Goal: Task Accomplishment & Management: Complete application form

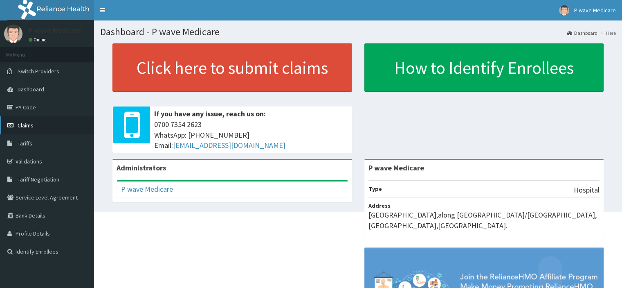
click at [43, 126] on link "Claims" at bounding box center [47, 125] width 94 height 18
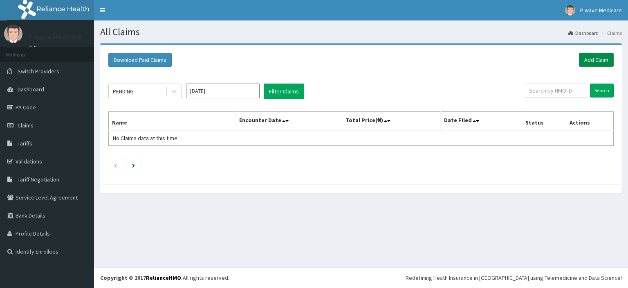
click at [603, 63] on link "Add Claim" at bounding box center [596, 60] width 35 height 14
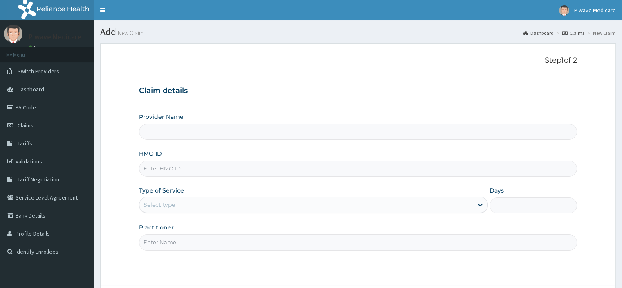
type input "P wave Medicare"
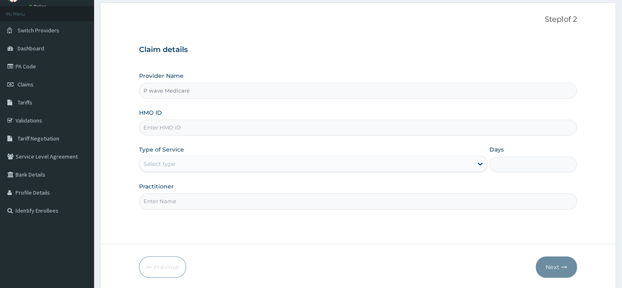
click at [197, 126] on input "HMO ID" at bounding box center [358, 127] width 438 height 16
type input "1"
type input "NEM/1009/F"
click at [162, 161] on div "Select type" at bounding box center [159, 164] width 31 height 8
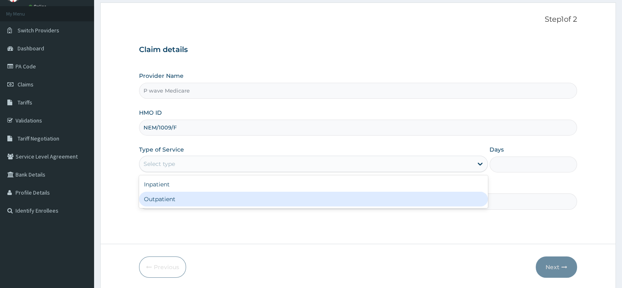
click at [161, 202] on div "Outpatient" at bounding box center [313, 198] width 349 height 15
type input "1"
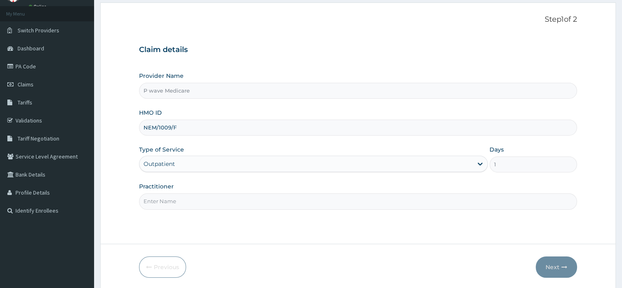
click at [162, 199] on input "Practitioner" at bounding box center [358, 201] width 438 height 16
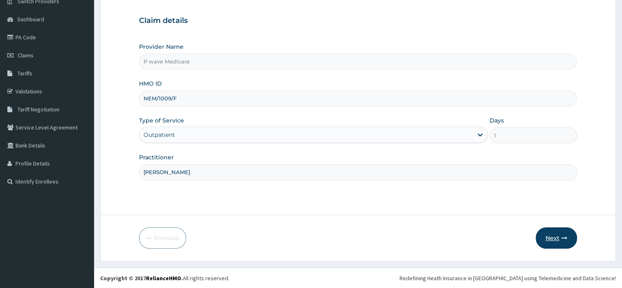
type input "DR ROWLAND"
click at [544, 236] on button "Next" at bounding box center [556, 237] width 41 height 21
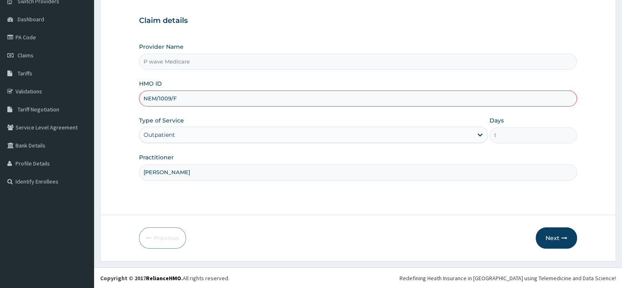
click at [169, 99] on input "NEM/1009/F" at bounding box center [358, 98] width 438 height 16
type input "NEM/10099/F"
click at [554, 242] on button "Next" at bounding box center [556, 237] width 41 height 21
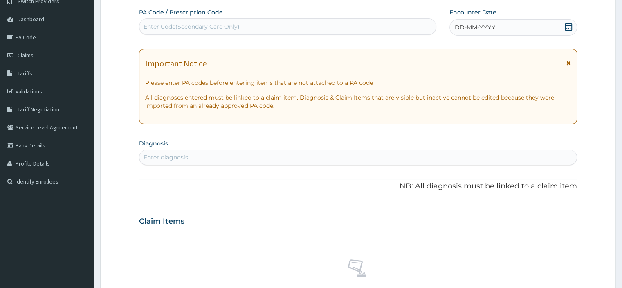
click at [481, 32] on div "DD-MM-YYYY" at bounding box center [513, 27] width 127 height 16
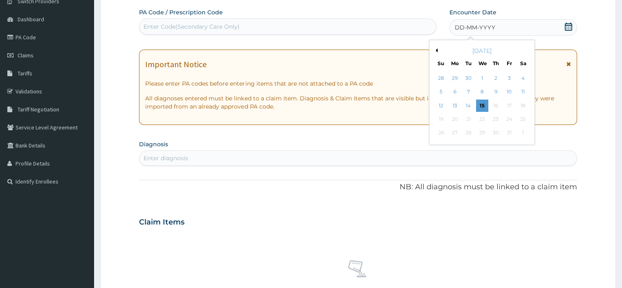
click at [437, 49] on button "Previous Month" at bounding box center [436, 50] width 4 height 4
click at [442, 103] on div "14" at bounding box center [441, 105] width 12 height 12
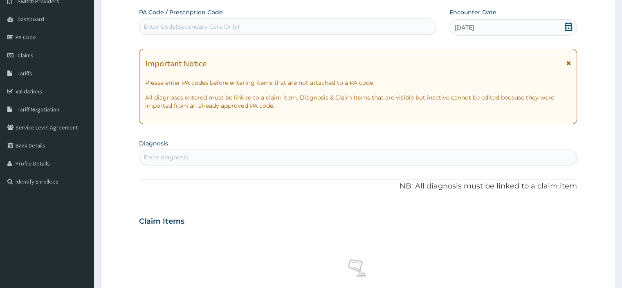
click at [441, 106] on p "All diagnoses entered must be linked to a claim item. Diagnosis & Claim Items t…" at bounding box center [357, 101] width 425 height 16
click at [441, 108] on p "All diagnoses entered must be linked to a claim item. Diagnosis & Claim Items t…" at bounding box center [357, 101] width 425 height 16
click at [250, 155] on div "Enter diagnosis" at bounding box center [357, 157] width 437 height 13
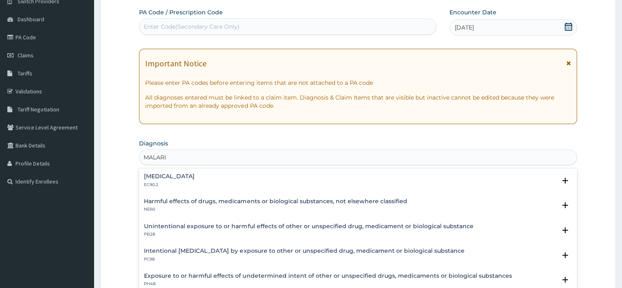
type input "MALARIA"
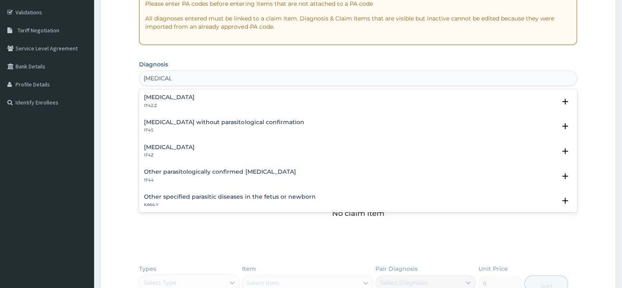
scroll to position [152, 0]
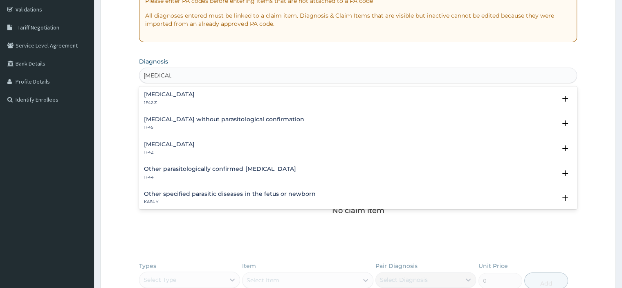
click at [195, 94] on h4 "Plasmodium malariae malaria without complication" at bounding box center [169, 94] width 51 height 6
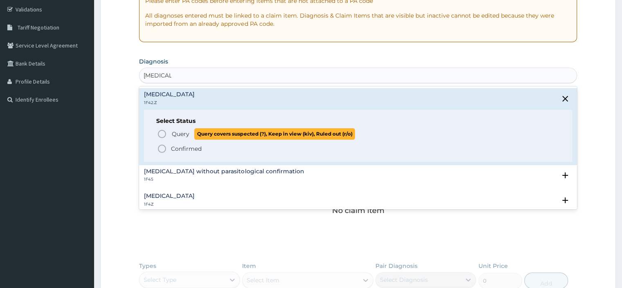
click at [162, 137] on circle "status option query" at bounding box center [161, 133] width 7 height 7
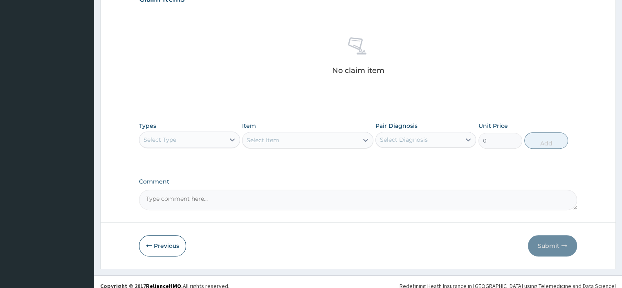
scroll to position [301, 0]
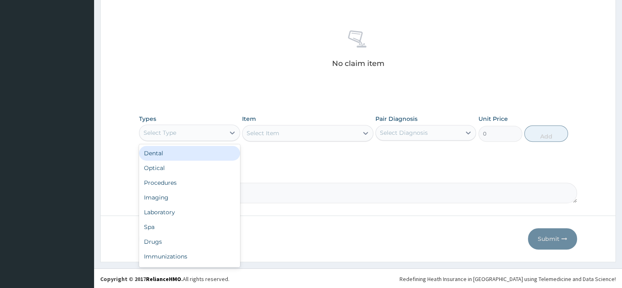
click at [193, 133] on div "Select Type" at bounding box center [181, 132] width 85 height 13
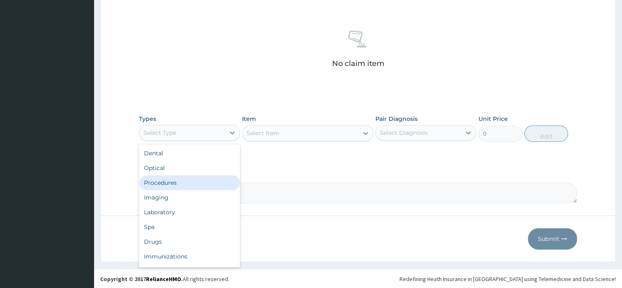
click at [170, 181] on div "Procedures" at bounding box center [189, 182] width 101 height 15
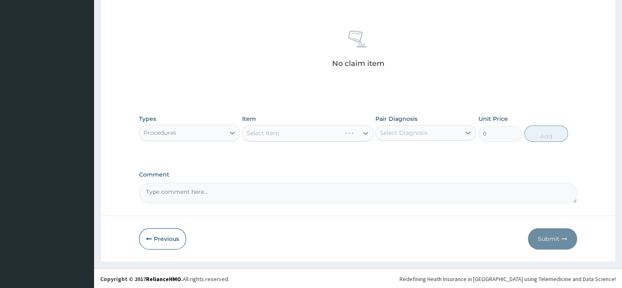
click at [271, 130] on div "Select Item" at bounding box center [307, 133] width 131 height 16
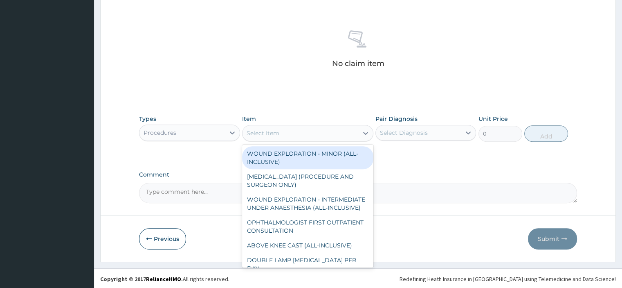
click at [271, 132] on div "Select Item" at bounding box center [263, 133] width 33 height 8
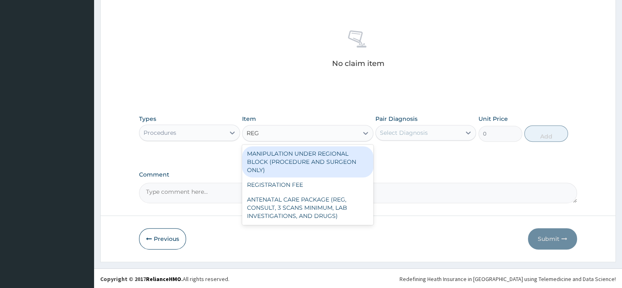
type input "REGI"
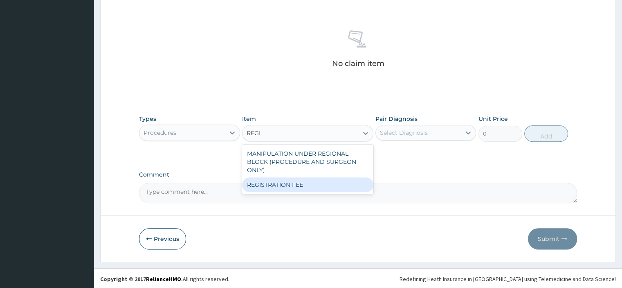
click at [254, 185] on div "REGISTRATION FEE" at bounding box center [307, 184] width 131 height 15
type input "2500"
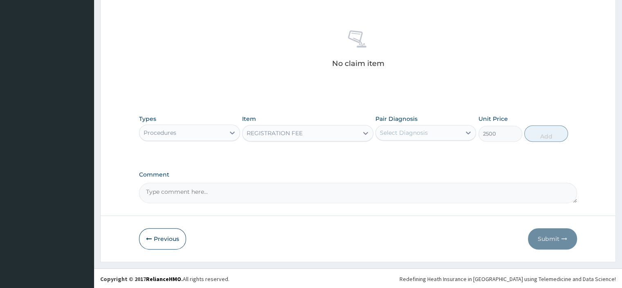
click at [418, 137] on div "Select Diagnosis" at bounding box center [418, 132] width 85 height 13
click at [417, 157] on label "Plasmodium malariae malaria without complication" at bounding box center [414, 152] width 51 height 8
checkbox input "true"
click at [538, 133] on button "Add" at bounding box center [546, 133] width 44 height 16
type input "0"
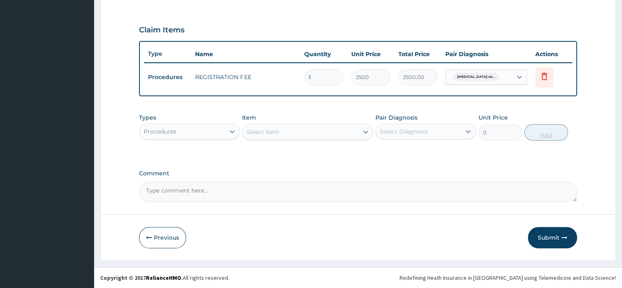
scroll to position [262, 0]
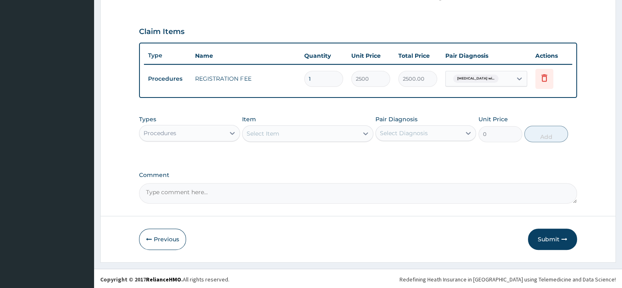
click at [262, 132] on div "Select Item" at bounding box center [263, 133] width 33 height 8
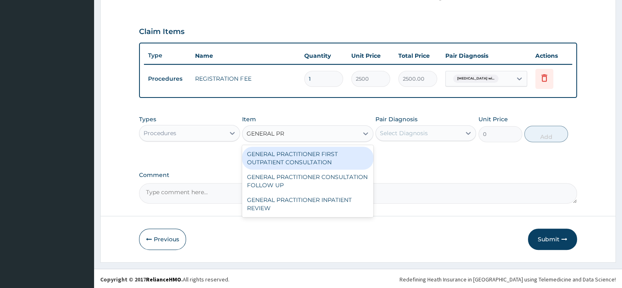
type input "GENERAL PRA"
click at [298, 157] on div "GENERAL PRACTITIONER FIRST OUTPATIENT CONSULTATION" at bounding box center [307, 157] width 131 height 23
type input "3750"
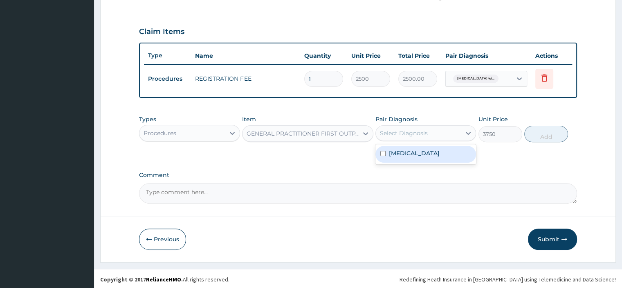
click at [427, 137] on div "Select Diagnosis" at bounding box center [418, 132] width 85 height 13
click at [415, 155] on label "Plasmodium malariae malaria without complication" at bounding box center [414, 153] width 51 height 8
checkbox input "true"
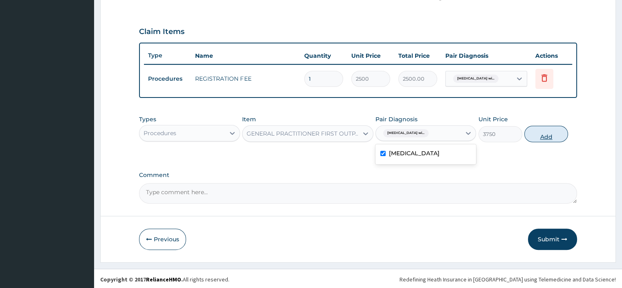
click at [535, 135] on button "Add" at bounding box center [546, 134] width 44 height 16
type input "0"
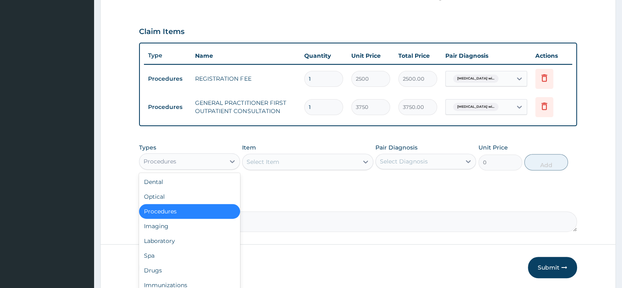
click at [204, 163] on div "Procedures" at bounding box center [181, 161] width 85 height 13
type input "DR"
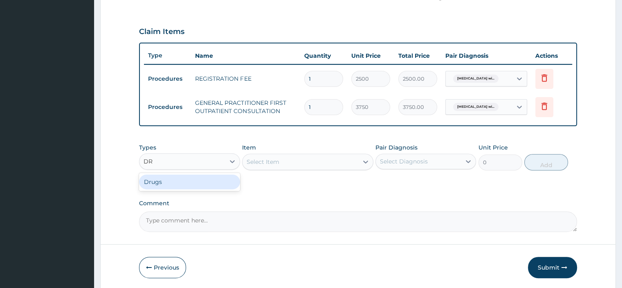
click at [205, 178] on div "Drugs" at bounding box center [189, 181] width 101 height 15
click at [276, 160] on div "Select Item" at bounding box center [307, 161] width 131 height 16
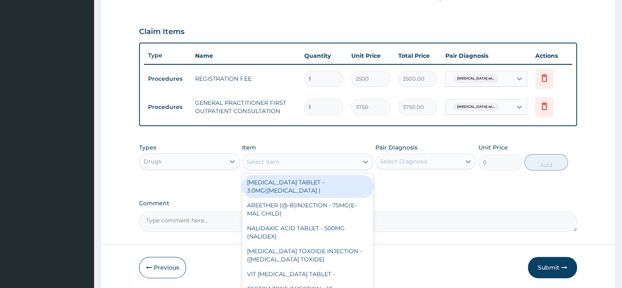
click at [278, 160] on div "Select Item" at bounding box center [263, 161] width 33 height 8
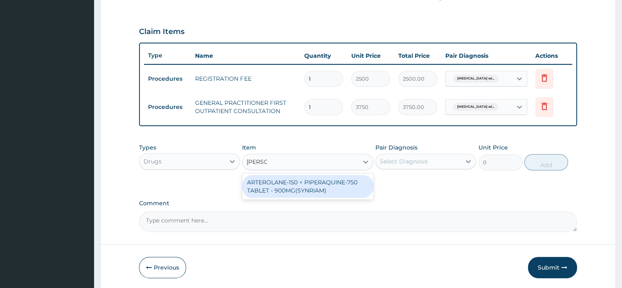
type input "ARTE"
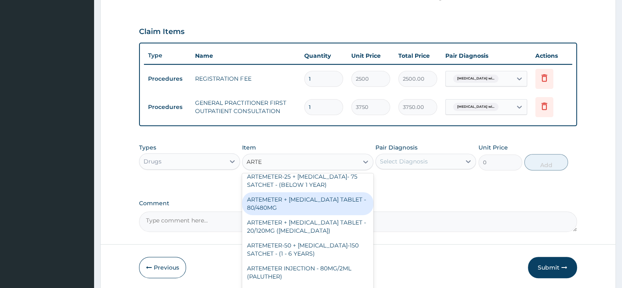
scroll to position [286, 0]
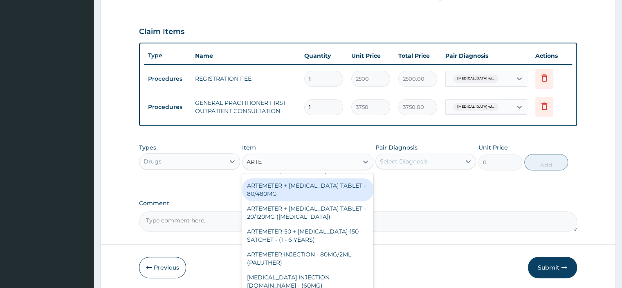
click at [283, 199] on div "ARTEMETER + LUMEFANTRINE TABLET - 80/480MG" at bounding box center [307, 189] width 131 height 23
type input "364"
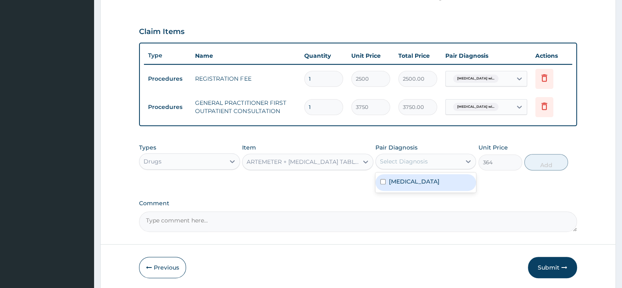
click at [412, 162] on div "Select Diagnosis" at bounding box center [404, 161] width 48 height 8
click at [409, 185] on label "Plasmodium malariae malaria without complication" at bounding box center [414, 181] width 51 height 8
checkbox input "true"
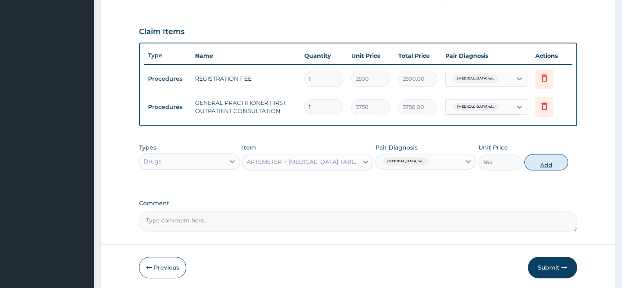
click at [554, 160] on button "Add" at bounding box center [546, 162] width 44 height 16
type input "0"
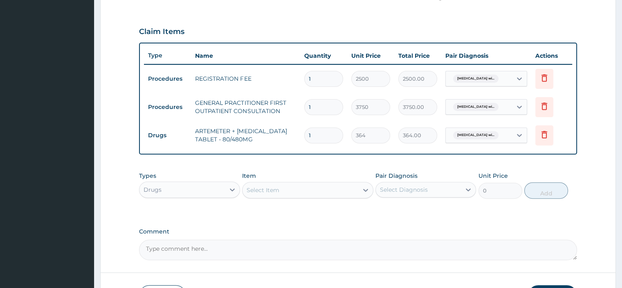
click at [270, 192] on div "Select Item" at bounding box center [263, 190] width 33 height 8
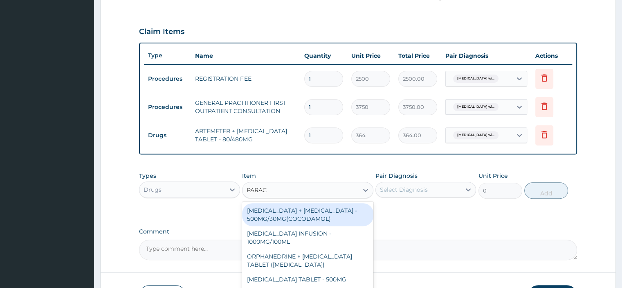
type input "PARACE"
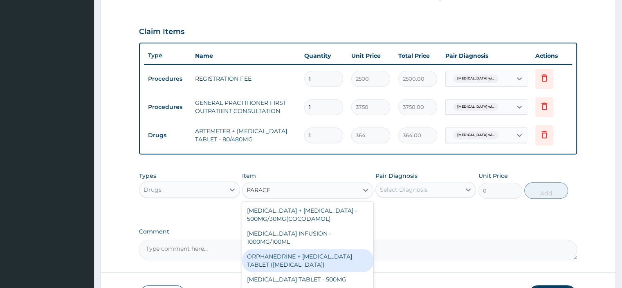
scroll to position [54, 0]
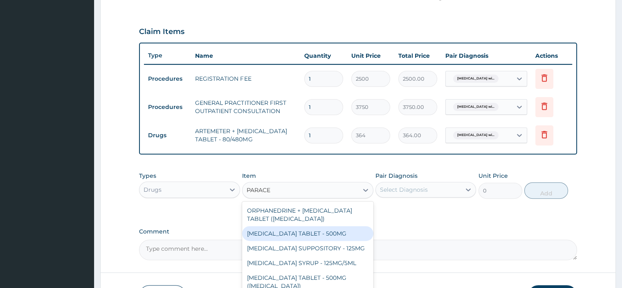
click at [293, 226] on div "PARACETAMOL TABLET - 500MG" at bounding box center [307, 233] width 131 height 15
type input "33.599999999999994"
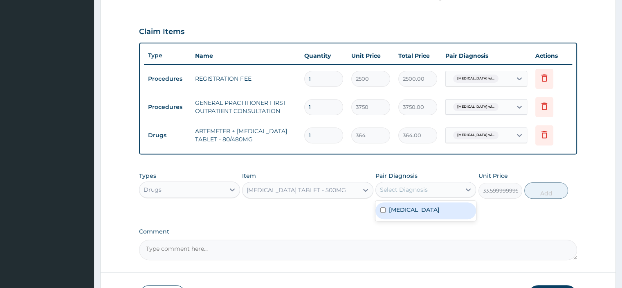
click at [413, 185] on div "Select Diagnosis" at bounding box center [404, 189] width 48 height 8
click at [392, 214] on label "Plasmodium malariae malaria without complication" at bounding box center [414, 209] width 51 height 8
checkbox input "true"
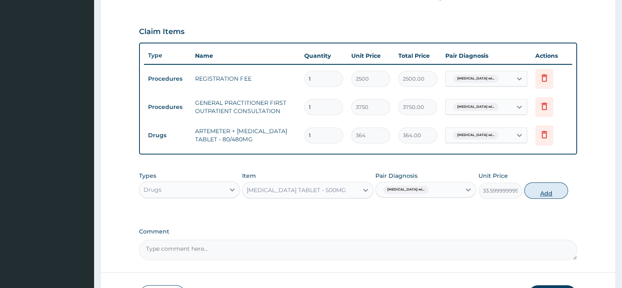
click at [536, 190] on button "Add" at bounding box center [546, 190] width 44 height 16
type input "0"
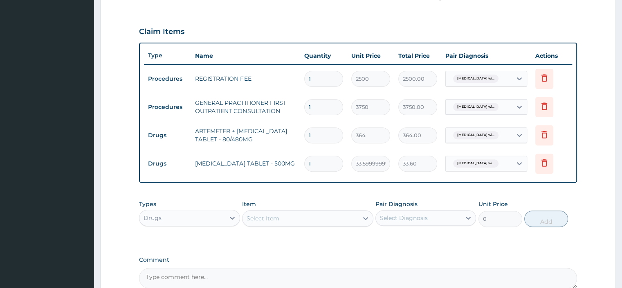
click at [315, 134] on input "1" at bounding box center [323, 135] width 39 height 16
type input "0.00"
type input "6"
type input "2184.00"
type input "6"
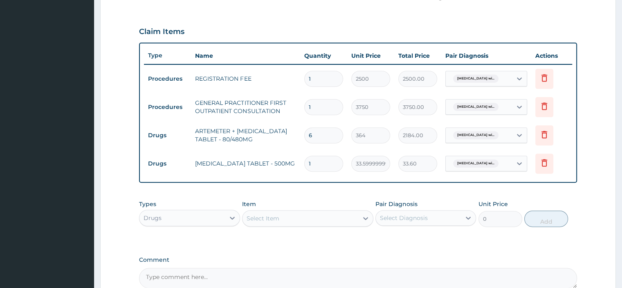
click at [316, 157] on input "1" at bounding box center [323, 163] width 39 height 16
type input "0.00"
type input "1"
type input "33.60"
type input "18"
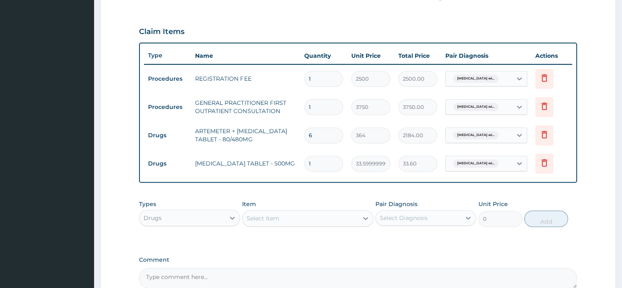
type input "604.80"
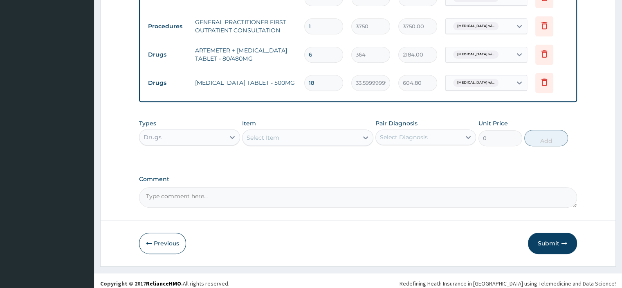
scroll to position [344, 0]
type input "18"
click at [285, 137] on div "Select Item" at bounding box center [301, 136] width 116 height 13
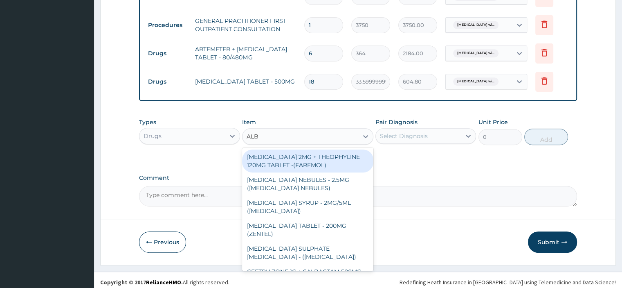
type input "ALBE"
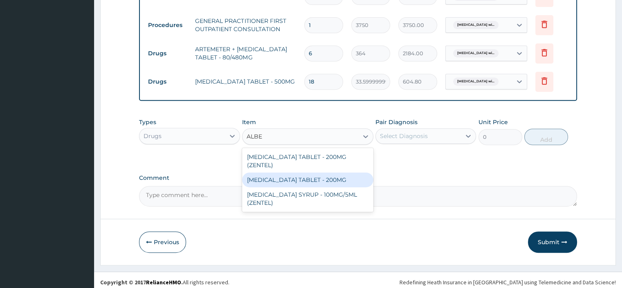
click at [283, 181] on div "[MEDICAL_DATA] TABLET - 200MG" at bounding box center [307, 179] width 131 height 15
type input "280"
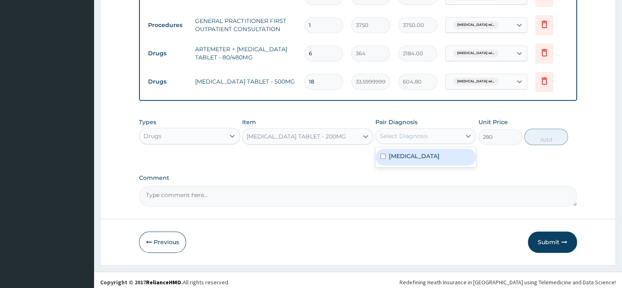
click at [396, 135] on div "Select Diagnosis" at bounding box center [404, 136] width 48 height 8
click at [404, 158] on label "[MEDICAL_DATA]" at bounding box center [414, 156] width 51 height 8
checkbox input "true"
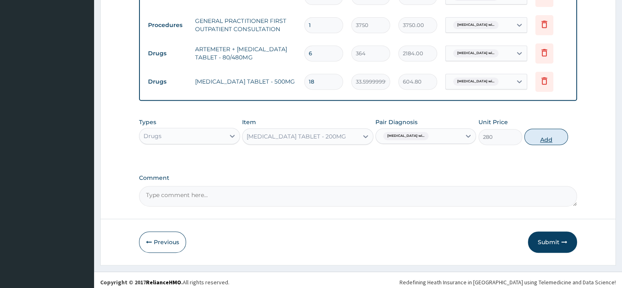
click at [535, 135] on button "Add" at bounding box center [546, 136] width 44 height 16
type input "0"
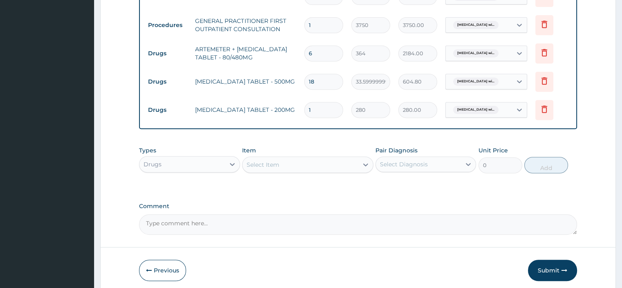
click at [279, 165] on div "Select Item" at bounding box center [301, 164] width 116 height 13
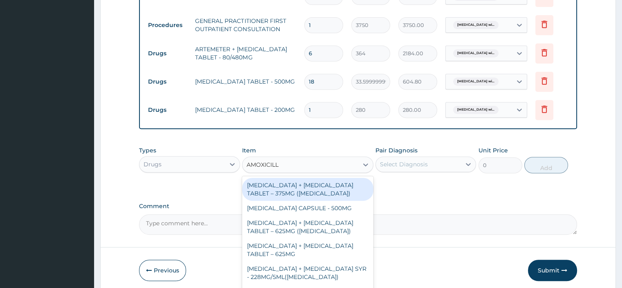
type input "AMOXICILLI"
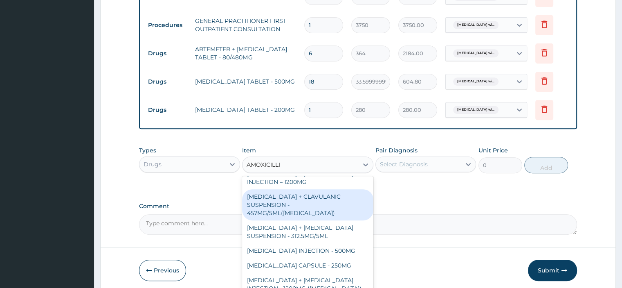
scroll to position [185, 0]
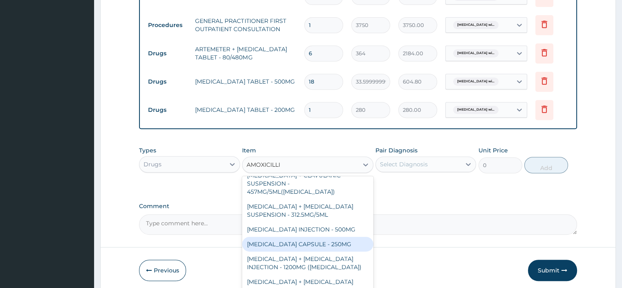
click at [292, 245] on div "[MEDICAL_DATA] CAPSULE - 250MG" at bounding box center [307, 243] width 131 height 15
type input "56"
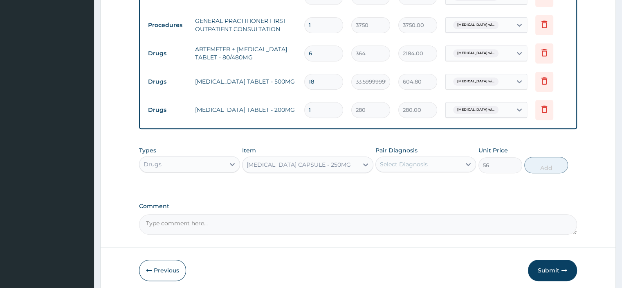
click at [427, 166] on div "Select Diagnosis" at bounding box center [418, 163] width 85 height 13
click at [422, 188] on label "[MEDICAL_DATA]" at bounding box center [414, 184] width 51 height 8
checkbox input "true"
click at [549, 165] on button "Add" at bounding box center [546, 165] width 44 height 16
type input "0"
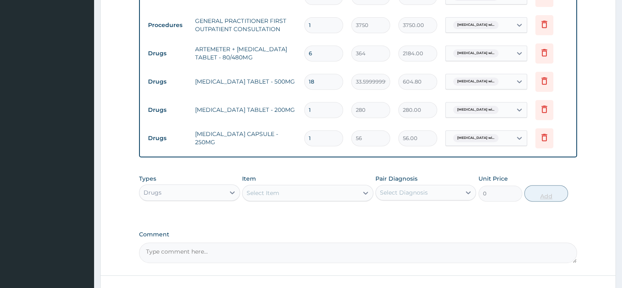
type input "15"
type input "840.00"
type input "15"
click at [257, 190] on div "Select Item" at bounding box center [263, 193] width 33 height 8
type input "VIT"
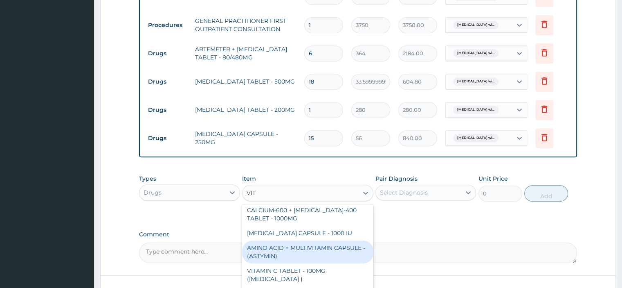
scroll to position [164, 0]
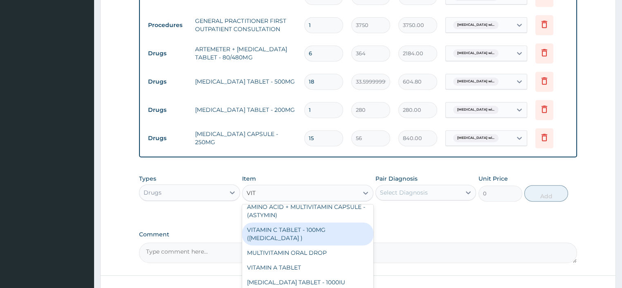
click at [274, 227] on div "VITAMIN C TABLET - 100MG ([MEDICAL_DATA] )" at bounding box center [307, 233] width 131 height 23
type input "16.799999999999997"
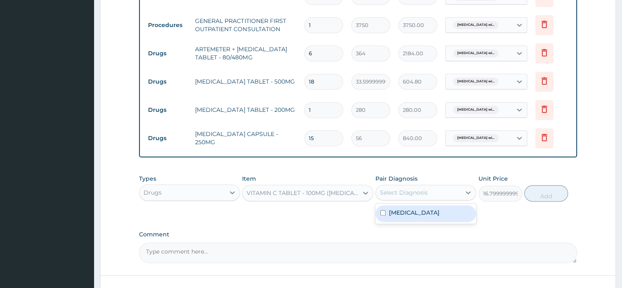
click at [400, 191] on div "Select Diagnosis" at bounding box center [404, 192] width 48 height 8
click at [396, 216] on label "[MEDICAL_DATA]" at bounding box center [414, 212] width 51 height 8
checkbox input "true"
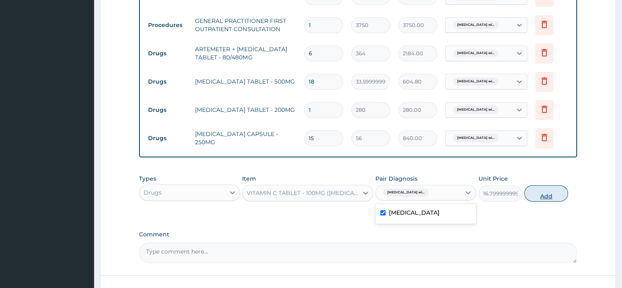
click at [542, 194] on button "Add" at bounding box center [546, 193] width 44 height 16
type input "0"
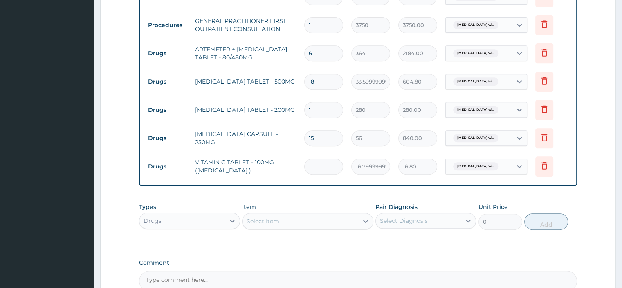
click at [313, 165] on input "1" at bounding box center [323, 166] width 39 height 16
type input "0.00"
type input "4"
type input "67.20"
type input "42"
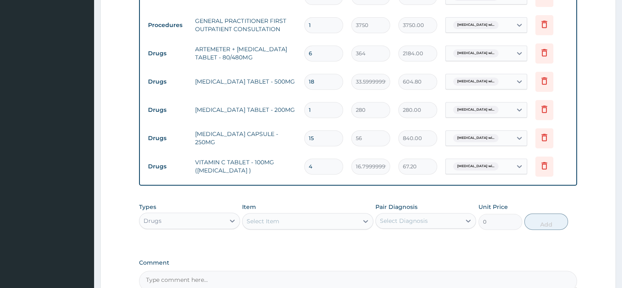
type input "705.60"
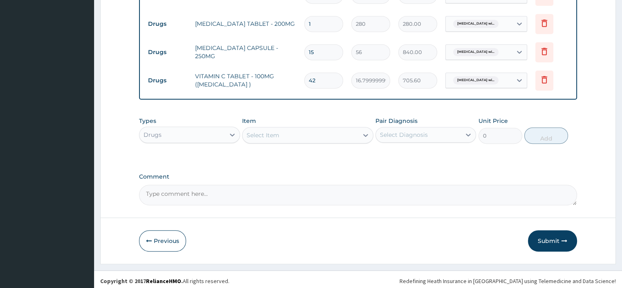
scroll to position [431, 0]
type input "42"
click at [259, 193] on textarea "Comment" at bounding box center [358, 193] width 438 height 20
click at [169, 195] on textarea "Comment" at bounding box center [358, 193] width 438 height 20
paste textarea "PATIENT SEEN PRESENTED FOR ROUTINE MALARIA TREATMENT BEFORE GOING TO BOARDING S…"
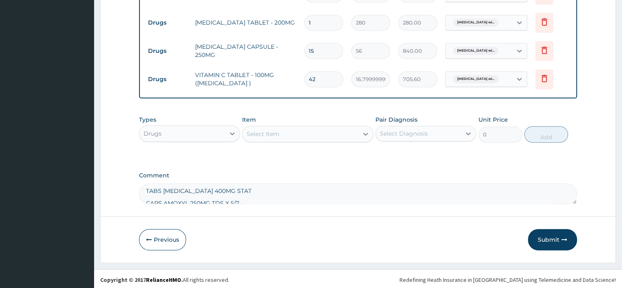
scroll to position [141, 0]
click at [218, 195] on textarea "PATIENT SEEN PRESENTED FOR ROUTINE MALARIA TREATMENT BEFORE GOING TO BOARDING S…" at bounding box center [358, 193] width 438 height 20
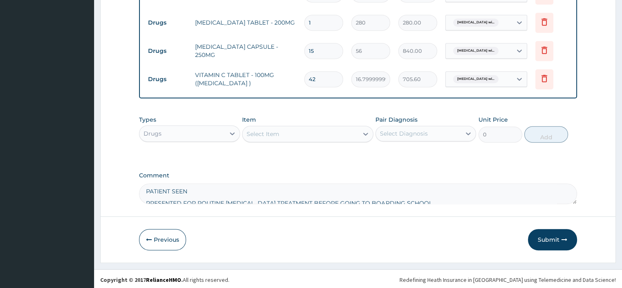
scroll to position [0, 0]
click at [144, 199] on textarea "PATIENT SEEN PRESENTED FOR ROUTINE MALARIA TREATMENT BEFORE GOING TO BOARDING S…" at bounding box center [358, 193] width 438 height 20
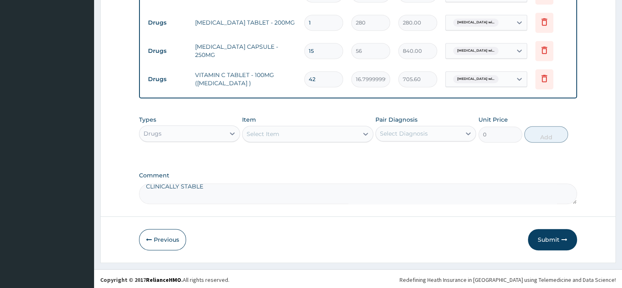
scroll to position [41, 0]
click at [146, 190] on textarea "PATIENT SEEN PRESENTED FOR ROUTINE MALARIA TREATMENT BEFORE GOING TO BOARDING S…" at bounding box center [358, 193] width 438 height 20
click at [145, 199] on textarea "PATIENT SEEN PRESENTED FOR ROUTINE MALARIA TREATMENT BEFORE GOING TO BOARDING S…" at bounding box center [358, 193] width 438 height 20
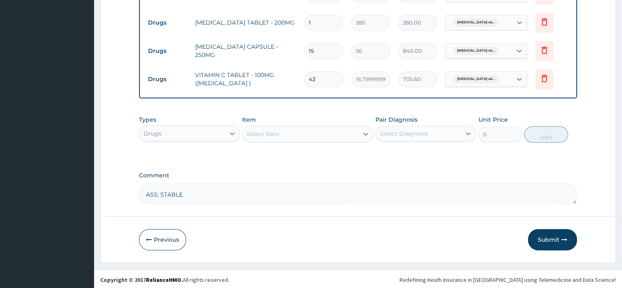
click at [146, 194] on textarea "PATIENT SEEN PRESENTED FOR ROUTINE MALARIA TREATMENT BEFORE GOING TO BOARDING S…" at bounding box center [358, 193] width 438 height 20
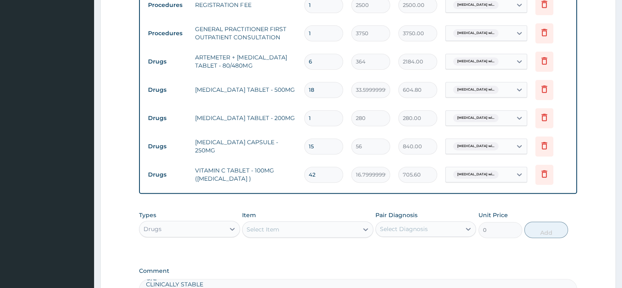
scroll to position [334, 0]
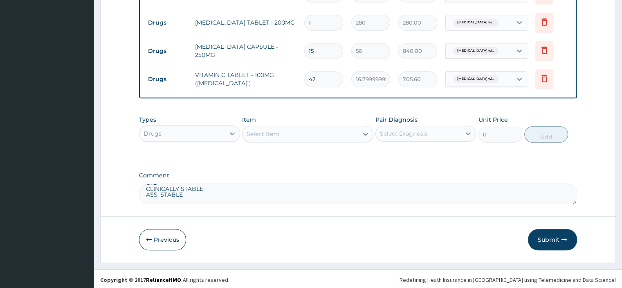
type textarea "PATIENT SEEN PRESENTED FOR ROUTINE MALARIA TREATMENT BEFORE GOING TO BOARDING S…"
click at [550, 240] on button "Submit" at bounding box center [552, 239] width 49 height 21
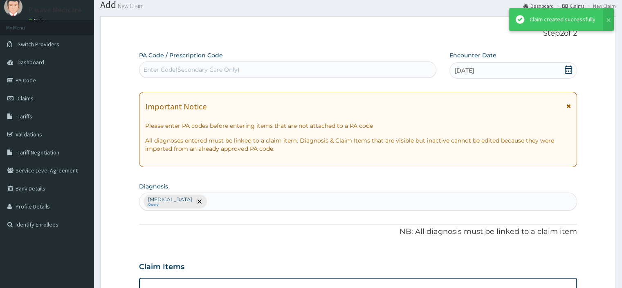
scroll to position [431, 0]
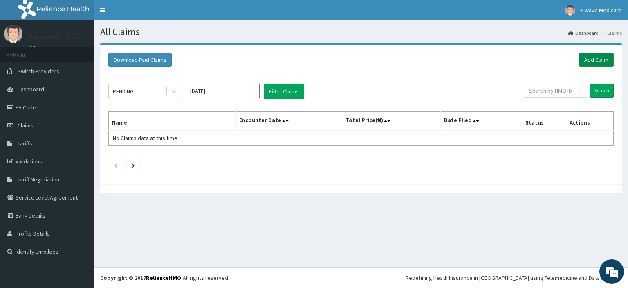
click at [601, 59] on link "Add Claim" at bounding box center [596, 60] width 35 height 14
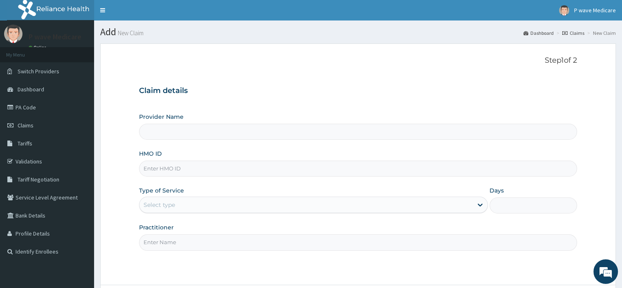
click at [196, 174] on input "HMO ID" at bounding box center [358, 168] width 438 height 16
type input "P wave Medicare"
type input "NEM/10035/B"
click at [217, 207] on div "Select type" at bounding box center [305, 204] width 333 height 13
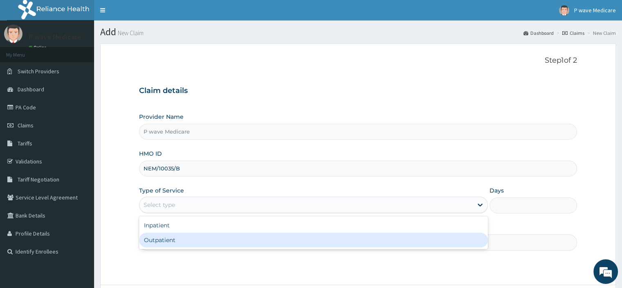
click at [212, 236] on div "Outpatient" at bounding box center [313, 239] width 349 height 15
type input "1"
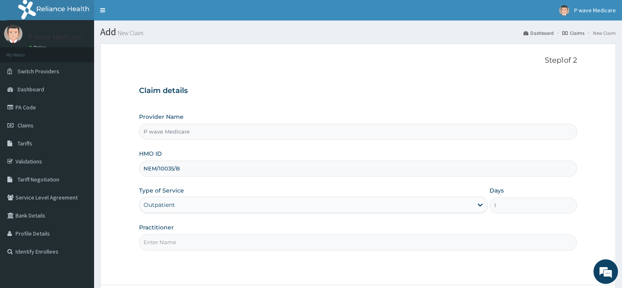
click at [206, 241] on input "Practitioner" at bounding box center [358, 242] width 438 height 16
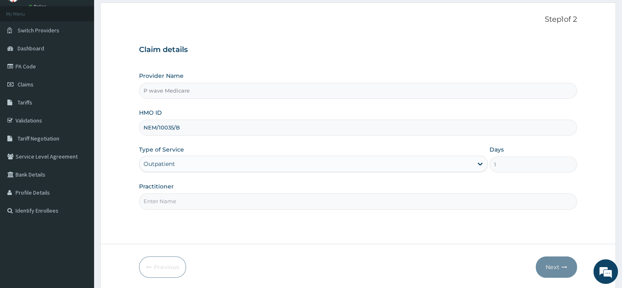
click at [192, 201] on input "Practitioner" at bounding box center [358, 201] width 438 height 16
type input "DR ROWLAND"
click at [551, 270] on button "Next" at bounding box center [556, 266] width 41 height 21
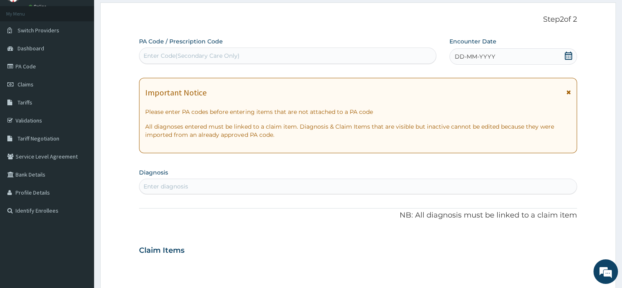
click at [511, 53] on div "DD-MM-YYYY" at bounding box center [513, 56] width 127 height 16
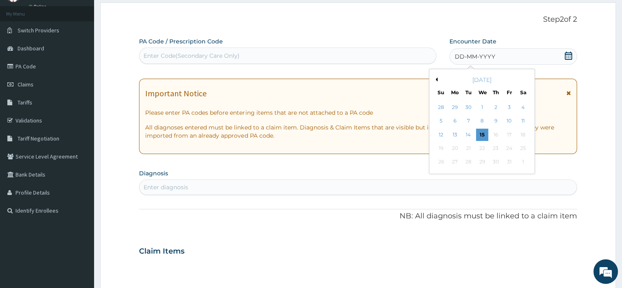
click at [437, 81] on div "October 2025" at bounding box center [482, 80] width 99 height 8
click at [436, 80] on button "Previous Month" at bounding box center [436, 79] width 4 height 4
click at [470, 134] on div "16" at bounding box center [468, 134] width 12 height 12
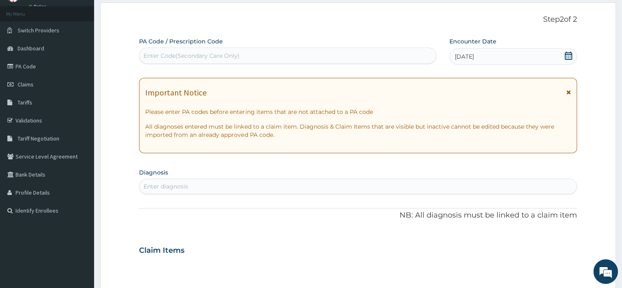
click at [308, 184] on div "Enter diagnosis" at bounding box center [357, 186] width 437 height 13
type input "PREGNANCY"
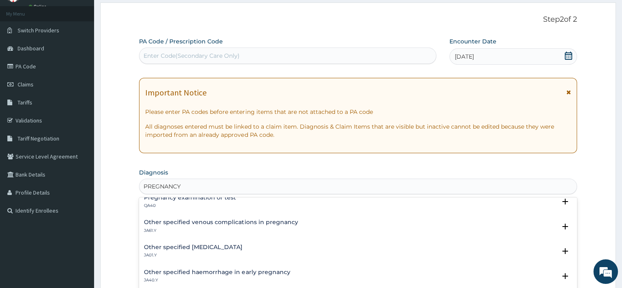
scroll to position [0, 0]
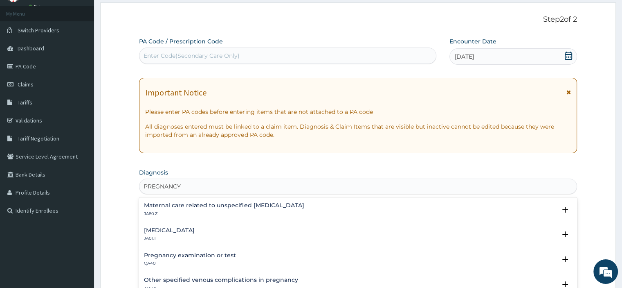
click at [202, 258] on h4 "Pregnancy examination or test" at bounding box center [190, 255] width 92 height 6
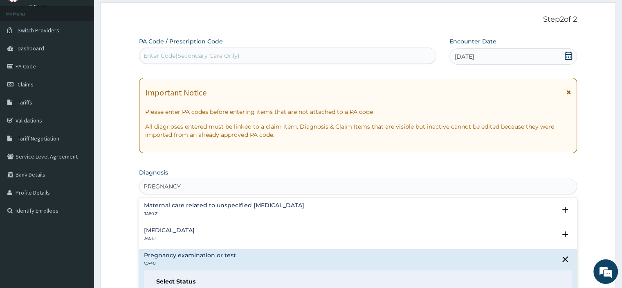
scroll to position [82, 0]
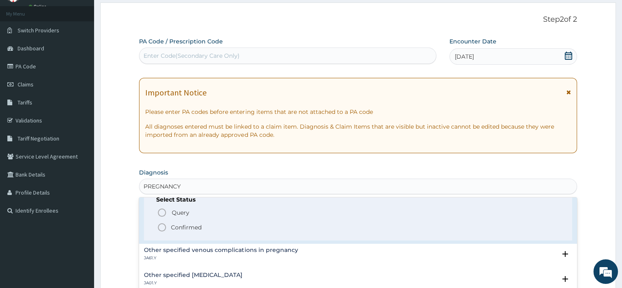
click at [178, 223] on p "Confirmed" at bounding box center [186, 227] width 31 height 8
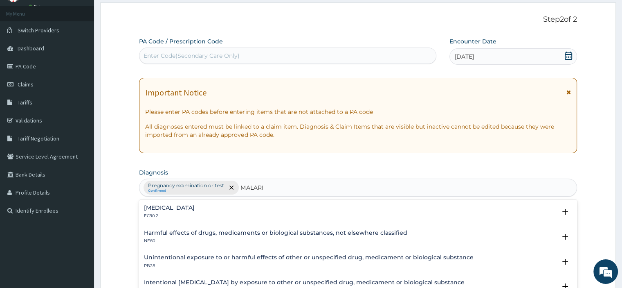
type input "MALARIA"
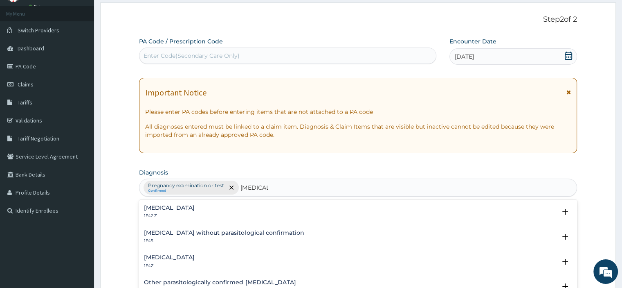
click at [195, 209] on h4 "Plasmodium malariae malaria without complication" at bounding box center [169, 208] width 51 height 6
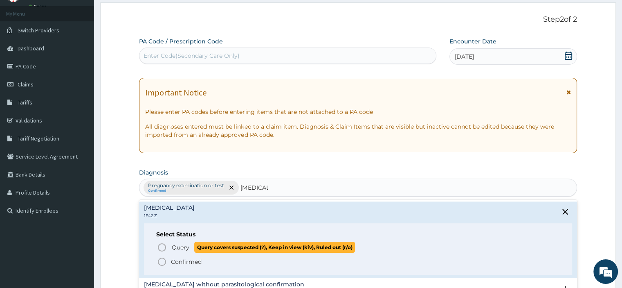
click at [160, 243] on circle "status option query" at bounding box center [161, 246] width 7 height 7
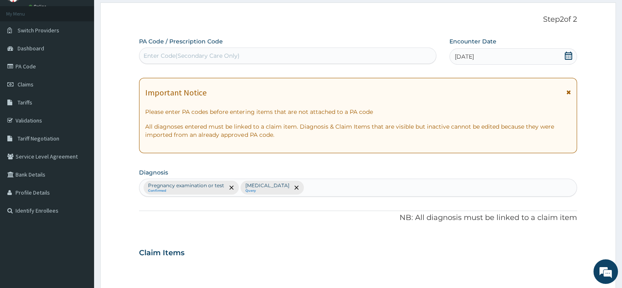
click at [218, 190] on small "Confirmed" at bounding box center [186, 191] width 76 height 4
click at [223, 187] on p "Pregnancy examination or test" at bounding box center [186, 185] width 76 height 7
click at [224, 185] on div "Pregnancy examination or test Confirmed" at bounding box center [186, 187] width 80 height 13
click at [230, 188] on icon "remove selection option" at bounding box center [231, 187] width 4 height 4
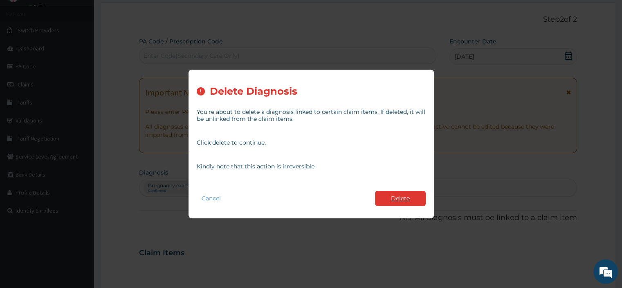
click at [386, 193] on button "Delete" at bounding box center [400, 198] width 51 height 15
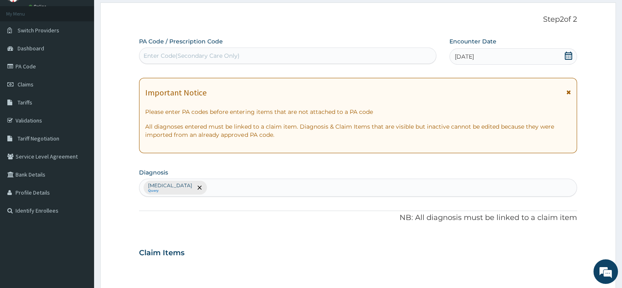
click at [300, 191] on div "Plasmodium malariae malaria without complication Query" at bounding box center [357, 187] width 437 height 17
type input "PREGNANCY"
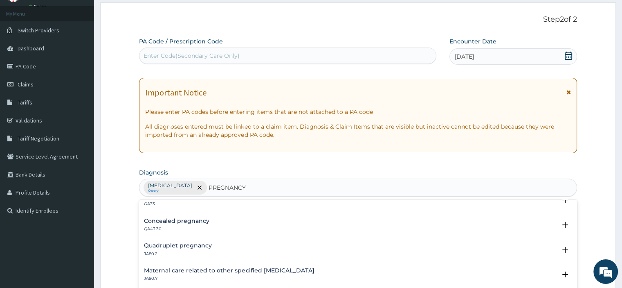
scroll to position [450, 0]
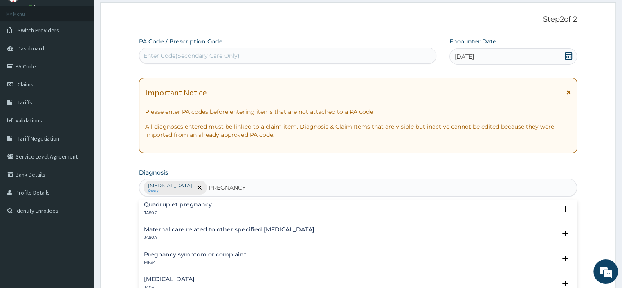
click at [205, 255] on h4 "Pregnancy symptom or complaint" at bounding box center [195, 254] width 102 height 6
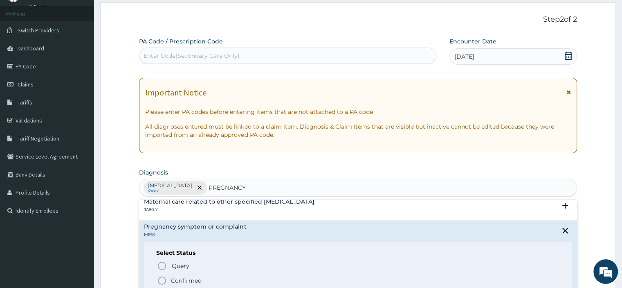
scroll to position [491, 0]
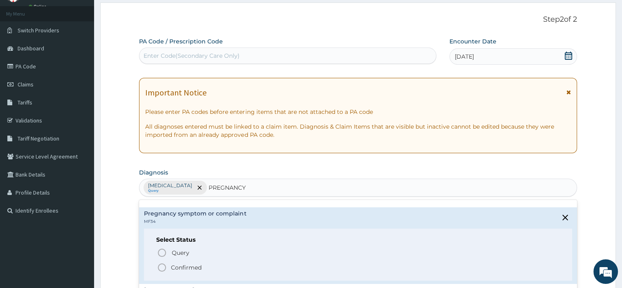
click at [158, 265] on circle "status option filled" at bounding box center [161, 266] width 7 height 7
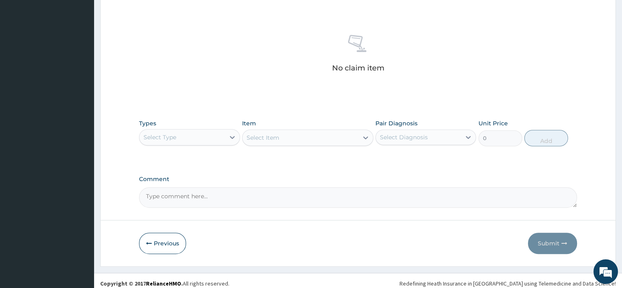
scroll to position [301, 0]
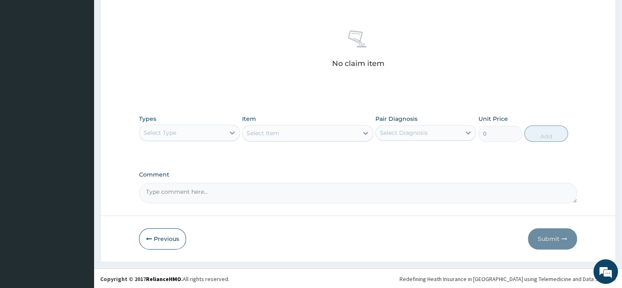
click at [210, 135] on div "Select Type" at bounding box center [181, 132] width 85 height 13
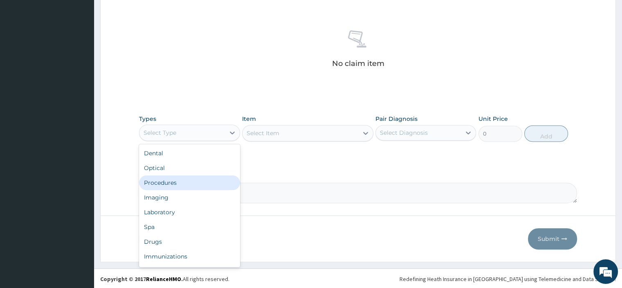
click at [196, 178] on div "Procedures" at bounding box center [189, 182] width 101 height 15
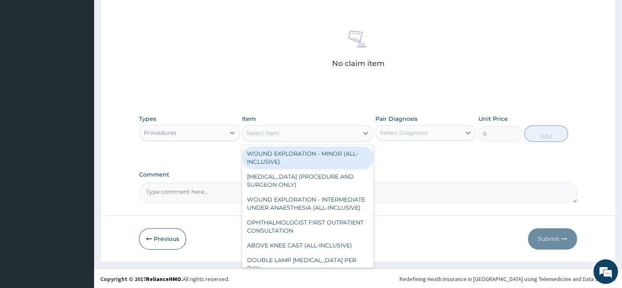
click at [263, 137] on div "Select Item" at bounding box center [301, 132] width 116 height 13
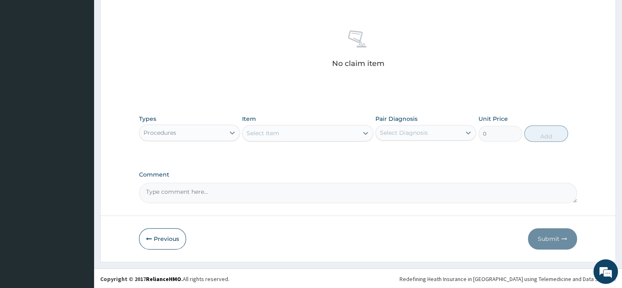
click at [319, 135] on div "Select Item" at bounding box center [301, 132] width 116 height 13
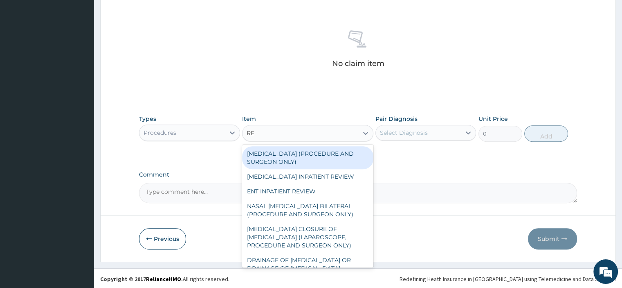
type input "R"
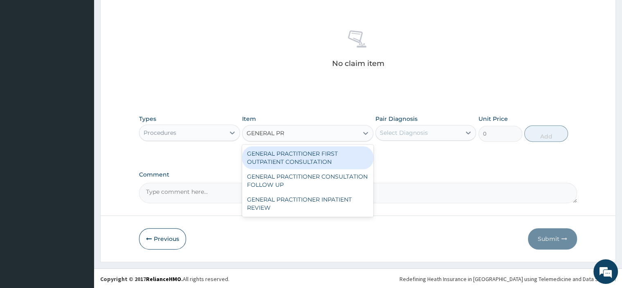
type input "GENERAL PRA"
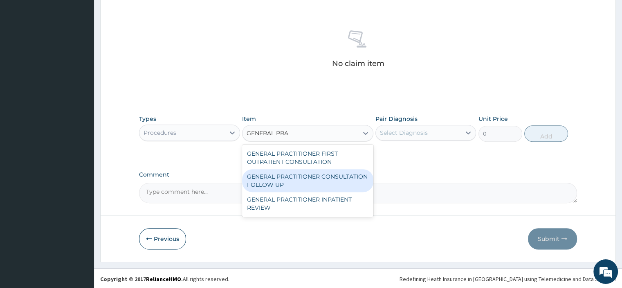
click at [311, 184] on div "GENERAL PRACTITIONER CONSULTATION FOLLOW UP" at bounding box center [307, 180] width 131 height 23
type input "1875"
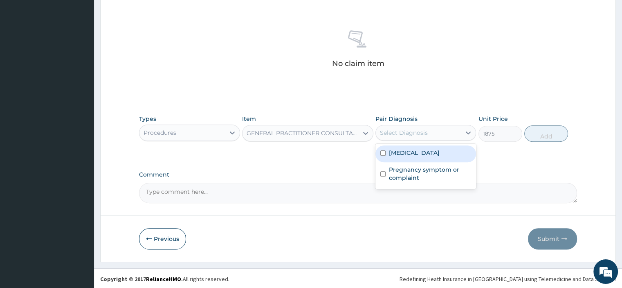
click at [392, 130] on div "Select Diagnosis" at bounding box center [404, 132] width 48 height 8
click at [382, 162] on div "Plasmodium malariae malaria without complication" at bounding box center [426, 153] width 101 height 17
checkbox input "true"
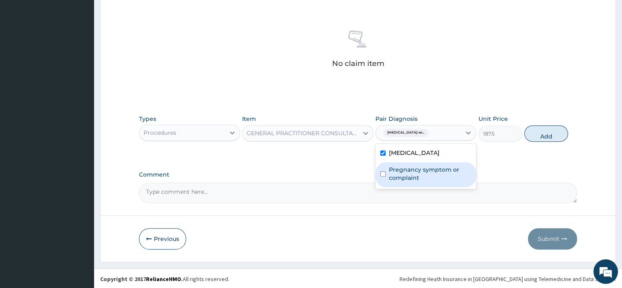
click at [381, 176] on input "checkbox" at bounding box center [382, 173] width 5 height 5
checkbox input "true"
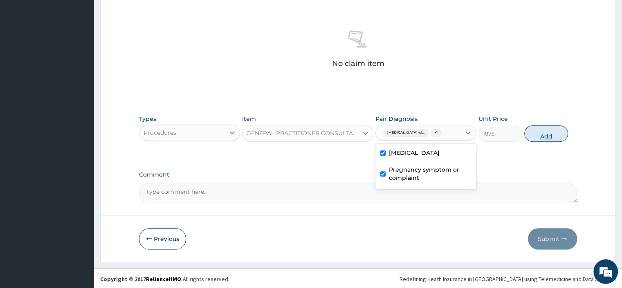
click at [535, 140] on button "Add" at bounding box center [546, 133] width 44 height 16
type input "0"
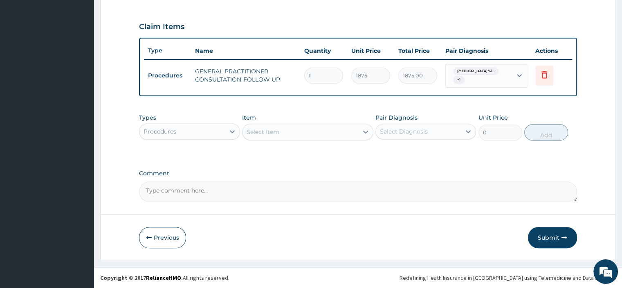
scroll to position [265, 0]
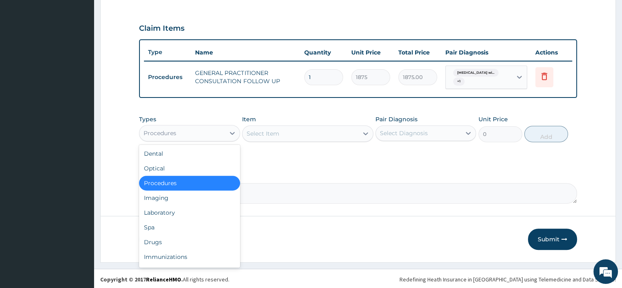
click at [200, 133] on div "Procedures" at bounding box center [181, 132] width 85 height 13
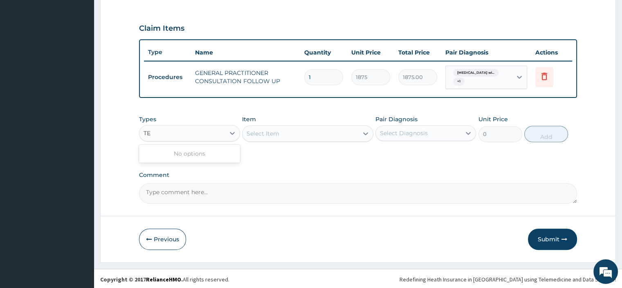
type input "T"
type input "LA"
click at [164, 153] on div "Laboratory" at bounding box center [189, 153] width 101 height 15
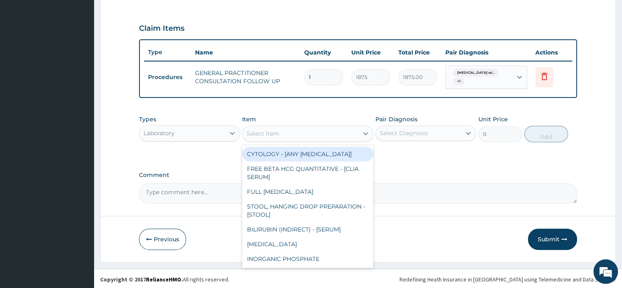
click at [264, 136] on div "Select Item" at bounding box center [301, 133] width 116 height 13
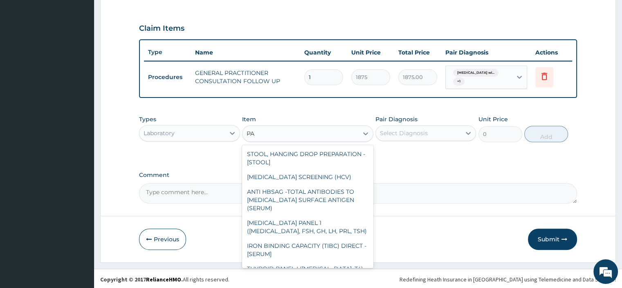
type input "P"
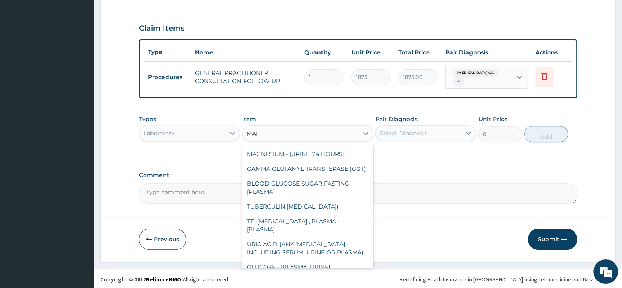
type input "MALA"
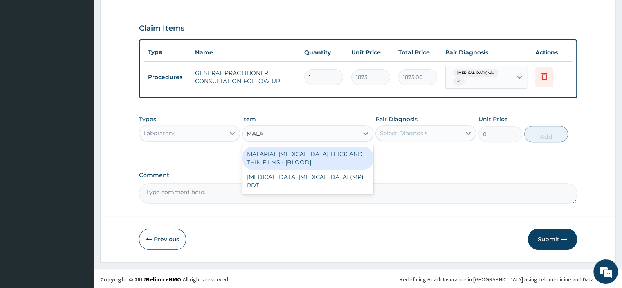
click at [274, 150] on div "MALARIAL PARASITE THICK AND THIN FILMS - [BLOOD]" at bounding box center [307, 157] width 131 height 23
type input "2187.5"
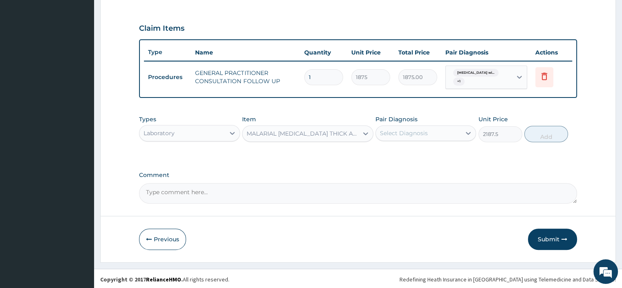
click at [417, 129] on div "Select Diagnosis" at bounding box center [404, 133] width 48 height 8
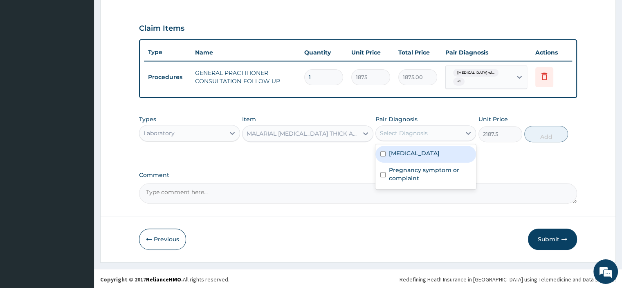
click at [385, 156] on input "checkbox" at bounding box center [382, 153] width 5 height 5
checkbox input "true"
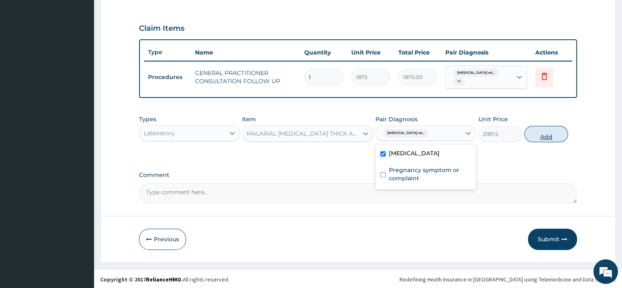
click at [535, 135] on button "Add" at bounding box center [546, 134] width 44 height 16
type input "0"
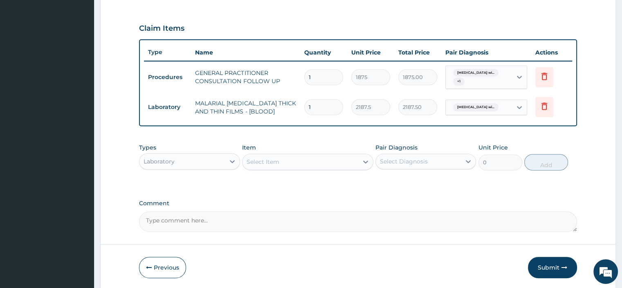
click at [267, 160] on div "Select Item" at bounding box center [263, 161] width 33 height 8
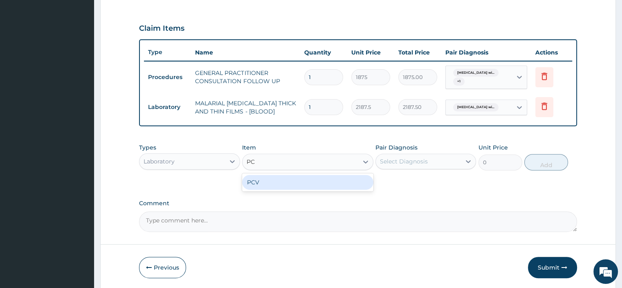
type input "PCV"
click at [256, 184] on div "PCV" at bounding box center [307, 182] width 131 height 15
type input "2187.5"
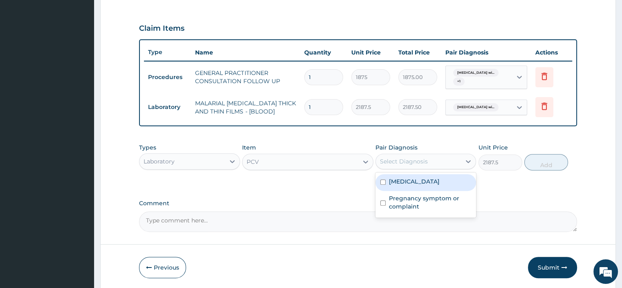
drag, startPoint x: 389, startPoint y: 157, endPoint x: 389, endPoint y: 178, distance: 20.9
click at [389, 158] on div "Select Diagnosis" at bounding box center [404, 161] width 48 height 8
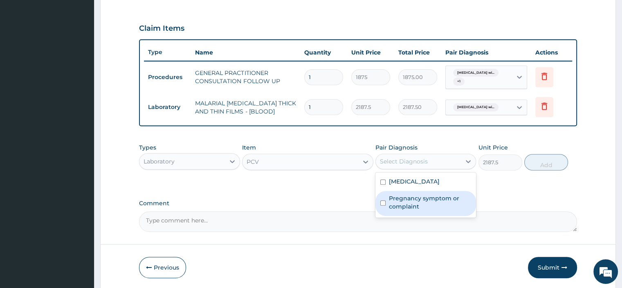
click at [389, 210] on label "Pregnancy symptom or complaint" at bounding box center [430, 202] width 82 height 16
checkbox input "true"
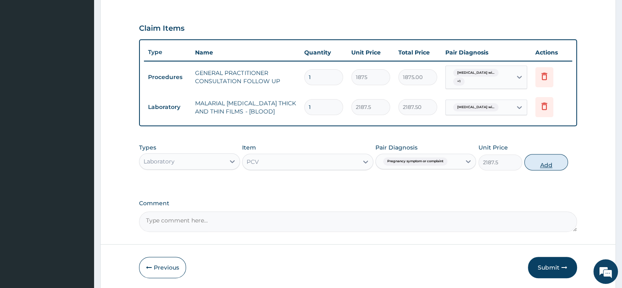
click at [531, 162] on button "Add" at bounding box center [546, 162] width 44 height 16
type input "0"
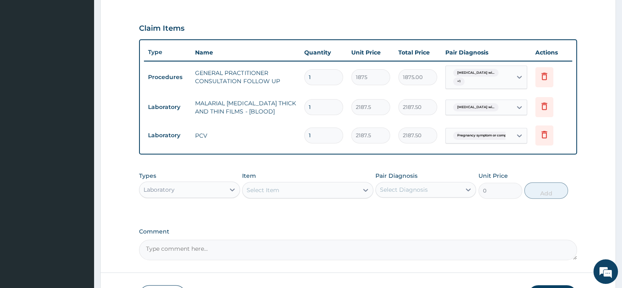
click at [191, 189] on div "Laboratory" at bounding box center [181, 189] width 85 height 13
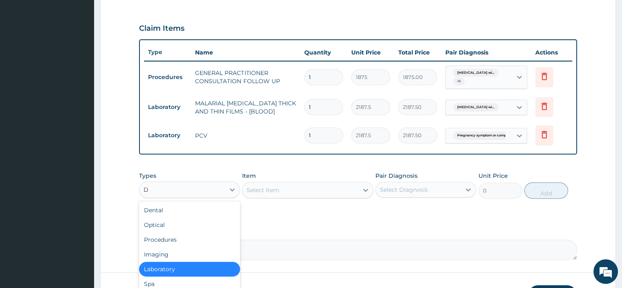
type input "DR"
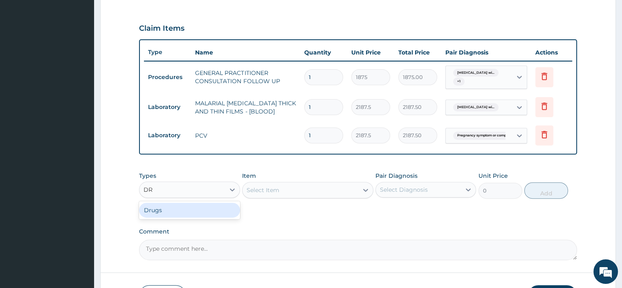
click at [153, 211] on div "Drugs" at bounding box center [189, 209] width 101 height 15
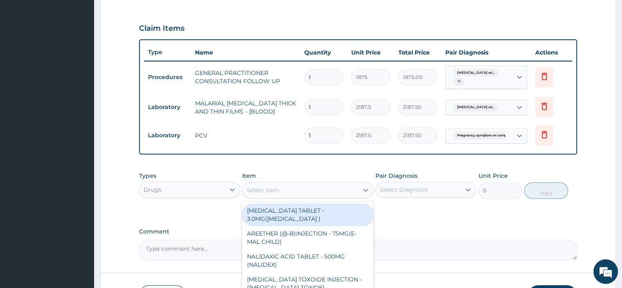
click at [263, 190] on div "Select Item" at bounding box center [263, 190] width 33 height 8
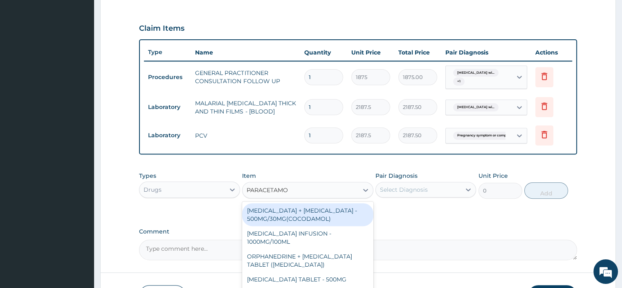
type input "PARACETAMOL"
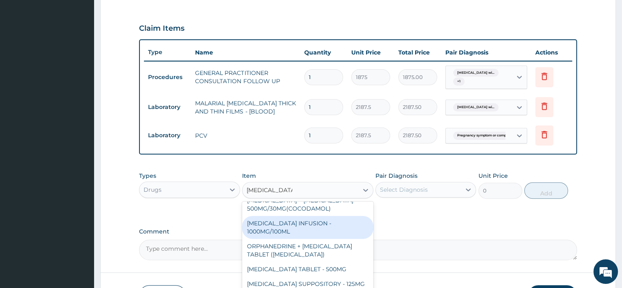
scroll to position [54, 0]
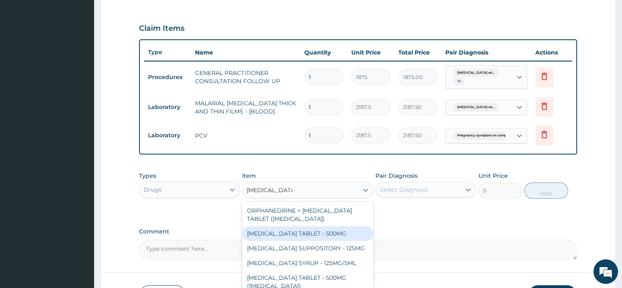
click at [291, 226] on div "PARACETAMOL TABLET - 500MG" at bounding box center [307, 233] width 131 height 15
type input "33.599999999999994"
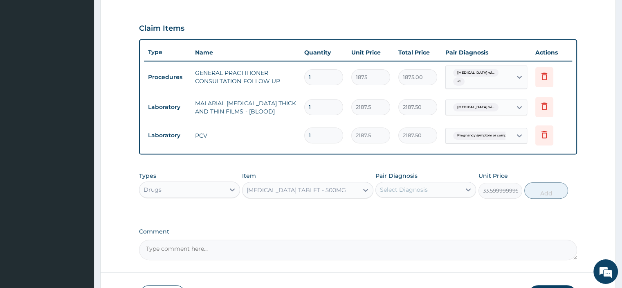
drag, startPoint x: 418, startPoint y: 191, endPoint x: 416, endPoint y: 197, distance: 6.6
click at [417, 193] on div "Select Diagnosis" at bounding box center [418, 189] width 85 height 13
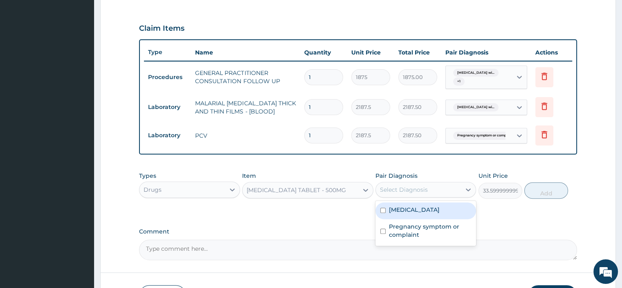
click at [380, 219] on div "Plasmodium malariae malaria without complication" at bounding box center [426, 210] width 101 height 17
checkbox input "true"
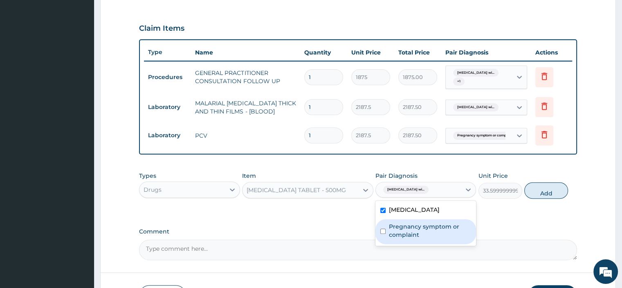
click at [383, 234] on input "checkbox" at bounding box center [382, 230] width 5 height 5
checkbox input "true"
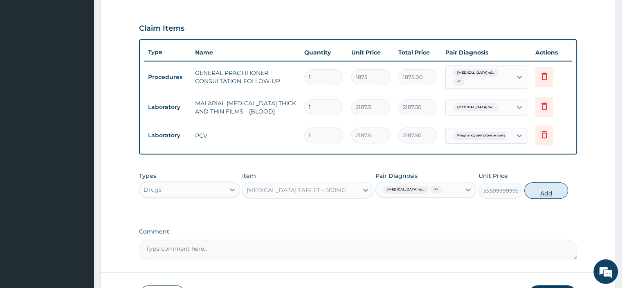
click at [536, 198] on button "Add" at bounding box center [546, 190] width 44 height 16
type input "0"
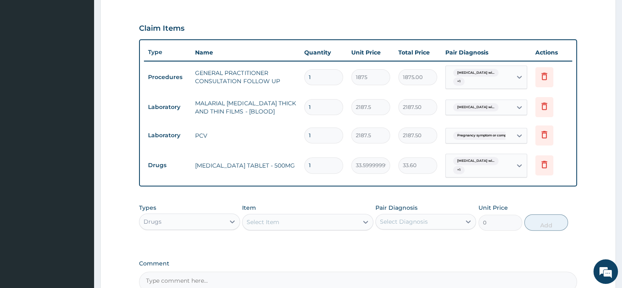
click at [321, 168] on input "1" at bounding box center [323, 165] width 39 height 16
click at [552, 157] on icon at bounding box center [544, 165] width 18 height 20
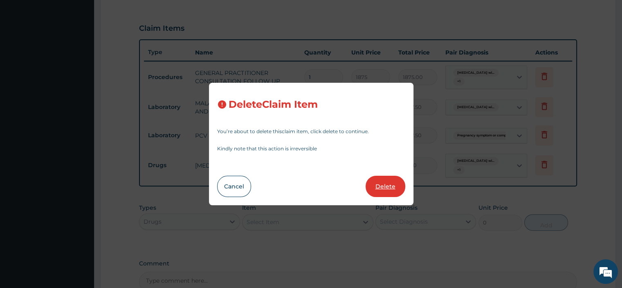
click at [385, 190] on button "Delete" at bounding box center [386, 185] width 40 height 21
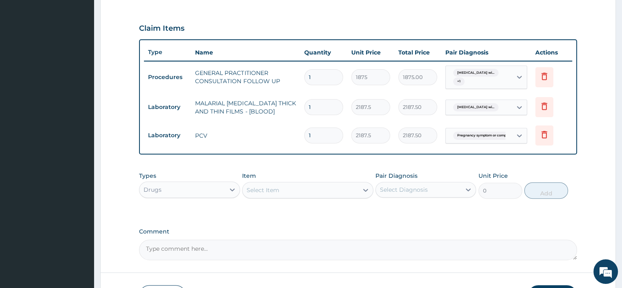
click at [268, 188] on div "Select Item" at bounding box center [263, 190] width 33 height 8
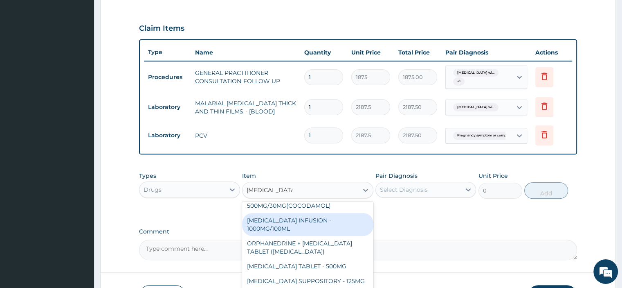
scroll to position [0, 0]
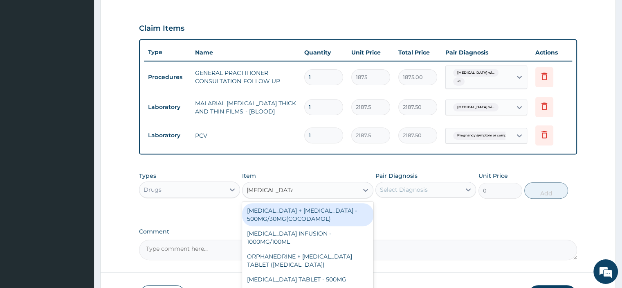
type input "PARACETAMOL"
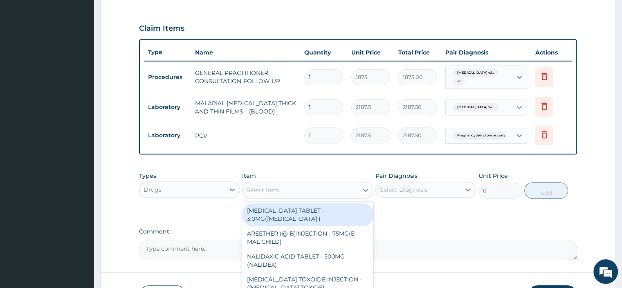
click at [285, 188] on div "Select Item" at bounding box center [301, 189] width 116 height 13
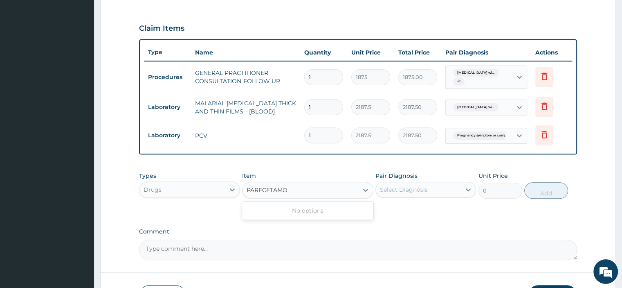
type input "PARECETAMOL"
drag, startPoint x: 306, startPoint y: 193, endPoint x: 254, endPoint y: 193, distance: 52.4
click at [254, 193] on div "Select Item" at bounding box center [301, 189] width 116 height 13
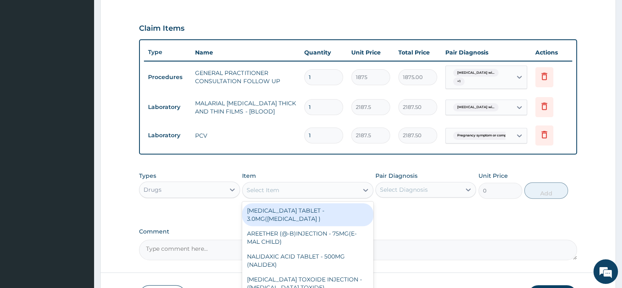
click at [259, 191] on div "Select Item" at bounding box center [263, 190] width 33 height 8
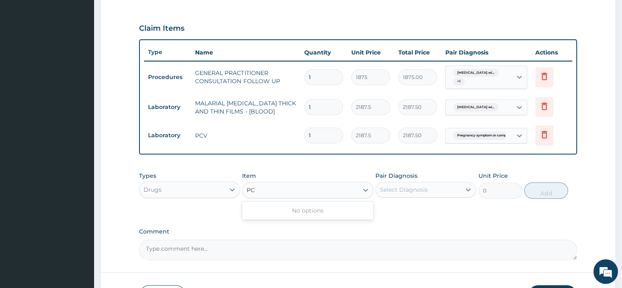
type input "P"
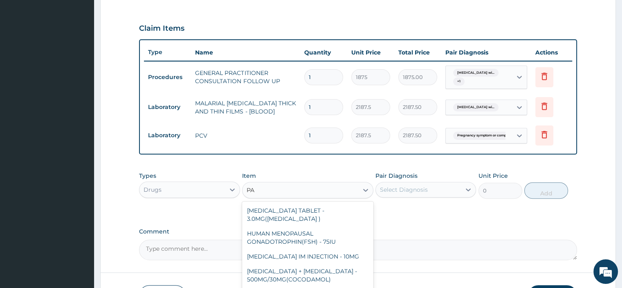
type input "P"
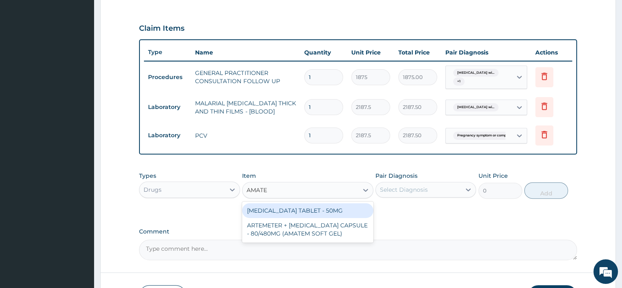
type input "AMATEM"
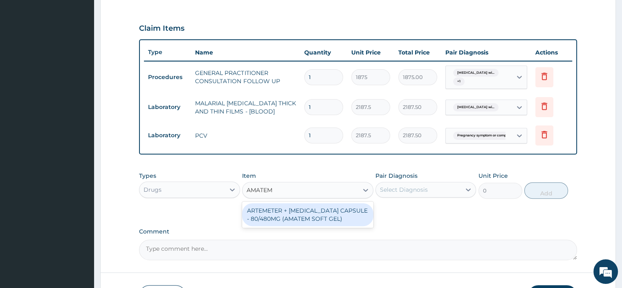
click at [315, 215] on div "ARTEMETER + LUMEFANTRINE CAPSULE - 80/480MG (AMATEM SOFT GEL)" at bounding box center [307, 214] width 131 height 23
type input "420"
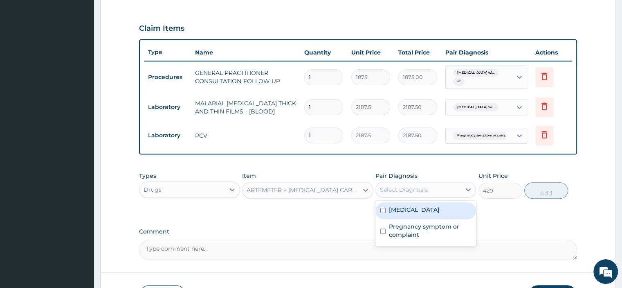
click at [400, 193] on div "Select Diagnosis" at bounding box center [418, 189] width 85 height 13
drag, startPoint x: 396, startPoint y: 220, endPoint x: 396, endPoint y: 230, distance: 9.9
click at [396, 214] on label "Plasmodium malariae malaria without complication" at bounding box center [414, 209] width 51 height 8
checkbox input "true"
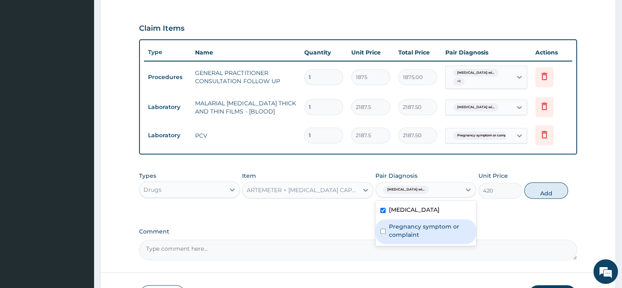
click at [400, 238] on label "Pregnancy symptom or complaint" at bounding box center [430, 230] width 82 height 16
checkbox input "true"
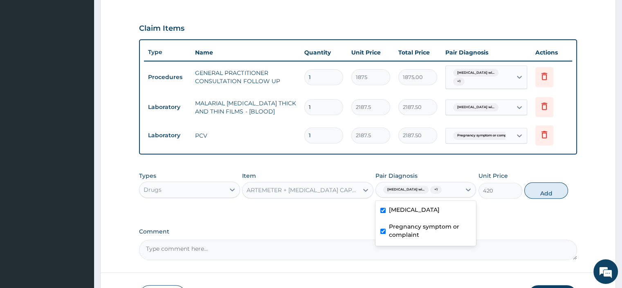
click at [545, 198] on button "Add" at bounding box center [546, 190] width 44 height 16
type input "0"
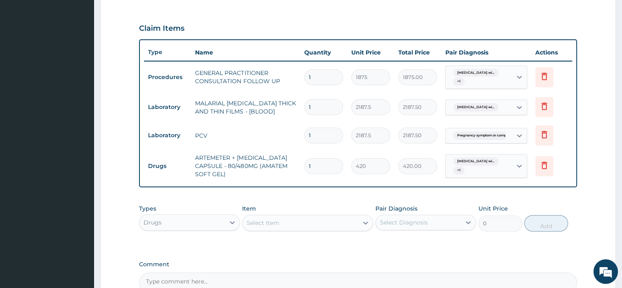
click at [296, 223] on div "Select Item" at bounding box center [301, 222] width 116 height 13
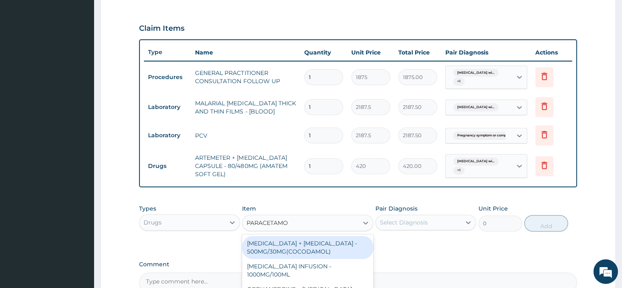
type input "PARACETAMOL"
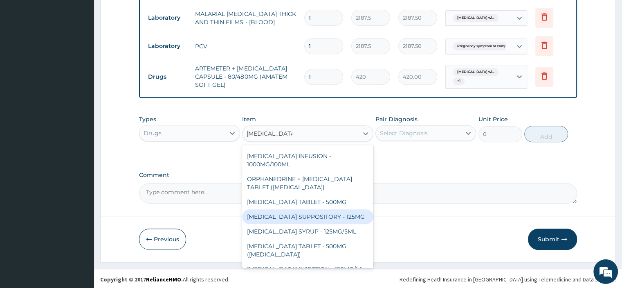
scroll to position [13, 0]
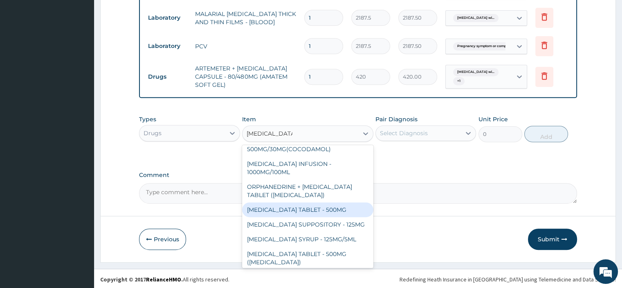
click at [308, 211] on div "PARACETAMOL TABLET - 500MG" at bounding box center [307, 209] width 131 height 15
type input "33.599999999999994"
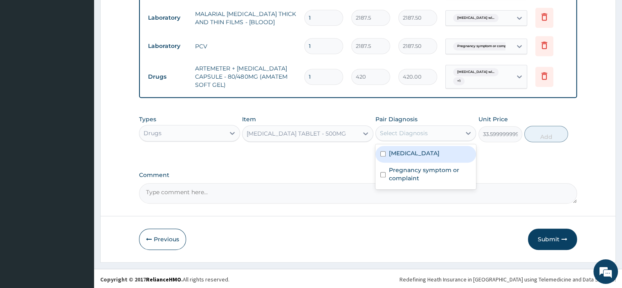
click at [406, 132] on div "Select Diagnosis" at bounding box center [404, 133] width 48 height 8
click at [393, 157] on label "Plasmodium malariae malaria without complication" at bounding box center [414, 153] width 51 height 8
checkbox input "true"
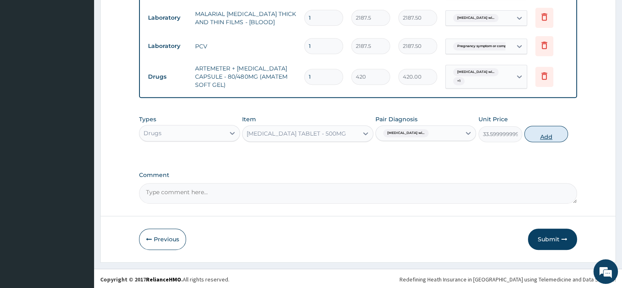
click at [543, 135] on button "Add" at bounding box center [546, 134] width 44 height 16
type input "0"
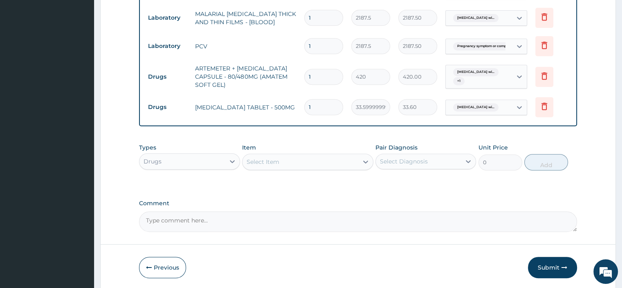
click at [321, 111] on input "1" at bounding box center [323, 107] width 39 height 16
type input "11"
type input "369.60"
type input "118"
type input "3964.80"
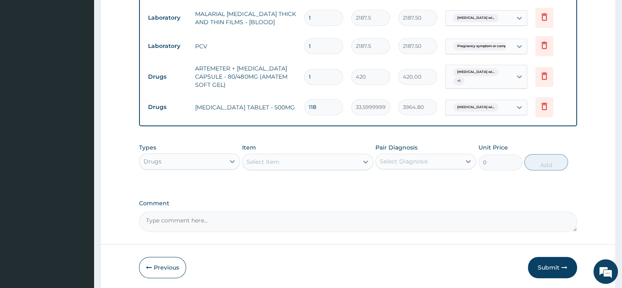
type input "11"
type input "369.60"
type input "1"
type input "33.60"
type input "0.00"
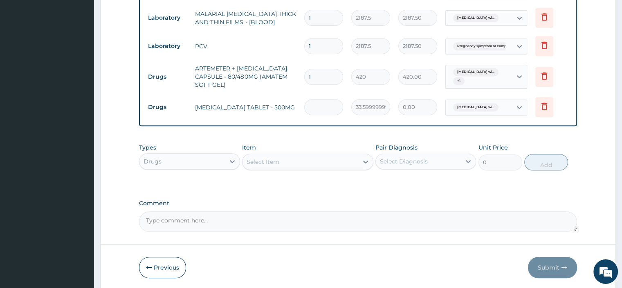
type input "1"
type input "33.60"
type input "18"
type input "604.80"
type input "18"
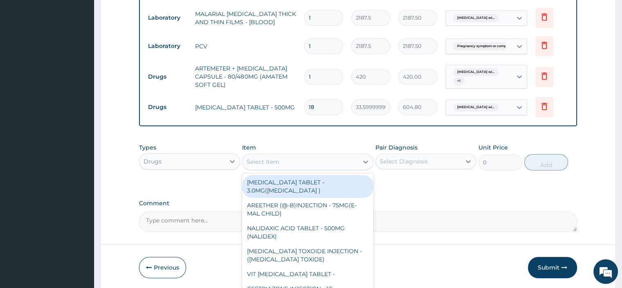
click at [277, 158] on div "Select Item" at bounding box center [263, 161] width 33 height 8
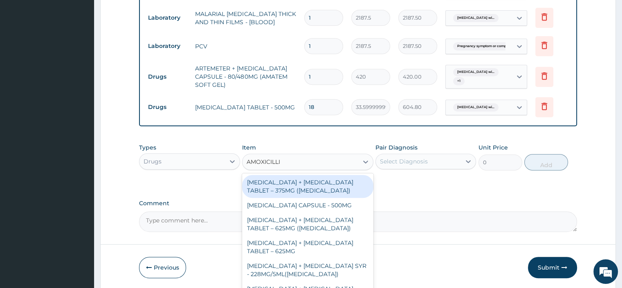
type input "AMOXICILLIN"
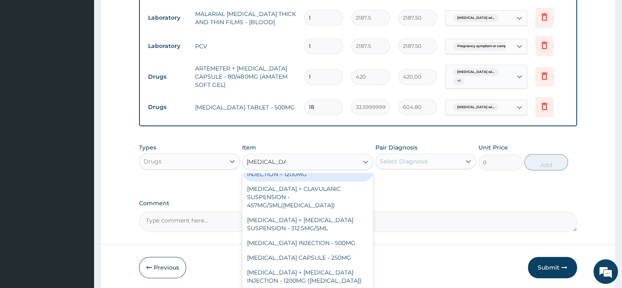
scroll to position [185, 0]
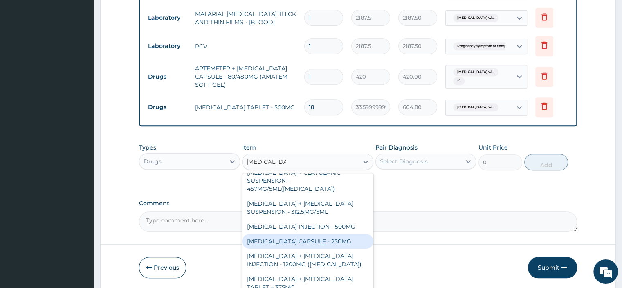
click at [310, 239] on div "AMOXICILLIN CAPSULE - 250MG" at bounding box center [307, 241] width 131 height 15
type input "56"
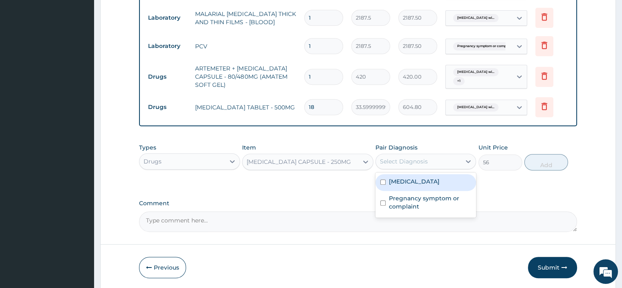
click at [393, 166] on div "Select Diagnosis" at bounding box center [426, 161] width 101 height 16
click at [383, 184] on input "checkbox" at bounding box center [382, 181] width 5 height 5
checkbox input "true"
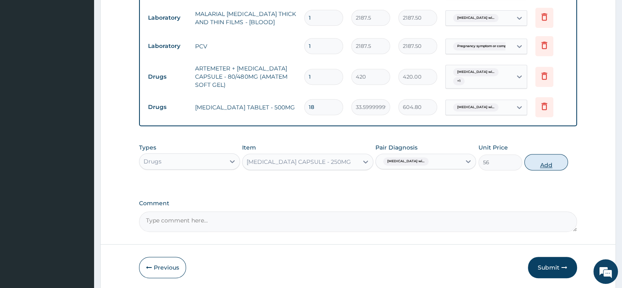
click at [542, 162] on button "Add" at bounding box center [546, 162] width 44 height 16
type input "0"
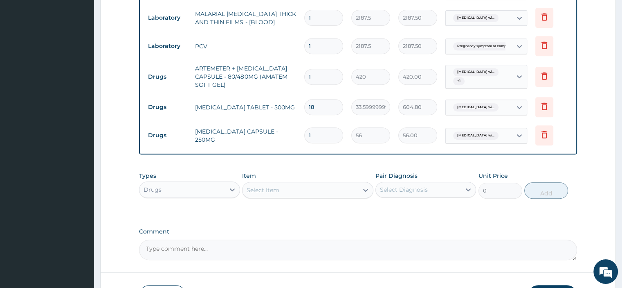
click at [338, 136] on input "1" at bounding box center [323, 135] width 39 height 16
type input "18"
type input "1008.00"
type input "18"
click at [274, 193] on div "Select Item" at bounding box center [301, 189] width 116 height 13
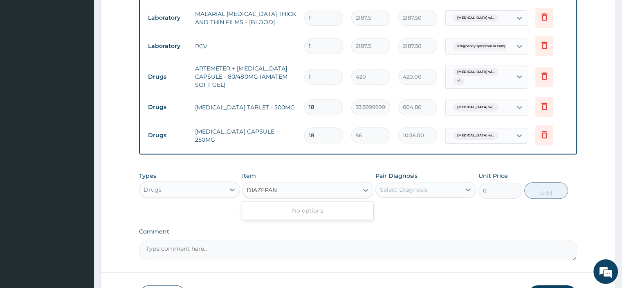
type input "DIAZEPA"
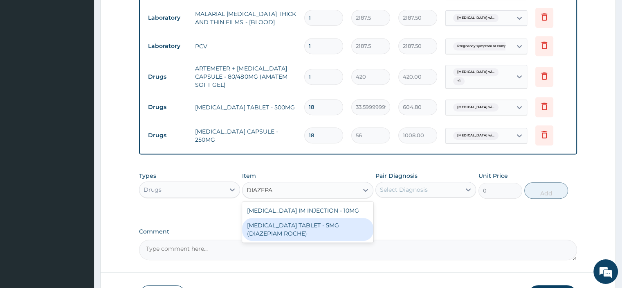
click at [308, 227] on div "DIAZEPAM TABLET - 5MG (DIAZEPIAM ROCHE)" at bounding box center [307, 229] width 131 height 23
type input "280"
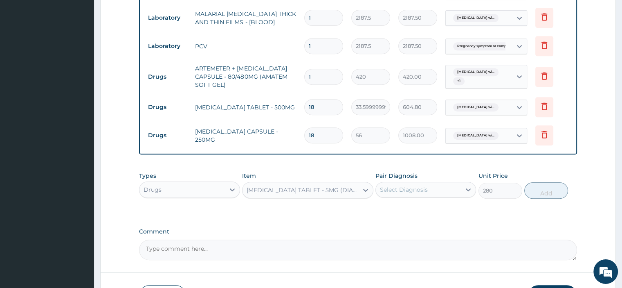
drag, startPoint x: 437, startPoint y: 189, endPoint x: 437, endPoint y: 194, distance: 5.7
click at [437, 189] on div "Select Diagnosis" at bounding box center [418, 189] width 85 height 13
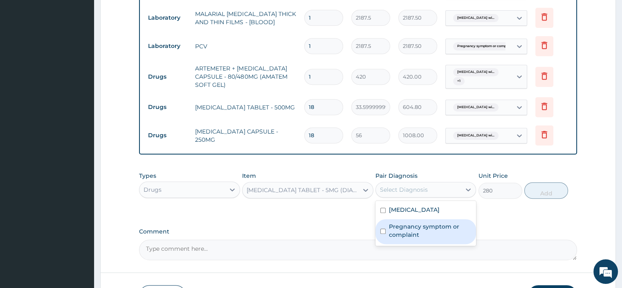
click at [407, 237] on label "Pregnancy symptom or complaint" at bounding box center [430, 230] width 82 height 16
checkbox input "true"
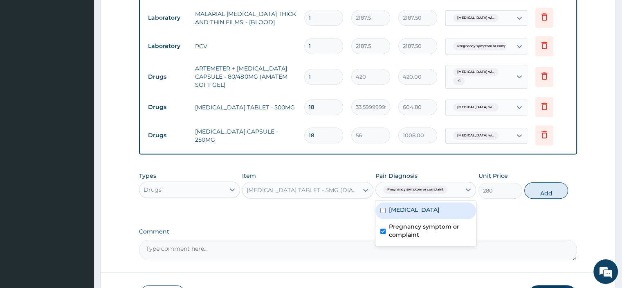
click at [406, 214] on label "Plasmodium malariae malaria without complication" at bounding box center [414, 209] width 51 height 8
checkbox input "true"
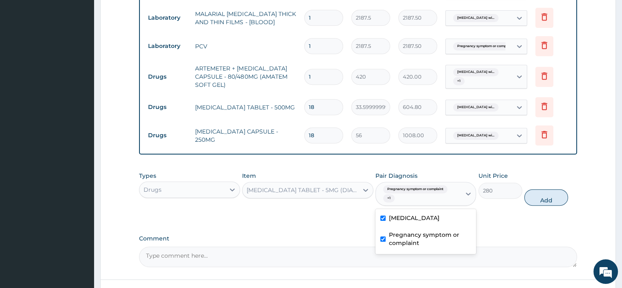
click at [409, 246] on label "Pregnancy symptom or complaint" at bounding box center [430, 238] width 82 height 16
checkbox input "false"
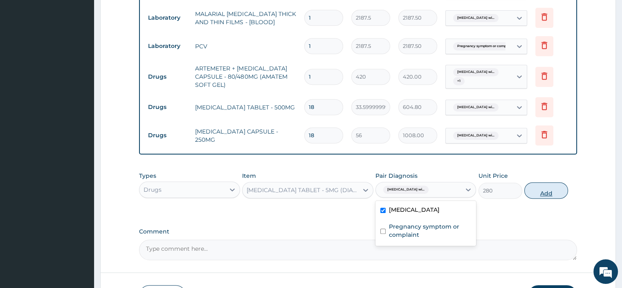
click at [543, 192] on button "Add" at bounding box center [546, 190] width 44 height 16
type input "0"
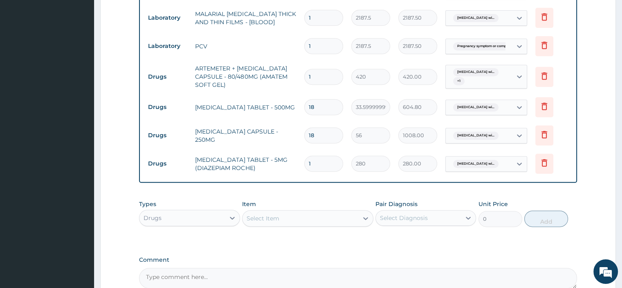
click at [321, 160] on input "1" at bounding box center [323, 163] width 39 height 16
type input "0.00"
type input "7"
type input "1960.00"
type input "7"
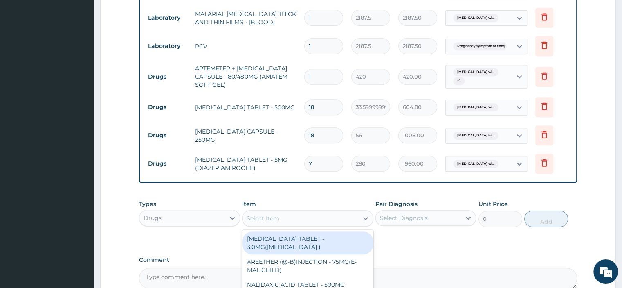
click at [285, 213] on div "Select Item" at bounding box center [301, 217] width 116 height 13
type input "ARTEME"
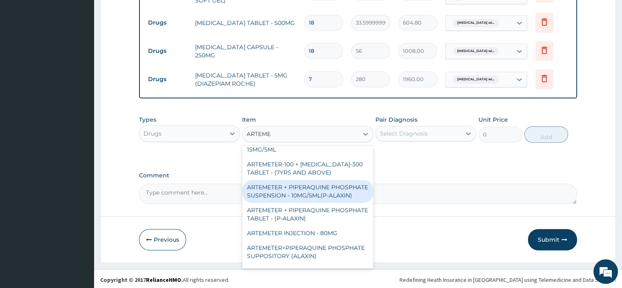
scroll to position [123, 0]
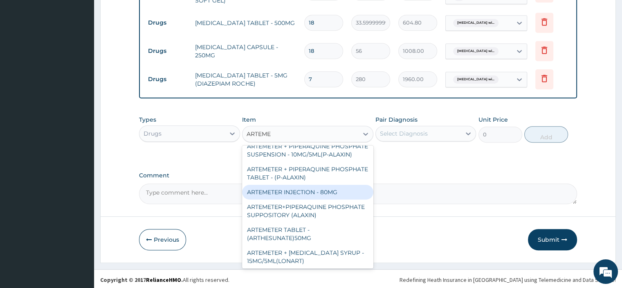
click at [301, 199] on div "ARTEMETER INJECTION - 80MG" at bounding box center [307, 191] width 131 height 15
type input "475.99999999999994"
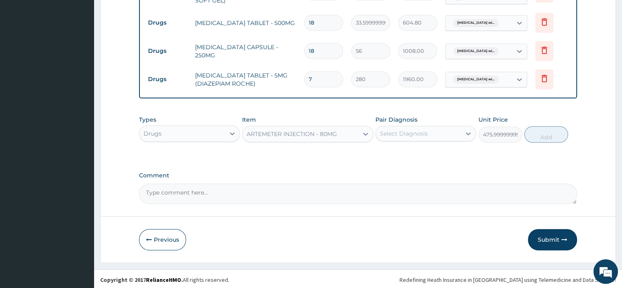
click at [394, 133] on div "Select Diagnosis" at bounding box center [404, 133] width 48 height 8
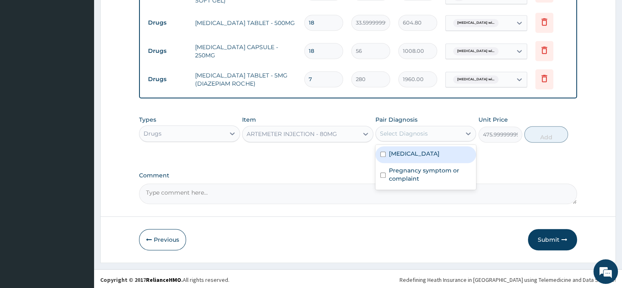
click at [385, 163] on div "Plasmodium malariae malaria without complication" at bounding box center [426, 154] width 101 height 17
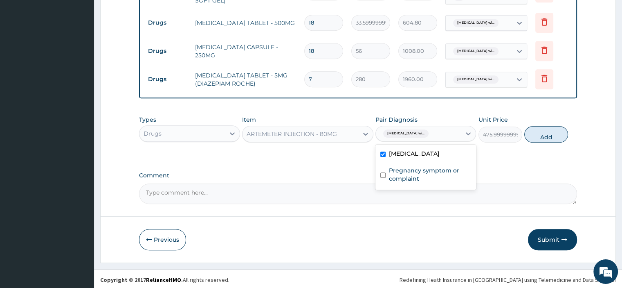
checkbox input "true"
click at [540, 139] on button "Add" at bounding box center [546, 134] width 44 height 16
type input "0"
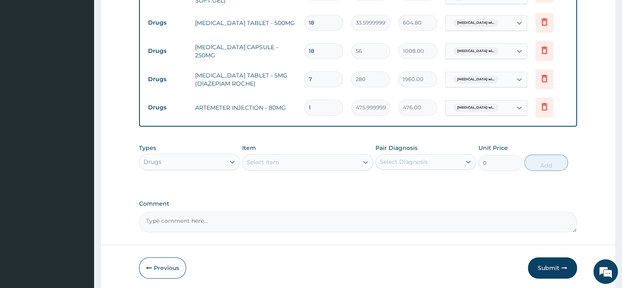
click at [331, 108] on input "1" at bounding box center [323, 107] width 39 height 16
type input "0.00"
type input "2"
type input "952.00"
type input "2"
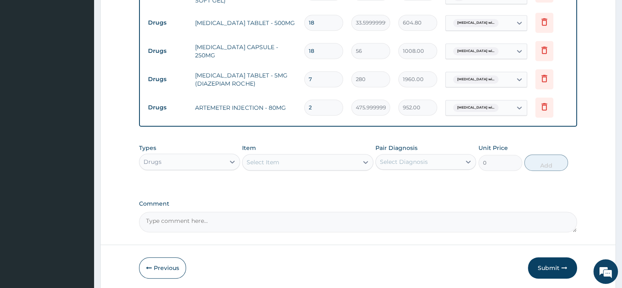
click at [256, 162] on div "Select Item" at bounding box center [263, 162] width 33 height 8
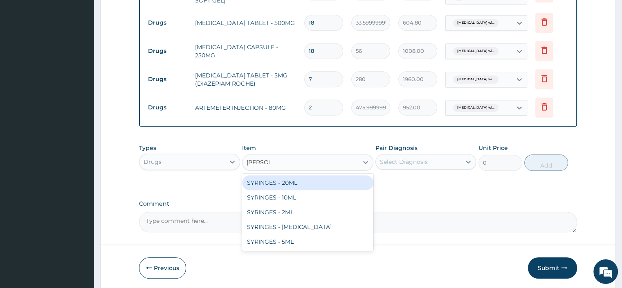
type input "SYRINGE"
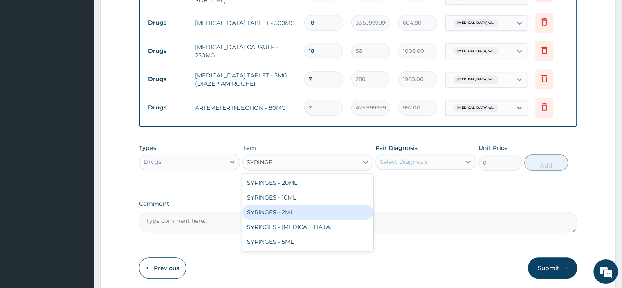
click at [288, 213] on div "SYRINGES - 2ML" at bounding box center [307, 212] width 131 height 15
type input "42"
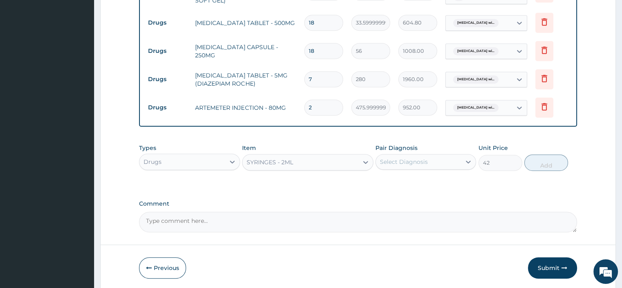
click at [385, 160] on div "Select Diagnosis" at bounding box center [404, 161] width 48 height 8
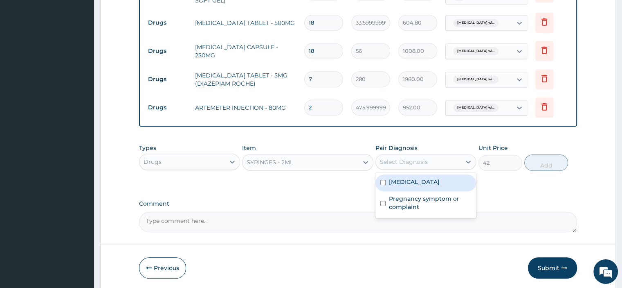
drag, startPoint x: 381, startPoint y: 187, endPoint x: 382, endPoint y: 234, distance: 46.7
click at [382, 185] on input "checkbox" at bounding box center [382, 182] width 5 height 5
checkbox input "true"
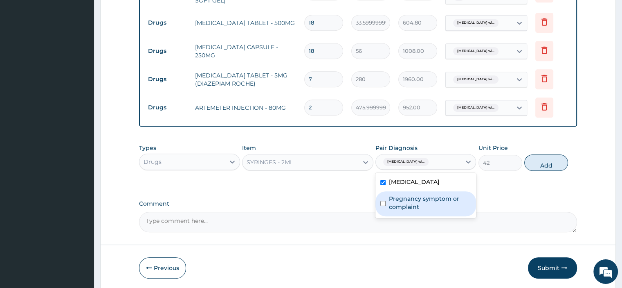
click at [386, 216] on div "Pregnancy symptom or complaint" at bounding box center [426, 203] width 101 height 25
checkbox input "true"
click at [536, 165] on button "Add" at bounding box center [546, 162] width 44 height 16
type input "0"
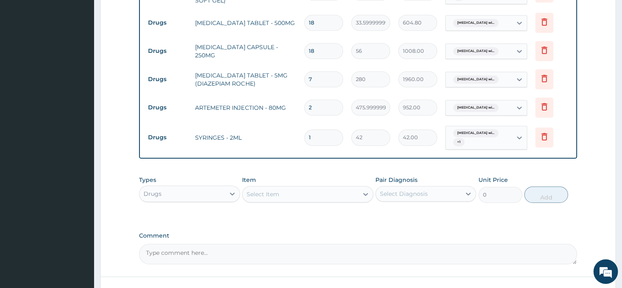
click at [311, 190] on div "Select Item" at bounding box center [301, 193] width 116 height 13
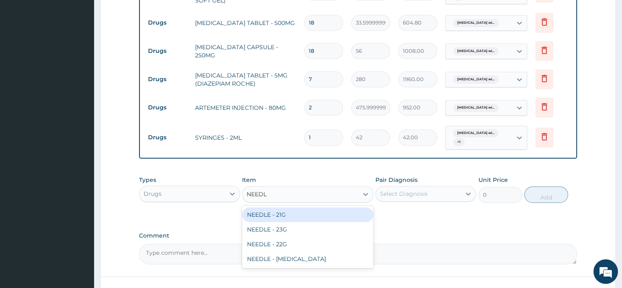
type input "NEEDLE"
click at [255, 214] on div "NEEDLE - 21G" at bounding box center [307, 214] width 131 height 15
type input "28"
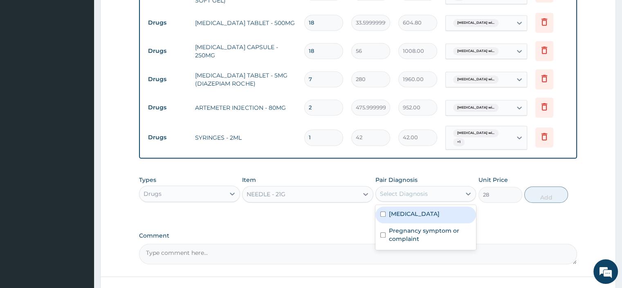
drag, startPoint x: 406, startPoint y: 191, endPoint x: 406, endPoint y: 220, distance: 28.6
click at [406, 194] on div "Select Diagnosis" at bounding box center [404, 193] width 48 height 8
drag, startPoint x: 406, startPoint y: 220, endPoint x: 410, endPoint y: 251, distance: 31.8
click at [406, 218] on label "[MEDICAL_DATA]" at bounding box center [414, 213] width 51 height 8
checkbox input "true"
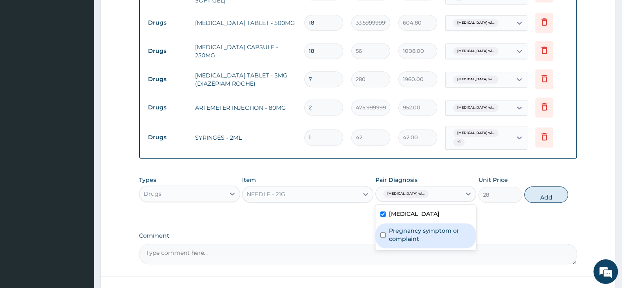
click at [411, 243] on label "Pregnancy symptom or complaint" at bounding box center [430, 234] width 82 height 16
checkbox input "true"
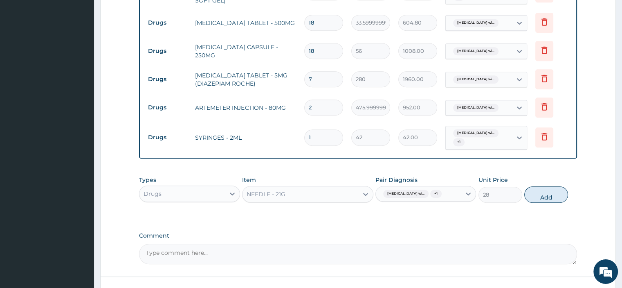
drag, startPoint x: 543, startPoint y: 191, endPoint x: 543, endPoint y: 195, distance: 4.1
click at [543, 192] on button "Add" at bounding box center [546, 194] width 44 height 16
type input "0"
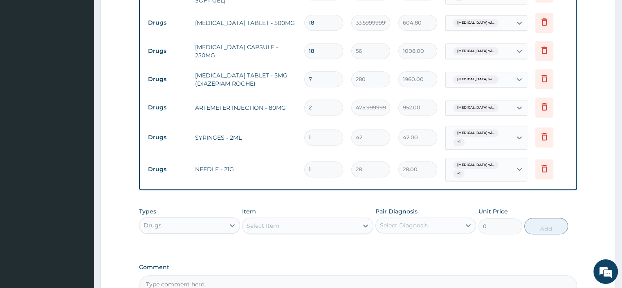
click at [316, 168] on input "1" at bounding box center [323, 169] width 39 height 16
type input "0.00"
type input "3"
type input "84.00"
type input "0.00"
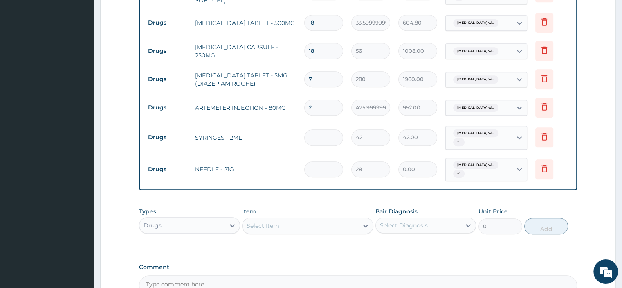
type input "2"
type input "56.00"
type input "2"
drag, startPoint x: 322, startPoint y: 124, endPoint x: 322, endPoint y: 133, distance: 9.0
click at [322, 127] on td "1" at bounding box center [323, 137] width 47 height 24
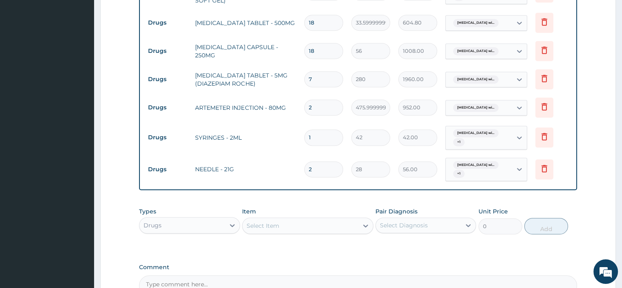
click at [323, 139] on input "1" at bounding box center [323, 137] width 39 height 16
type input "0.00"
type input "2"
type input "84.00"
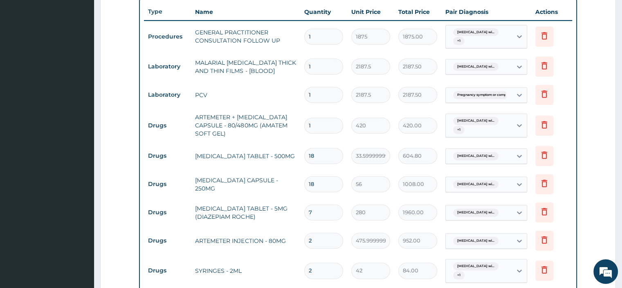
scroll to position [303, 0]
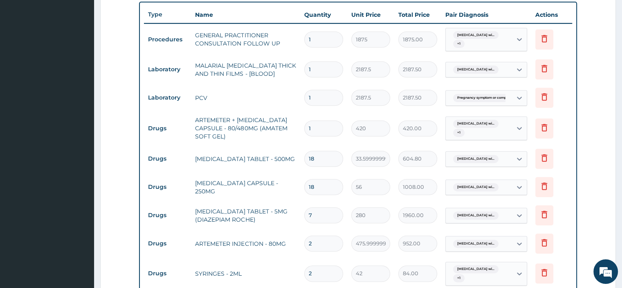
type input "2"
click at [205, 151] on td "[MEDICAL_DATA] TABLET - 500MG" at bounding box center [245, 159] width 109 height 16
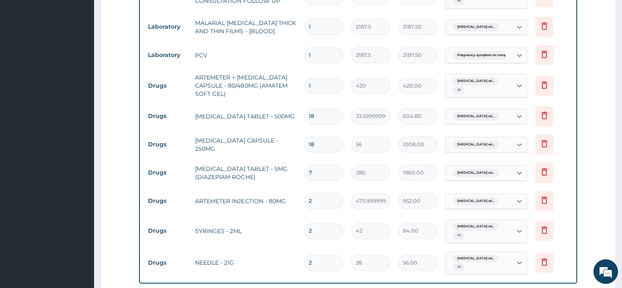
scroll to position [347, 0]
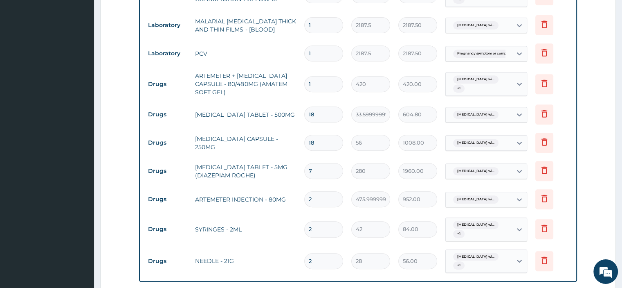
click at [219, 174] on td "[MEDICAL_DATA] TABLET - 5MG (DIAZEPIAM ROCHE)" at bounding box center [245, 171] width 109 height 25
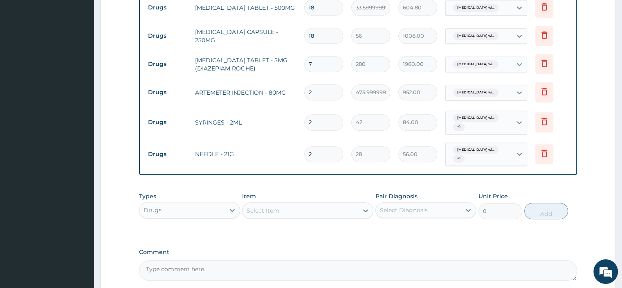
scroll to position [530, 0]
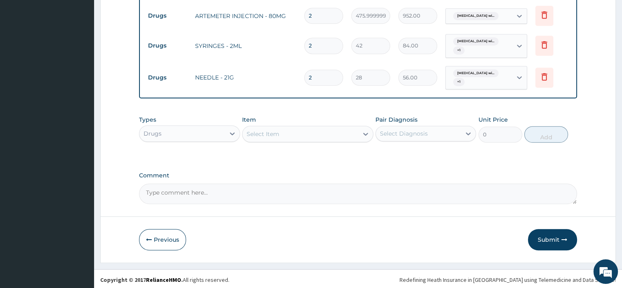
click at [266, 135] on div "Select Item" at bounding box center [263, 134] width 33 height 8
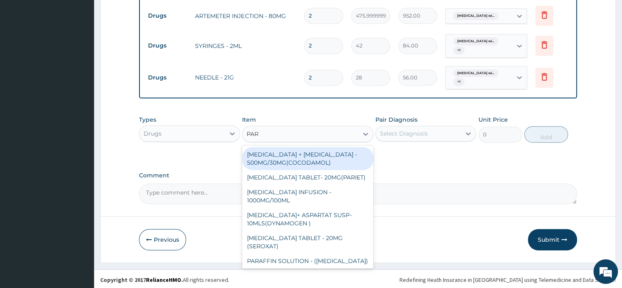
type input "PARA"
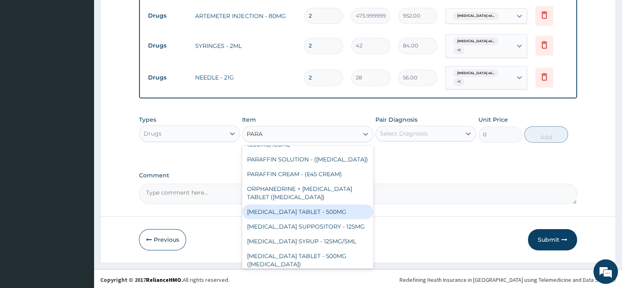
scroll to position [82, 0]
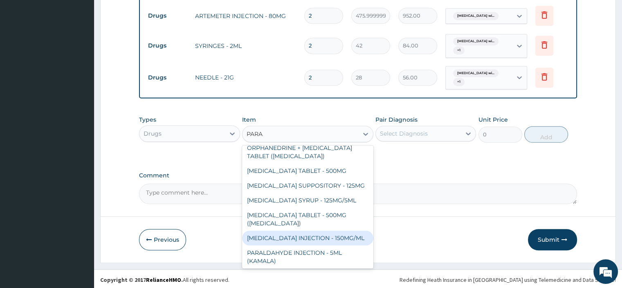
click at [297, 243] on div "[MEDICAL_DATA] INJECTION - 150MG/ML" at bounding box center [307, 237] width 131 height 15
type input "560"
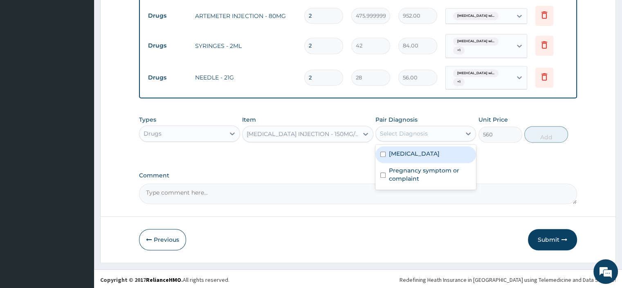
click at [385, 133] on div "Select Diagnosis" at bounding box center [404, 133] width 48 height 8
click at [389, 157] on label "[MEDICAL_DATA]" at bounding box center [414, 153] width 51 height 8
checkbox input "true"
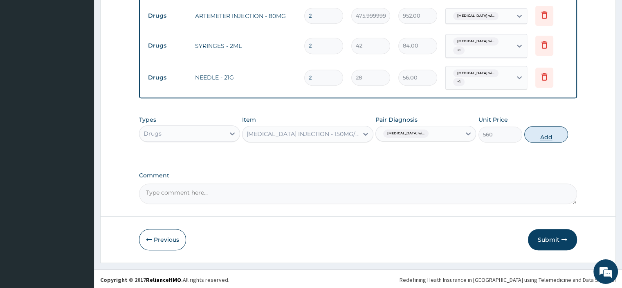
click at [551, 132] on button "Add" at bounding box center [546, 134] width 44 height 16
type input "0"
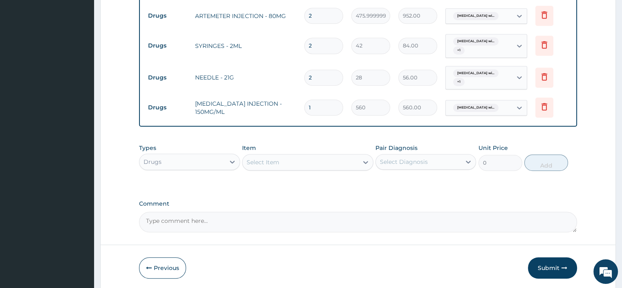
click at [320, 109] on input "1" at bounding box center [323, 107] width 39 height 16
type input "0.00"
type input "2"
type input "1120.00"
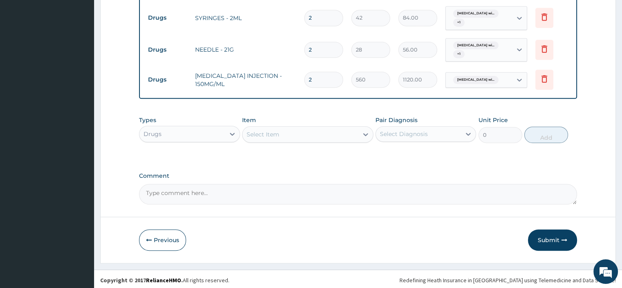
type input "2"
click at [224, 188] on textarea "Comment" at bounding box center [358, 194] width 438 height 20
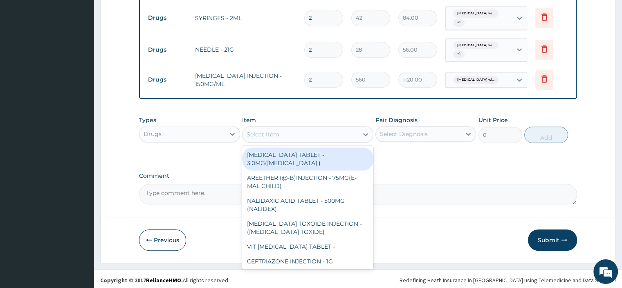
click at [283, 132] on div "Select Item" at bounding box center [301, 134] width 116 height 13
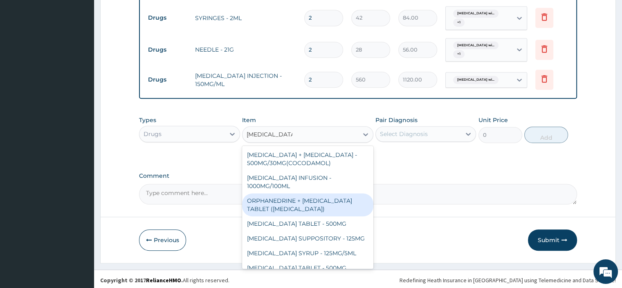
scroll to position [54, 0]
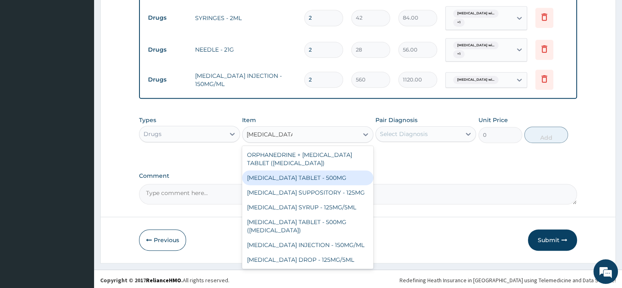
type input "PARACETAMOL"
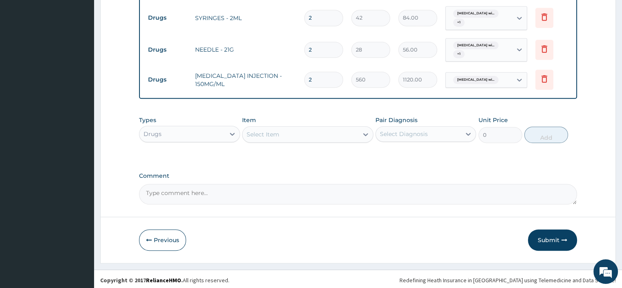
click at [219, 73] on td "[MEDICAL_DATA] INJECTION - 150MG/ML" at bounding box center [245, 79] width 109 height 25
click at [256, 133] on div "Select Item" at bounding box center [263, 134] width 33 height 8
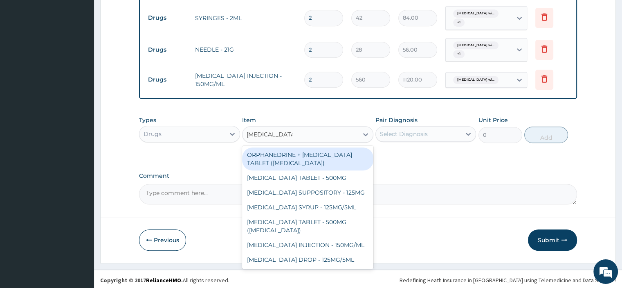
type input "PARACETAMOL"
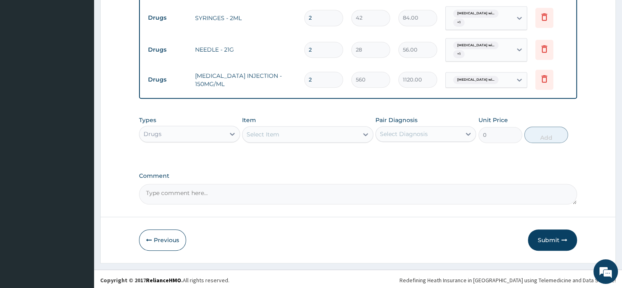
click at [319, 78] on input "2" at bounding box center [323, 80] width 39 height 16
type input "0.00"
type input "4"
type input "2240.00"
type input "4"
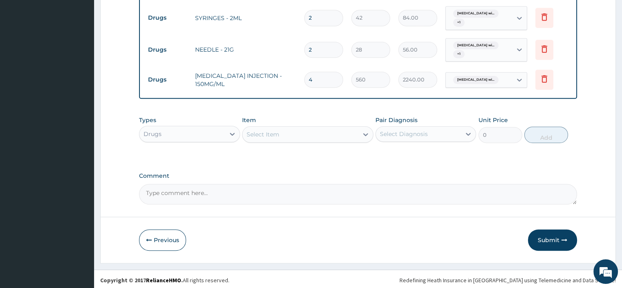
click at [254, 187] on textarea "Comment" at bounding box center [358, 194] width 438 height 20
paste textarea "PATIENT SEEN PRESENTED WITH COMPLAIN OF GENERALIZED BODY WEAKNESS WITH CHILLS. …"
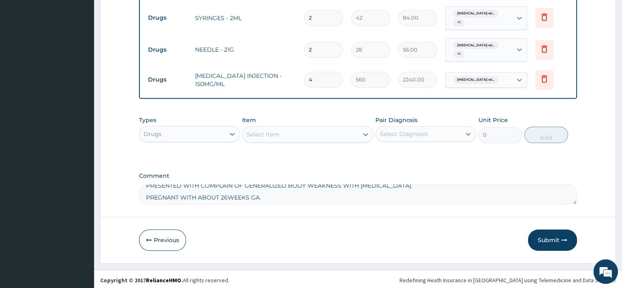
scroll to position [0, 0]
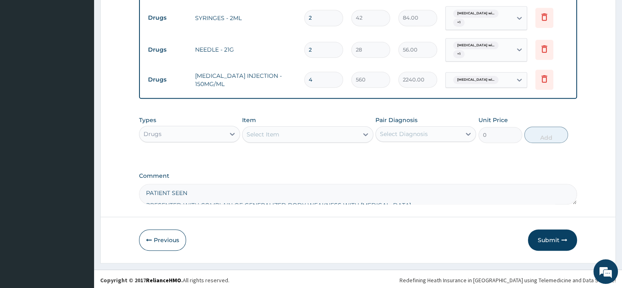
click at [145, 199] on textarea "PATIENT SEEN PRESENTED WITH COMPLAIN OF GENERALIZED BODY WEAKNESS WITH CHILLS. …" at bounding box center [358, 194] width 438 height 20
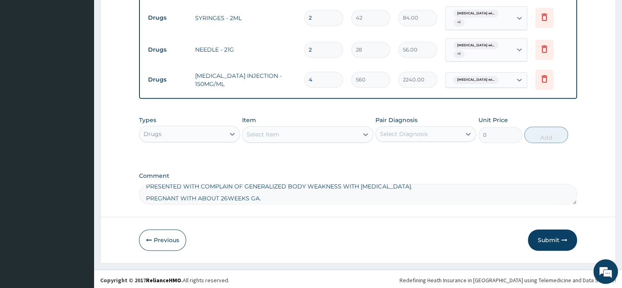
scroll to position [20, 0]
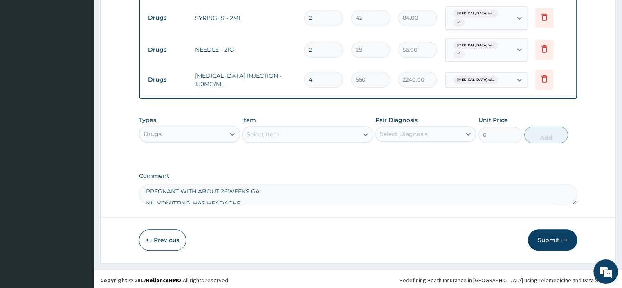
click at [146, 191] on textarea "PATIENT SEEN PRESENTED WITH COMPLAIN OF GENERALIZED BODY WEAKNESS WITH CHILLS. …" at bounding box center [358, 194] width 438 height 20
click at [146, 197] on textarea "PATIENT SEEN PRESENTED WITH COMPLAIN OF GENERALIZED BODY WEAKNESS WITH CHILLS. …" at bounding box center [358, 194] width 438 height 20
click at [144, 189] on textarea "PATIENT SEEN PRESENTED WITH COMPLAIN OF GENERALIZED BODY WEAKNESS WITH CHILLS. …" at bounding box center [358, 194] width 438 height 20
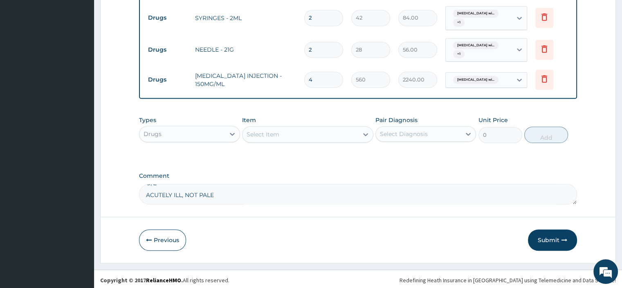
scroll to position [28, 0]
click at [145, 196] on textarea "PATIENT SEEN PRESENTED WITH COMPLAIN OF GENERALIZED BODY WEAKNESS WITH CHILLS. …" at bounding box center [358, 194] width 438 height 20
click at [144, 186] on textarea "PATIENT SEEN PRESENTED WITH COMPLAIN OF GENERALIZED BODY WEAKNESS WITH CHILLS. …" at bounding box center [358, 194] width 438 height 20
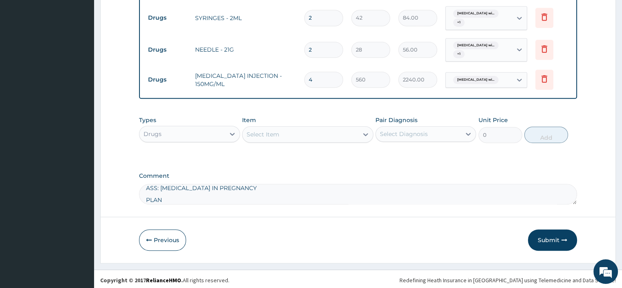
click at [145, 196] on textarea "PATIENT SEEN PRESENTED WITH COMPLAIN OF GENERALIZED BODY WEAKNESS WITH CHILLS. …" at bounding box center [358, 194] width 438 height 20
click at [146, 196] on textarea "PATIENT SEEN PRESENTED WITH COMPLAIN OF GENERALIZED BODY WEAKNESS WITH CHILLS. …" at bounding box center [358, 194] width 438 height 20
click at [146, 200] on textarea "PATIENT SEEN PRESENTED WITH COMPLAIN OF GENERALIZED BODY WEAKNESS WITH CHILLS. …" at bounding box center [358, 194] width 438 height 20
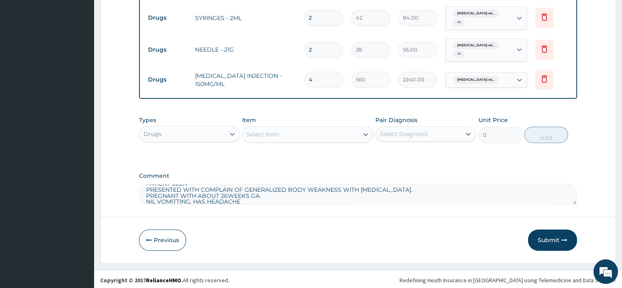
scroll to position [0, 0]
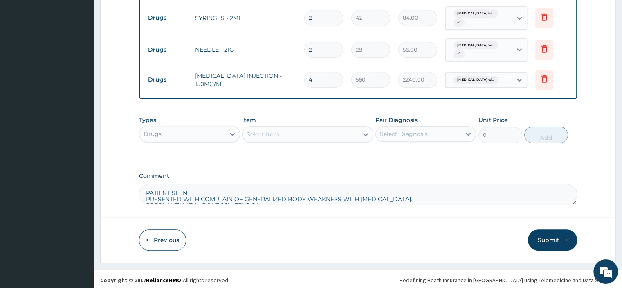
type textarea "PATIENT SEEN PRESENTED WITH COMPLAIN OF GENERALIZED BODY WEAKNESS WITH CHILLS. …"
click at [315, 81] on input "4" at bounding box center [323, 80] width 39 height 16
type input "0.00"
type input "2"
type input "1120.00"
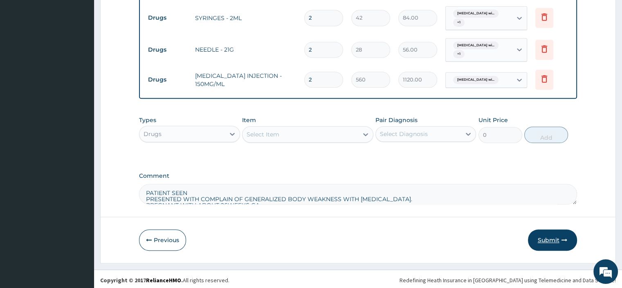
type input "2"
click at [540, 235] on button "Submit" at bounding box center [552, 239] width 49 height 21
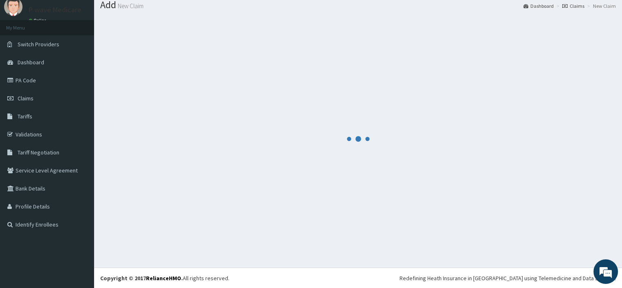
scroll to position [558, 0]
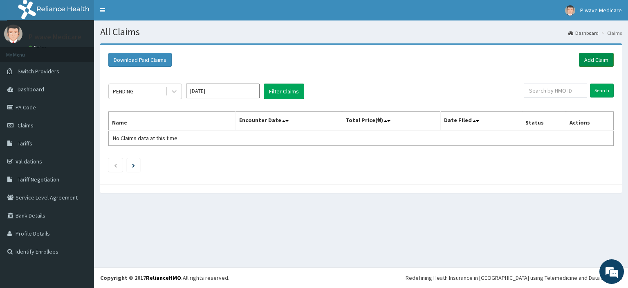
click at [592, 63] on link "Add Claim" at bounding box center [596, 60] width 35 height 14
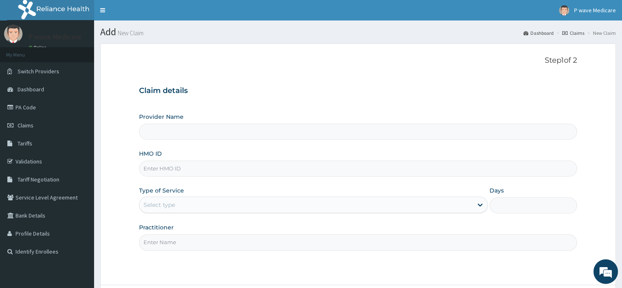
type input "P wave Medicare"
click at [165, 170] on input "HMO ID" at bounding box center [358, 168] width 438 height 16
type input "SW"
click at [25, 127] on span "Claims" at bounding box center [26, 124] width 16 height 7
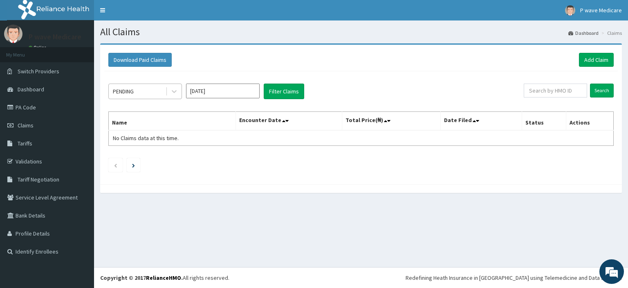
click at [127, 92] on div "PENDING" at bounding box center [123, 91] width 21 height 8
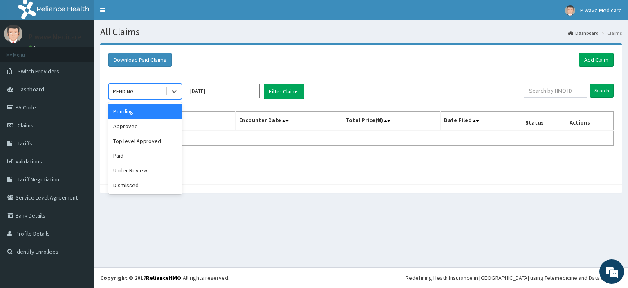
click at [126, 112] on div "Pending" at bounding box center [145, 111] width 74 height 15
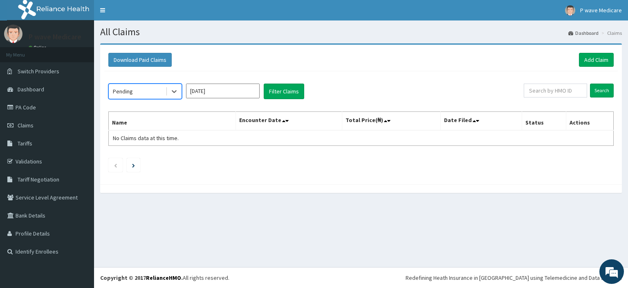
click at [209, 93] on input "Oct 2025" at bounding box center [223, 90] width 74 height 15
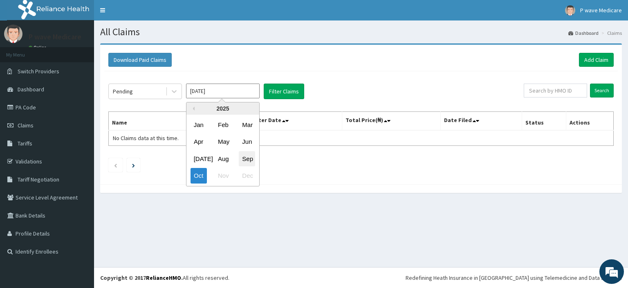
click at [246, 157] on div "Sep" at bounding box center [247, 158] width 16 height 15
type input "Sep 2025"
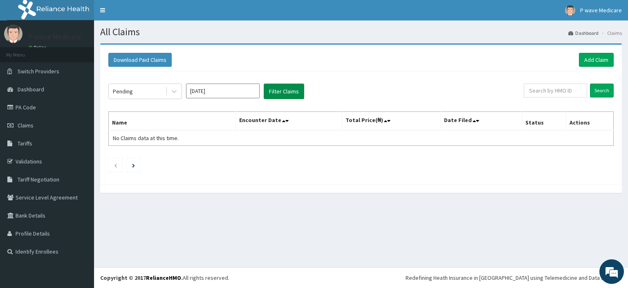
click at [282, 93] on button "Filter Claims" at bounding box center [284, 91] width 40 height 16
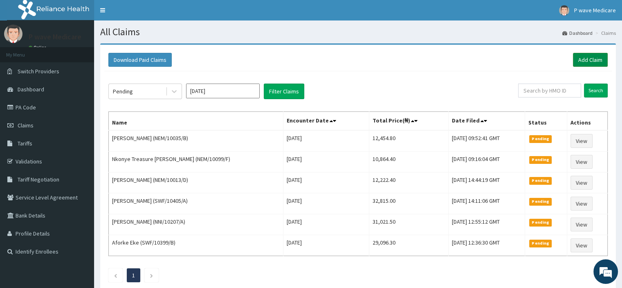
click at [587, 65] on link "Add Claim" at bounding box center [590, 60] width 35 height 14
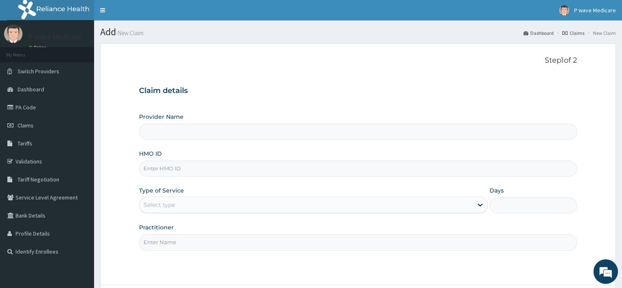
click at [168, 167] on input "HMO ID" at bounding box center [358, 168] width 438 height 16
type input "SW"
type input "P wave Medicare"
type input "SWF/10396/A"
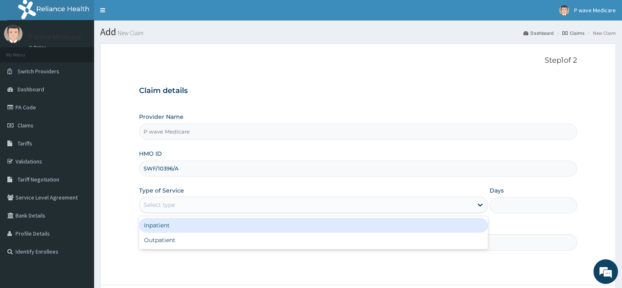
click at [151, 204] on div "Select type" at bounding box center [159, 204] width 31 height 8
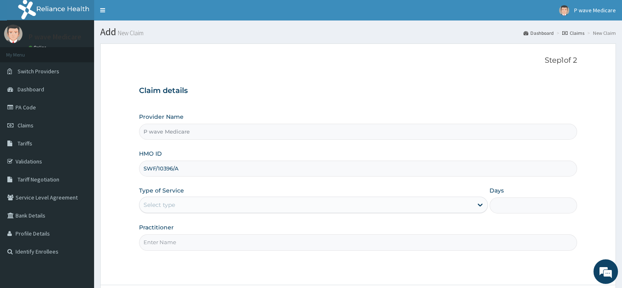
click at [170, 206] on div "Select type" at bounding box center [159, 204] width 31 height 8
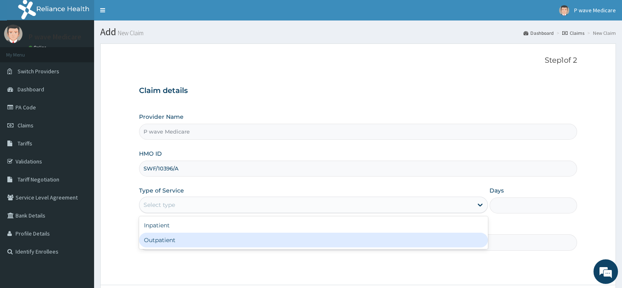
click at [167, 239] on div "Outpatient" at bounding box center [313, 239] width 349 height 15
type input "1"
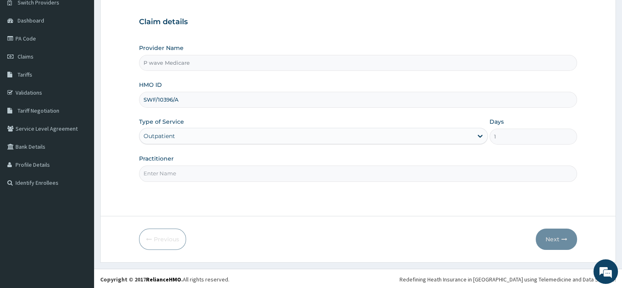
scroll to position [70, 0]
click at [174, 176] on input "Practitioner" at bounding box center [358, 172] width 438 height 16
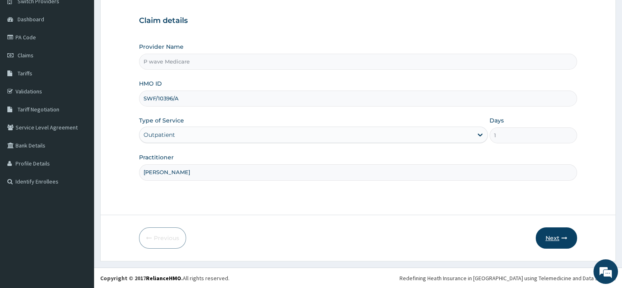
type input "[PERSON_NAME]"
click at [557, 241] on button "Next" at bounding box center [556, 237] width 41 height 21
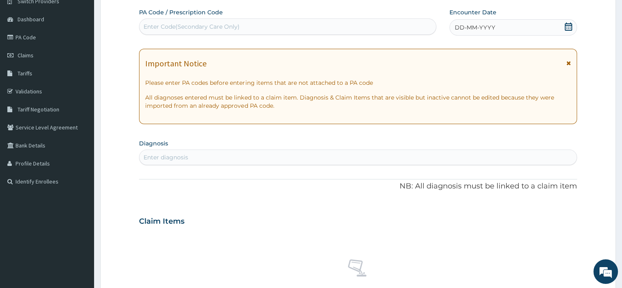
click at [461, 26] on span "DD-MM-YYYY" at bounding box center [475, 27] width 40 height 8
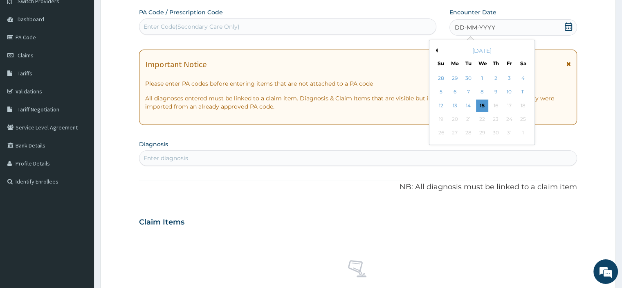
click at [437, 49] on div "[DATE]" at bounding box center [482, 51] width 99 height 8
click at [437, 50] on button "Previous Month" at bounding box center [436, 50] width 4 height 4
click at [481, 102] on div "17" at bounding box center [482, 105] width 12 height 12
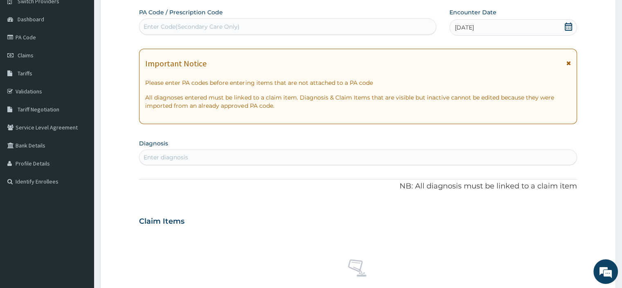
click at [188, 161] on div "Enter diagnosis" at bounding box center [357, 157] width 437 height 13
click at [212, 158] on div "Enter diagnosis" at bounding box center [357, 157] width 437 height 13
type input "MALARIA"
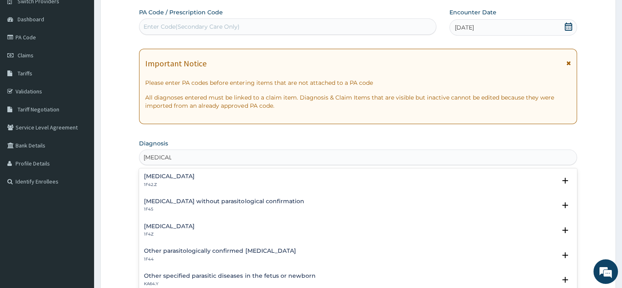
click at [194, 178] on h4 "Plasmodium malariae malaria without complication" at bounding box center [169, 176] width 51 height 6
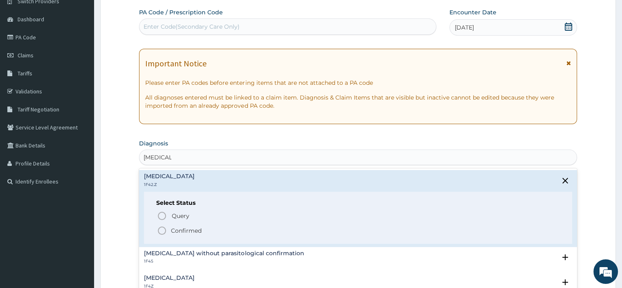
click at [162, 231] on icon "status option filled" at bounding box center [162, 230] width 10 height 10
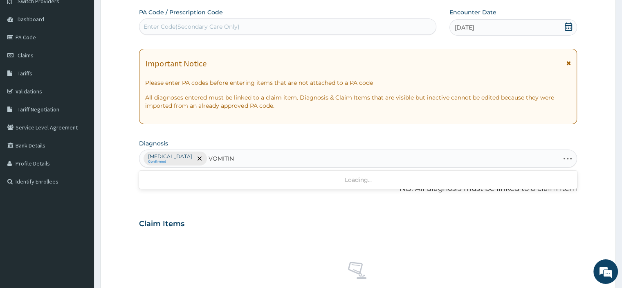
type input "VOMITING"
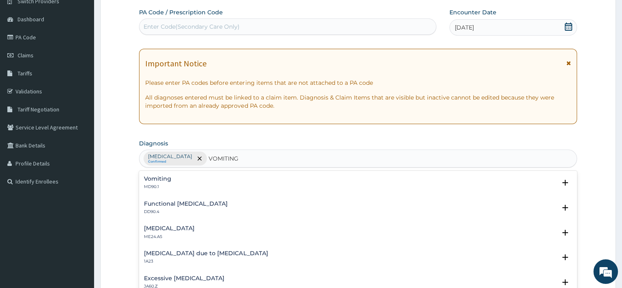
click at [168, 176] on h4 "Vomiting" at bounding box center [157, 178] width 27 height 6
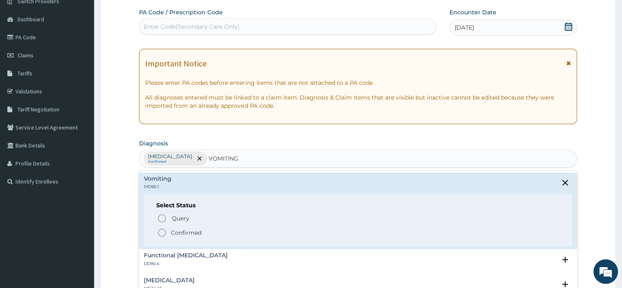
click at [171, 234] on p "Confirmed" at bounding box center [186, 232] width 31 height 8
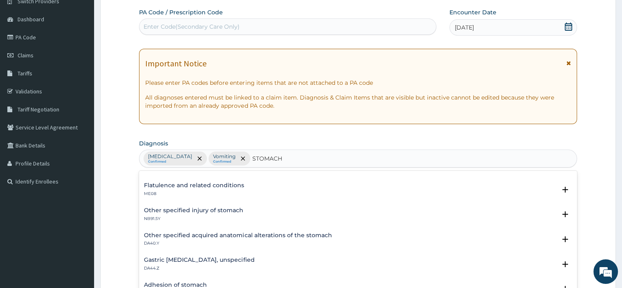
scroll to position [270, 0]
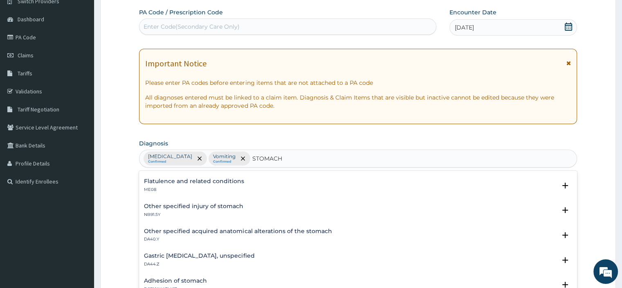
click at [376, 252] on div "Gastric polyp, unspecified DA44.Z" at bounding box center [358, 259] width 428 height 14
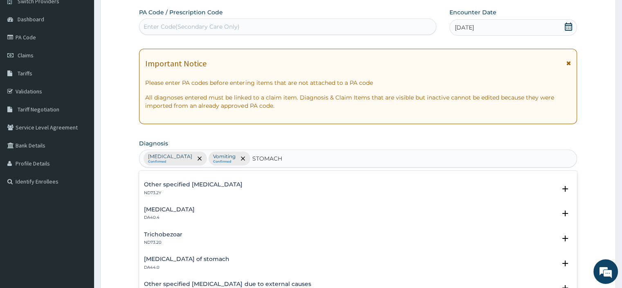
scroll to position [1173, 0]
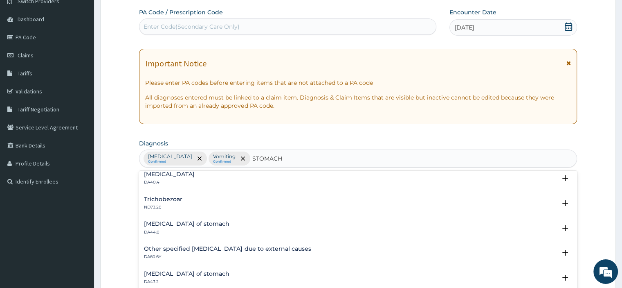
click at [375, 208] on div "Trichobezoar ND73.20" at bounding box center [358, 203] width 428 height 14
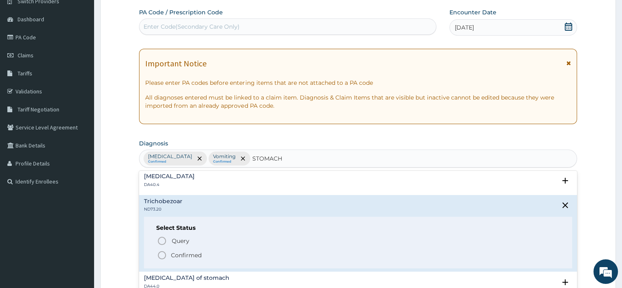
scroll to position [1120, 0]
click at [393, 182] on div "Hourglass stricture and stenosis of stomach DA40.4" at bounding box center [358, 180] width 428 height 14
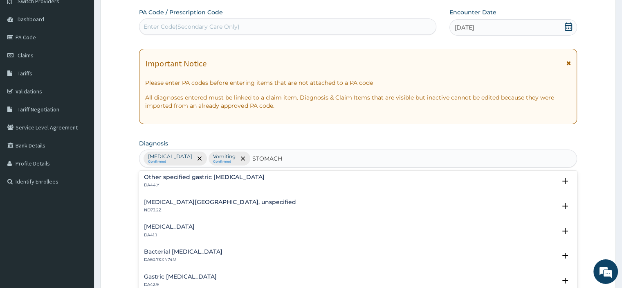
scroll to position [702, 0]
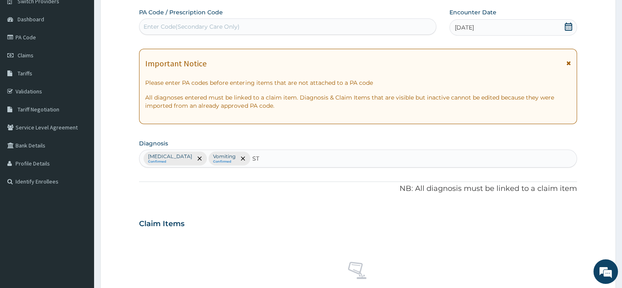
type input "S"
type input "STOMACH"
click at [377, 160] on div "Plasmodium malariae malaria without complication Confirmed Vomiting Confirmed" at bounding box center [357, 158] width 437 height 17
type input "STOOLING"
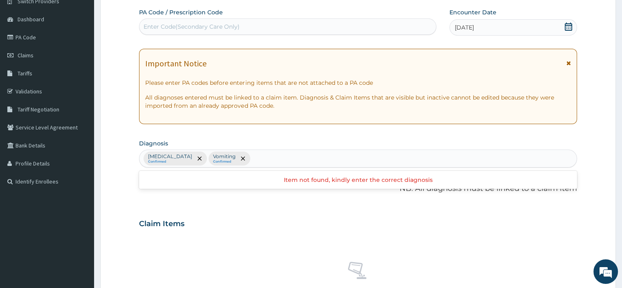
drag, startPoint x: 374, startPoint y: 159, endPoint x: 305, endPoint y: 176, distance: 71.2
click at [306, 167] on div "option Vomiting, selected. Use Up and Down to choose options, press Enter to se…" at bounding box center [358, 158] width 438 height 18
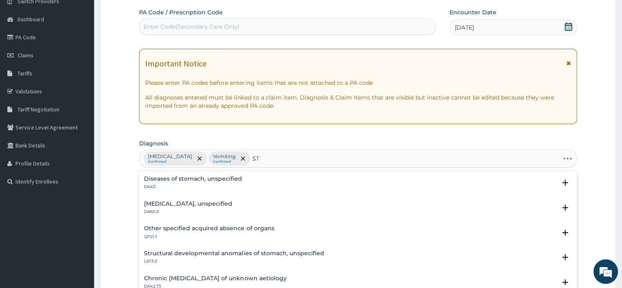
type input "S"
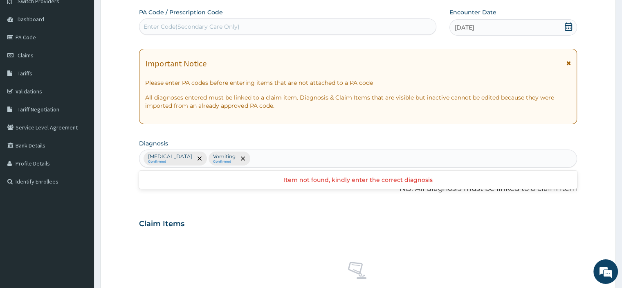
type input "D"
type input "A"
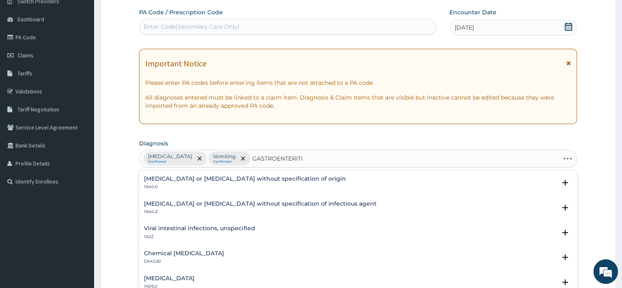
type input "GASTROENTERITIS"
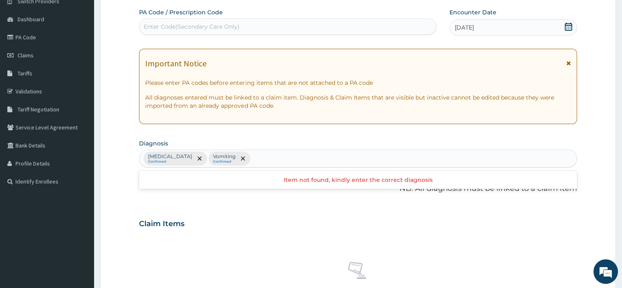
drag, startPoint x: 398, startPoint y: 159, endPoint x: 325, endPoint y: 164, distance: 73.0
click at [325, 164] on div "Plasmodium malariae malaria without complication Confirmed Vomiting Confirmed" at bounding box center [357, 158] width 437 height 17
type input "D"
type input "ACUTE"
drag, startPoint x: 378, startPoint y: 162, endPoint x: 349, endPoint y: 165, distance: 28.8
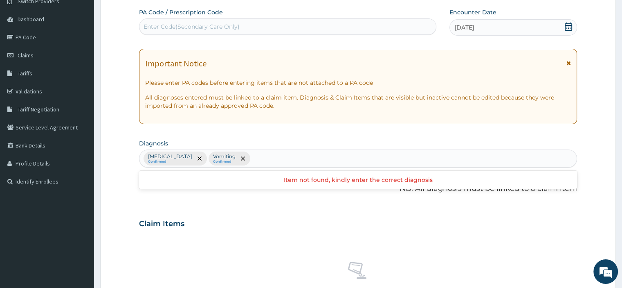
click at [351, 164] on div "Plasmodium malariae malaria without complication Confirmed Vomiting Confirmed" at bounding box center [357, 158] width 437 height 17
type input "DIARRHEA"
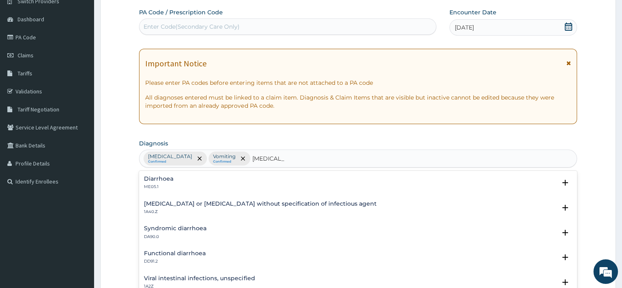
click at [166, 180] on h4 "Diarrhoea" at bounding box center [158, 178] width 29 height 6
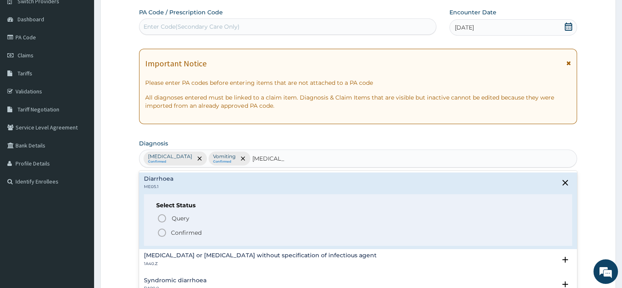
click at [164, 234] on icon "status option filled" at bounding box center [162, 232] width 10 height 10
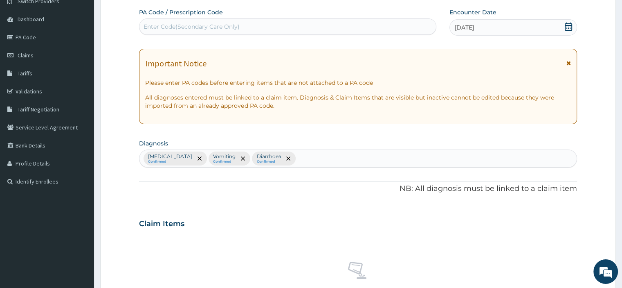
click at [281, 160] on small "Confirmed" at bounding box center [268, 162] width 25 height 4
click at [292, 155] on span "remove selection option" at bounding box center [288, 158] width 7 height 7
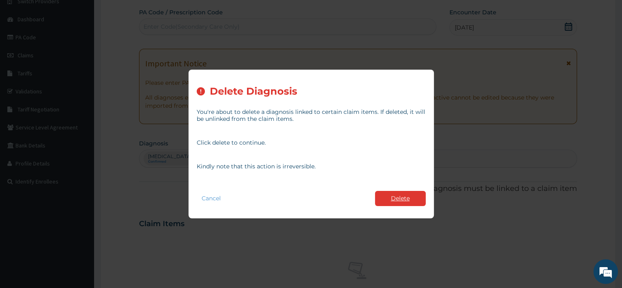
click at [383, 192] on button "Delete" at bounding box center [400, 198] width 51 height 15
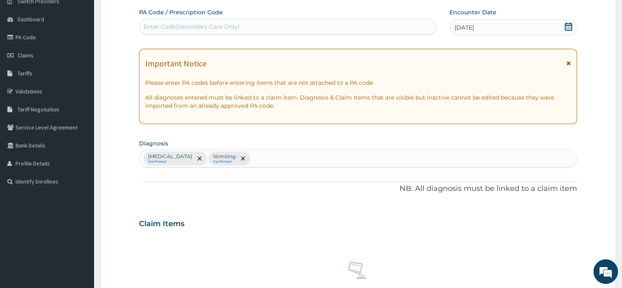
click at [253, 160] on input "text" at bounding box center [252, 158] width 1 height 8
type input "DIARRHEA"
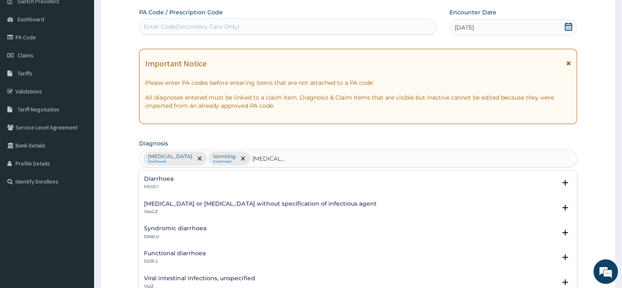
click at [169, 179] on h4 "Diarrhoea" at bounding box center [158, 178] width 29 height 6
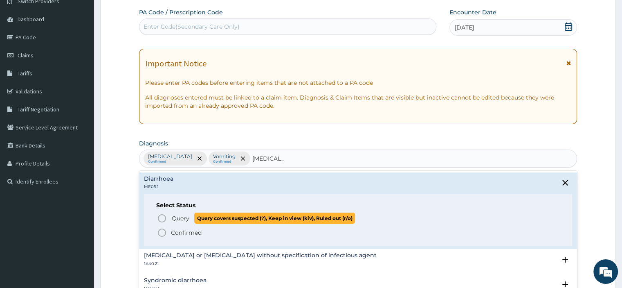
click at [161, 217] on icon "status option query" at bounding box center [162, 218] width 10 height 10
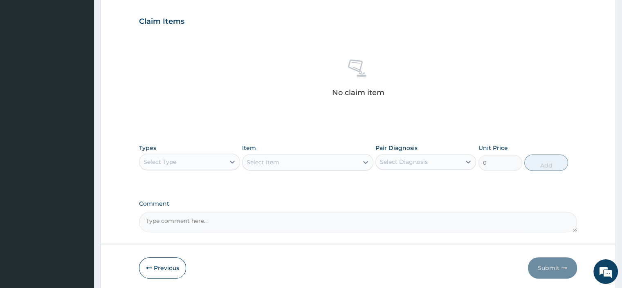
scroll to position [274, 0]
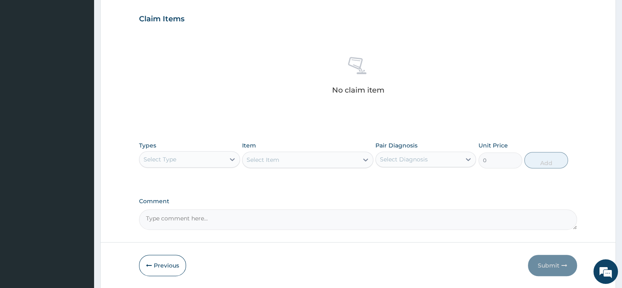
click at [198, 167] on div "Types Select Type" at bounding box center [189, 154] width 101 height 27
click at [193, 162] on div "Select Type" at bounding box center [181, 159] width 85 height 13
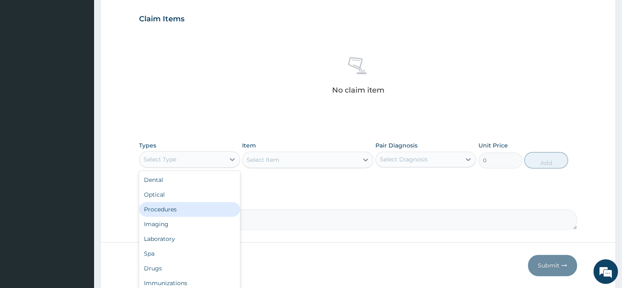
click at [173, 211] on div "Procedures" at bounding box center [189, 209] width 101 height 15
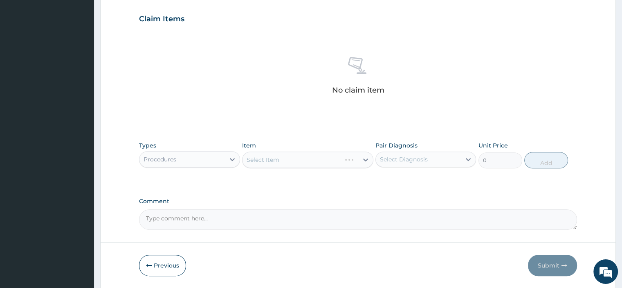
click at [286, 163] on div "Select Item" at bounding box center [307, 159] width 131 height 16
click at [272, 162] on div "Select Item" at bounding box center [307, 159] width 131 height 16
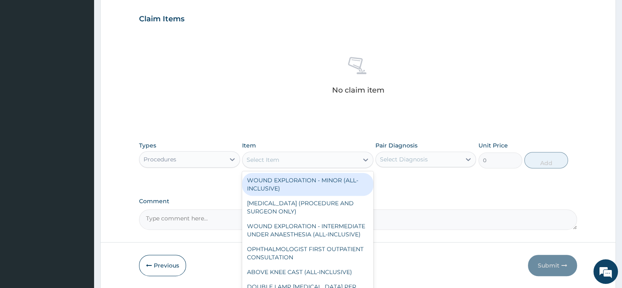
click at [272, 162] on div "Select Item" at bounding box center [263, 159] width 33 height 8
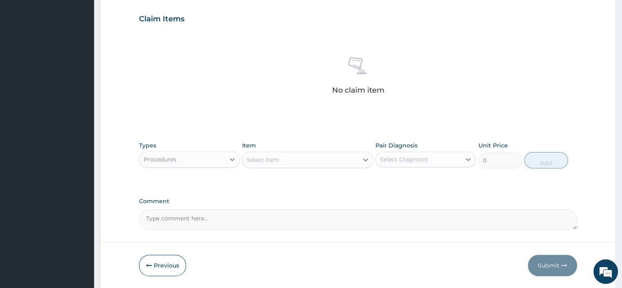
click at [304, 156] on div "Select Item" at bounding box center [301, 159] width 116 height 13
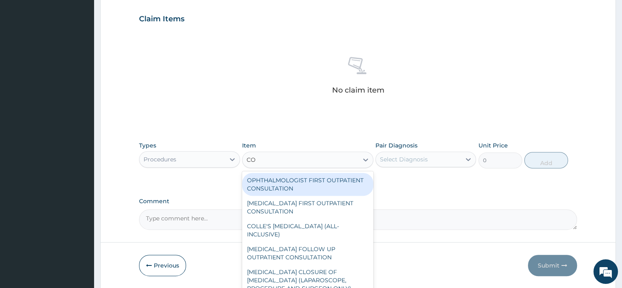
type input "C"
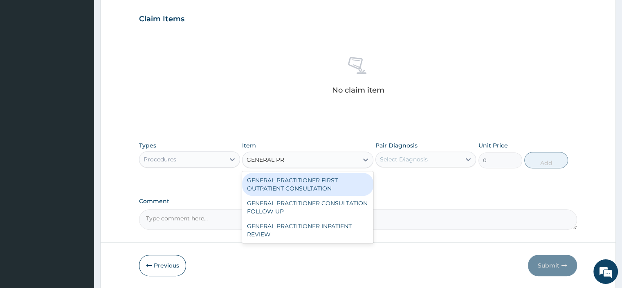
type input "GENERAL PRA"
click at [310, 181] on div "GENERAL PRACTITIONER FIRST OUTPATIENT CONSULTATION" at bounding box center [307, 184] width 131 height 23
type input "3750"
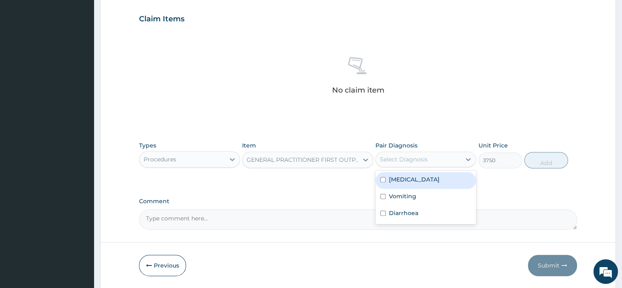
click at [394, 159] on div "Select Diagnosis" at bounding box center [404, 159] width 48 height 8
drag, startPoint x: 389, startPoint y: 194, endPoint x: 389, endPoint y: 209, distance: 15.1
click at [389, 189] on div "Plasmodium malariae malaria without complication" at bounding box center [426, 180] width 101 height 17
checkbox input "true"
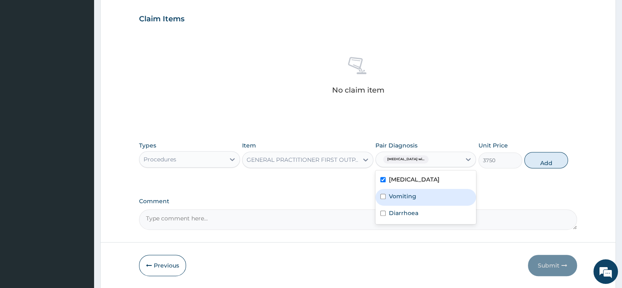
drag, startPoint x: 389, startPoint y: 218, endPoint x: 389, endPoint y: 229, distance: 11.0
click at [389, 205] on div "Vomiting" at bounding box center [426, 197] width 101 height 17
checkbox input "true"
click at [389, 222] on div "Diarrhoea" at bounding box center [426, 213] width 101 height 17
checkbox input "true"
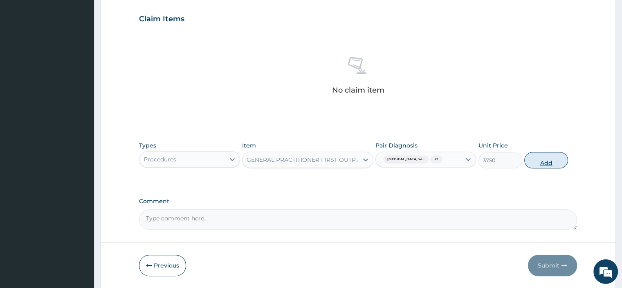
click at [548, 168] on button "Add" at bounding box center [546, 160] width 44 height 16
type input "0"
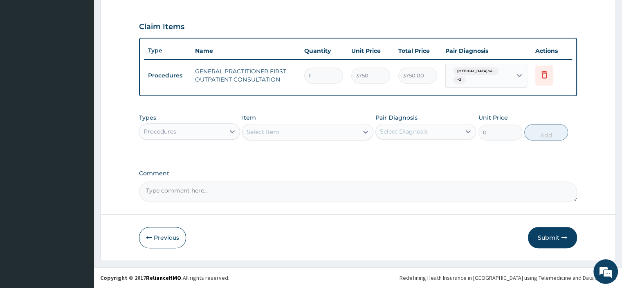
scroll to position [265, 0]
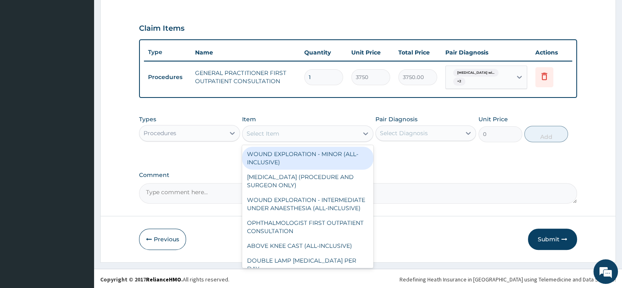
click at [288, 139] on div "Select Item" at bounding box center [307, 133] width 131 height 16
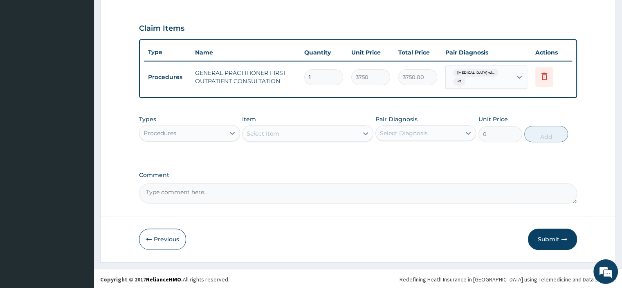
click at [414, 162] on div "PA Code / Prescription Code Enter Code(Secondary Care Only) Encounter Date 17-0…" at bounding box center [358, 8] width 438 height 390
drag, startPoint x: 160, startPoint y: 142, endPoint x: 162, endPoint y: 139, distance: 4.3
click at [160, 142] on div "Types Procedures Item Select Item Pair Diagnosis Select Diagnosis Unit Price 0 …" at bounding box center [358, 128] width 438 height 35
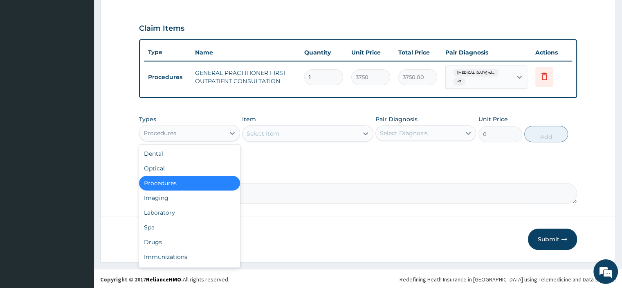
click at [165, 137] on div "Procedures" at bounding box center [181, 132] width 85 height 13
click at [164, 209] on div "Laboratory" at bounding box center [189, 212] width 101 height 15
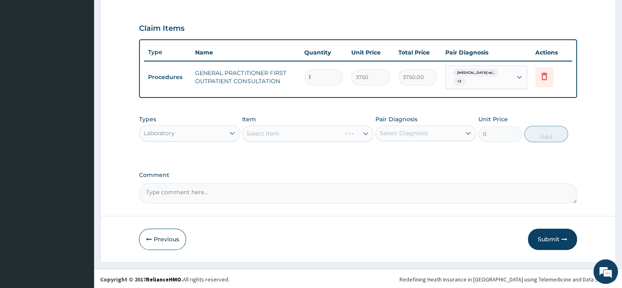
click at [267, 136] on div "Select Item" at bounding box center [307, 133] width 131 height 16
click at [267, 136] on div "Select Item" at bounding box center [301, 133] width 116 height 13
click at [297, 153] on div "No options" at bounding box center [307, 153] width 131 height 15
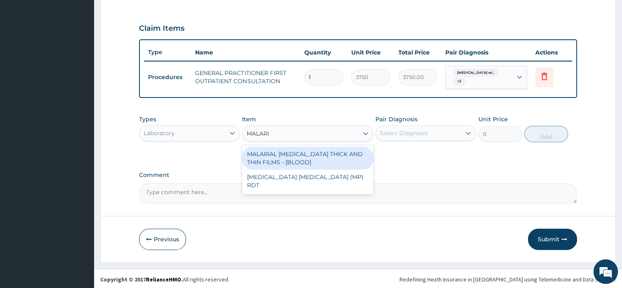
type input "MALARIA"
click at [287, 157] on div "MALARIAL PARASITE THICK AND THIN FILMS - [BLOOD]" at bounding box center [307, 157] width 131 height 23
type input "2187.5"
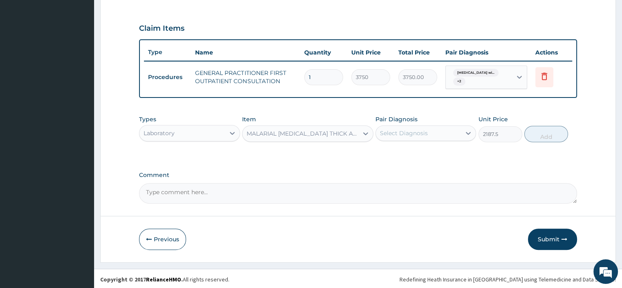
click at [427, 136] on div "Select Diagnosis" at bounding box center [418, 132] width 85 height 13
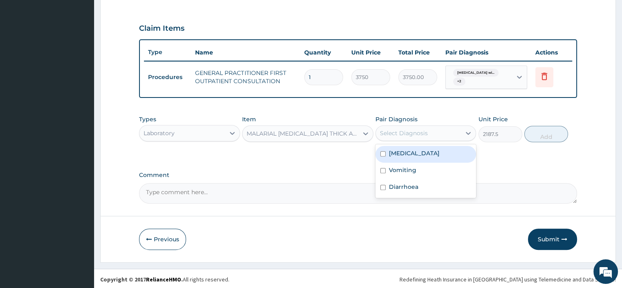
click at [399, 157] on label "Plasmodium malariae malaria without complication" at bounding box center [414, 153] width 51 height 8
checkbox input "true"
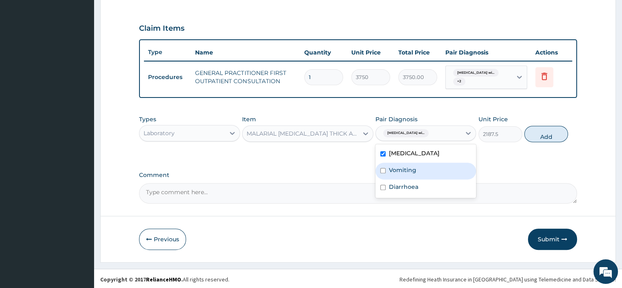
drag, startPoint x: 394, startPoint y: 183, endPoint x: 393, endPoint y: 200, distance: 17.2
click at [394, 174] on label "Vomiting" at bounding box center [402, 170] width 27 height 8
checkbox input "true"
drag, startPoint x: 396, startPoint y: 213, endPoint x: 411, endPoint y: 207, distance: 16.5
click at [396, 191] on label "Diarrhoea" at bounding box center [403, 186] width 29 height 8
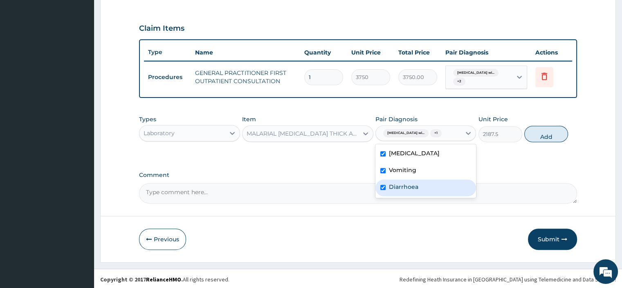
checkbox input "true"
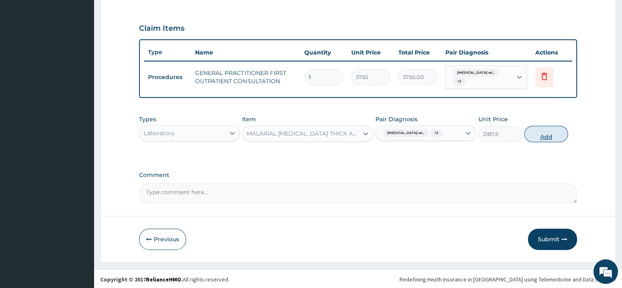
click at [539, 142] on button "Add" at bounding box center [546, 134] width 44 height 16
type input "0"
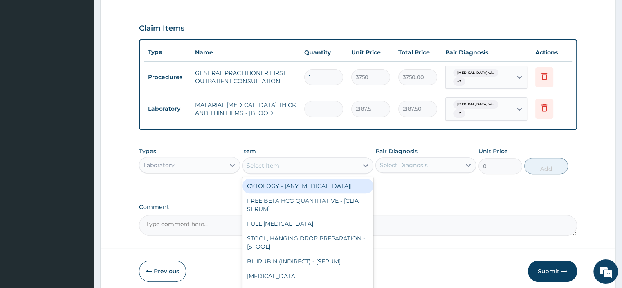
click at [349, 166] on div "Select Item" at bounding box center [301, 165] width 116 height 13
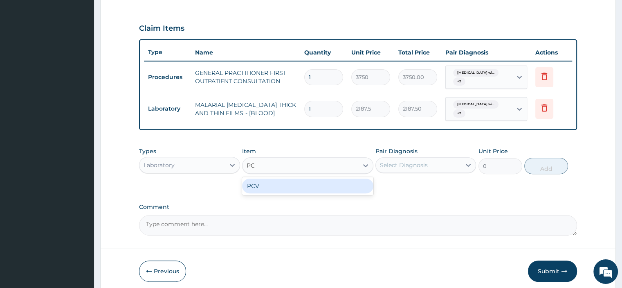
type input "PCV"
click at [249, 187] on div "PCV" at bounding box center [307, 185] width 131 height 15
type input "2187.5"
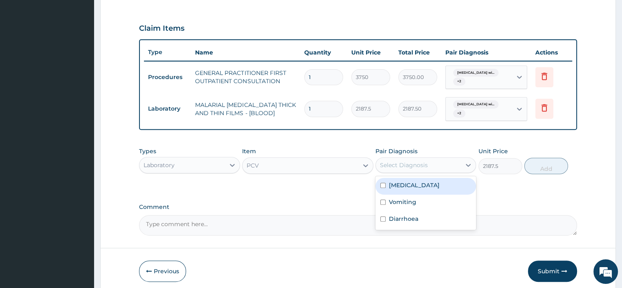
click at [392, 165] on div "Select Diagnosis" at bounding box center [404, 165] width 48 height 8
drag, startPoint x: 392, startPoint y: 183, endPoint x: 392, endPoint y: 216, distance: 33.1
click at [392, 187] on label "Plasmodium malariae malaria without complication" at bounding box center [414, 185] width 51 height 8
checkbox input "true"
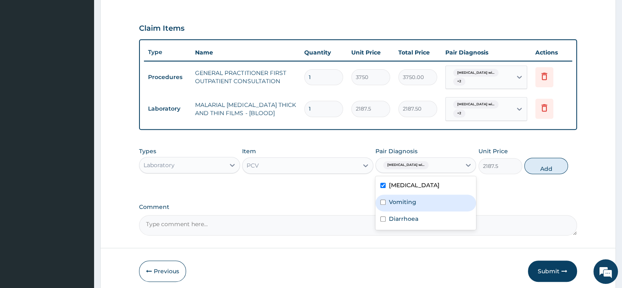
drag, startPoint x: 392, startPoint y: 219, endPoint x: 393, endPoint y: 238, distance: 18.8
click at [392, 206] on label "Vomiting" at bounding box center [402, 202] width 27 height 8
checkbox input "true"
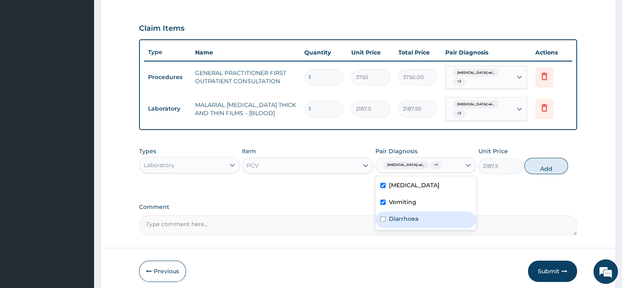
click at [393, 223] on label "Diarrhoea" at bounding box center [403, 218] width 29 height 8
checkbox input "true"
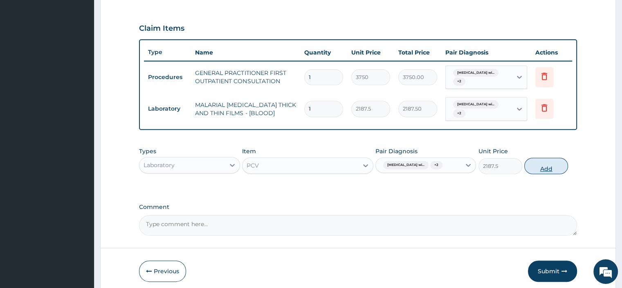
click at [536, 173] on button "Add" at bounding box center [546, 165] width 44 height 16
type input "0"
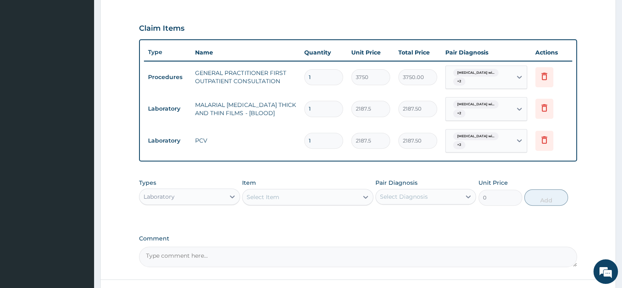
click at [194, 201] on div "Laboratory" at bounding box center [181, 196] width 85 height 13
type input "DRUGS"
click at [157, 217] on div "Drugs" at bounding box center [189, 216] width 101 height 15
click at [264, 199] on div "Select Item" at bounding box center [263, 197] width 33 height 8
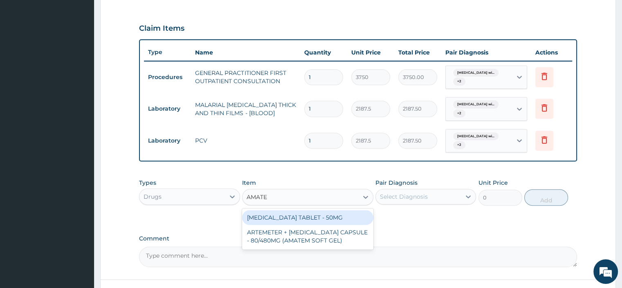
type input "AMATEM"
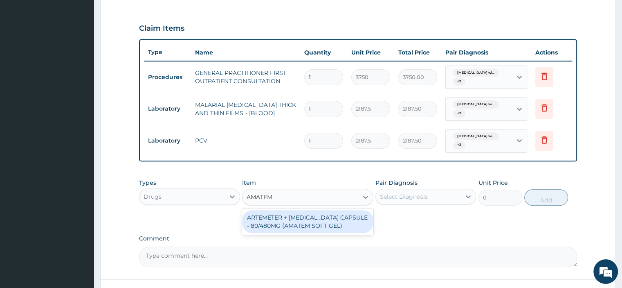
click at [278, 225] on div "ARTEMETER + [MEDICAL_DATA] CAPSULE - 80/480MG (AMATEM SOFT GEL)" at bounding box center [307, 221] width 131 height 23
type input "420"
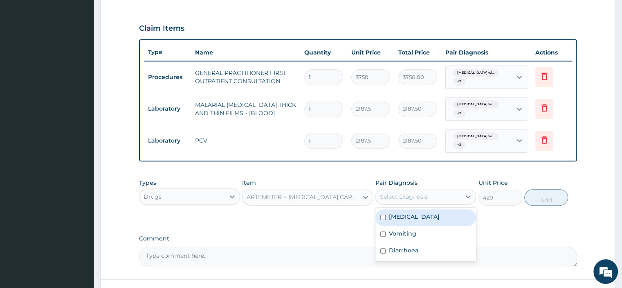
click at [422, 192] on div "Select Diagnosis" at bounding box center [404, 196] width 48 height 8
click at [401, 220] on label "[MEDICAL_DATA]" at bounding box center [414, 216] width 51 height 8
checkbox input "true"
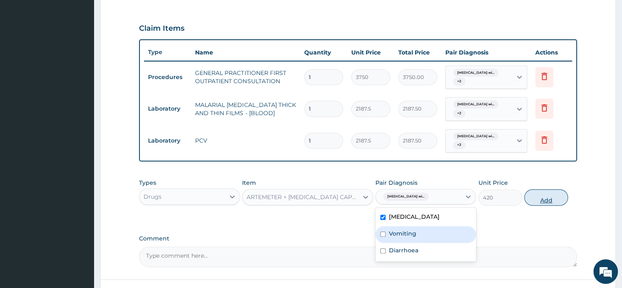
click at [538, 192] on button "Add" at bounding box center [546, 197] width 44 height 16
type input "0"
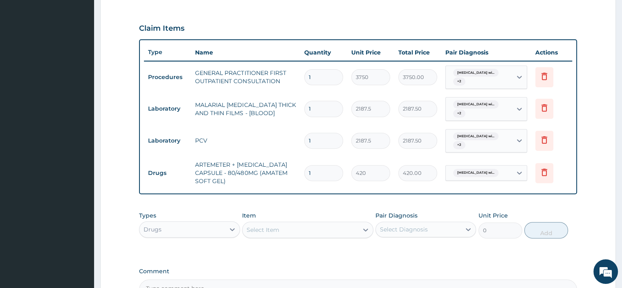
type input "0.00"
type input "6"
type input "2520.00"
type input "6"
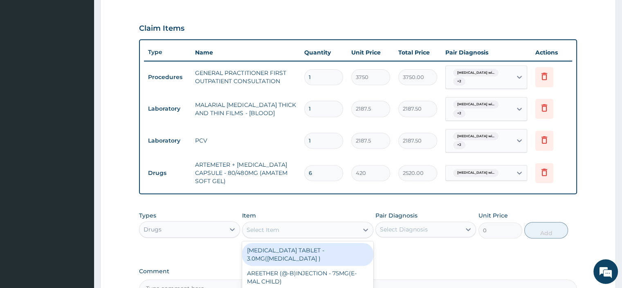
click at [254, 227] on div "Select Item" at bounding box center [263, 229] width 33 height 8
type input "PARACETAMOL"
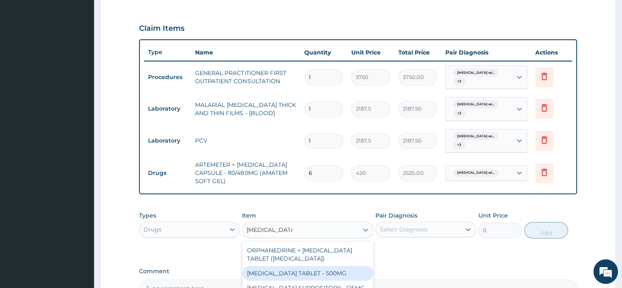
click at [276, 265] on div "[MEDICAL_DATA] TABLET - 500MG" at bounding box center [307, 272] width 131 height 15
type input "33.599999999999994"
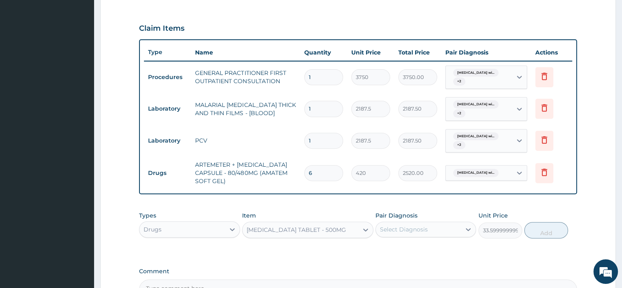
click at [392, 225] on div "Select Diagnosis" at bounding box center [404, 229] width 48 height 8
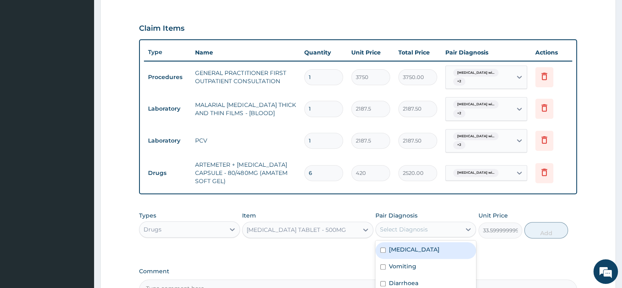
click at [405, 253] on label "[MEDICAL_DATA]" at bounding box center [414, 249] width 51 height 8
checkbox input "true"
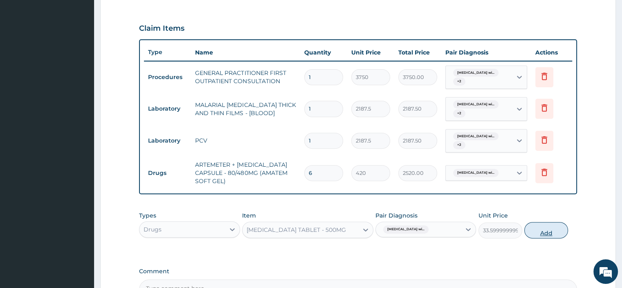
click at [537, 230] on button "Add" at bounding box center [546, 230] width 44 height 16
type input "0"
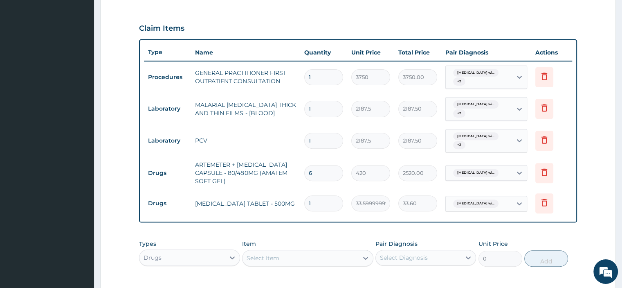
click at [319, 201] on input "1" at bounding box center [323, 203] width 39 height 16
type input "18"
type input "604.80"
type input "18"
click at [278, 252] on div "Select Item" at bounding box center [301, 257] width 116 height 13
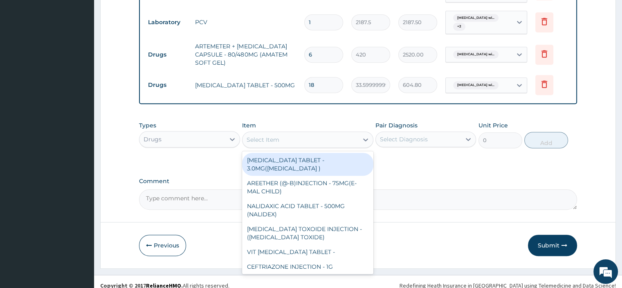
scroll to position [388, 0]
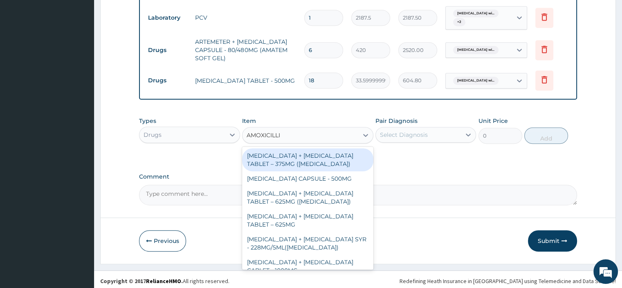
type input "AMOXICILLIN"
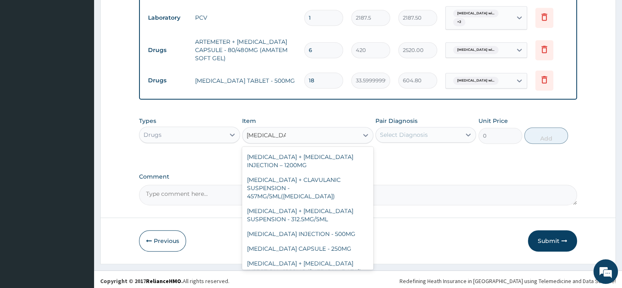
scroll to position [185, 0]
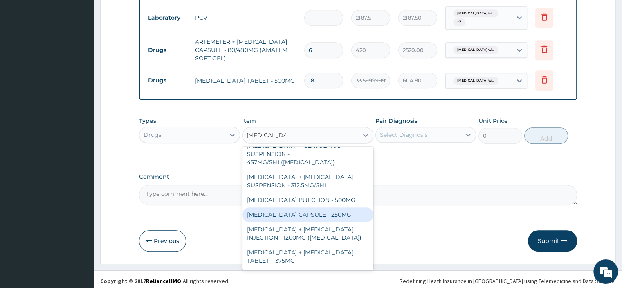
click at [305, 216] on div "[MEDICAL_DATA] CAPSULE - 250MG" at bounding box center [307, 214] width 131 height 15
type input "56"
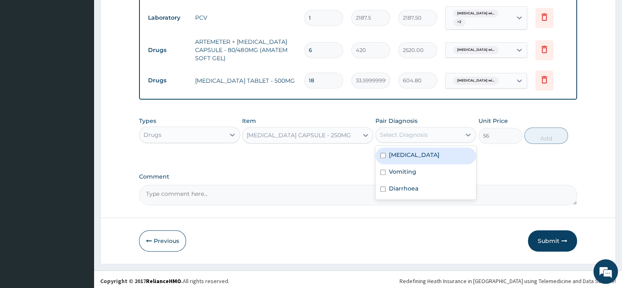
click at [414, 137] on div "Select Diagnosis" at bounding box center [404, 134] width 48 height 8
click at [406, 159] on label "[MEDICAL_DATA]" at bounding box center [414, 155] width 51 height 8
checkbox input "true"
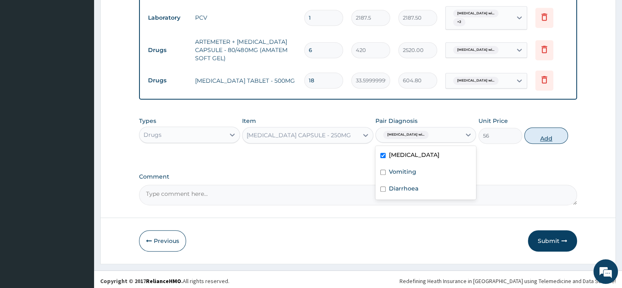
click at [537, 136] on button "Add" at bounding box center [546, 135] width 44 height 16
type input "0"
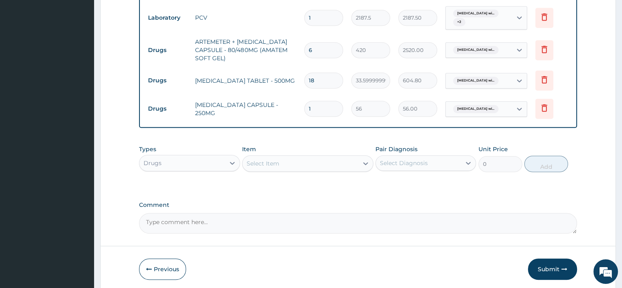
click at [322, 109] on input "1" at bounding box center [323, 109] width 39 height 16
type input "0.00"
type input "3"
type input "168.00"
type input "30"
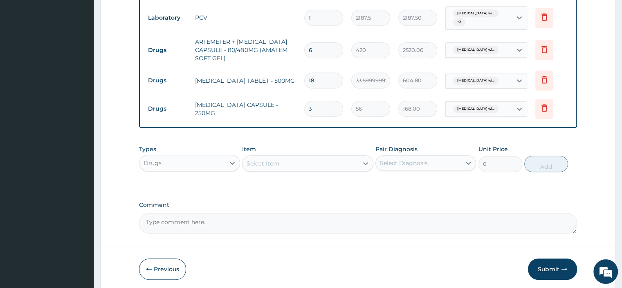
type input "1680.00"
type input "30"
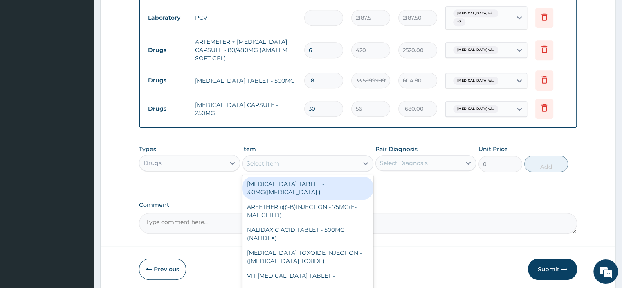
click at [272, 160] on div "Select Item" at bounding box center [263, 163] width 33 height 8
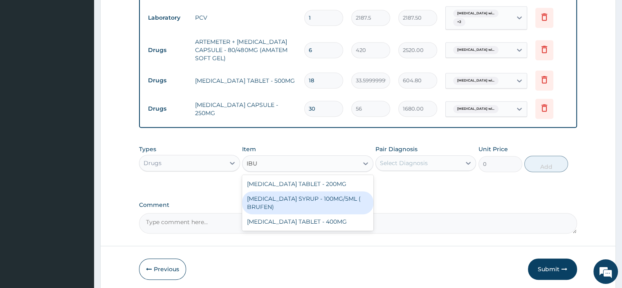
type input "IBU"
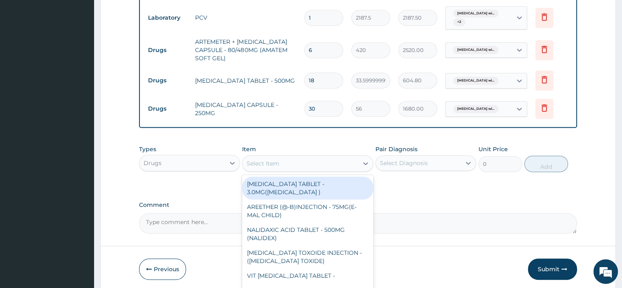
click at [280, 162] on div "Select Item" at bounding box center [301, 163] width 116 height 13
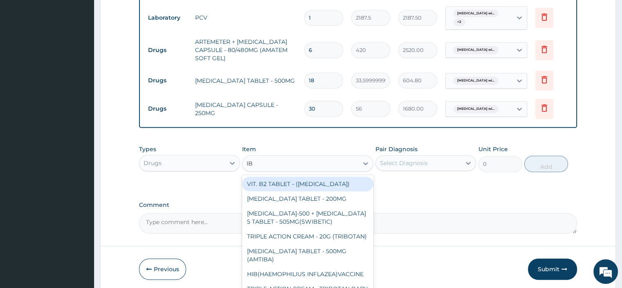
type input "IBU"
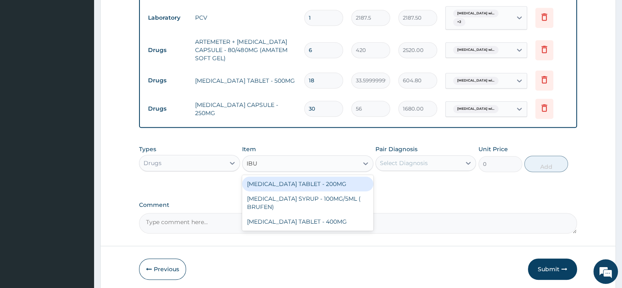
click at [315, 182] on div "[MEDICAL_DATA] TABLET - 200MG" at bounding box center [307, 183] width 131 height 15
type input "672"
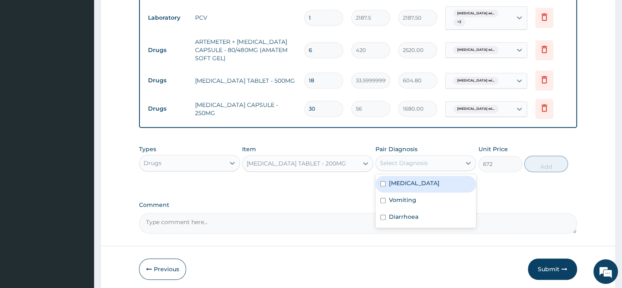
click at [411, 165] on div "Select Diagnosis" at bounding box center [404, 163] width 48 height 8
click at [403, 204] on label "Vomiting" at bounding box center [402, 200] width 27 height 8
checkbox input "true"
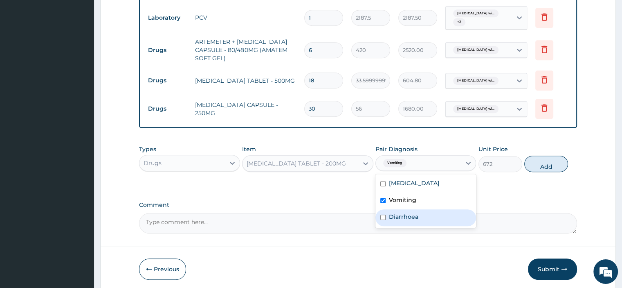
click at [397, 226] on div "Diarrhoea" at bounding box center [426, 217] width 101 height 17
checkbox input "true"
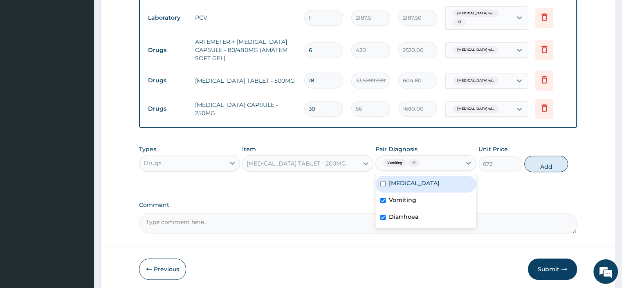
click at [393, 187] on label "[MEDICAL_DATA]" at bounding box center [414, 183] width 51 height 8
checkbox input "true"
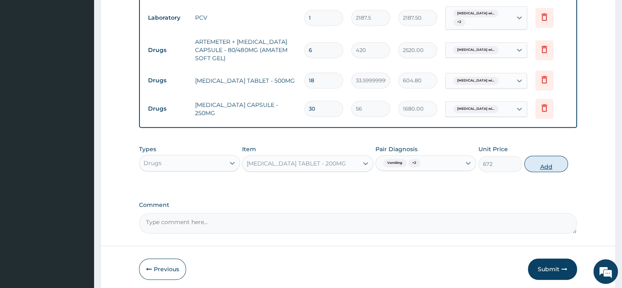
click at [535, 162] on button "Add" at bounding box center [546, 163] width 44 height 16
type input "0"
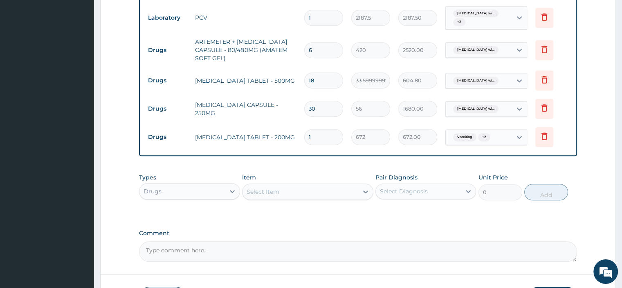
click at [331, 139] on input "1" at bounding box center [323, 137] width 39 height 16
type input "0.00"
type input "6"
type input "4032.00"
type input "6"
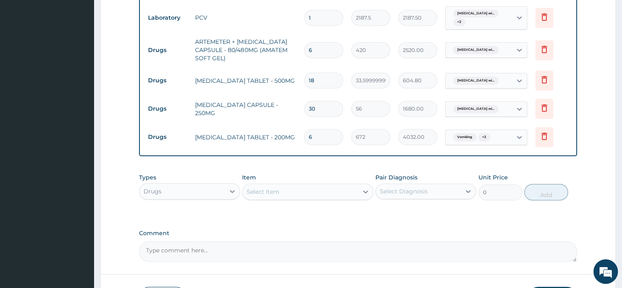
click at [288, 189] on div "Select Item" at bounding box center [301, 191] width 116 height 13
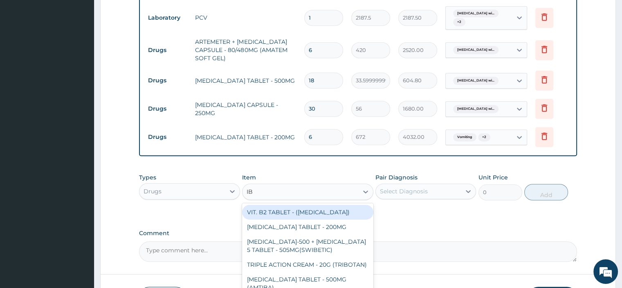
type input "IBU"
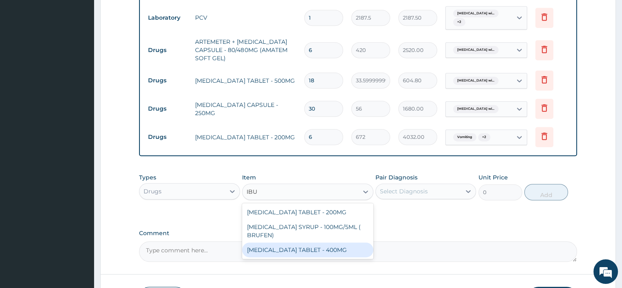
click at [291, 246] on div "[MEDICAL_DATA] TABLET - 400MG" at bounding box center [307, 249] width 131 height 15
type input "560"
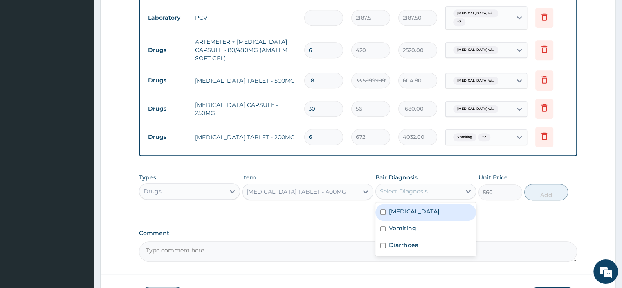
click at [458, 196] on div "Select Diagnosis" at bounding box center [418, 190] width 85 height 13
drag, startPoint x: 447, startPoint y: 220, endPoint x: 437, endPoint y: 238, distance: 20.5
click at [441, 220] on div "[MEDICAL_DATA]" at bounding box center [426, 212] width 101 height 17
checkbox input "true"
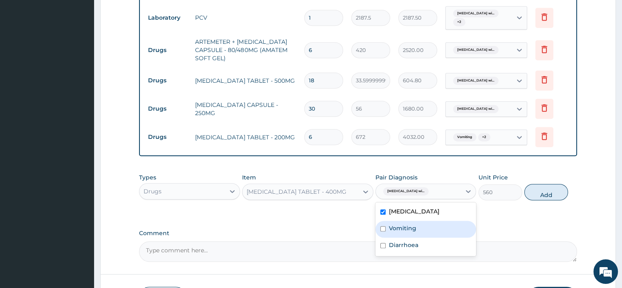
click at [432, 237] on div "Vomiting" at bounding box center [426, 228] width 101 height 17
click at [426, 237] on div "Vomiting" at bounding box center [426, 228] width 101 height 17
checkbox input "false"
click at [534, 194] on button "Add" at bounding box center [546, 192] width 44 height 16
type input "0"
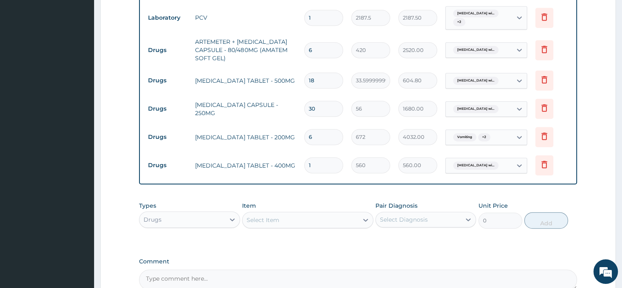
type input "0.00"
type input "6"
type input "3360.00"
type input "6"
click at [547, 139] on icon at bounding box center [545, 136] width 10 height 10
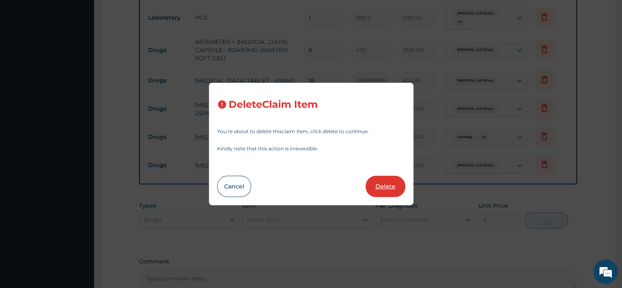
click at [390, 188] on button "Delete" at bounding box center [386, 185] width 40 height 21
type input "560"
type input "3360.00"
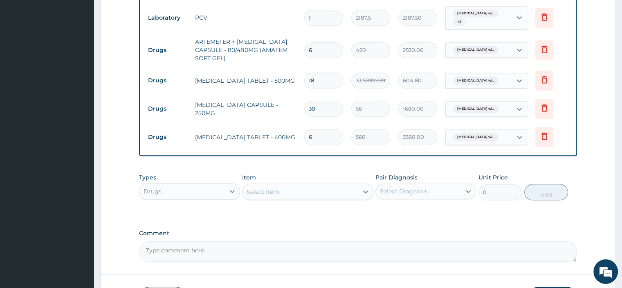
click at [287, 189] on div "Select Item" at bounding box center [301, 191] width 116 height 13
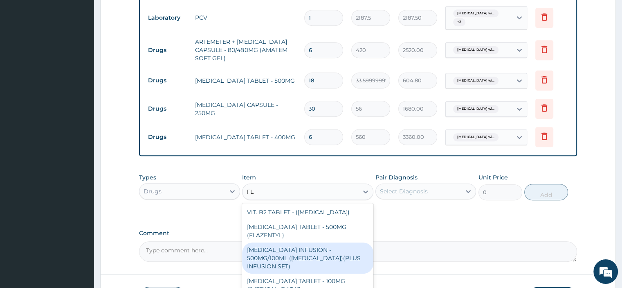
type input "F"
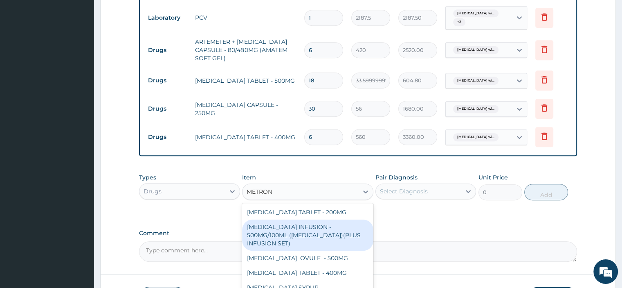
type input "METRONI"
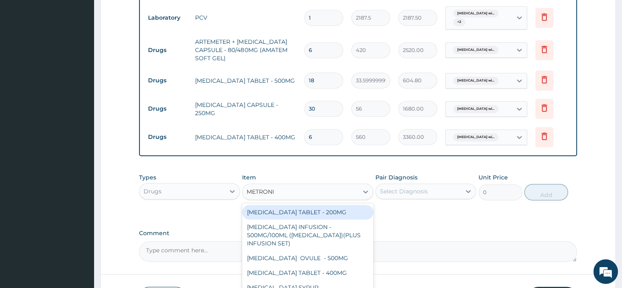
click at [281, 209] on div "METRONIDAZOLE TABLET - 200MG" at bounding box center [307, 212] width 131 height 15
type input "28"
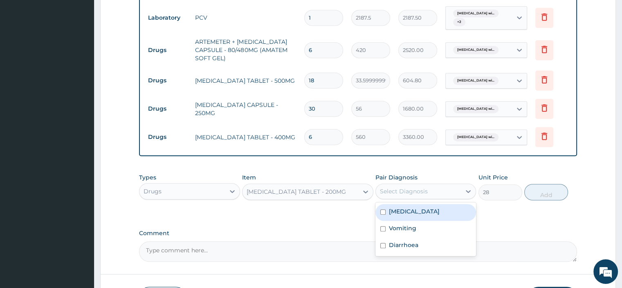
click at [376, 191] on div "Select Diagnosis" at bounding box center [418, 190] width 85 height 13
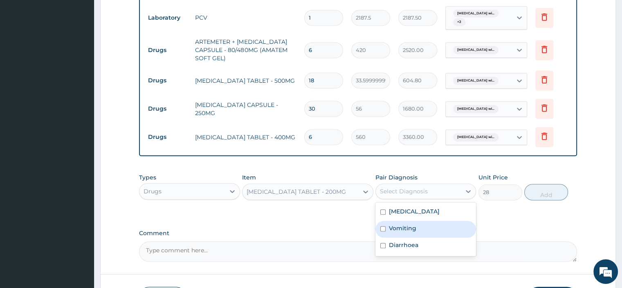
drag, startPoint x: 398, startPoint y: 243, endPoint x: 396, endPoint y: 252, distance: 9.3
click at [397, 237] on div "Vomiting" at bounding box center [426, 228] width 101 height 17
checkbox input "true"
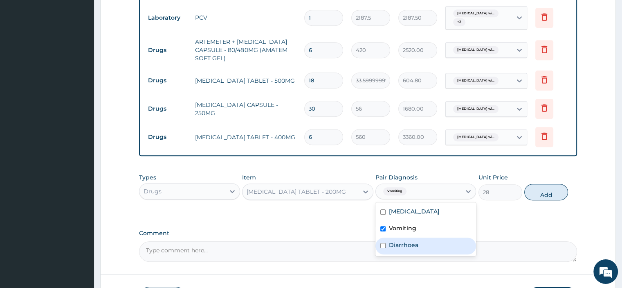
click at [396, 249] on label "Diarrhoea" at bounding box center [403, 245] width 29 height 8
checkbox input "true"
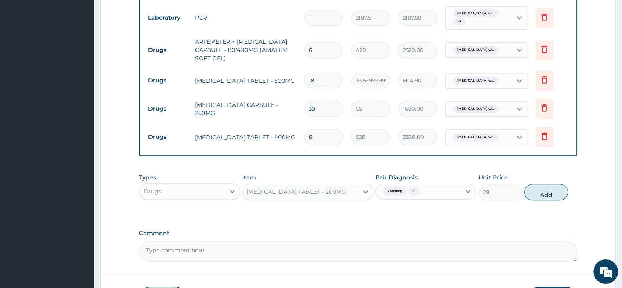
drag, startPoint x: 540, startPoint y: 189, endPoint x: 532, endPoint y: 191, distance: 7.5
click at [540, 189] on button "Add" at bounding box center [546, 192] width 44 height 16
type input "0"
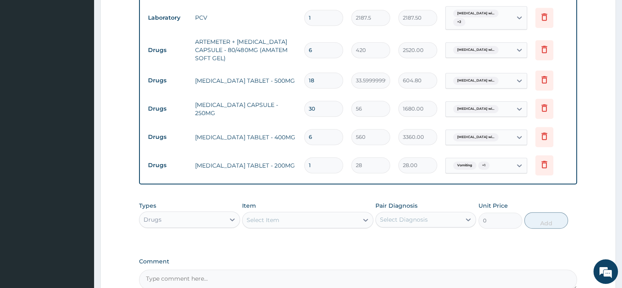
click at [321, 168] on input "1" at bounding box center [323, 165] width 39 height 16
type input "0.00"
type input "3"
type input "84.00"
type input "30"
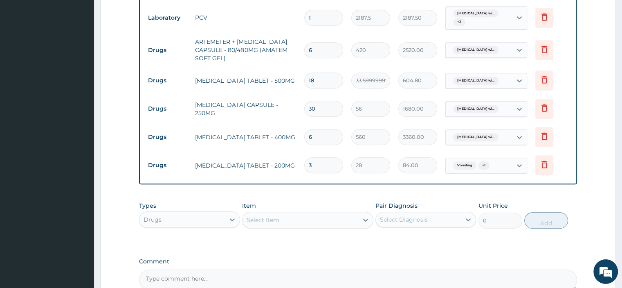
type input "840.00"
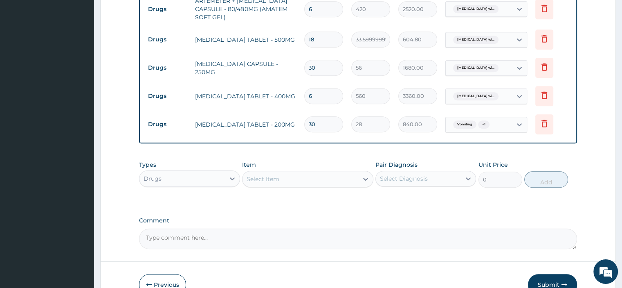
type input "29"
type input "812.00"
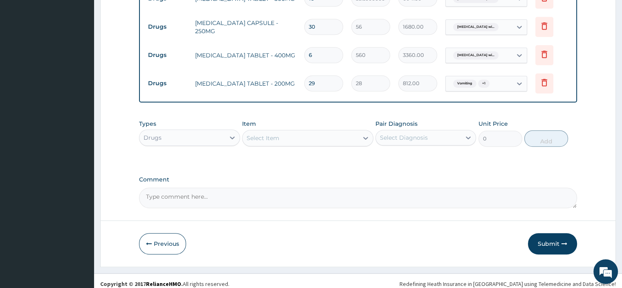
scroll to position [474, 0]
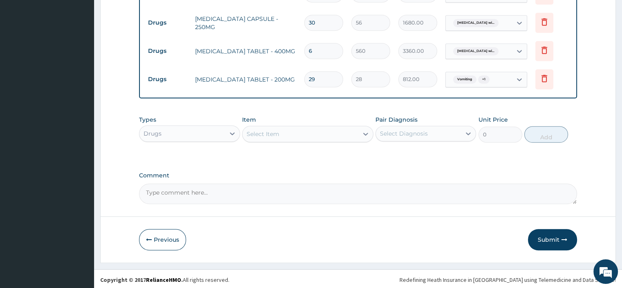
type input "29"
click at [186, 185] on textarea "Comment" at bounding box center [358, 193] width 438 height 20
click at [215, 195] on textarea "Comment" at bounding box center [358, 193] width 438 height 20
paste textarea "PATIIENT SEEN PRESENTED WITH COMPLAIN OF FEVER WITH HEADACHE AND JOINT PAINS HA…"
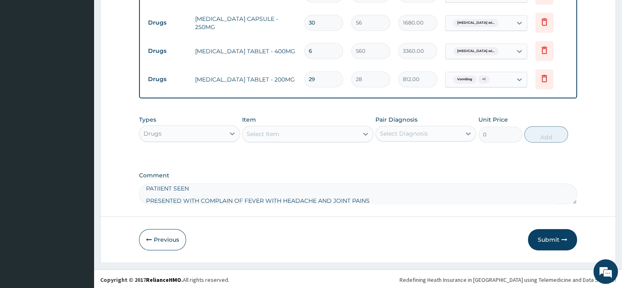
click at [146, 196] on textarea "PATIIENT SEEN PRESENTED WITH COMPLAIN OF FEVER WITH HEADACHE AND JOINT PAINS HA…" at bounding box center [358, 193] width 438 height 20
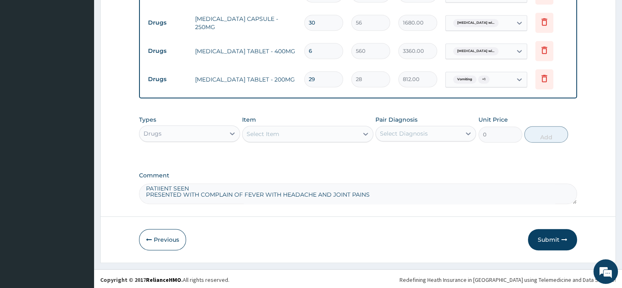
click at [147, 199] on textarea "PATIIENT SEEN PRESENTED WITH COMPLAIN OF FEVER WITH HEADACHE AND JOINT PAINS HA…" at bounding box center [358, 193] width 438 height 20
click at [144, 191] on textarea "PATIIENT SEEN PRESENTED WITH COMPLAIN OF FEVER WITH HEADACHE AND JOINT PAINS HA…" at bounding box center [358, 193] width 438 height 20
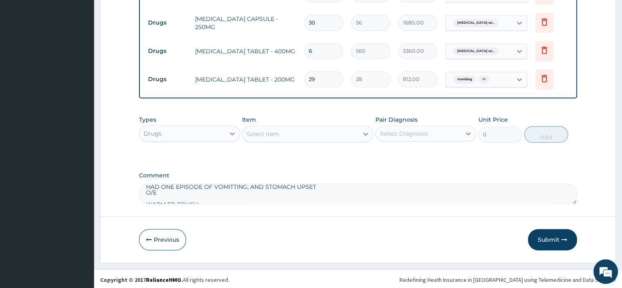
click at [146, 201] on textarea "PATIIENT SEEN PRESENTED WITH COMPLAIN OF FEVER WITH HEADACHE AND JOINT PAINS HA…" at bounding box center [358, 193] width 438 height 20
click at [146, 193] on textarea "PATIIENT SEEN PRESENTED WITH COMPLAIN OF FEVER WITH HEADACHE AND JOINT PAINS HA…" at bounding box center [358, 193] width 438 height 20
click at [145, 198] on textarea "PATIIENT SEEN PRESENTED WITH COMPLAIN OF FEVER WITH HEADACHE AND JOINT PAINS HA…" at bounding box center [358, 193] width 438 height 20
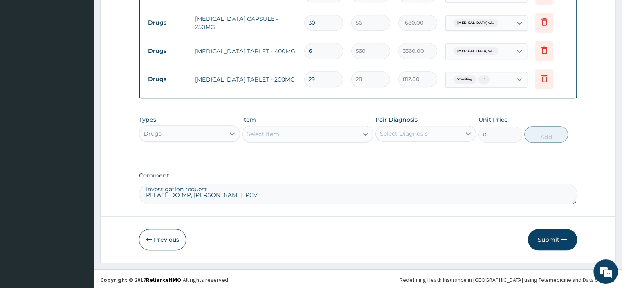
click at [144, 193] on textarea "PATIIENT SEEN PRESENTED WITH COMPLAIN OF FEVER WITH HEADACHE AND JOINT PAINS HA…" at bounding box center [358, 193] width 438 height 20
click at [144, 189] on textarea "PATIIENT SEEN PRESENTED WITH COMPLAIN OF FEVER WITH HEADACHE AND JOINT PAINS HA…" at bounding box center [358, 193] width 438 height 20
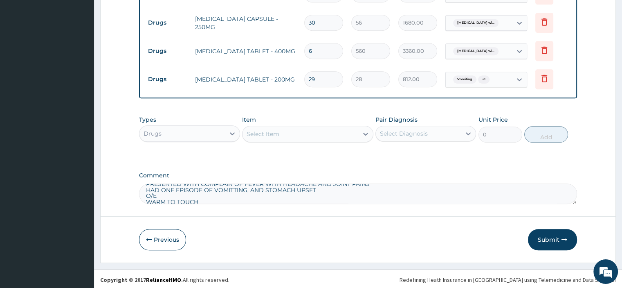
scroll to position [8, 0]
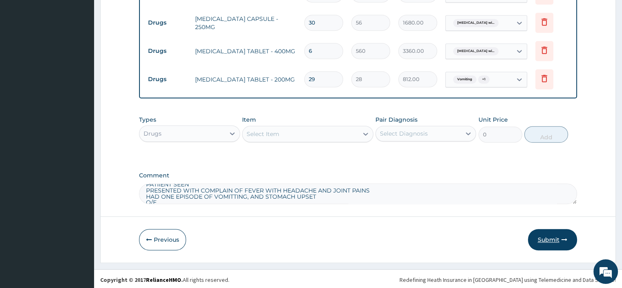
type textarea "PATIIENT SEEN PRESENTED WITH COMPLAIN OF FEVER WITH HEADACHE AND JOINT PAINS HA…"
click at [538, 237] on button "Submit" at bounding box center [552, 239] width 49 height 21
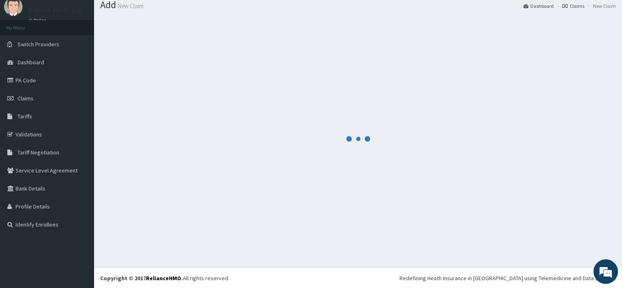
scroll to position [474, 0]
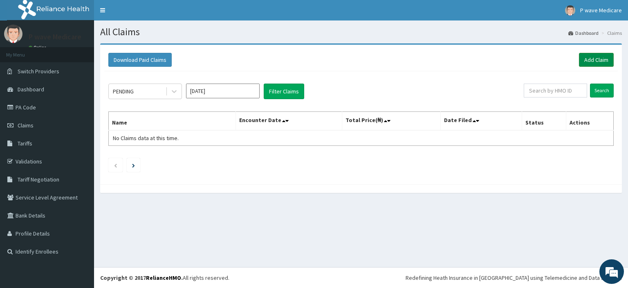
click at [595, 61] on link "Add Claim" at bounding box center [596, 60] width 35 height 14
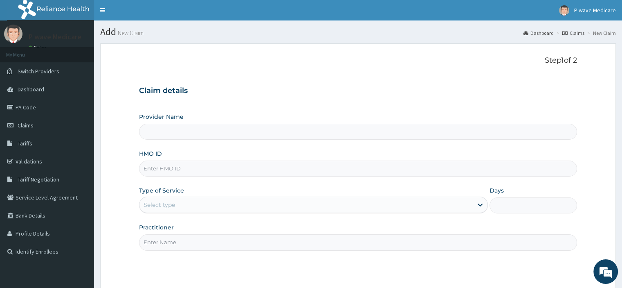
type input "P wave Medicare"
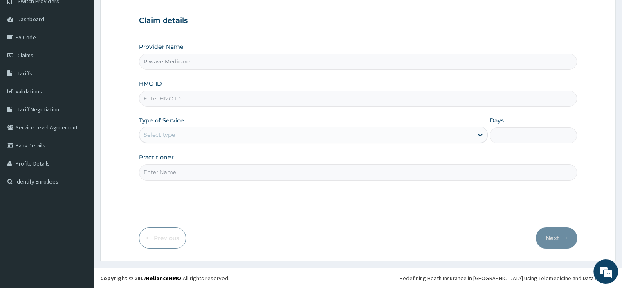
click at [217, 98] on input "HMO ID" at bounding box center [358, 98] width 438 height 16
type input "SWF/10448/B"
click at [175, 135] on div "Select type" at bounding box center [159, 134] width 31 height 8
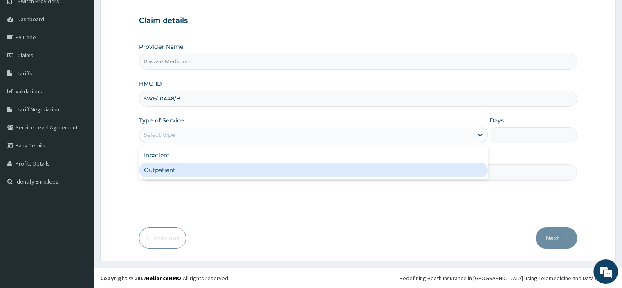
click at [169, 171] on div "Outpatient" at bounding box center [313, 169] width 349 height 15
type input "1"
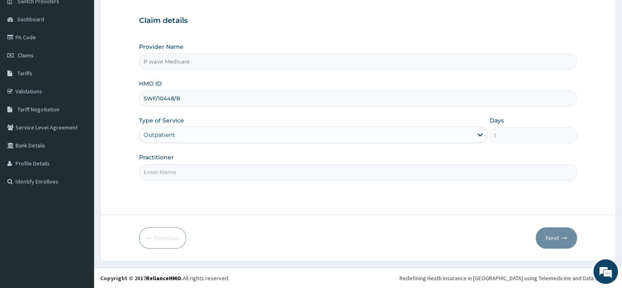
click at [171, 171] on input "Practitioner" at bounding box center [358, 172] width 438 height 16
type input "[PERSON_NAME]"
click at [547, 237] on button "Next" at bounding box center [556, 237] width 41 height 21
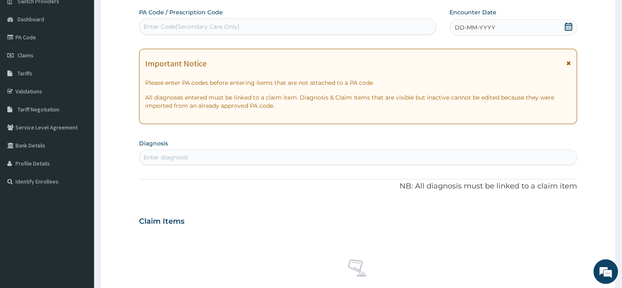
click at [319, 27] on div "Enter Code(Secondary Care Only)" at bounding box center [287, 26] width 297 height 13
type input "PA/C22555"
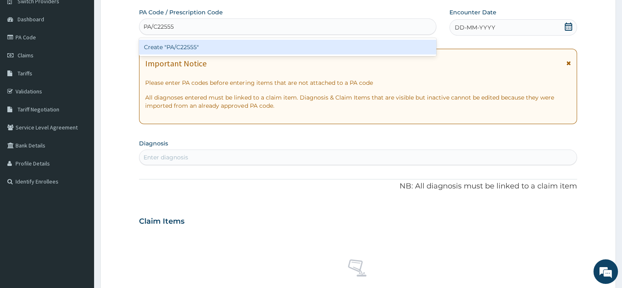
click at [201, 49] on div "Create "PA/C22555"" at bounding box center [287, 47] width 297 height 15
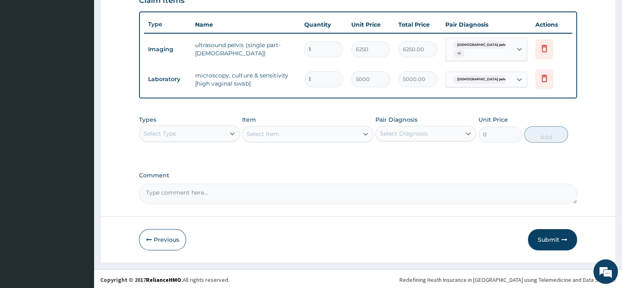
scroll to position [293, 0]
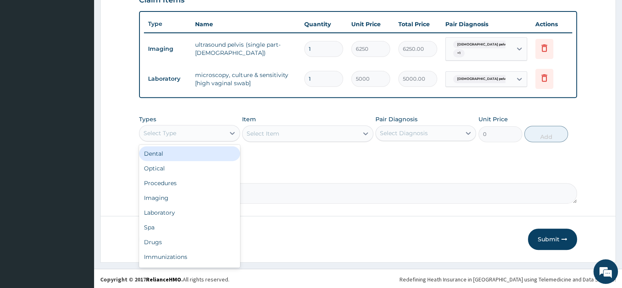
click at [172, 129] on div "Select Type" at bounding box center [160, 133] width 33 height 8
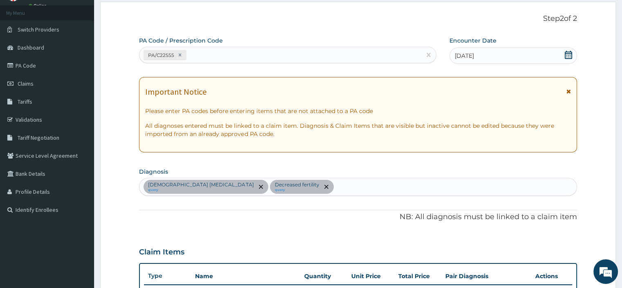
scroll to position [41, 0]
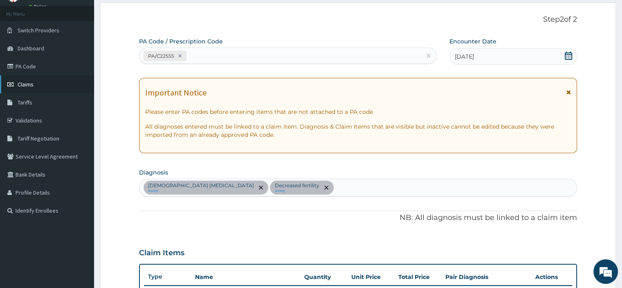
click at [27, 83] on span "Claims" at bounding box center [26, 84] width 16 height 7
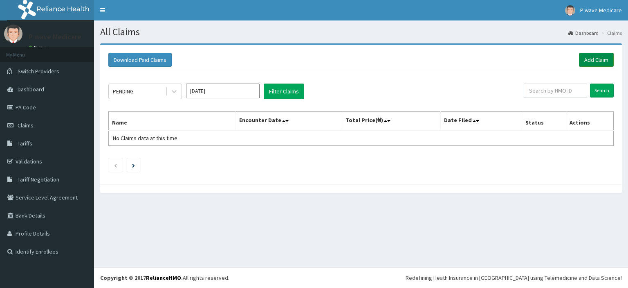
click at [590, 57] on link "Add Claim" at bounding box center [596, 60] width 35 height 14
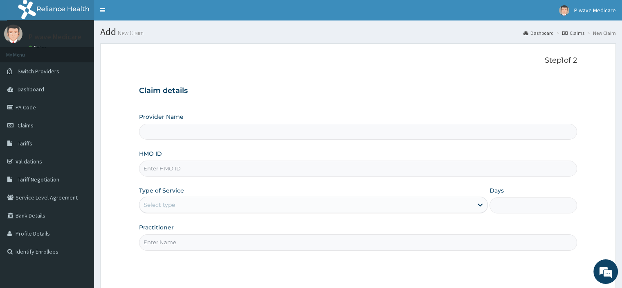
type input "P wave Medicare"
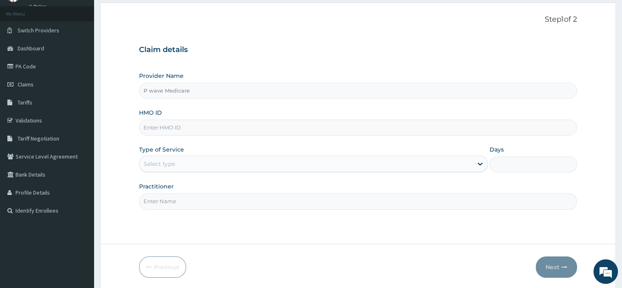
click at [191, 130] on input "HMO ID" at bounding box center [358, 127] width 438 height 16
type input "SWF/10214/D"
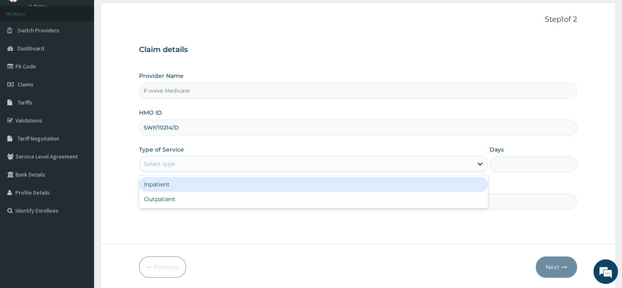
drag, startPoint x: 187, startPoint y: 157, endPoint x: 186, endPoint y: 162, distance: 4.3
click at [186, 162] on div "Select type" at bounding box center [305, 163] width 333 height 13
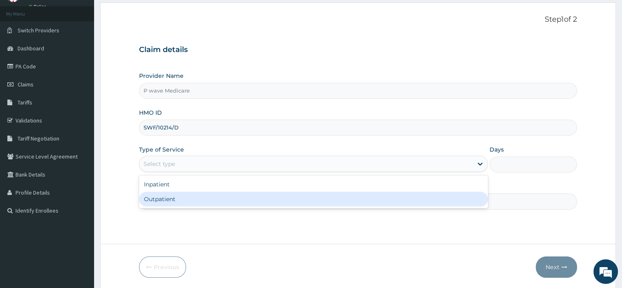
click at [171, 198] on div "Outpatient" at bounding box center [313, 198] width 349 height 15
type input "1"
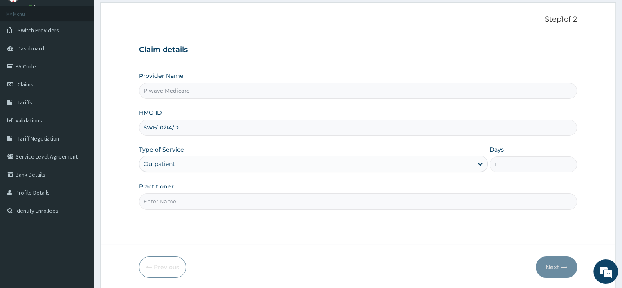
click at [171, 198] on input "Practitioner" at bounding box center [358, 201] width 438 height 16
type input "[PERSON_NAME]"
click at [548, 272] on button "Next" at bounding box center [556, 266] width 41 height 21
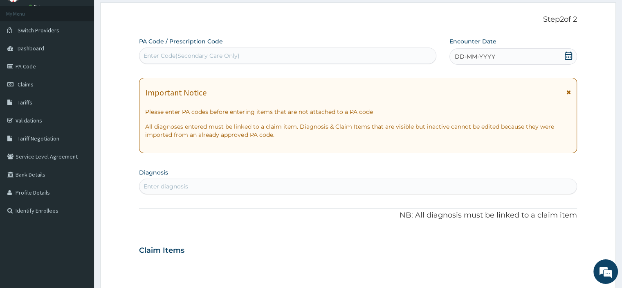
click at [475, 60] on span "DD-MM-YYYY" at bounding box center [475, 56] width 40 height 8
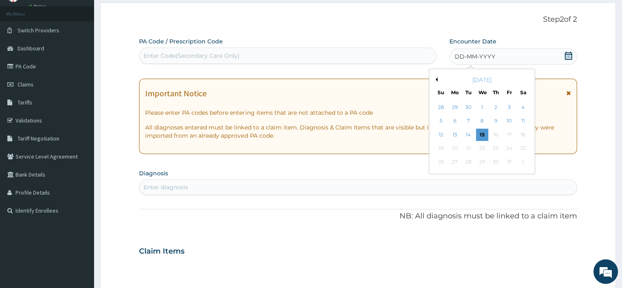
click at [438, 81] on div "[DATE]" at bounding box center [482, 80] width 99 height 8
click at [437, 81] on div "[DATE]" at bounding box center [482, 80] width 99 height 8
click at [437, 81] on button "Previous Month" at bounding box center [436, 79] width 4 height 4
click at [485, 133] on div "17" at bounding box center [482, 134] width 12 height 12
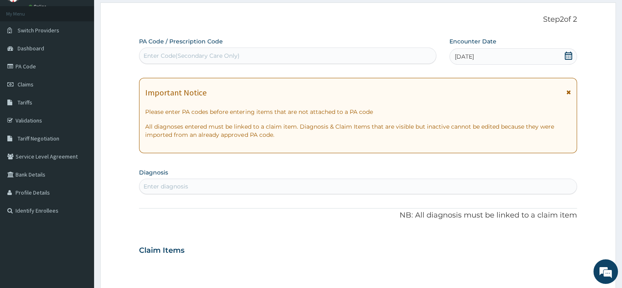
click at [245, 194] on div "PA Code / Prescription Code Enter Code(Secondary Care Only) Encounter Date [DAT…" at bounding box center [358, 248] width 438 height 423
click at [245, 188] on div "Enter diagnosis" at bounding box center [357, 186] width 437 height 13
type input "[MEDICAL_DATA]"
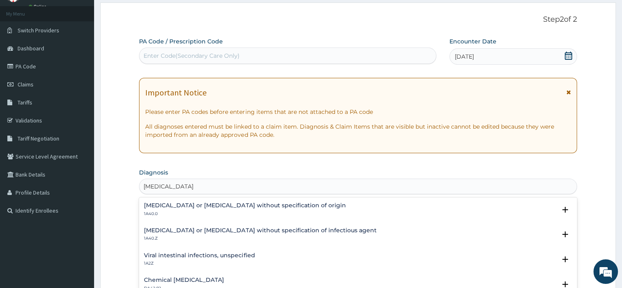
click at [243, 205] on h4 "[MEDICAL_DATA] or [MEDICAL_DATA] without specification of origin" at bounding box center [245, 205] width 202 height 6
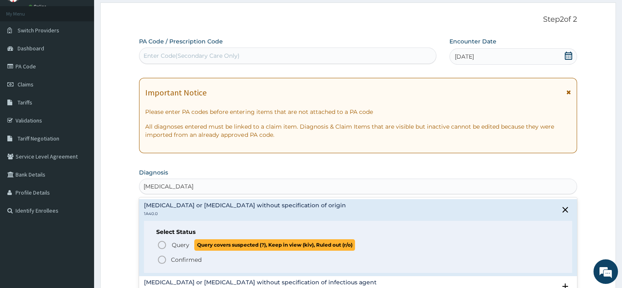
click at [186, 244] on span "Query" at bounding box center [181, 245] width 18 height 8
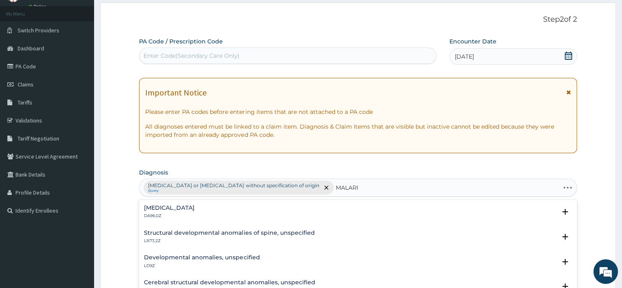
type input "[MEDICAL_DATA]"
click at [195, 209] on h4 "[MEDICAL_DATA]" at bounding box center [169, 208] width 51 height 6
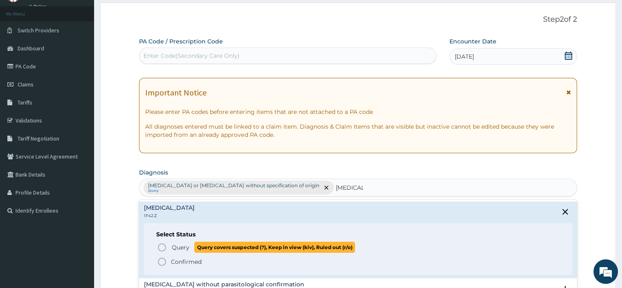
click at [182, 247] on span "Query" at bounding box center [181, 247] width 18 height 8
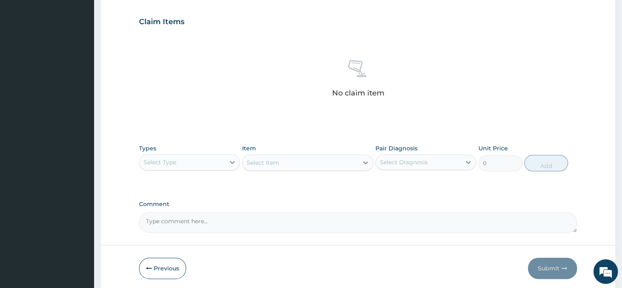
scroll to position [286, 0]
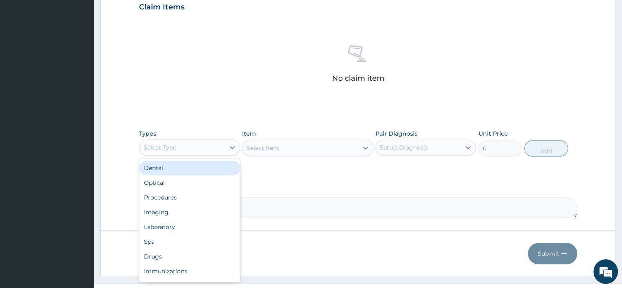
click at [199, 147] on div "Select Type" at bounding box center [181, 147] width 85 height 13
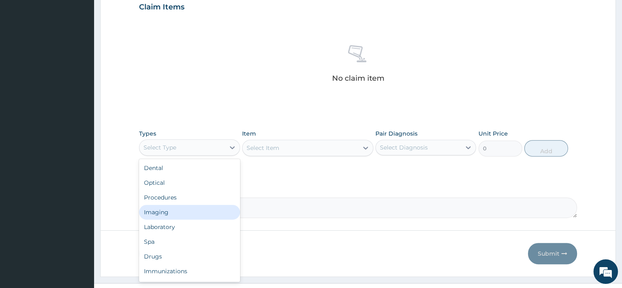
click at [194, 205] on div "Imaging" at bounding box center [189, 212] width 101 height 15
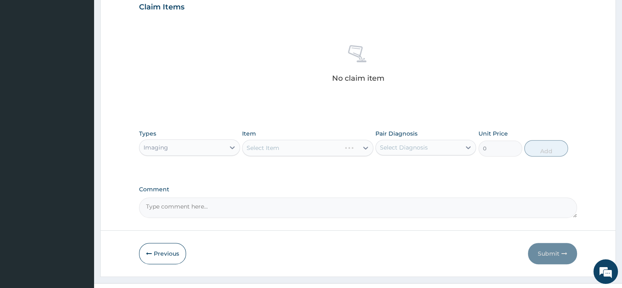
click at [177, 142] on div "Imaging" at bounding box center [181, 147] width 85 height 13
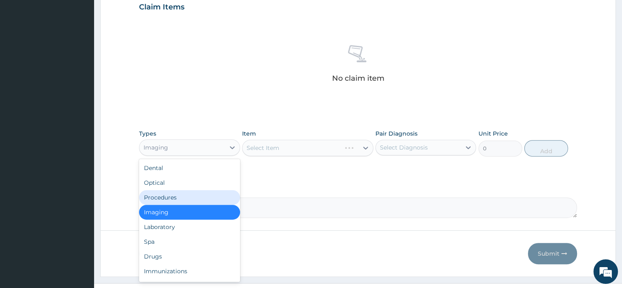
click at [162, 198] on div "Procedures" at bounding box center [189, 197] width 101 height 15
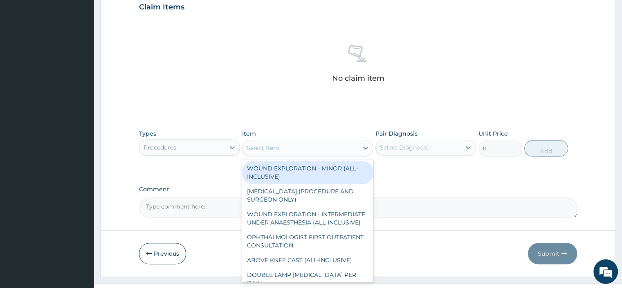
click at [258, 153] on div "Select Item" at bounding box center [301, 147] width 116 height 13
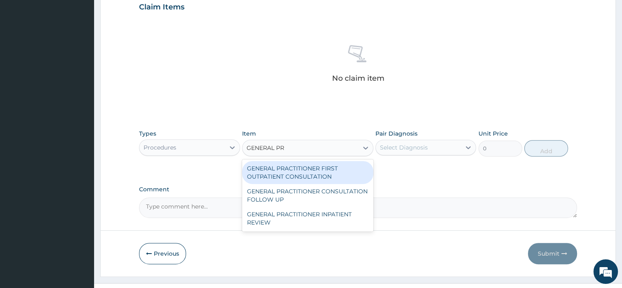
type input "GENERAL PRA"
click at [277, 177] on div "GENERAL PRACTITIONER FIRST OUTPATIENT CONSULTATION" at bounding box center [307, 172] width 131 height 23
type input "3750"
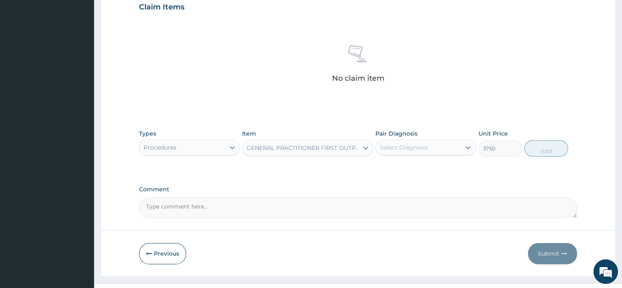
click at [413, 146] on div "Select Diagnosis" at bounding box center [404, 147] width 48 height 8
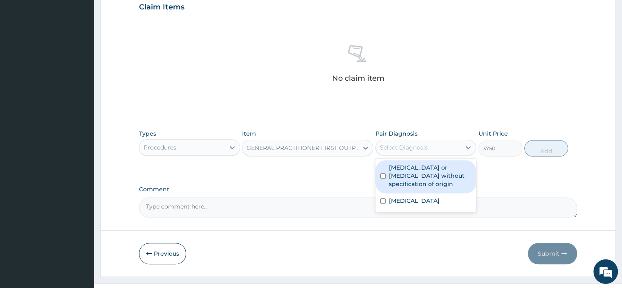
click at [396, 175] on label "Gastroenteritis or colitis without specification of origin" at bounding box center [430, 175] width 82 height 25
checkbox input "true"
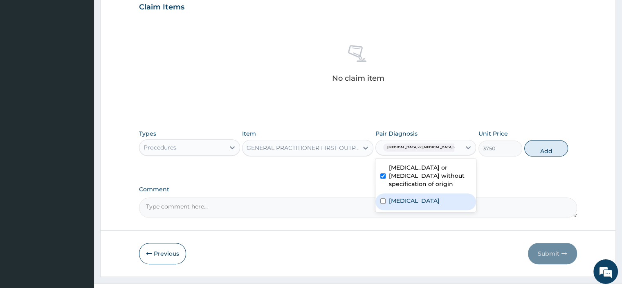
click at [391, 205] on label "[MEDICAL_DATA]" at bounding box center [414, 200] width 51 height 8
checkbox input "true"
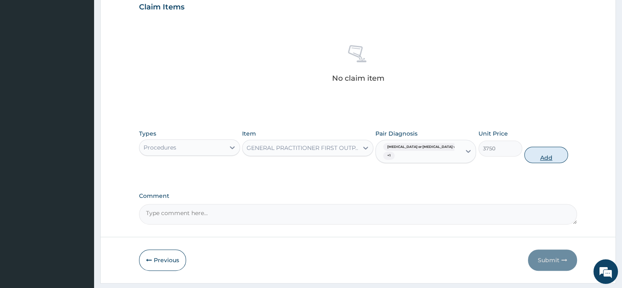
click at [534, 155] on button "Add" at bounding box center [546, 154] width 44 height 16
type input "0"
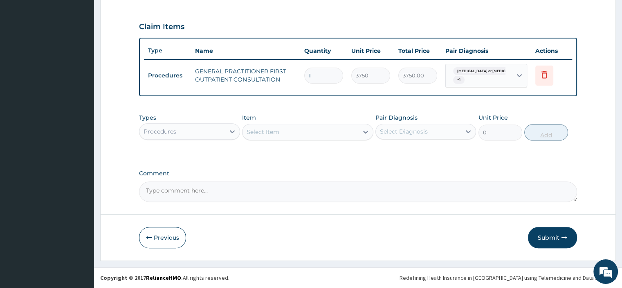
scroll to position [265, 0]
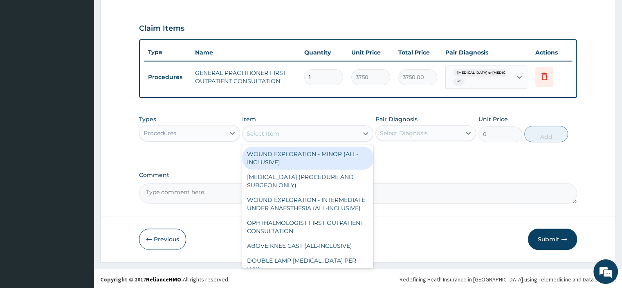
click at [269, 130] on div "Select Item" at bounding box center [263, 133] width 33 height 8
type input "G"
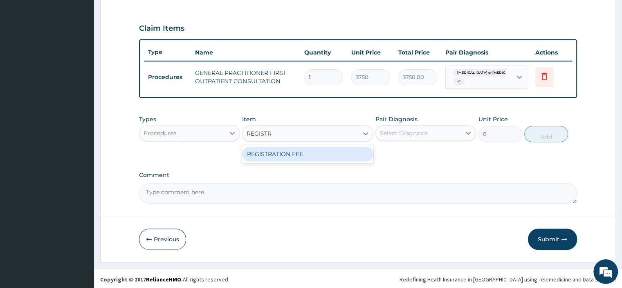
type input "REGISTRA"
click at [317, 154] on div "REGISTRATION FEE" at bounding box center [307, 153] width 131 height 15
type input "2500"
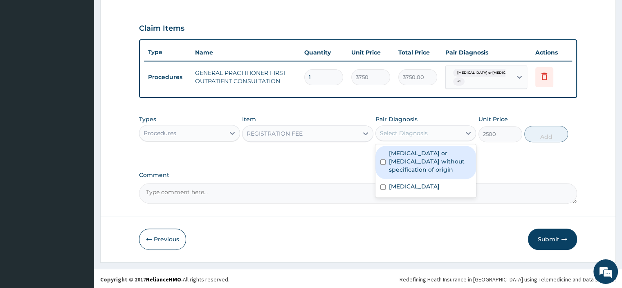
click at [431, 190] on label "Plasmodium malariae malaria without complication" at bounding box center [414, 186] width 51 height 8
checkbox input "true"
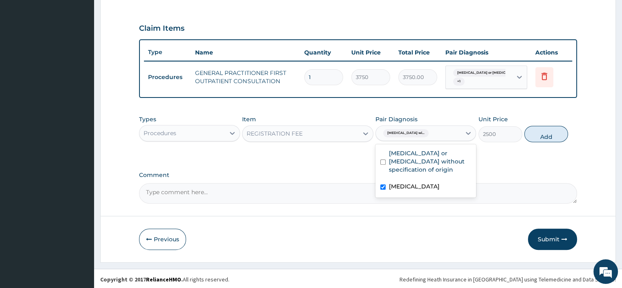
click at [432, 170] on label "Gastroenteritis or colitis without specification of origin" at bounding box center [430, 161] width 82 height 25
checkbox input "true"
click at [547, 135] on button "Add" at bounding box center [546, 134] width 44 height 16
type input "0"
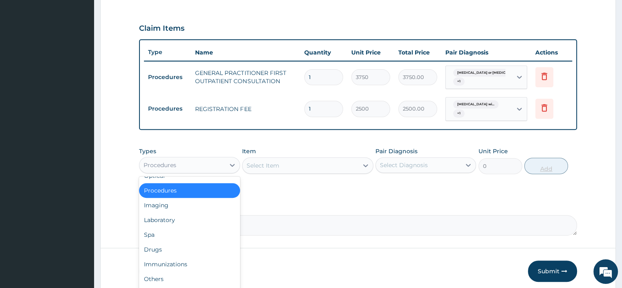
scroll to position [28, 0]
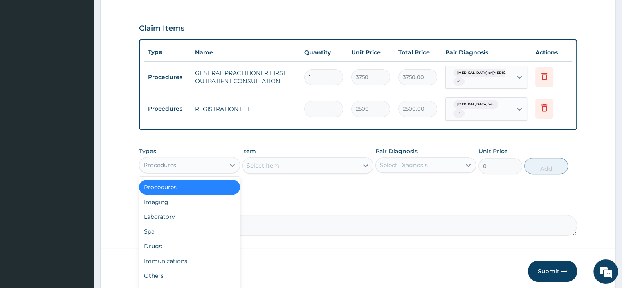
click at [194, 246] on div "Drugs" at bounding box center [189, 245] width 101 height 15
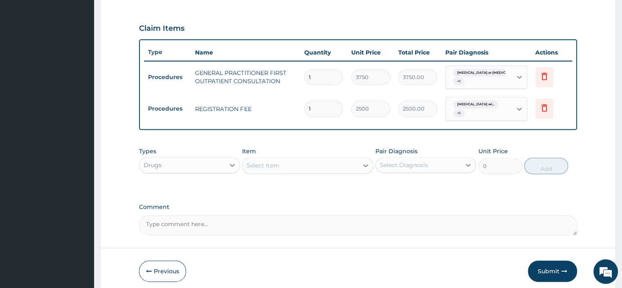
click at [288, 159] on div "Select Item" at bounding box center [301, 165] width 116 height 13
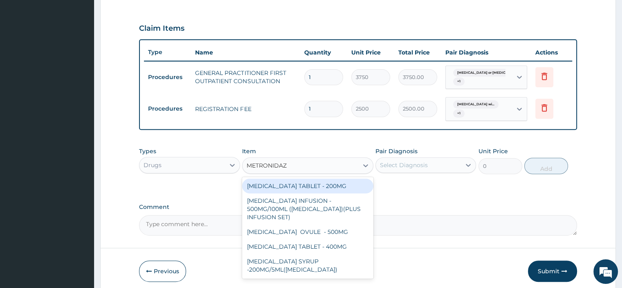
type input "METRONIDAZO"
click at [304, 187] on div "METRONIDAZOLE TABLET - 200MG" at bounding box center [307, 185] width 131 height 15
type input "28"
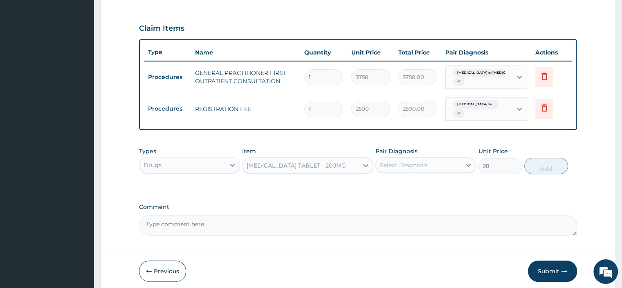
click at [306, 163] on div "METRONIDAZOLE TABLET - 200MG" at bounding box center [296, 165] width 99 height 8
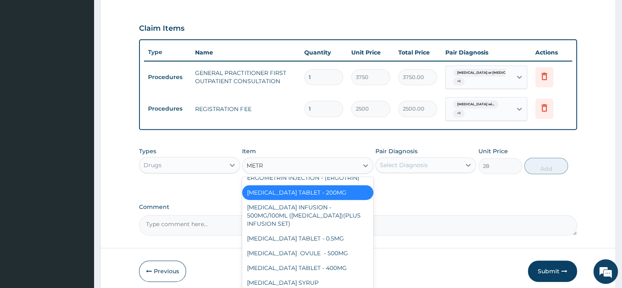
scroll to position [0, 0]
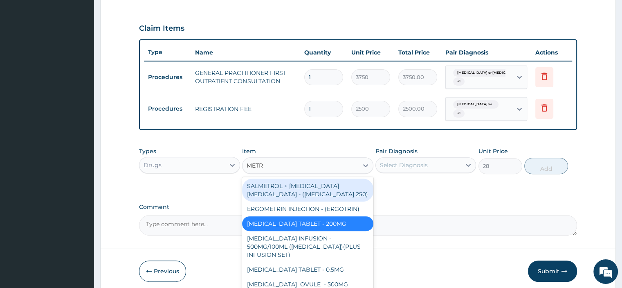
type input "METRO"
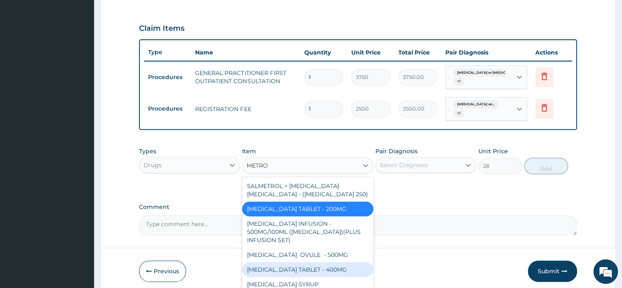
scroll to position [2, 0]
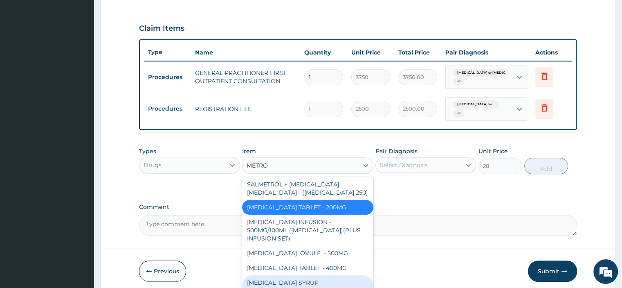
click at [303, 283] on div "METRONIDAZOLE SYRUP -200MG/5ML(FLAGYL)" at bounding box center [307, 286] width 131 height 23
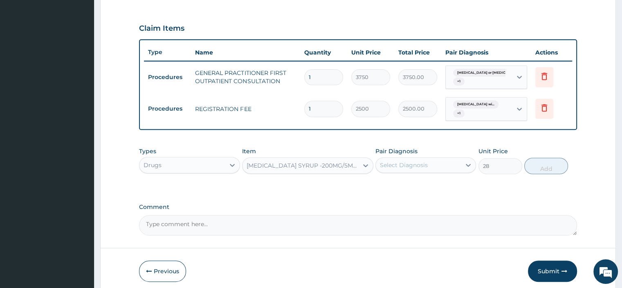
type input "672"
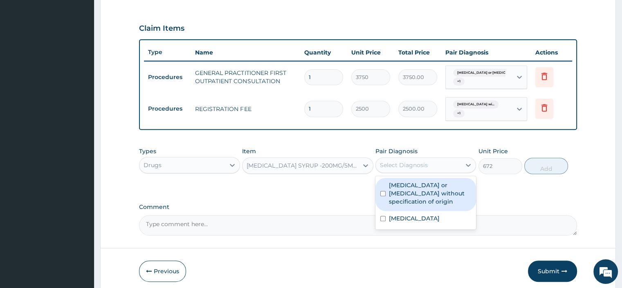
click at [411, 164] on div "Select Diagnosis" at bounding box center [404, 165] width 48 height 8
click at [406, 207] on div "Gastroenteritis or colitis without specification of origin" at bounding box center [426, 194] width 101 height 33
checkbox input "true"
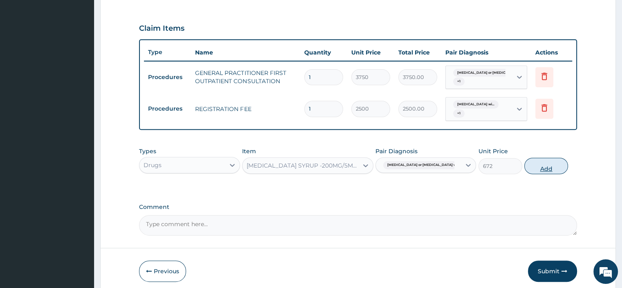
click at [535, 166] on button "Add" at bounding box center [546, 165] width 44 height 16
type input "0"
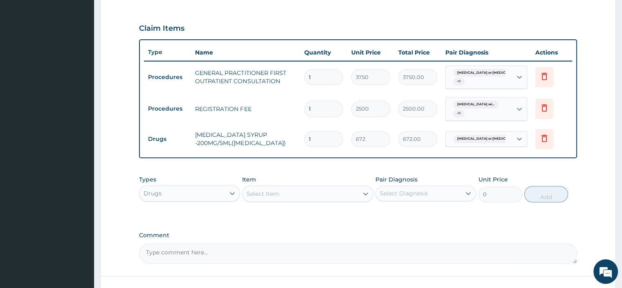
click at [265, 191] on div "Select Item" at bounding box center [263, 193] width 33 height 8
type input "VIT"
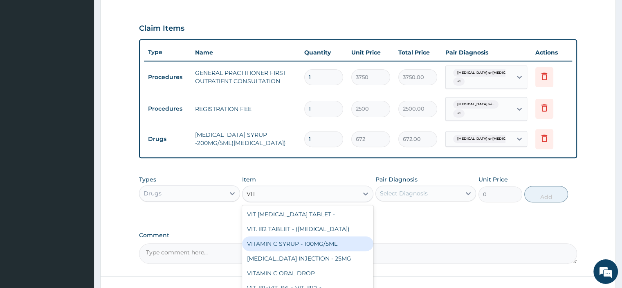
click at [275, 240] on div "VITAMIN C SYRUP - 100MG/5ML" at bounding box center [307, 243] width 131 height 15
type input "672"
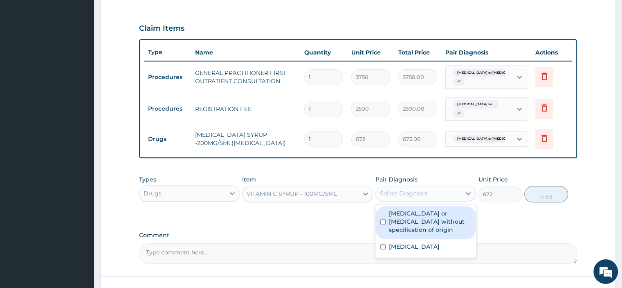
click at [403, 191] on div "Select Diagnosis" at bounding box center [404, 193] width 48 height 8
click at [437, 230] on label "Gastroenteritis or colitis without specification of origin" at bounding box center [430, 221] width 82 height 25
checkbox input "true"
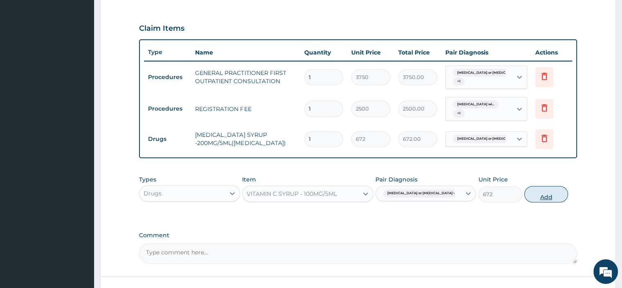
click at [553, 195] on button "Add" at bounding box center [546, 194] width 44 height 16
type input "0"
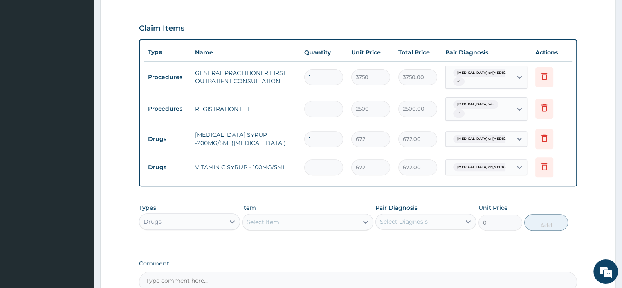
click at [254, 220] on div "Select Item" at bounding box center [263, 222] width 33 height 8
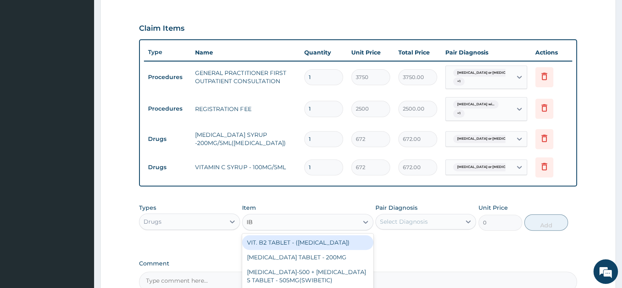
type input "IBU"
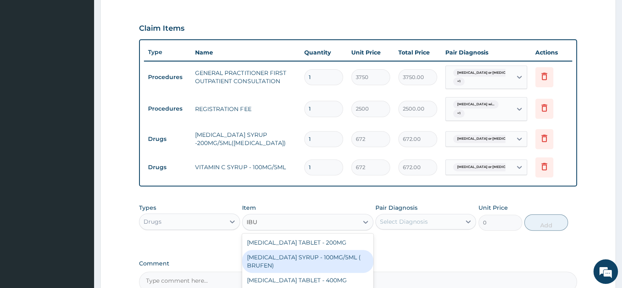
click at [307, 259] on div "[MEDICAL_DATA] SYRUP - 100MG/5ML ( BRUFEN)" at bounding box center [307, 261] width 131 height 23
type input "475.99999999999994"
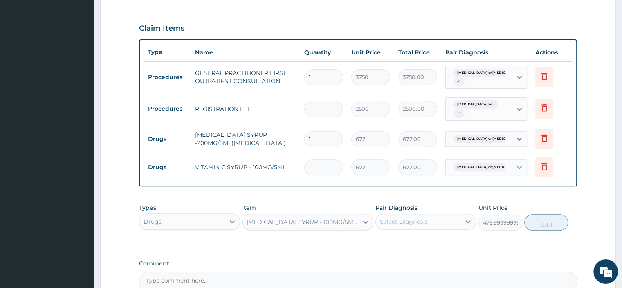
drag, startPoint x: 394, startPoint y: 220, endPoint x: 394, endPoint y: 228, distance: 8.6
click at [394, 228] on div "Types Drugs Item option IBUPROFEN SYRUP - 100MG/5ML ( BRUFEN), selected. Select…" at bounding box center [358, 216] width 438 height 35
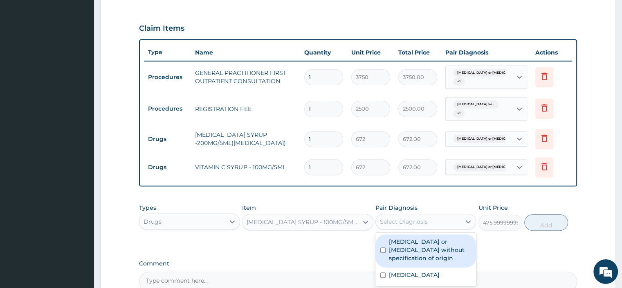
drag, startPoint x: 396, startPoint y: 250, endPoint x: 397, endPoint y: 259, distance: 9.1
click at [396, 251] on label "Gastroenteritis or colitis without specification of origin" at bounding box center [430, 249] width 82 height 25
checkbox input "true"
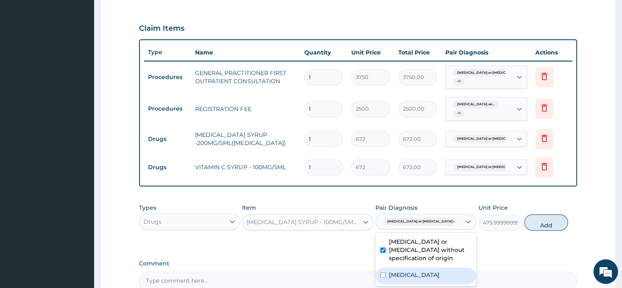
click at [397, 279] on label "Plasmodium malariae malaria without complication" at bounding box center [414, 274] width 51 height 8
checkbox input "true"
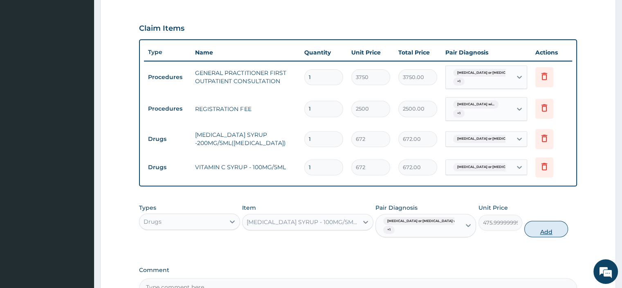
click at [556, 222] on button "Add" at bounding box center [546, 228] width 44 height 16
type input "0"
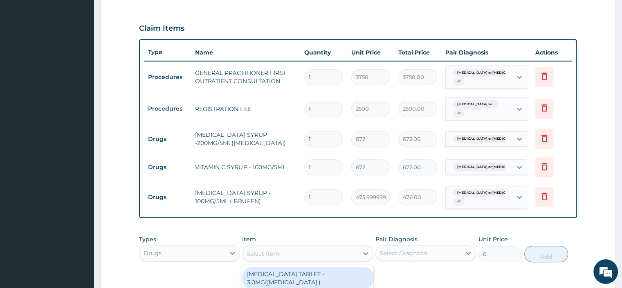
click at [274, 255] on div "Select Item" at bounding box center [263, 253] width 33 height 8
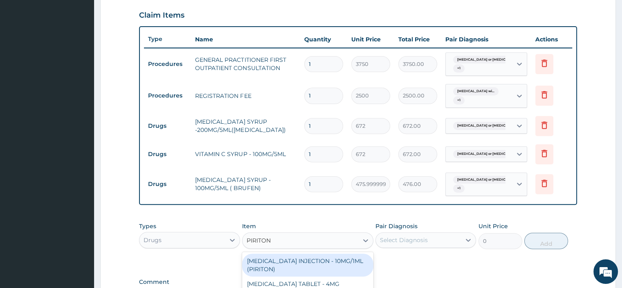
scroll to position [385, 0]
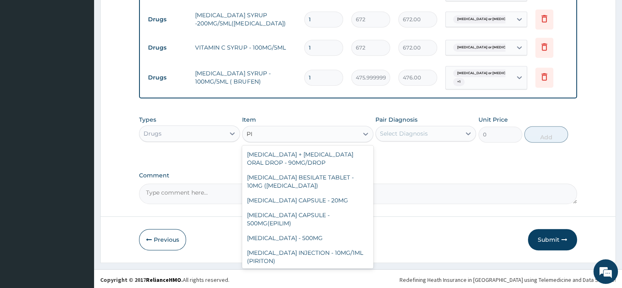
type input "P"
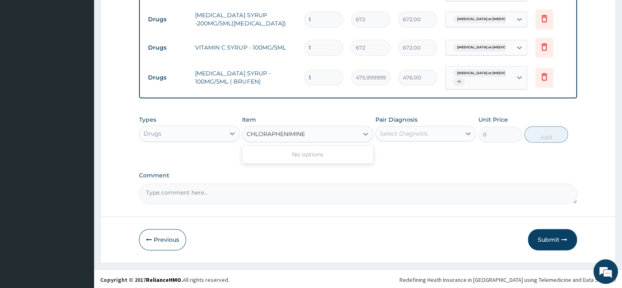
type input "CHLORAPHENIMINE"
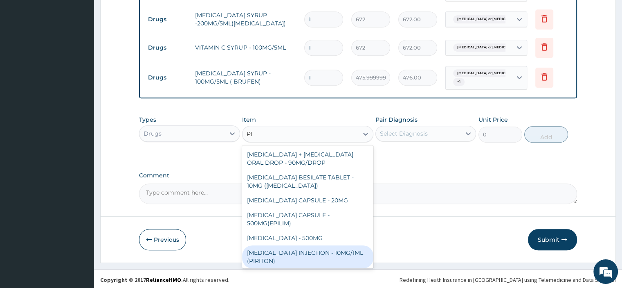
type input "P"
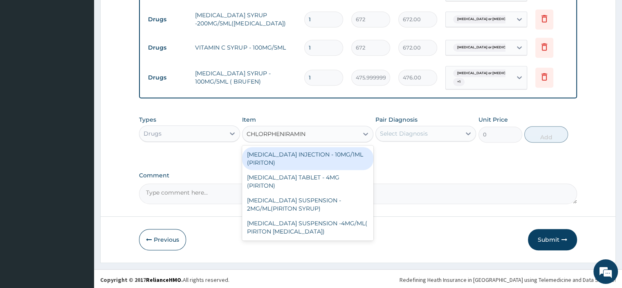
type input "CHLORPHENIRAMINE"
click at [336, 204] on div "[MEDICAL_DATA] SUSPENSION - 2MG/ML(PIRITON SYRUP)" at bounding box center [307, 204] width 131 height 23
type input "840"
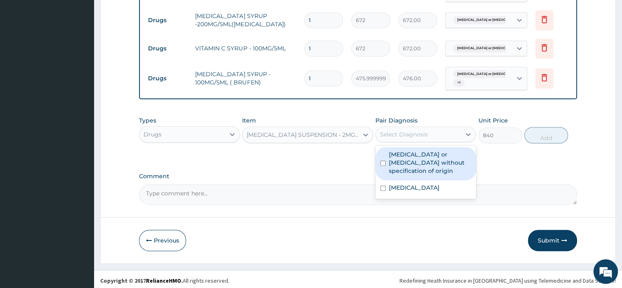
click at [437, 167] on label "[MEDICAL_DATA] or [MEDICAL_DATA] without specification of origin" at bounding box center [430, 162] width 82 height 25
checkbox input "true"
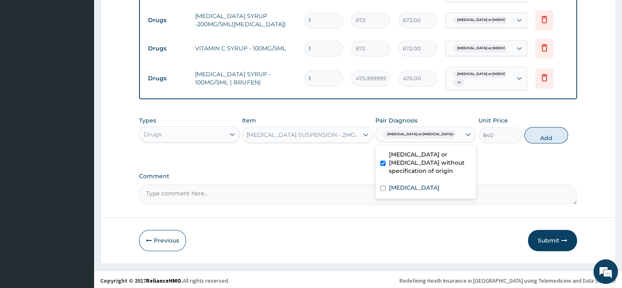
click at [440, 191] on label "Plasmodium malariae malaria without complication" at bounding box center [414, 187] width 51 height 8
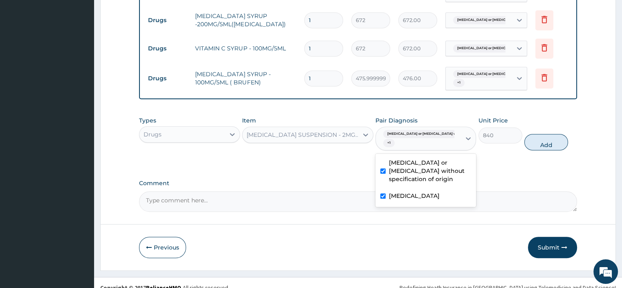
checkbox input "true"
click at [545, 134] on button "Add" at bounding box center [546, 142] width 44 height 16
type input "0"
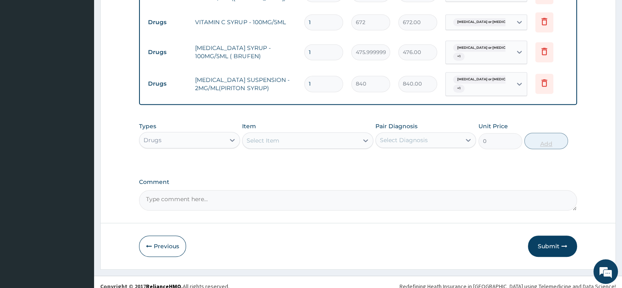
scroll to position [411, 0]
click at [231, 196] on textarea "Comment" at bounding box center [358, 199] width 438 height 20
click at [246, 197] on textarea "Comment" at bounding box center [358, 199] width 438 height 20
paste textarea "PATIENT SEEN PRESENTED WITH COMPLAIN OF HOT HEAD, COUGH AND CATARRH NIL VOMTING…"
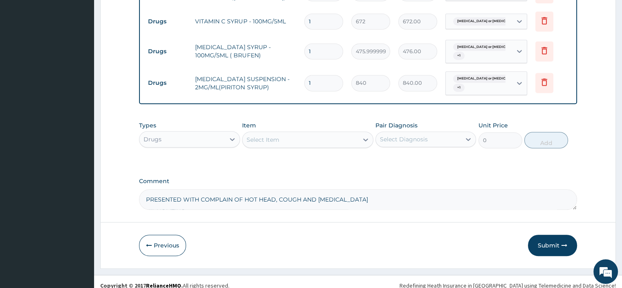
click at [146, 194] on textarea "PATIENT SEEN PRESENTED WITH COMPLAIN OF HOT HEAD, COUGH AND CATARRH NIL VOMTING…" at bounding box center [358, 199] width 438 height 20
click at [151, 193] on textarea "PATIENT SEEN PRESENTED WITH COMPLAIN OF HOT HEAD, COUGH AND CATARRH NIL VOMTING…" at bounding box center [358, 199] width 438 height 20
click at [146, 189] on textarea "PATIENT SEEN PRESENTED WITH COMPLAIN OF HOT HEAD, COUGH AND CATARRH NIL VOMTING…" at bounding box center [358, 199] width 438 height 20
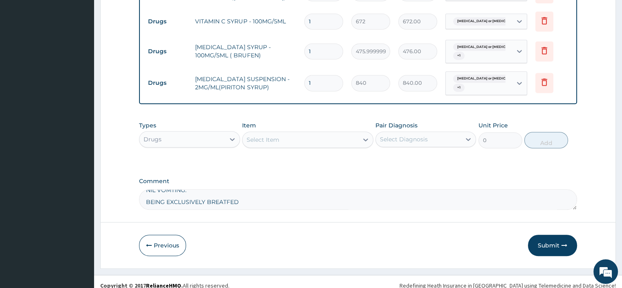
click at [149, 203] on textarea "PATIENT SEEN PRESENTED WITH COMPLAIN OF HOT HEAD, COUGH AND CATARRH NIL VOMTING…" at bounding box center [358, 199] width 438 height 20
click at [151, 201] on textarea "PATIENT SEEN PRESENTED WITH COMPLAIN OF HOT HEAD, COUGH AND CATARRH NIL VOMTING…" at bounding box center [358, 199] width 438 height 20
click at [147, 196] on textarea "PATIENT SEEN PRESENTED WITH COMPLAIN OF HOT HEAD, COUGH AND CATARRH NIL VOMTING…" at bounding box center [358, 199] width 438 height 20
click at [148, 191] on textarea "PATIENT SEEN PRESENTED WITH COMPLAIN OF HOT HEAD, COUGH AND CATARRH NIL VOMTING…" at bounding box center [358, 199] width 438 height 20
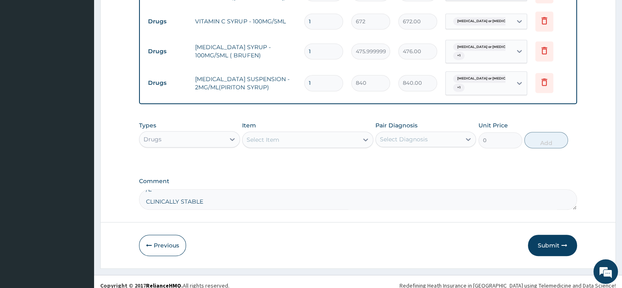
scroll to position [27, 0]
click at [146, 207] on textarea "PATIENT SEEN PRESENTED WITH COMPLAIN OF HOT HEAD, COUGH AND CATARRH NIL VOMTING…" at bounding box center [358, 199] width 438 height 20
type textarea "PATIENT SEEN PRESENTED WITH COMPLAIN OF HOT HEAD, COUGH AND CATARRH NIL VOMTING…"
click at [551, 247] on button "Submit" at bounding box center [552, 244] width 49 height 21
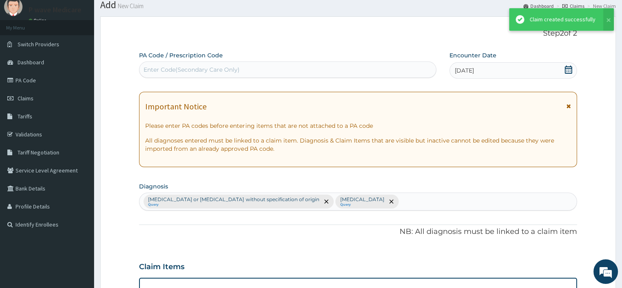
scroll to position [411, 0]
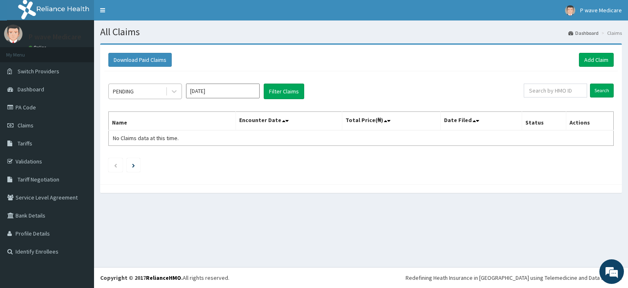
click at [154, 93] on div "PENDING" at bounding box center [137, 91] width 57 height 13
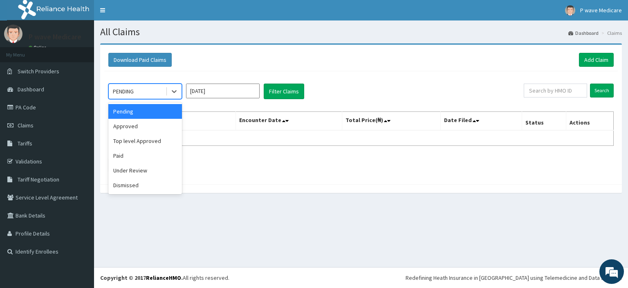
click at [223, 94] on input "[DATE]" at bounding box center [223, 90] width 74 height 15
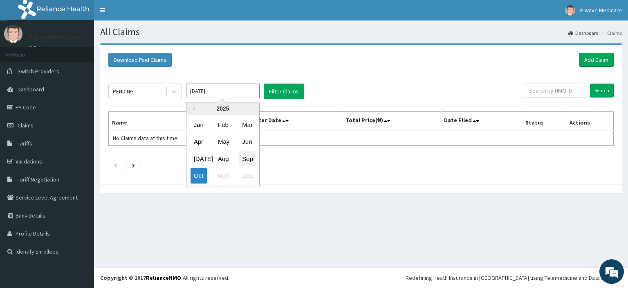
click at [248, 158] on div "Sep" at bounding box center [247, 158] width 16 height 15
type input "Sep 2025"
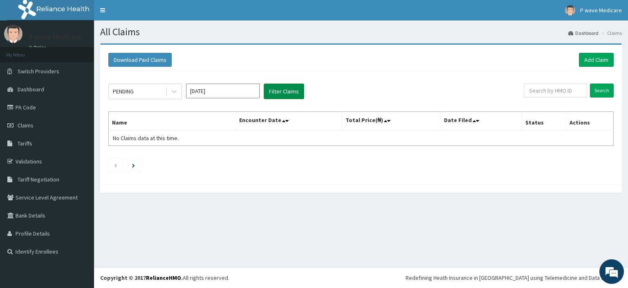
click at [281, 93] on button "Filter Claims" at bounding box center [284, 91] width 40 height 16
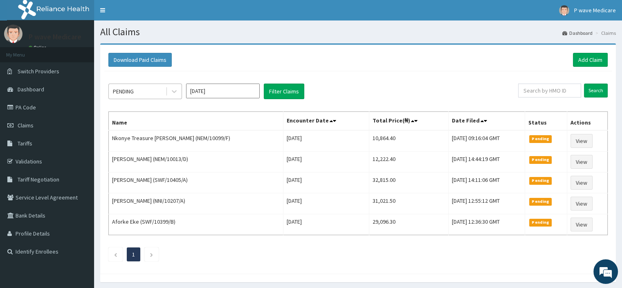
click at [137, 90] on div "PENDING" at bounding box center [137, 91] width 57 height 13
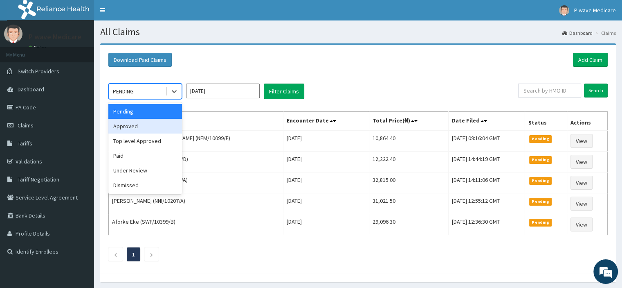
click at [136, 125] on div "Approved" at bounding box center [145, 126] width 74 height 15
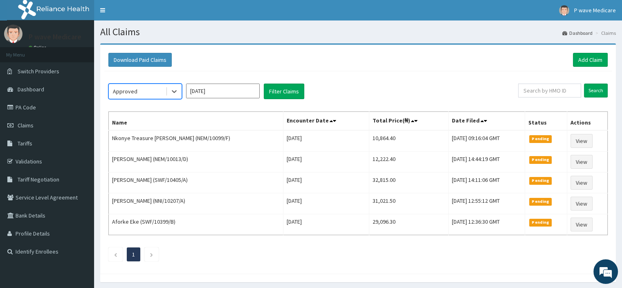
click at [198, 91] on input "[DATE]" at bounding box center [223, 90] width 74 height 15
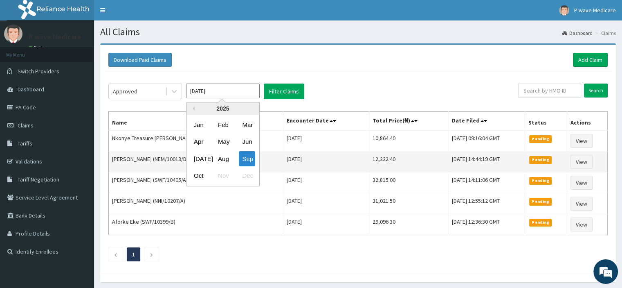
click at [251, 158] on div "Sep" at bounding box center [247, 158] width 16 height 15
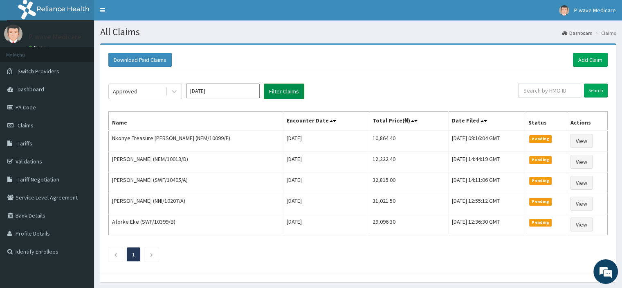
click at [279, 91] on button "Filter Claims" at bounding box center [284, 91] width 40 height 16
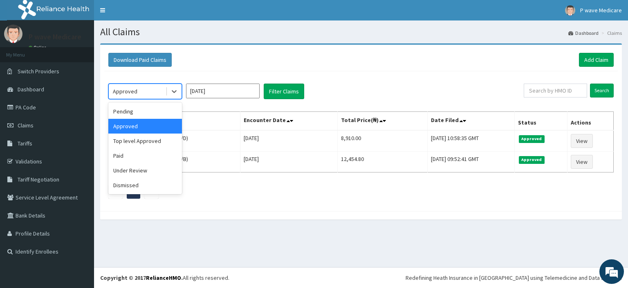
click at [148, 88] on div "Approved" at bounding box center [137, 91] width 57 height 13
click at [136, 171] on div "Under Review" at bounding box center [145, 170] width 74 height 15
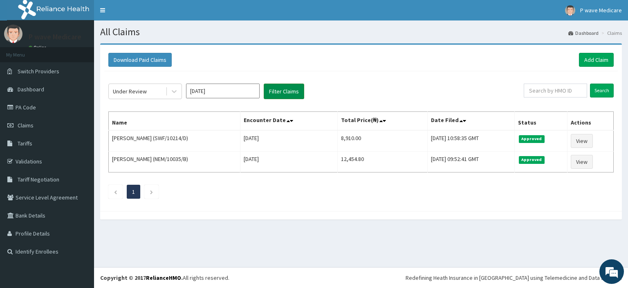
click at [272, 94] on button "Filter Claims" at bounding box center [284, 91] width 40 height 16
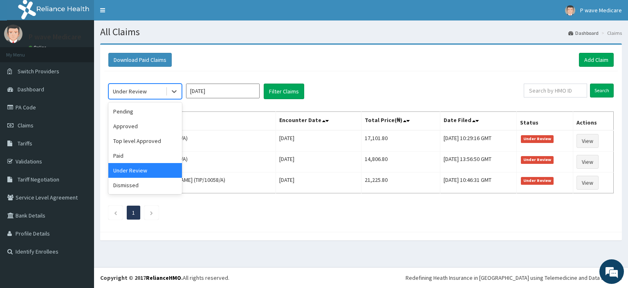
click at [155, 94] on div "Under Review" at bounding box center [137, 91] width 57 height 13
click at [133, 184] on div "Dismissed" at bounding box center [145, 185] width 74 height 15
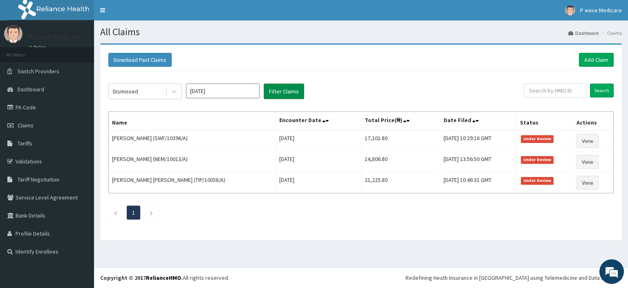
click at [268, 93] on button "Filter Claims" at bounding box center [284, 91] width 40 height 16
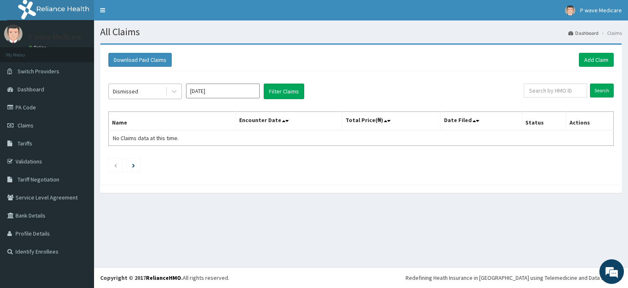
click at [150, 95] on div "Dismissed" at bounding box center [137, 91] width 57 height 13
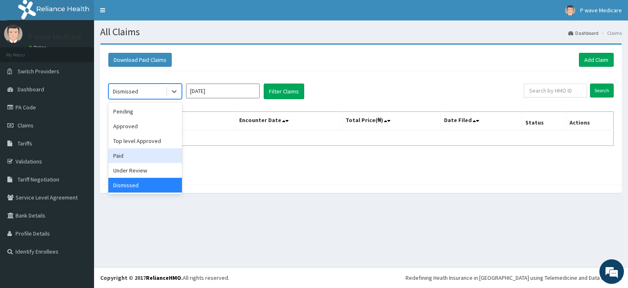
click at [138, 157] on div "Paid" at bounding box center [145, 155] width 74 height 15
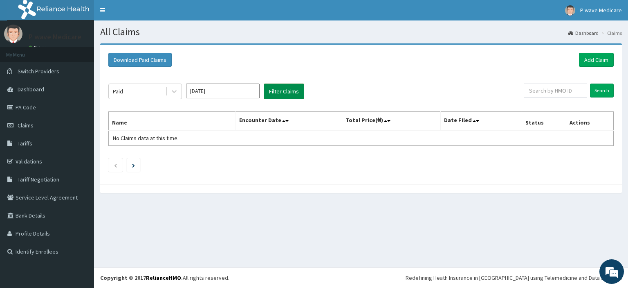
click at [277, 92] on button "Filter Claims" at bounding box center [284, 91] width 40 height 16
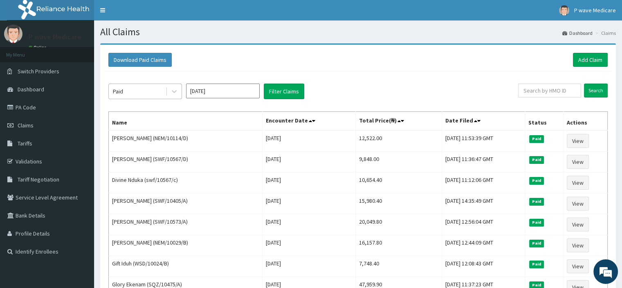
click at [131, 93] on div "Paid" at bounding box center [137, 91] width 57 height 13
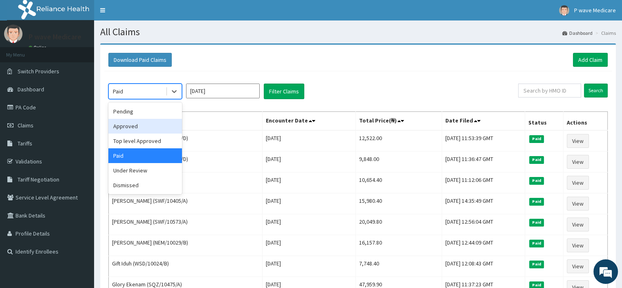
click at [130, 130] on div "Approved" at bounding box center [145, 126] width 74 height 15
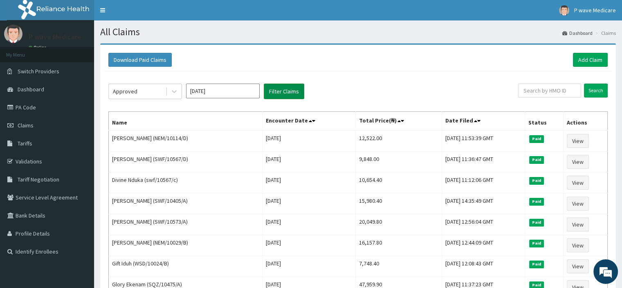
click at [270, 91] on button "Filter Claims" at bounding box center [284, 91] width 40 height 16
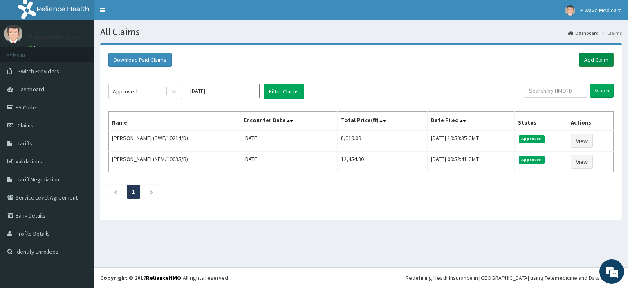
click at [587, 58] on link "Add Claim" at bounding box center [596, 60] width 35 height 14
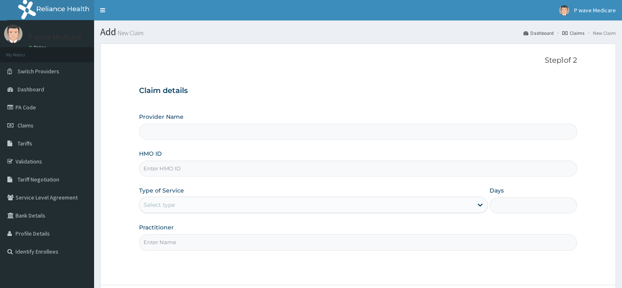
drag, startPoint x: 0, startPoint y: 0, endPoint x: 218, endPoint y: 173, distance: 278.4
click at [218, 173] on input "HMO ID" at bounding box center [358, 168] width 438 height 16
type input "P wave Medicare"
click at [164, 172] on input "HMO ID" at bounding box center [358, 168] width 438 height 16
type input "SWF/10214/B"
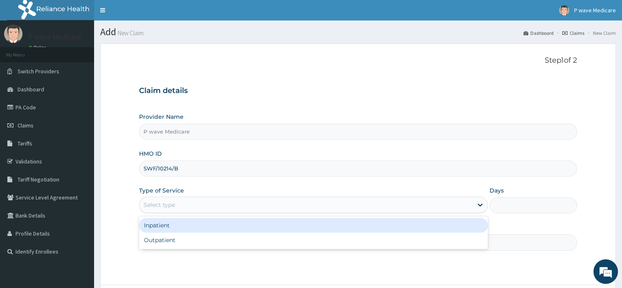
click at [152, 207] on div "Select type" at bounding box center [159, 204] width 31 height 8
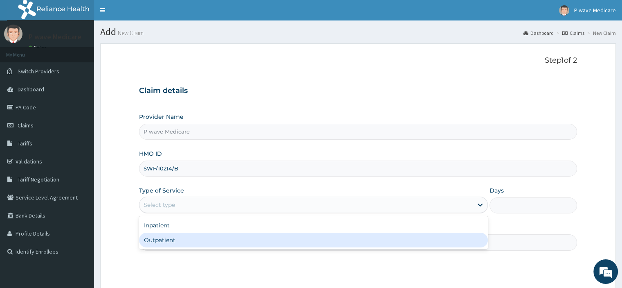
click at [151, 241] on div "Outpatient" at bounding box center [313, 239] width 349 height 15
type input "1"
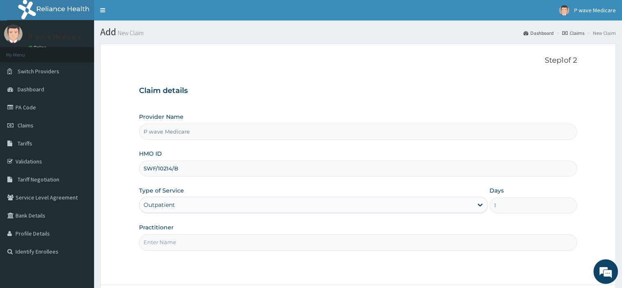
click at [185, 243] on input "Practitioner" at bounding box center [358, 242] width 438 height 16
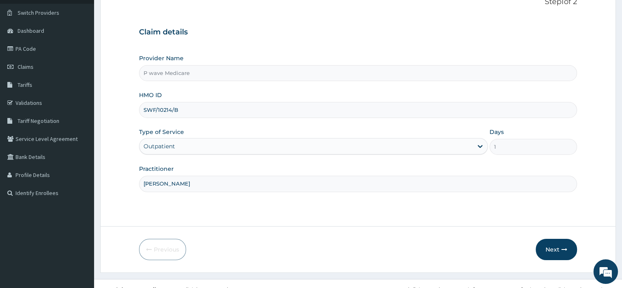
scroll to position [70, 0]
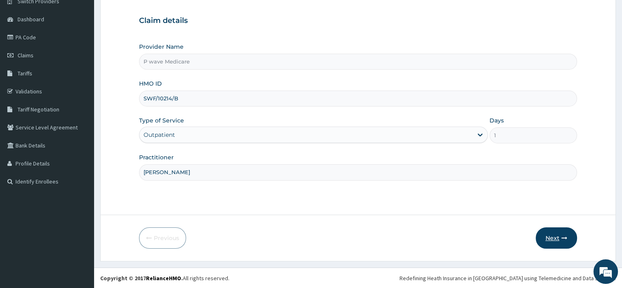
type input "[PERSON_NAME]"
click at [544, 237] on button "Next" at bounding box center [556, 237] width 41 height 21
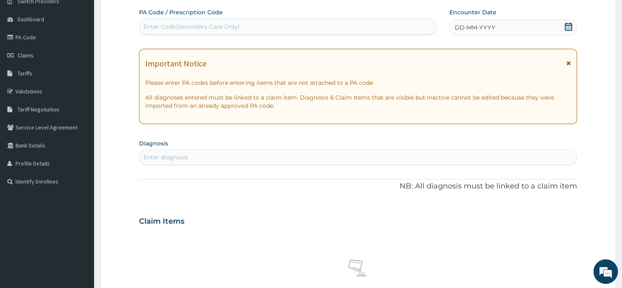
click at [456, 25] on span "DD-MM-YYYY" at bounding box center [475, 27] width 40 height 8
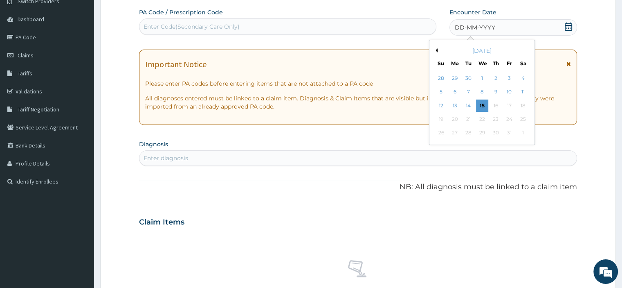
click at [437, 50] on button "Previous Month" at bounding box center [436, 50] width 4 height 4
click at [484, 106] on div "17" at bounding box center [482, 105] width 12 height 12
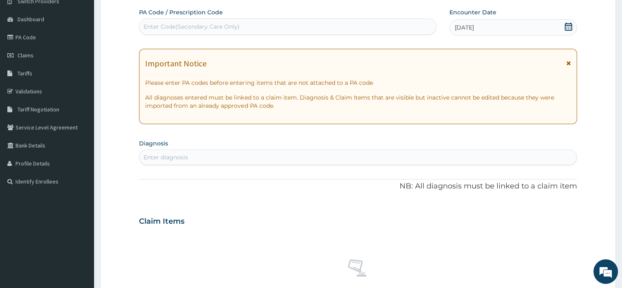
click at [306, 147] on section "Diagnosis Enter diagnosis" at bounding box center [358, 151] width 438 height 28
click at [295, 155] on div "Enter diagnosis" at bounding box center [357, 157] width 437 height 13
type input "MALARIA"
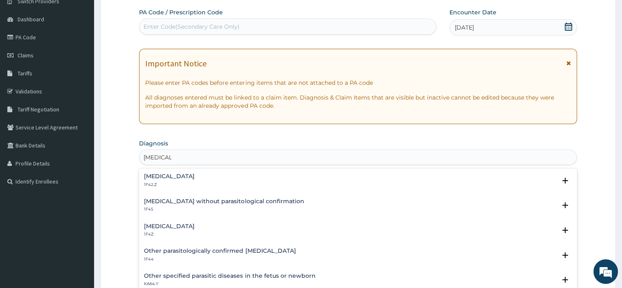
click at [195, 177] on h4 "Plasmodium malariae malaria without complication" at bounding box center [169, 176] width 51 height 6
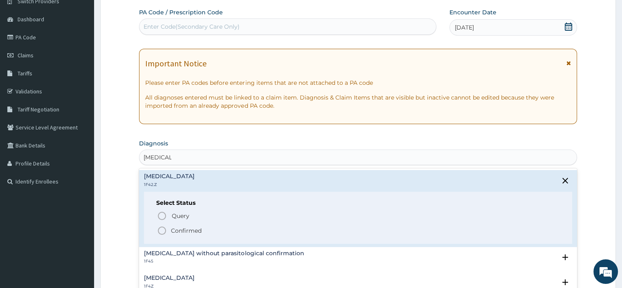
click at [181, 231] on p "Confirmed" at bounding box center [186, 230] width 31 height 8
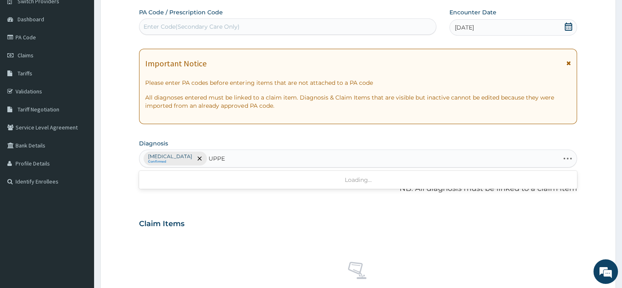
type input "UPPER"
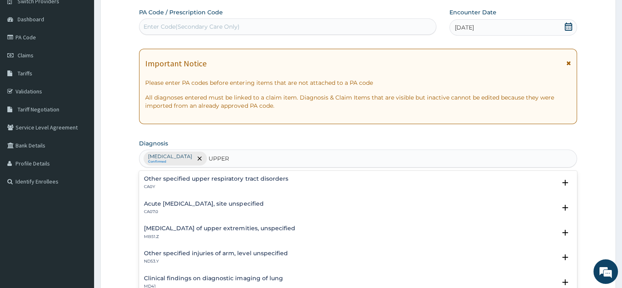
click at [158, 204] on h4 "Acute upper respiratory infection, site unspecified" at bounding box center [203, 203] width 119 height 6
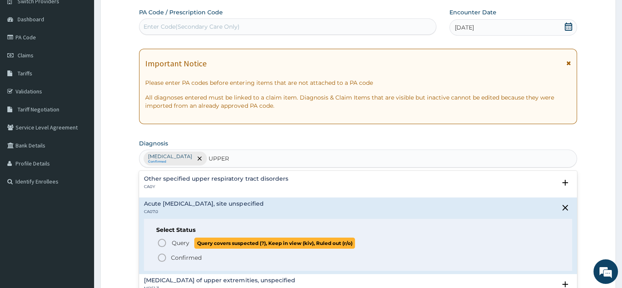
click at [166, 243] on circle "status option query" at bounding box center [161, 242] width 7 height 7
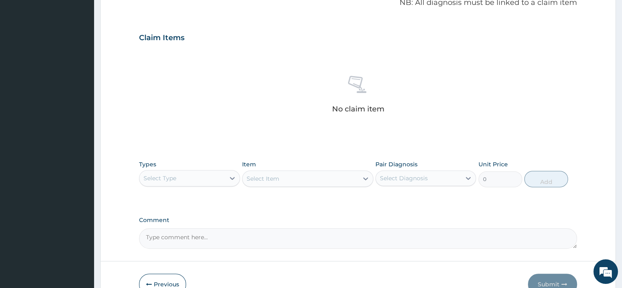
scroll to position [274, 0]
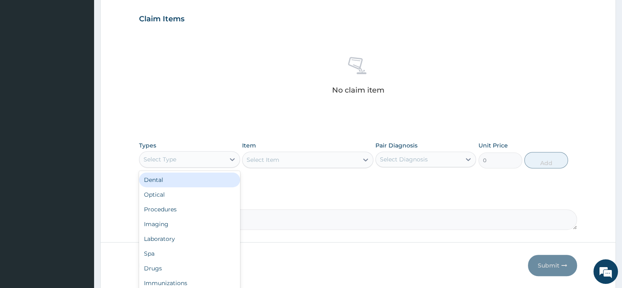
click at [211, 162] on div "Select Type" at bounding box center [181, 159] width 85 height 13
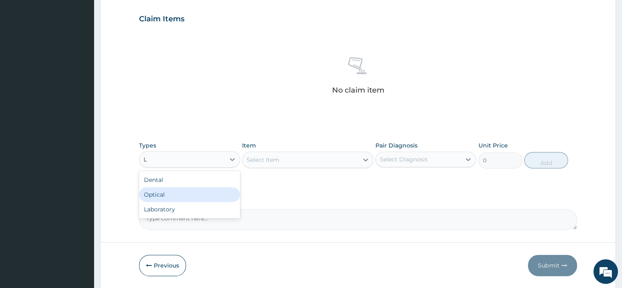
type input "LA"
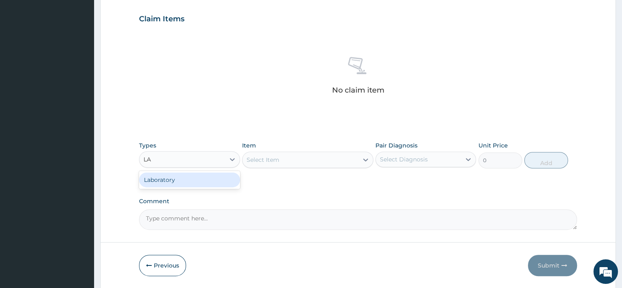
click at [204, 179] on div "Laboratory" at bounding box center [189, 179] width 101 height 15
click at [342, 157] on div "Select Item" at bounding box center [307, 159] width 131 height 16
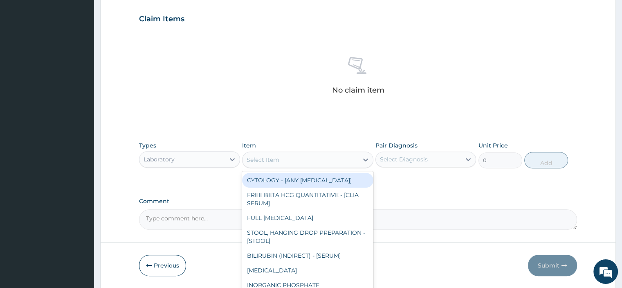
click at [256, 164] on div "Select Item" at bounding box center [301, 159] width 116 height 13
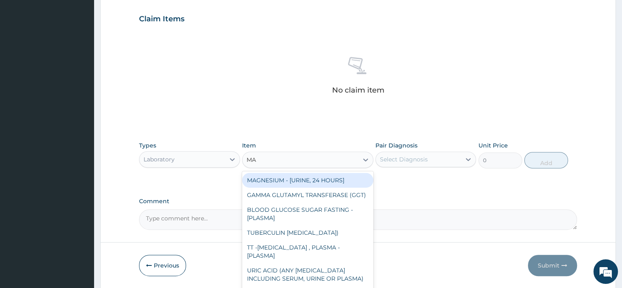
type input "MAL"
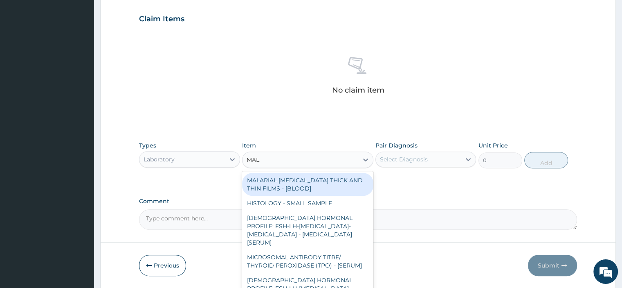
click at [281, 181] on div "MALARIAL PARASITE THICK AND THIN FILMS - [BLOOD]" at bounding box center [307, 184] width 131 height 23
type input "2187.5"
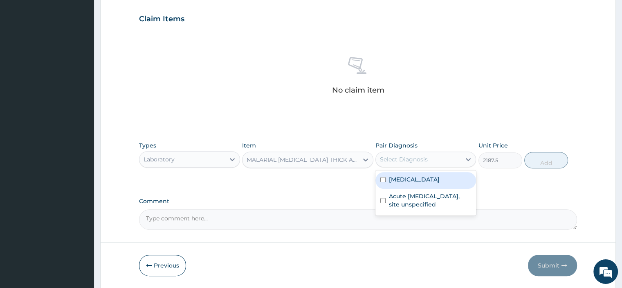
drag, startPoint x: 392, startPoint y: 162, endPoint x: 389, endPoint y: 178, distance: 16.3
click at [391, 165] on div "Select Diagnosis" at bounding box center [418, 159] width 85 height 13
click at [389, 183] on label "Plasmodium malariae malaria without complication" at bounding box center [414, 179] width 51 height 8
checkbox input "true"
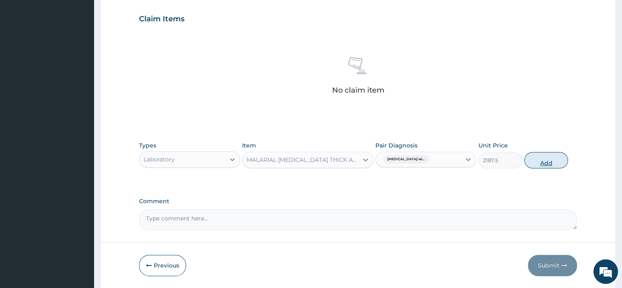
click at [532, 155] on button "Add" at bounding box center [546, 160] width 44 height 16
type input "0"
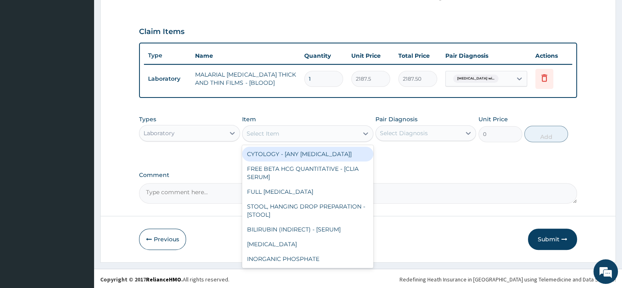
click at [318, 128] on div "Select Item" at bounding box center [301, 133] width 116 height 13
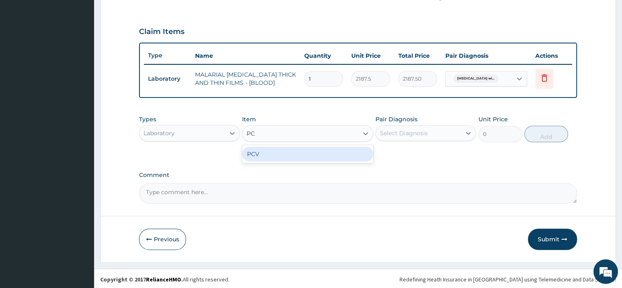
type input "PCV"
click at [314, 154] on div "PCV" at bounding box center [307, 153] width 131 height 15
type input "2187.5"
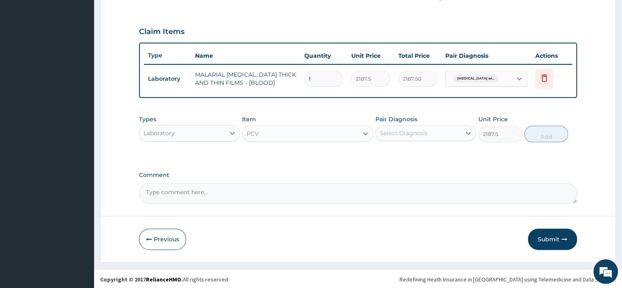
click at [397, 126] on div "Select Diagnosis" at bounding box center [418, 132] width 85 height 13
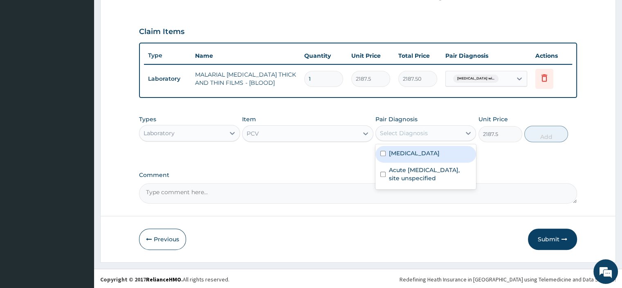
click at [396, 157] on label "Plasmodium malariae malaria without complication" at bounding box center [414, 153] width 51 height 8
checkbox input "true"
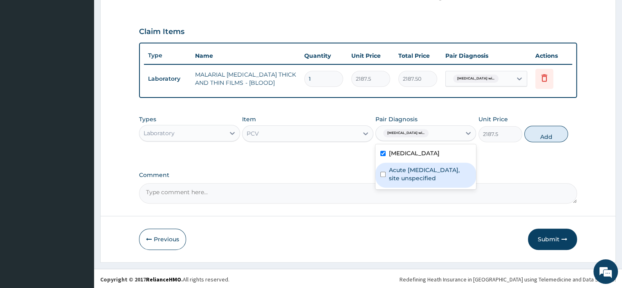
drag, startPoint x: 389, startPoint y: 200, endPoint x: 394, endPoint y: 194, distance: 8.4
click at [393, 187] on div "Acute upper respiratory infection, site unspecified" at bounding box center [426, 174] width 101 height 25
checkbox input "true"
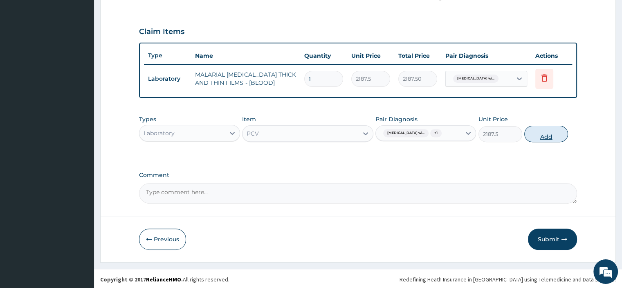
click at [531, 141] on button "Add" at bounding box center [546, 134] width 44 height 16
type input "0"
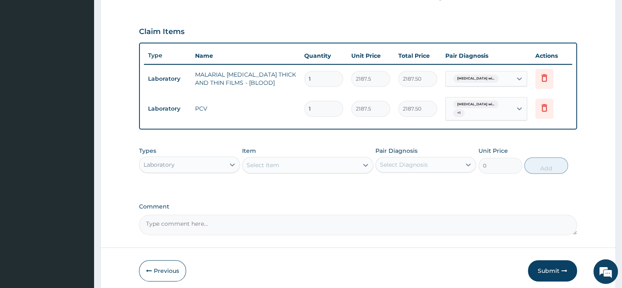
click at [294, 159] on div "Select Item" at bounding box center [301, 164] width 116 height 13
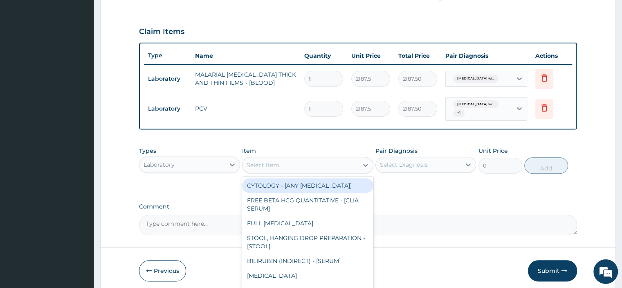
click at [207, 163] on div "Laboratory" at bounding box center [181, 164] width 85 height 13
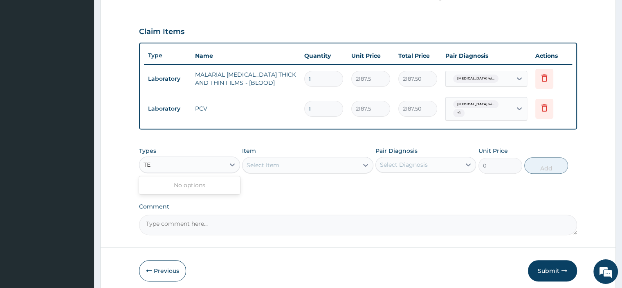
type input "T"
type input "DRUGS"
click at [199, 193] on div "PA Code / Prescription Code Enter Code(Secondary Care Only) Encounter Date 17-0…" at bounding box center [358, 25] width 438 height 418
click at [205, 163] on div "Laboratory" at bounding box center [181, 164] width 85 height 13
type input "DRUGS"
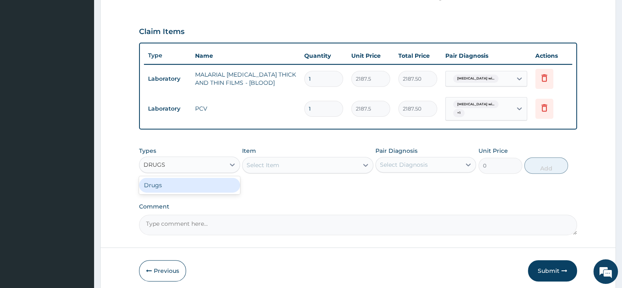
click at [158, 188] on div "Drugs" at bounding box center [189, 185] width 101 height 15
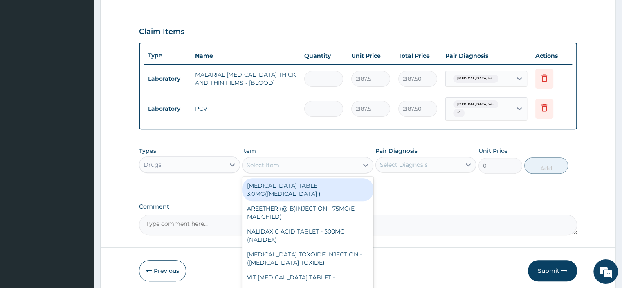
click at [267, 168] on div "Select Item" at bounding box center [301, 164] width 116 height 13
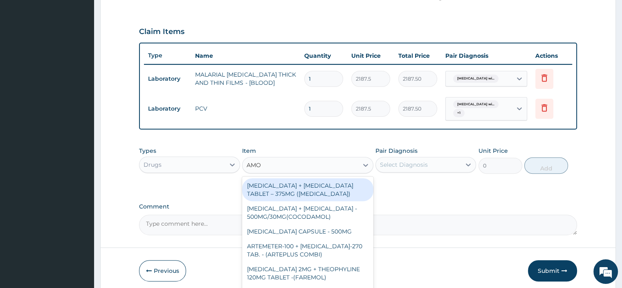
type input "AMO"
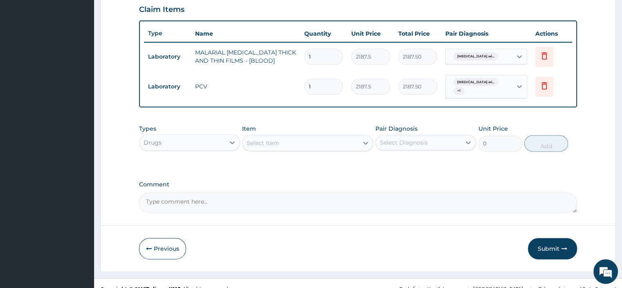
scroll to position [293, 0]
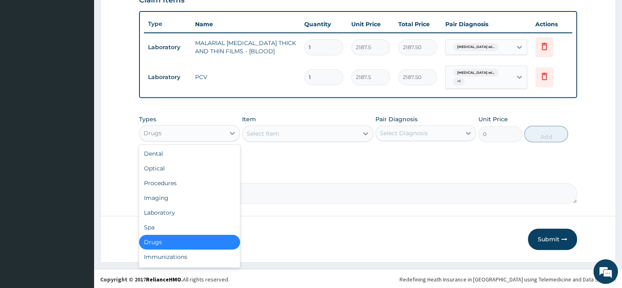
click at [200, 126] on div "Drugs" at bounding box center [181, 132] width 85 height 13
click at [274, 129] on div "Select Item" at bounding box center [263, 133] width 33 height 8
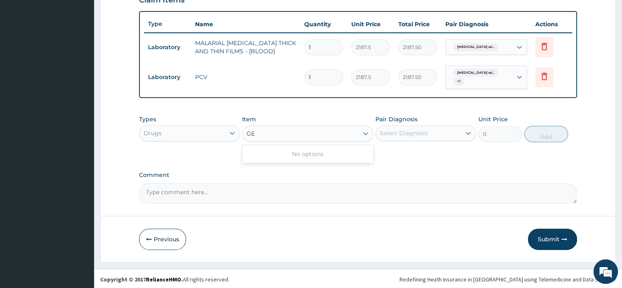
type input "G"
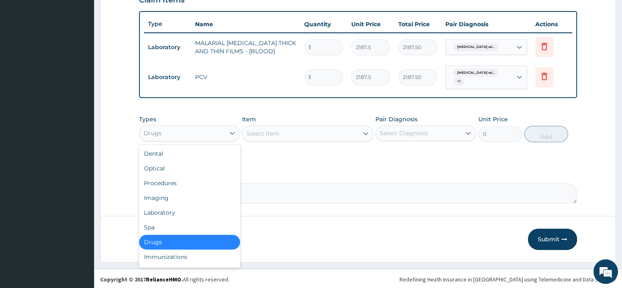
click at [216, 131] on div "Drugs" at bounding box center [181, 132] width 85 height 13
click at [166, 182] on div "Procedures" at bounding box center [189, 182] width 101 height 15
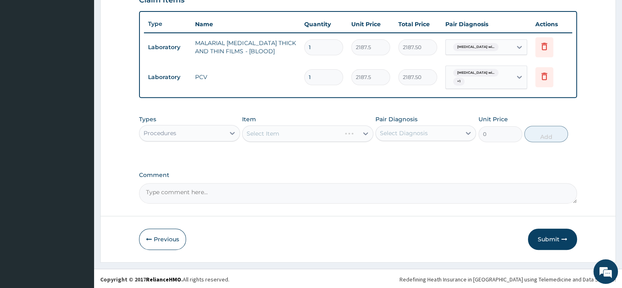
click at [270, 133] on div "Select Item" at bounding box center [307, 133] width 131 height 16
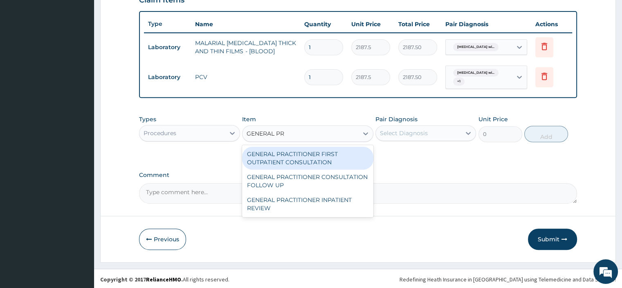
type input "GENERAL PRA"
click at [344, 160] on div "GENERAL PRACTITIONER FIRST OUTPATIENT CONSULTATION" at bounding box center [307, 157] width 131 height 23
type input "3750"
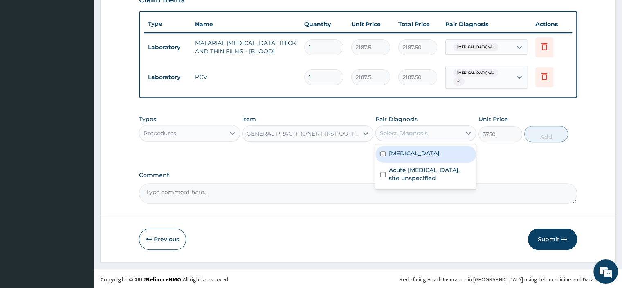
click at [418, 153] on label "Plasmodium malariae malaria without complication" at bounding box center [414, 153] width 51 height 8
checkbox input "true"
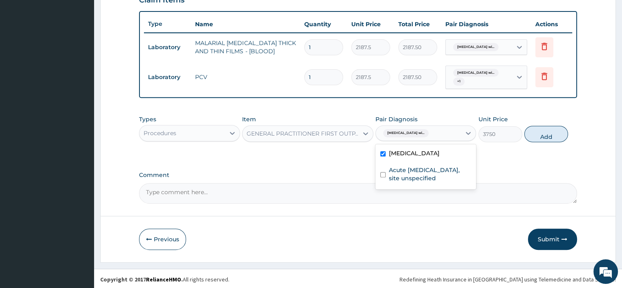
click at [419, 182] on label "Acute upper respiratory infection, site unspecified" at bounding box center [430, 174] width 82 height 16
checkbox input "true"
click at [543, 142] on button "Add" at bounding box center [546, 134] width 44 height 16
type input "0"
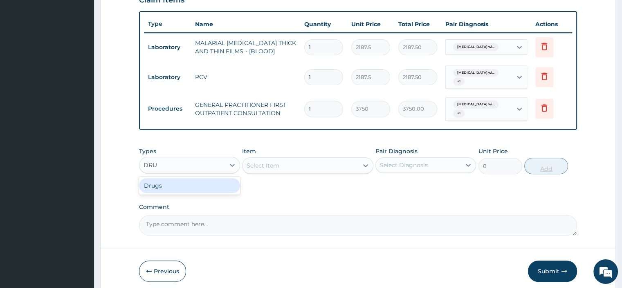
type input "DRUG"
click at [155, 184] on div "Drugs" at bounding box center [189, 185] width 101 height 15
click at [308, 171] on div "Select Item" at bounding box center [307, 165] width 131 height 16
click at [304, 169] on div "Select Item" at bounding box center [307, 165] width 131 height 16
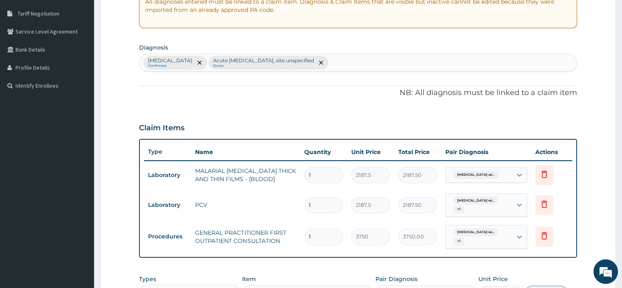
scroll to position [170, 0]
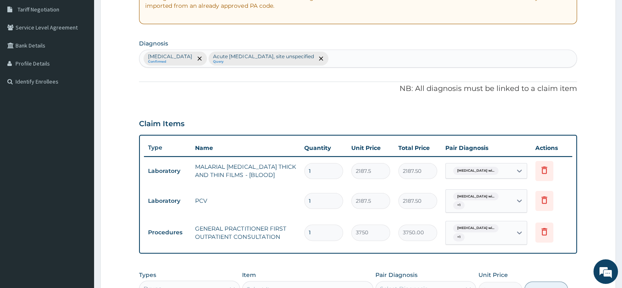
drag, startPoint x: 0, startPoint y: 222, endPoint x: 475, endPoint y: 39, distance: 508.7
click at [475, 39] on section "Diagnosis Plasmodium malariae malaria without complication Confirmed Acute uppe…" at bounding box center [358, 52] width 438 height 30
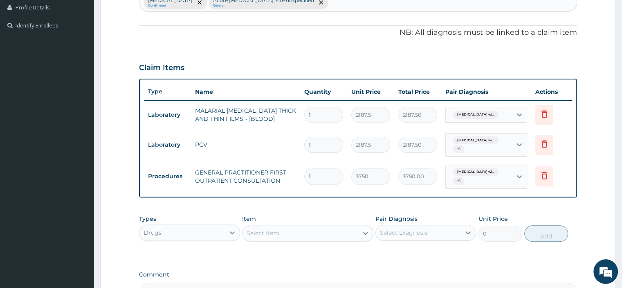
scroll to position [325, 0]
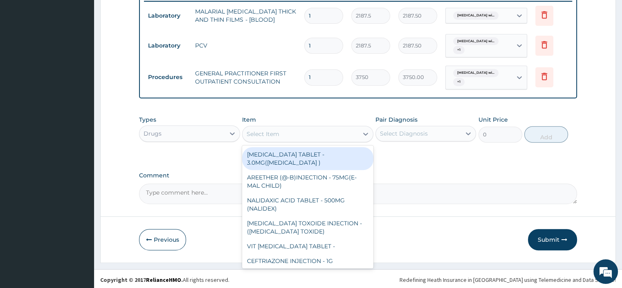
click at [275, 130] on div "Select Item" at bounding box center [263, 134] width 33 height 8
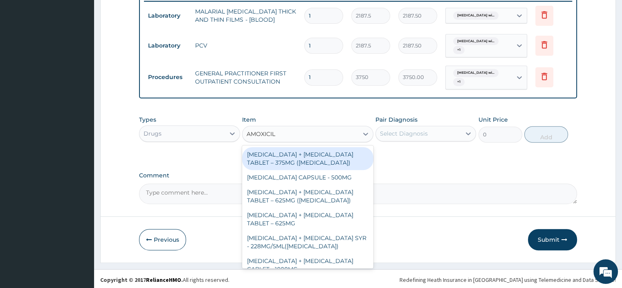
type input "AMOXICILL"
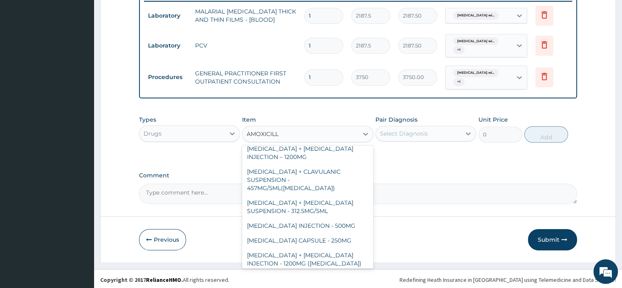
scroll to position [144, 0]
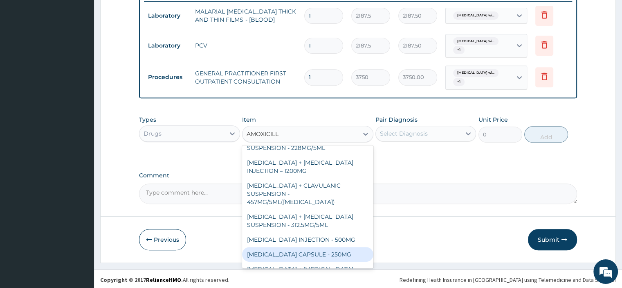
click at [304, 256] on div "[MEDICAL_DATA] CAPSULE - 250MG" at bounding box center [307, 254] width 131 height 15
type input "56"
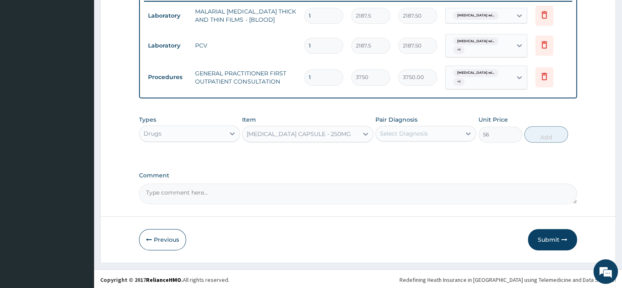
click at [405, 134] on div "Select Diagnosis" at bounding box center [404, 133] width 48 height 8
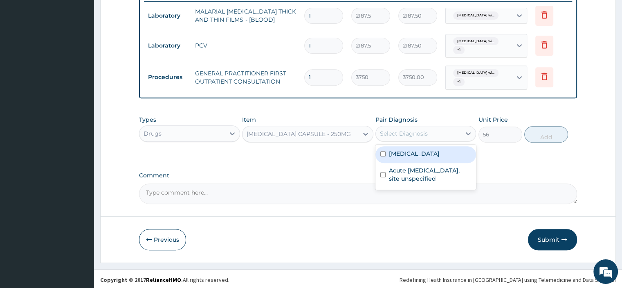
drag, startPoint x: 403, startPoint y: 161, endPoint x: 403, endPoint y: 166, distance: 5.7
click at [403, 157] on label "Plasmodium malariae malaria without complication" at bounding box center [414, 153] width 51 height 8
checkbox input "true"
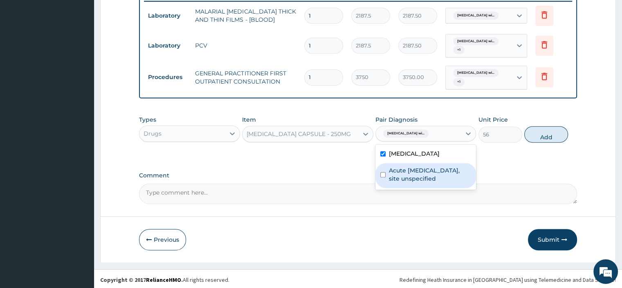
drag, startPoint x: 412, startPoint y: 191, endPoint x: 432, endPoint y: 186, distance: 20.7
click at [414, 182] on label "Acute [MEDICAL_DATA], site unspecified" at bounding box center [430, 174] width 82 height 16
checkbox input "true"
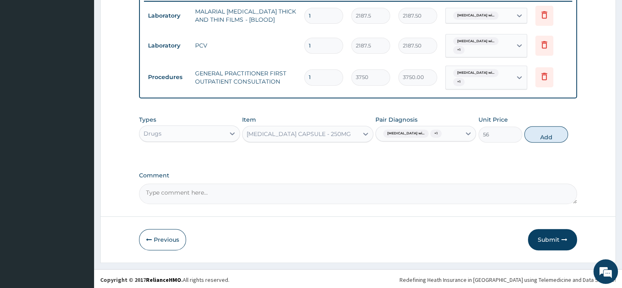
drag, startPoint x: 550, startPoint y: 135, endPoint x: 504, endPoint y: 137, distance: 45.9
click at [550, 135] on button "Add" at bounding box center [546, 134] width 44 height 16
type input "0"
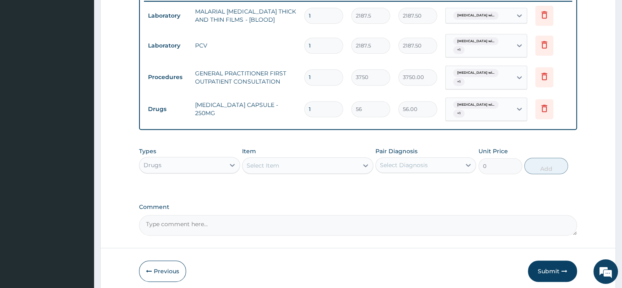
click at [311, 106] on input "1" at bounding box center [323, 109] width 39 height 16
type input "0.00"
type input "3"
type input "168.00"
type input "30"
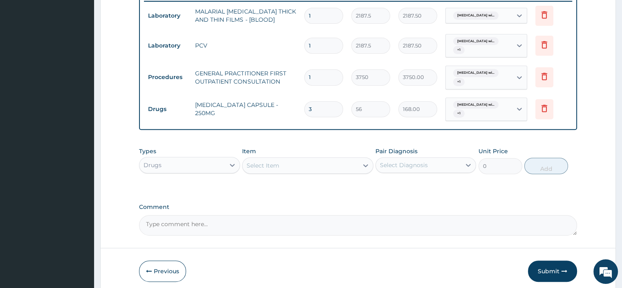
type input "1680.00"
type input "30"
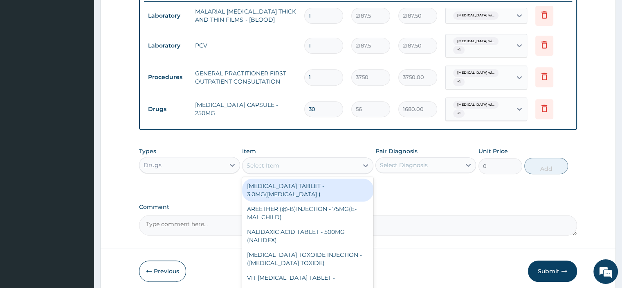
click at [299, 162] on div "Select Item" at bounding box center [301, 165] width 116 height 13
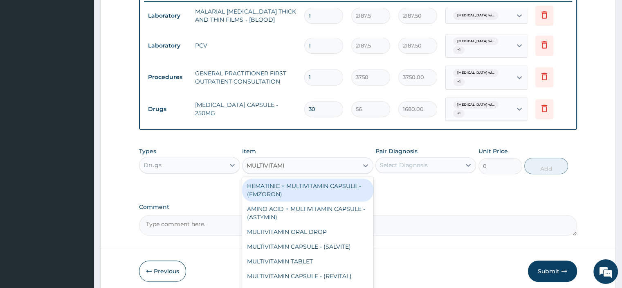
type input "MULTIVITAMIN"
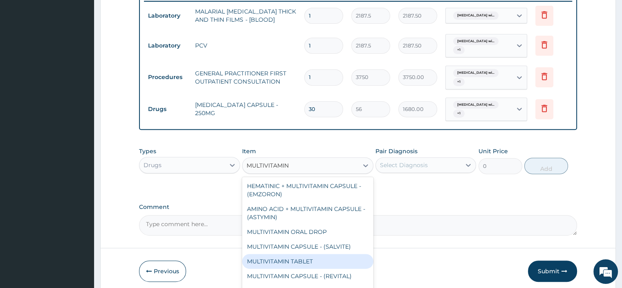
click at [298, 261] on div "MULTIVITAMIN TABLET" at bounding box center [307, 261] width 131 height 15
type input "84"
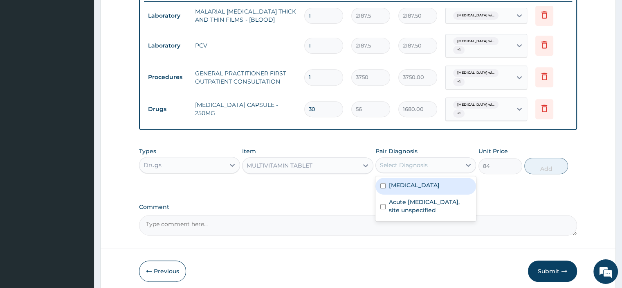
click at [392, 166] on div "Select Diagnosis" at bounding box center [404, 165] width 48 height 8
click at [392, 189] on label "Plasmodium malariae malaria without complication" at bounding box center [414, 185] width 51 height 8
checkbox input "true"
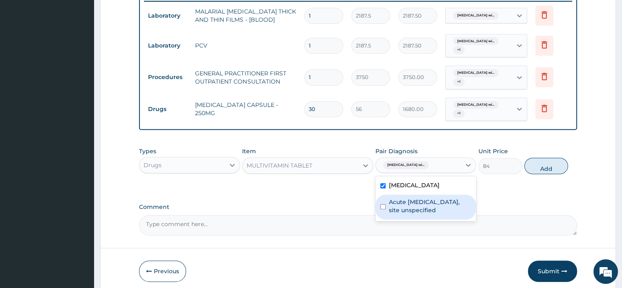
drag, startPoint x: 418, startPoint y: 226, endPoint x: 470, endPoint y: 206, distance: 55.5
click at [428, 214] on label "Acute upper respiratory infection, site unspecified" at bounding box center [430, 206] width 82 height 16
checkbox input "true"
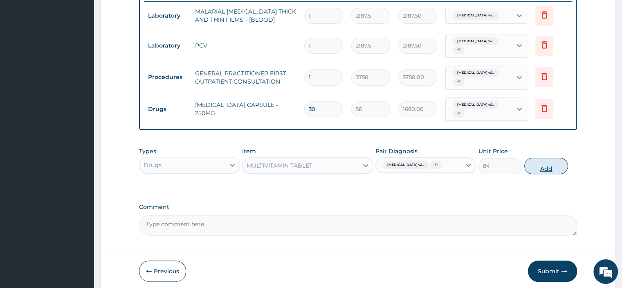
click at [550, 174] on button "Add" at bounding box center [546, 165] width 44 height 16
type input "0"
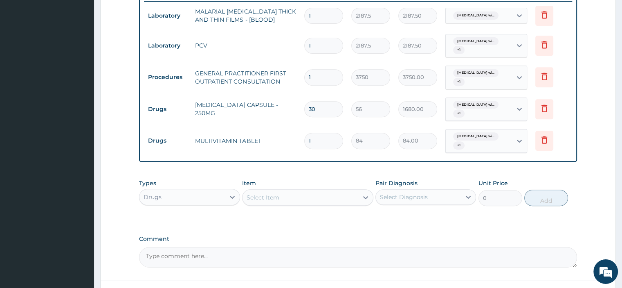
click at [317, 141] on input "1" at bounding box center [323, 141] width 39 height 16
type input "0.00"
type input "1"
type input "84.00"
type input "14"
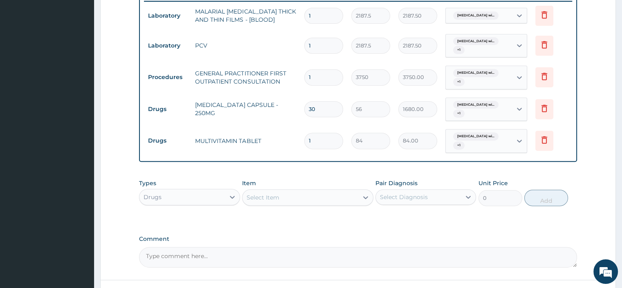
type input "1176.00"
type input "14"
click at [295, 195] on div "Select Item" at bounding box center [301, 197] width 116 height 13
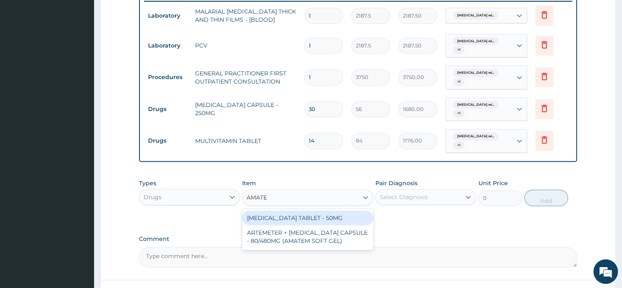
type input "AMATEM"
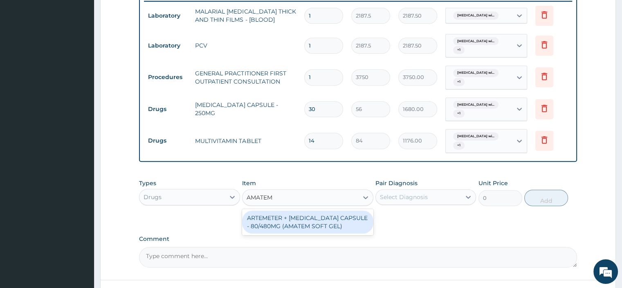
click at [304, 224] on div "ARTEMETER + [MEDICAL_DATA] CAPSULE - 80/480MG (AMATEM SOFT GEL)" at bounding box center [307, 221] width 131 height 23
type input "420"
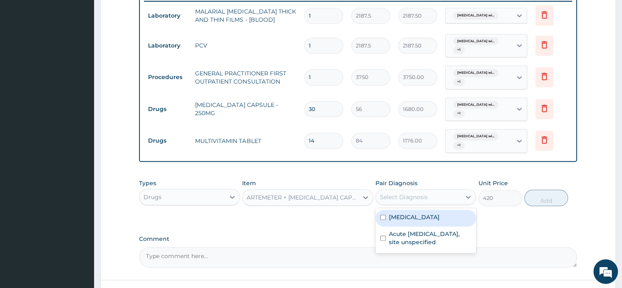
click at [391, 194] on div "Select Diagnosis" at bounding box center [404, 197] width 48 height 8
click at [394, 221] on label "[MEDICAL_DATA]" at bounding box center [414, 217] width 51 height 8
checkbox input "true"
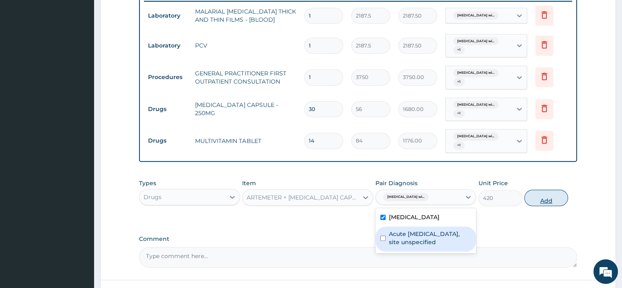
click at [538, 196] on button "Add" at bounding box center [546, 197] width 44 height 16
type input "0"
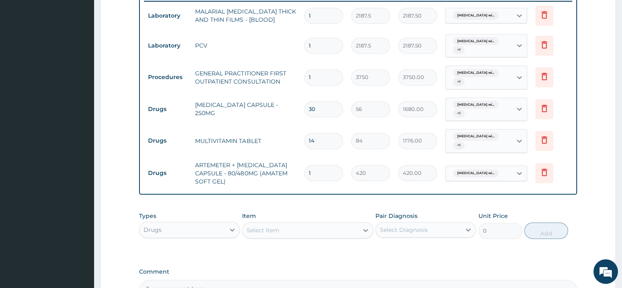
click at [326, 174] on input "1" at bounding box center [323, 173] width 39 height 16
type input "0.00"
type input "6"
type input "2520.00"
type input "6"
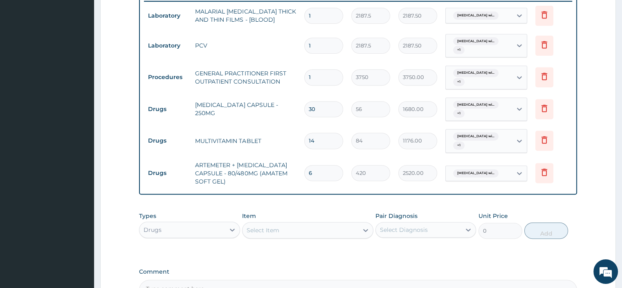
click at [278, 232] on div "Select Item" at bounding box center [301, 229] width 116 height 13
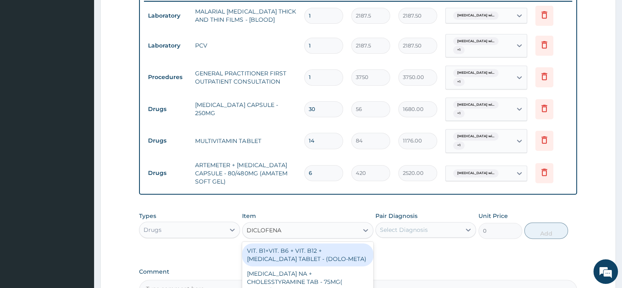
type input "DICLOFENAC"
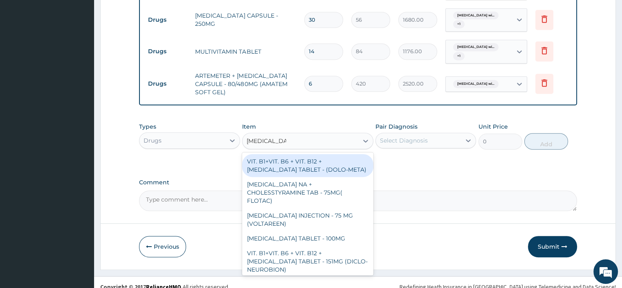
scroll to position [421, 0]
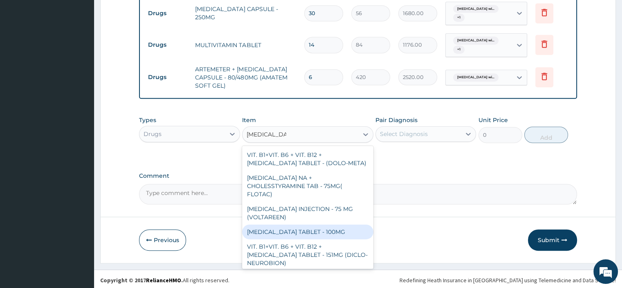
click at [324, 224] on div "[MEDICAL_DATA] TABLET - 100MG" at bounding box center [307, 231] width 131 height 15
type input "112"
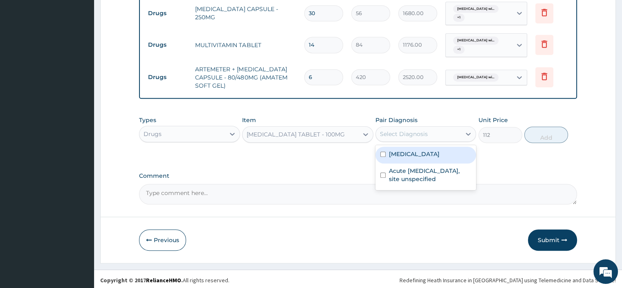
drag, startPoint x: 421, startPoint y: 124, endPoint x: 420, endPoint y: 136, distance: 12.3
click at [421, 126] on div "Select Diagnosis" at bounding box center [426, 134] width 101 height 16
click at [413, 158] on label "[MEDICAL_DATA]" at bounding box center [414, 154] width 51 height 8
checkbox input "true"
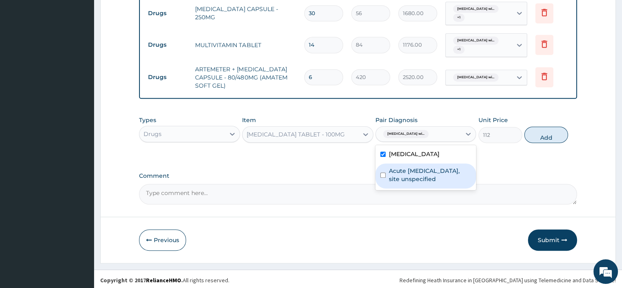
drag, startPoint x: 412, startPoint y: 185, endPoint x: 515, endPoint y: 137, distance: 113.7
click at [414, 183] on label "Acute upper respiratory infection, site unspecified" at bounding box center [430, 174] width 82 height 16
checkbox input "true"
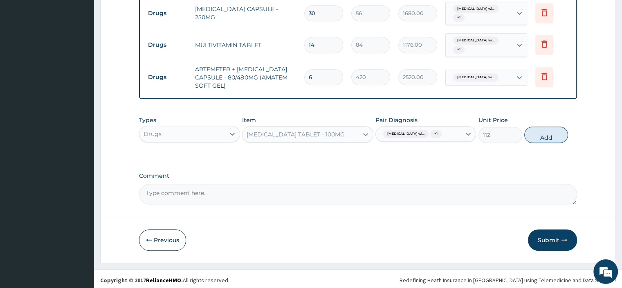
drag, startPoint x: 548, startPoint y: 138, endPoint x: 478, endPoint y: 133, distance: 70.2
click at [547, 139] on button "Add" at bounding box center [546, 134] width 44 height 16
type input "0"
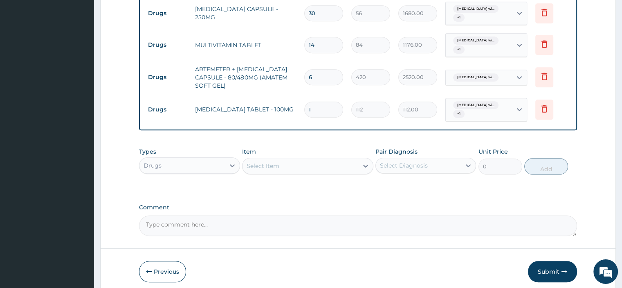
click at [322, 109] on input "1" at bounding box center [323, 109] width 39 height 16
type input "10"
type input "1120.00"
type input "10"
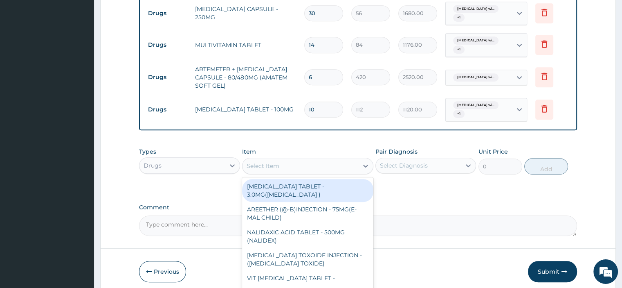
click at [288, 159] on div "Select Item" at bounding box center [301, 165] width 116 height 13
type input "PIRITON"
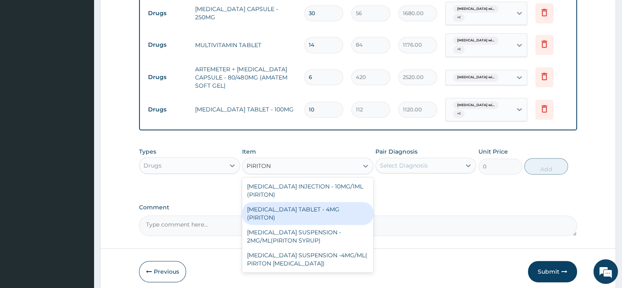
click at [330, 207] on div "CHLORPHENIRAMINE TABLET - 4MG (PIRITON)" at bounding box center [307, 213] width 131 height 23
type input "22.4"
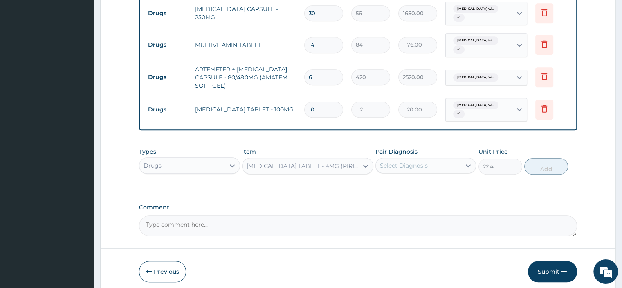
drag, startPoint x: 399, startPoint y: 163, endPoint x: 399, endPoint y: 171, distance: 8.2
click at [399, 165] on div "Select Diagnosis" at bounding box center [404, 165] width 48 height 8
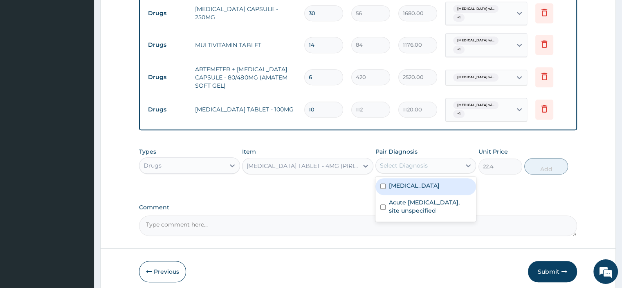
drag, startPoint x: 398, startPoint y: 198, endPoint x: 396, endPoint y: 226, distance: 28.7
click at [398, 189] on label "Plasmodium malariae malaria without complication" at bounding box center [414, 185] width 51 height 8
checkbox input "true"
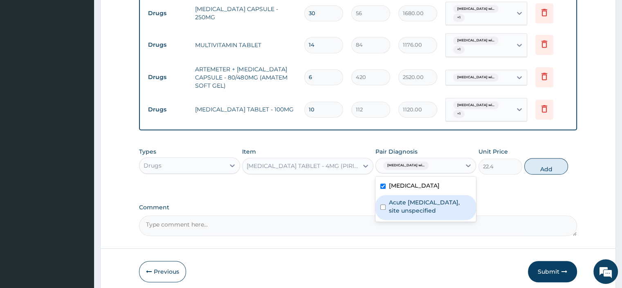
drag, startPoint x: 396, startPoint y: 229, endPoint x: 539, endPoint y: 186, distance: 149.4
click at [419, 214] on label "Acute upper respiratory infection, site unspecified" at bounding box center [430, 206] width 82 height 16
checkbox input "true"
click at [549, 174] on button "Add" at bounding box center [546, 166] width 44 height 16
type input "0"
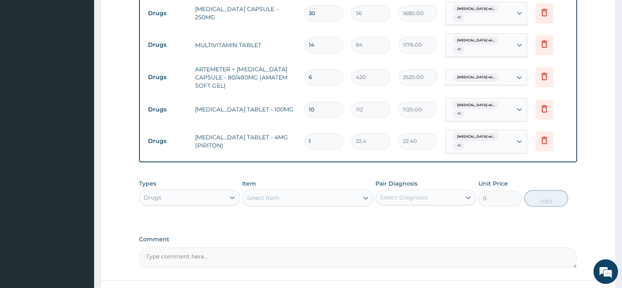
click at [324, 143] on input "1" at bounding box center [323, 141] width 39 height 16
type input "0.00"
type input "1"
type input "22.40"
type input "15"
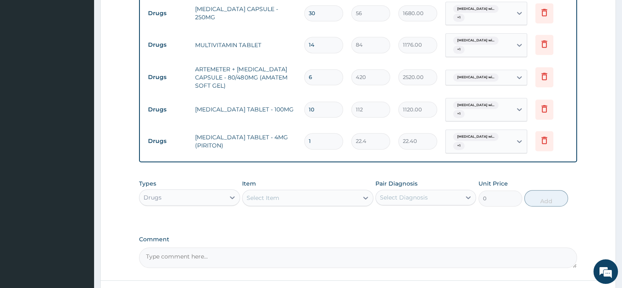
type input "336.00"
type input "16"
type input "358.40"
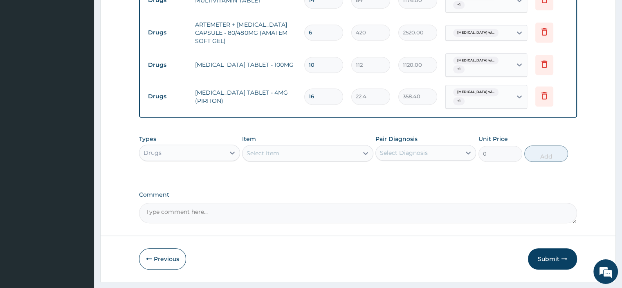
scroll to position [484, 0]
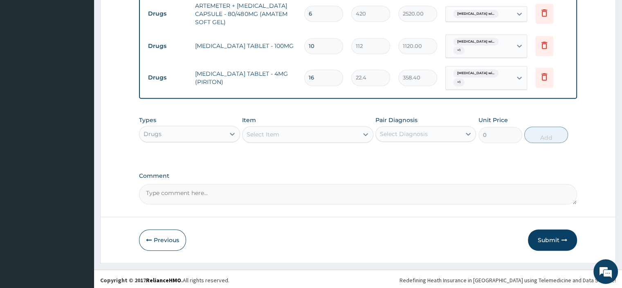
type input "16"
click at [208, 201] on textarea "Comment" at bounding box center [358, 194] width 438 height 20
click at [200, 192] on textarea "Comment" at bounding box center [358, 194] width 438 height 20
paste textarea "PATIENT SEEN PRESENTED WITH COMPLAIN OF COUGH, HEADACHE WITH CATARRH O/E APPEAR…"
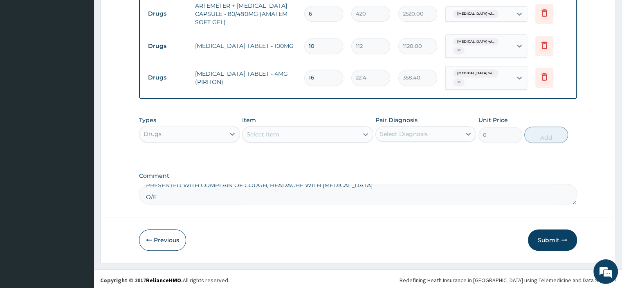
click at [146, 184] on textarea "PATIENT SEEN PRESENTED WITH COMPLAIN OF COUGH, HEADACHE WITH CATARRH O/E APPEAR…" at bounding box center [358, 194] width 438 height 20
click at [146, 197] on textarea "PATIENT SEEN PRESENTED WITH COMPLAIN OF COUGH, HEADACHE WITH CATARRH O/E APPEAR…" at bounding box center [358, 194] width 438 height 20
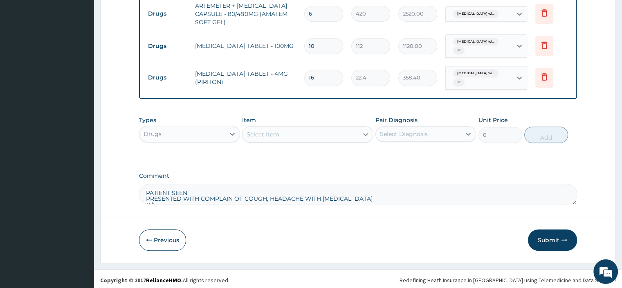
scroll to position [20, 0]
click at [146, 195] on textarea "PATIENT SEEN PRESENTED WITH COMPLAIN OF COUGH, HEADACHE WITH CATARRH O/E APPEAR…" at bounding box center [358, 194] width 438 height 20
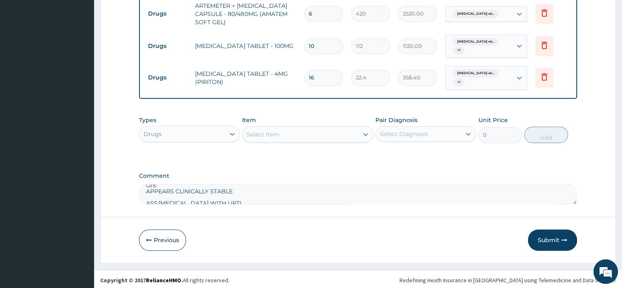
click at [147, 201] on textarea "PATIENT SEEN PRESENTED WITH COMPLAIN OF COUGH, HEADACHE WITH CATARRH O/E APPEAR…" at bounding box center [358, 194] width 438 height 20
click at [145, 193] on textarea "PATIENT SEEN PRESENTED WITH COMPLAIN OF COUGH, HEADACHE WITH CATARRH O/E APPEAR…" at bounding box center [358, 194] width 438 height 20
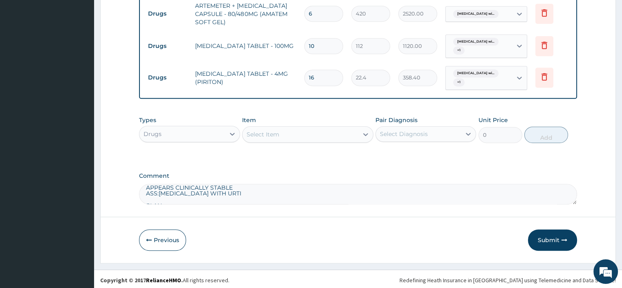
click at [146, 200] on textarea "PATIENT SEEN PRESENTED WITH COMPLAIN OF COUGH, HEADACHE WITH CATARRH O/E APPEAR…" at bounding box center [358, 194] width 438 height 20
click at [146, 193] on textarea "PATIENT SEEN PRESENTED WITH COMPLAIN OF COUGH, HEADACHE WITH CATARRH O/E APPEAR…" at bounding box center [358, 194] width 438 height 20
type textarea "PATIENT SEEN PRESENTED WITH COMPLAIN OF COUGH, HEADACHE WITH CATARRH O/E APPEAR…"
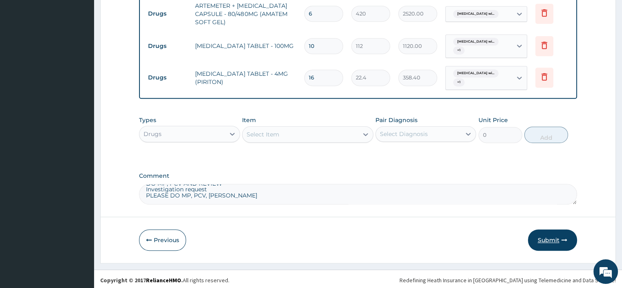
click at [550, 236] on button "Submit" at bounding box center [552, 239] width 49 height 21
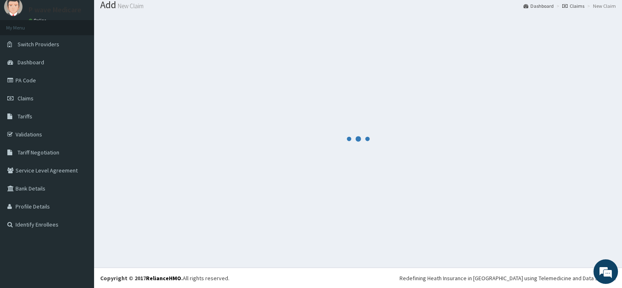
scroll to position [484, 0]
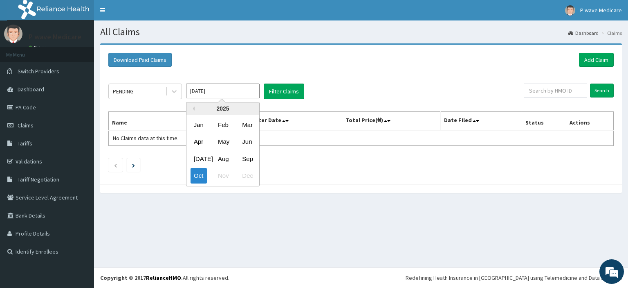
click at [195, 92] on input "[DATE]" at bounding box center [223, 90] width 74 height 15
click at [242, 154] on div "Sep" at bounding box center [247, 158] width 16 height 15
type input "[DATE]"
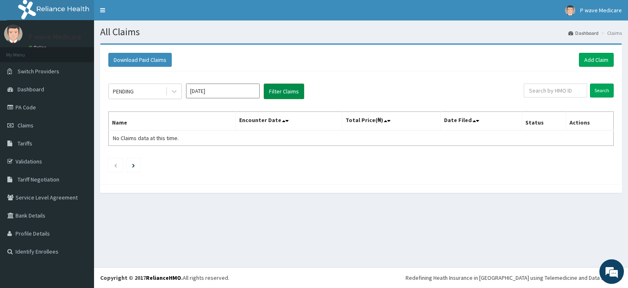
click at [285, 97] on button "Filter Claims" at bounding box center [284, 91] width 40 height 16
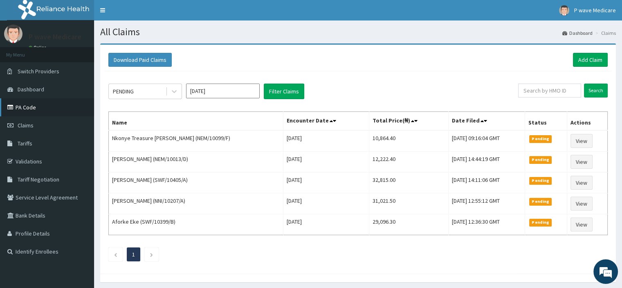
click at [20, 104] on link "PA Code" at bounding box center [47, 107] width 94 height 18
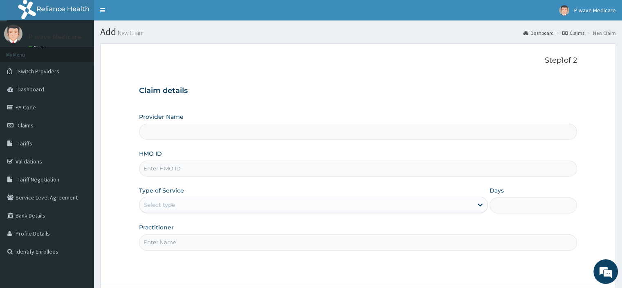
click at [170, 167] on input "HMO ID" at bounding box center [358, 168] width 438 height 16
type input "P wave Medicare"
type input "SWF/10448/B"
click at [200, 193] on div "Type of Service Select type" at bounding box center [313, 199] width 349 height 27
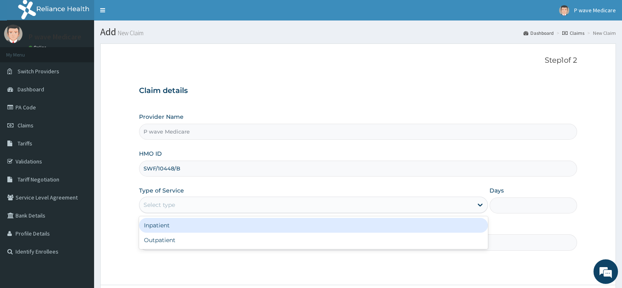
click at [202, 202] on div "Select type" at bounding box center [305, 204] width 333 height 13
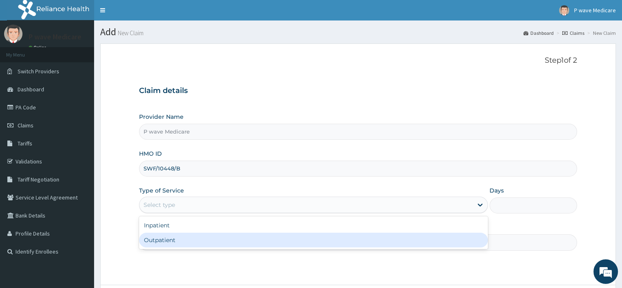
click at [195, 238] on div "Outpatient" at bounding box center [313, 239] width 349 height 15
type input "1"
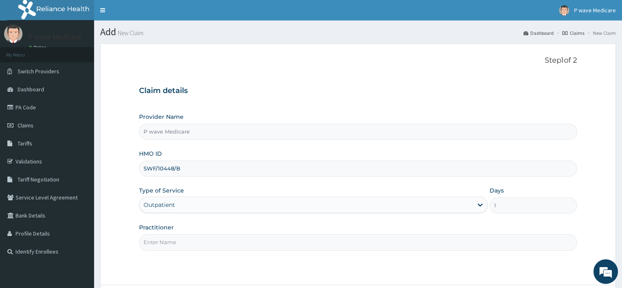
click at [198, 237] on input "Practitioner" at bounding box center [358, 242] width 438 height 16
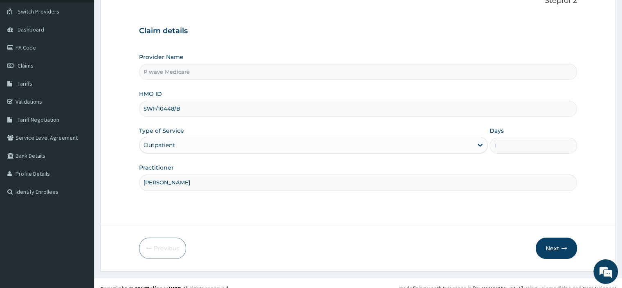
scroll to position [70, 0]
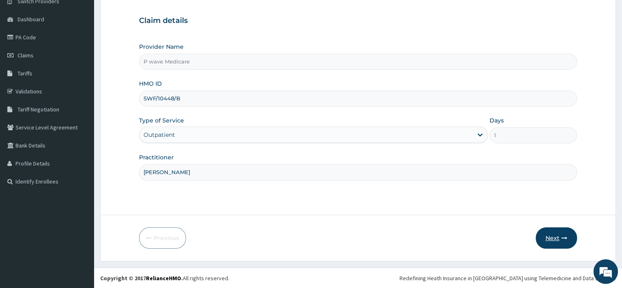
type input "[PERSON_NAME]"
click at [565, 234] on button "Next" at bounding box center [556, 237] width 41 height 21
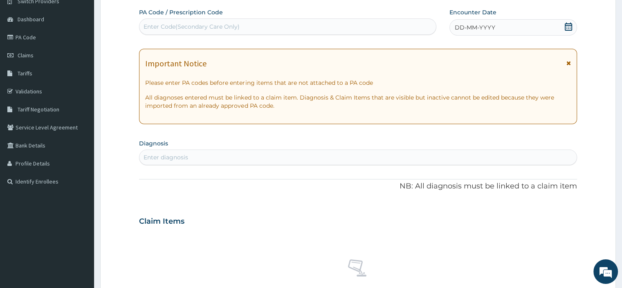
click at [270, 32] on div "Enter Code(Secondary Care Only)" at bounding box center [287, 26] width 297 height 13
type input "PA/C22555"
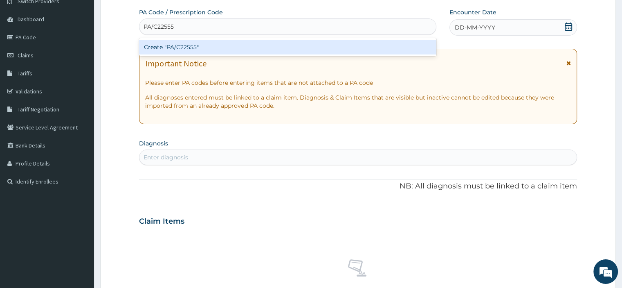
click at [179, 47] on div "Create "PA/C22555"" at bounding box center [287, 47] width 297 height 15
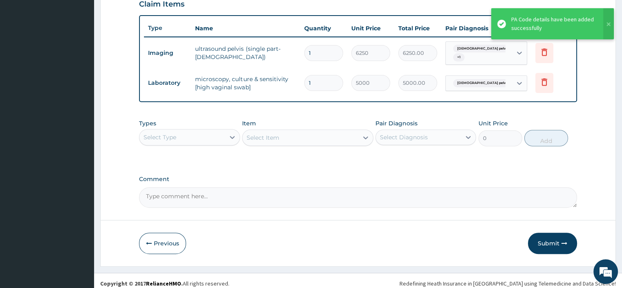
scroll to position [293, 0]
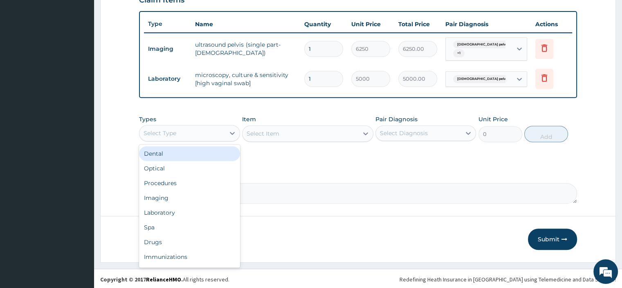
click at [211, 133] on div "Select Type" at bounding box center [181, 132] width 85 height 13
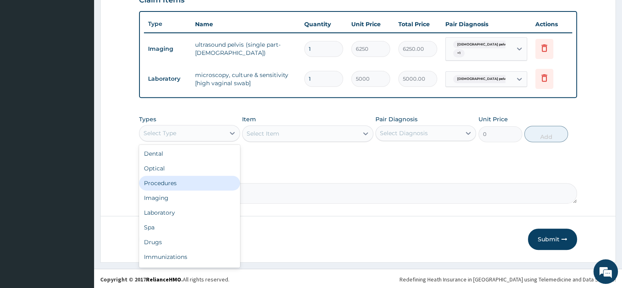
click at [211, 184] on div "Procedures" at bounding box center [189, 182] width 101 height 15
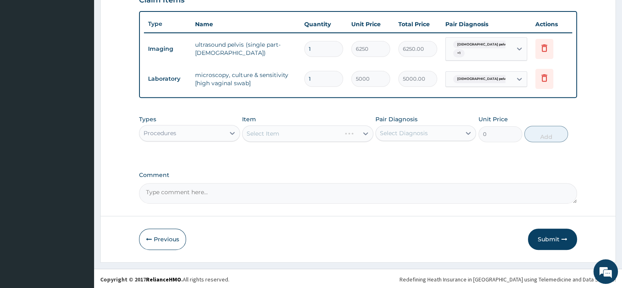
click at [268, 134] on div "Select Item" at bounding box center [307, 133] width 131 height 16
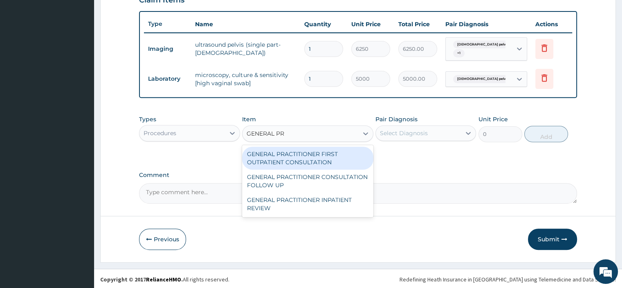
type input "GENERAL PRA"
click at [321, 163] on div "GENERAL PRACTITIONER FIRST OUTPATIENT CONSULTATION" at bounding box center [307, 157] width 131 height 23
type input "3750"
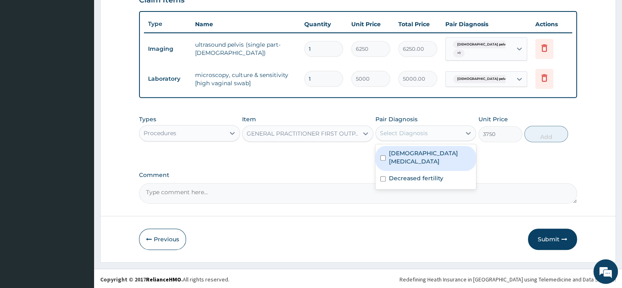
click at [411, 158] on label "[DEMOGRAPHIC_DATA] [MEDICAL_DATA]" at bounding box center [430, 157] width 82 height 16
checkbox input "true"
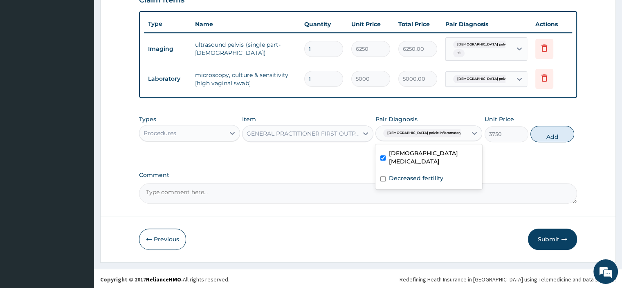
click at [410, 190] on textarea "Comment" at bounding box center [358, 193] width 438 height 20
click at [413, 180] on label "Decreased fertility" at bounding box center [416, 178] width 54 height 8
checkbox input "true"
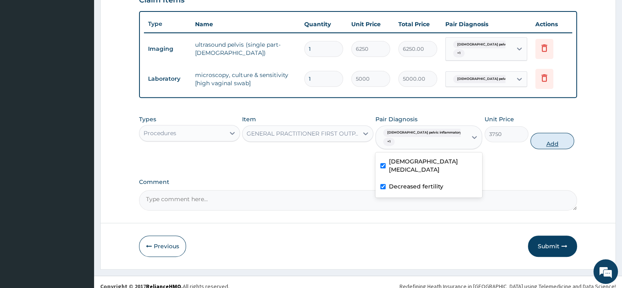
click at [550, 140] on button "Add" at bounding box center [553, 141] width 44 height 16
type input "0"
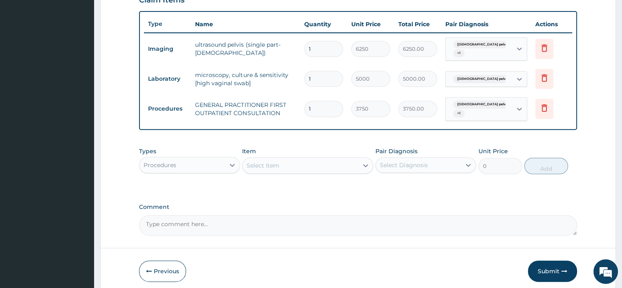
click at [166, 229] on textarea "Comment" at bounding box center [358, 225] width 438 height 20
paste textarea "PATIENT SEEN PRESENTED WITH COMPLAIN OF ITCHING IN THE VAGINA WITH MILD DISCHAR…"
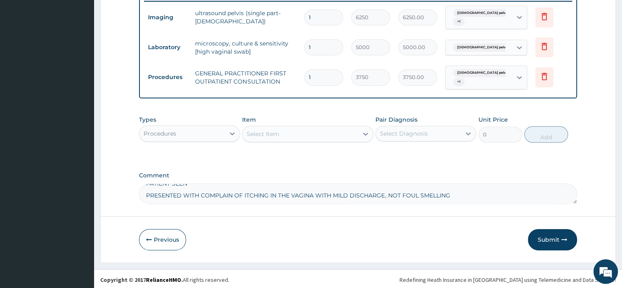
scroll to position [0, 0]
click at [146, 198] on textarea "PATIENT SEEN PRESENTED WITH COMPLAIN OF ITCHING IN THE VAGINA WITH MILD DISCHAR…" at bounding box center [358, 193] width 438 height 20
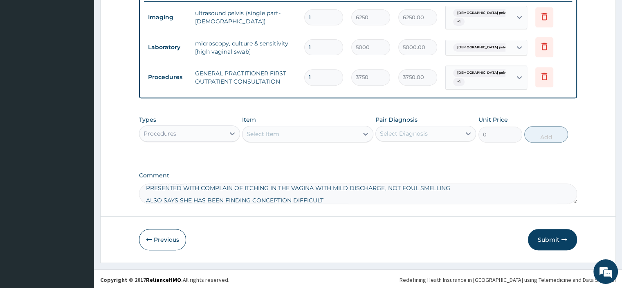
scroll to position [20, 0]
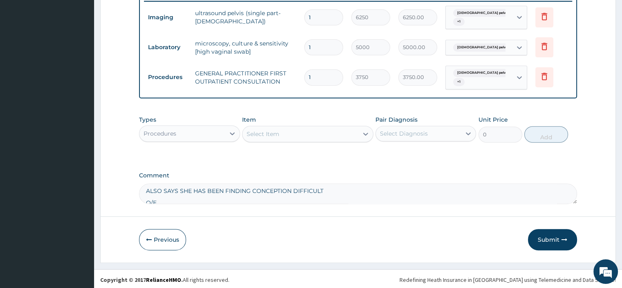
click at [145, 187] on textarea "PATIENT SEEN PRESENTED WITH COMPLAIN OF ITCHING IN THE VAGINA WITH MILD DISCHAR…" at bounding box center [358, 193] width 438 height 20
click at [146, 199] on textarea "PATIENT SEEN PRESENTED WITH COMPLAIN OF ITCHING IN THE VAGINA WITH MILD DISCHAR…" at bounding box center [358, 193] width 438 height 20
click at [144, 187] on textarea "PATIENT SEEN PRESENTED WITH COMPLAIN OF ITCHING IN THE VAGINA WITH MILD DISCHAR…" at bounding box center [358, 193] width 438 height 20
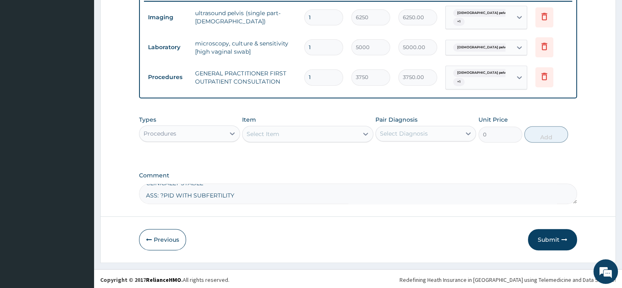
scroll to position [27, 0]
click at [146, 199] on textarea "PATIENT SEEN PRESENTED WITH COMPLAIN OF ITCHING IN THE VAGINA WITH MILD DISCHAR…" at bounding box center [358, 193] width 438 height 20
click at [146, 187] on textarea "PATIENT SEEN PRESENTED WITH COMPLAIN OF ITCHING IN THE VAGINA WITH MILD DISCHAR…" at bounding box center [358, 193] width 438 height 20
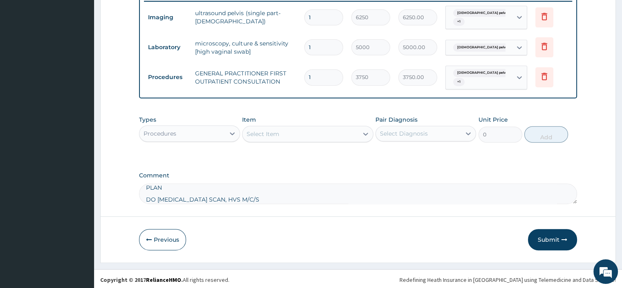
click at [147, 196] on textarea "PATIENT SEEN PRESENTED WITH COMPLAIN OF ITCHING IN THE VAGINA WITH MILD DISCHAR…" at bounding box center [358, 193] width 438 height 20
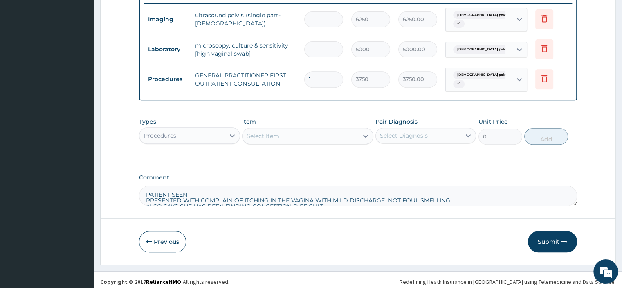
scroll to position [325, 0]
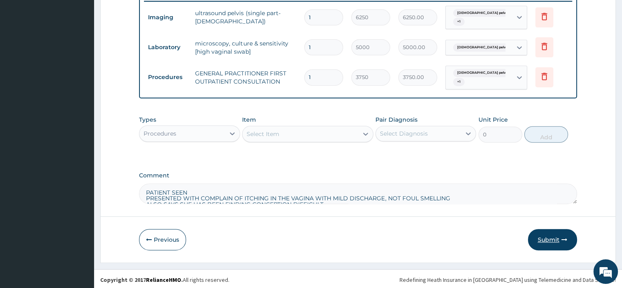
type textarea "PATIENT SEEN PRESENTED WITH COMPLAIN OF ITCHING IN THE VAGINA WITH MILD DISCHAR…"
click at [560, 243] on button "Submit" at bounding box center [552, 239] width 49 height 21
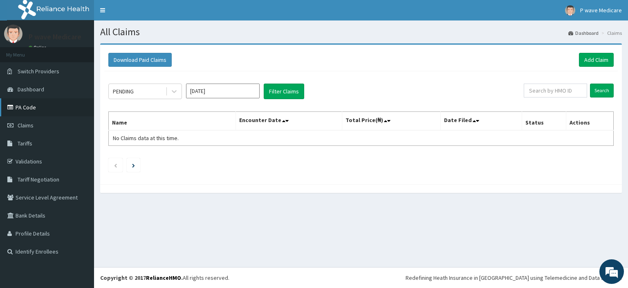
click at [26, 106] on link "PA Code" at bounding box center [47, 107] width 94 height 18
click at [594, 61] on link "Add Claim" at bounding box center [596, 60] width 35 height 14
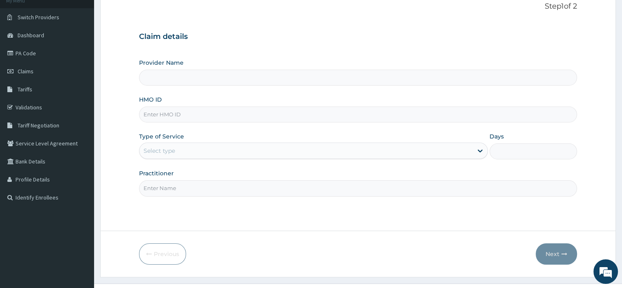
scroll to position [70, 0]
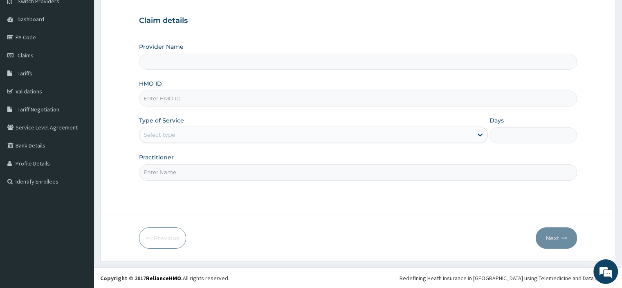
type input "P wave Medicare"
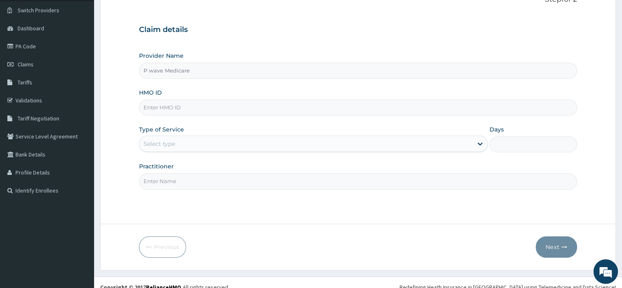
scroll to position [61, 0]
click at [344, 109] on input "HMO ID" at bounding box center [358, 107] width 438 height 16
type input "UIT/10088/A"
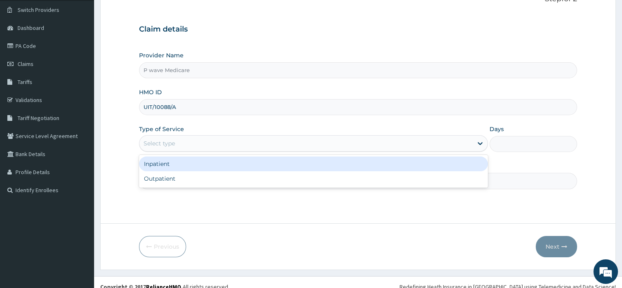
click at [243, 181] on div "Outpatient" at bounding box center [313, 178] width 349 height 15
type input "1"
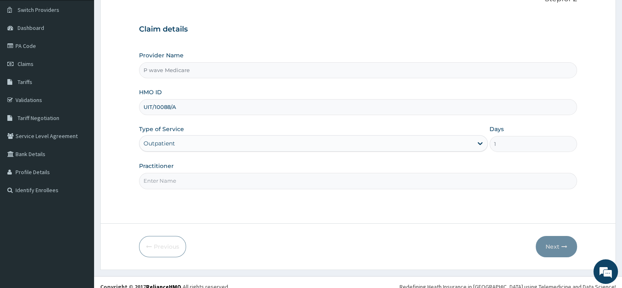
click at [258, 177] on input "Practitioner" at bounding box center [358, 181] width 438 height 16
type input "[PERSON_NAME]"
click at [556, 239] on button "Next" at bounding box center [556, 246] width 41 height 21
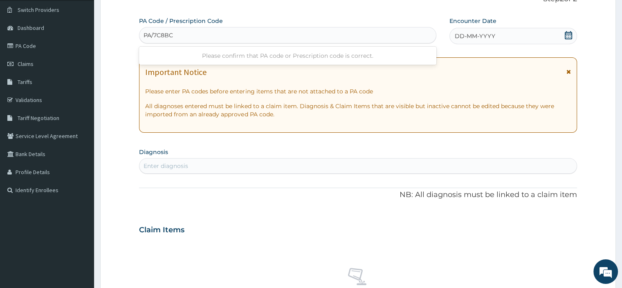
type input "PA/7C8BC7"
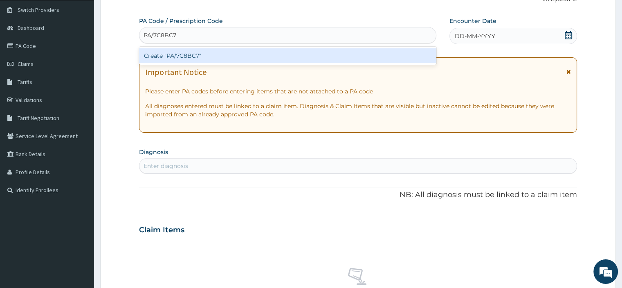
click at [180, 58] on div "Create "PA/7C8BC7"" at bounding box center [287, 55] width 297 height 15
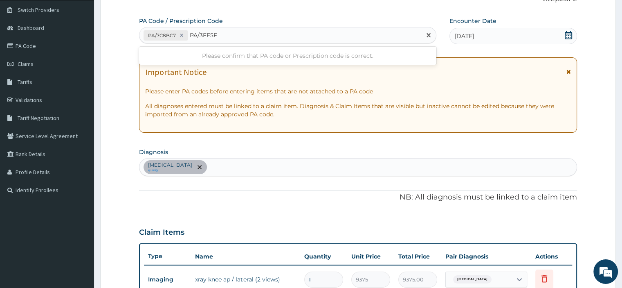
type input "PA/3FE5F1"
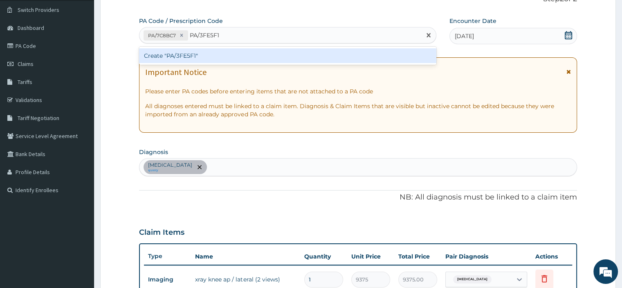
click at [178, 55] on div "Create "PA/3FE5F1"" at bounding box center [287, 55] width 297 height 15
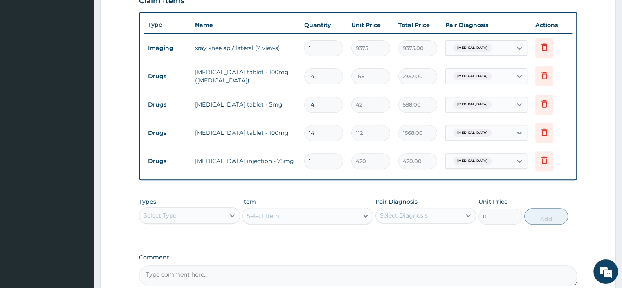
scroll to position [296, 0]
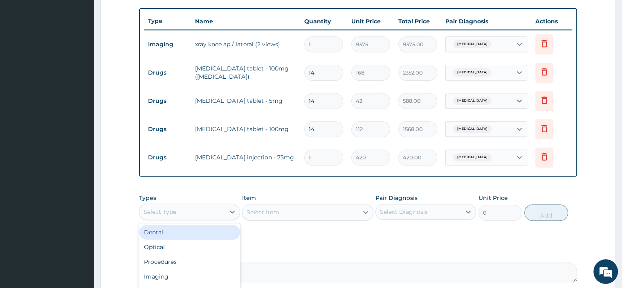
click at [185, 211] on div "Select Type" at bounding box center [181, 211] width 85 height 13
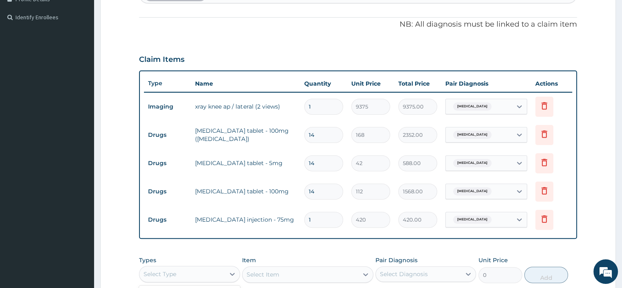
scroll to position [252, 0]
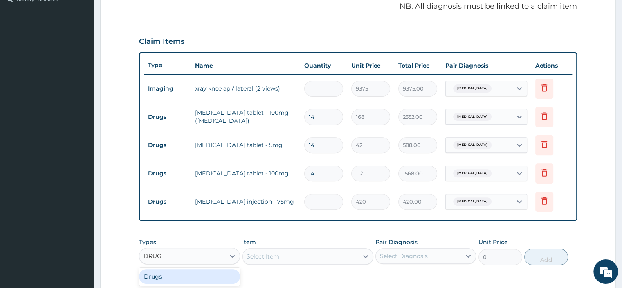
type input "DRUGS"
click at [202, 281] on div "Drugs" at bounding box center [189, 276] width 101 height 15
click at [288, 263] on div "Types option Drugs, selected. Select is focused ,type to refine list, press Dow…" at bounding box center [358, 251] width 438 height 35
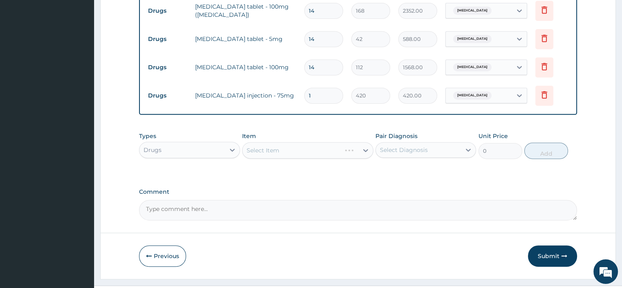
scroll to position [375, 0]
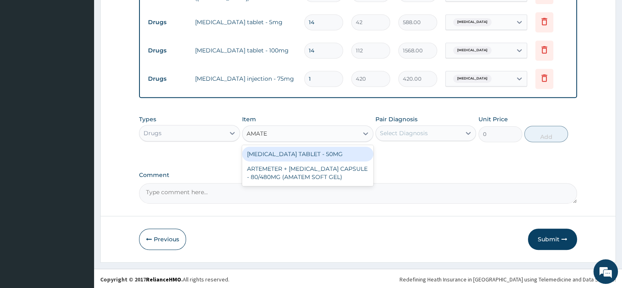
type input "AMATEM"
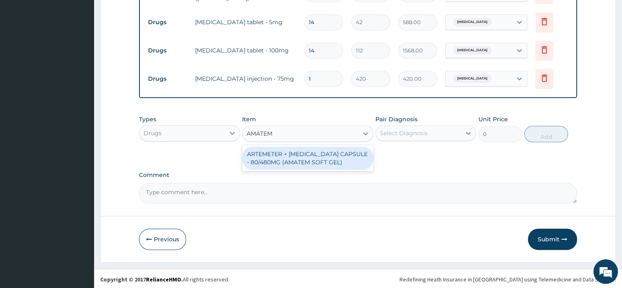
click at [345, 159] on div "ARTEMETER + [MEDICAL_DATA] CAPSULE - 80/480MG (AMATEM SOFT GEL)" at bounding box center [307, 157] width 131 height 23
type input "420"
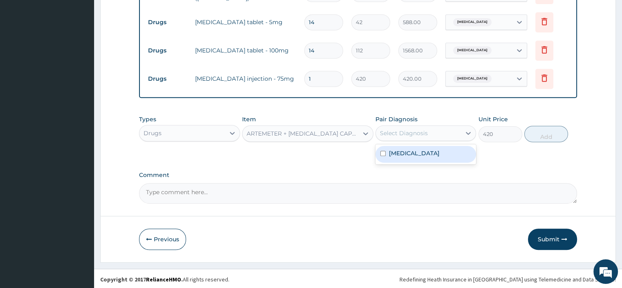
click at [412, 149] on label "Arthritis" at bounding box center [414, 153] width 51 height 8
checkbox input "true"
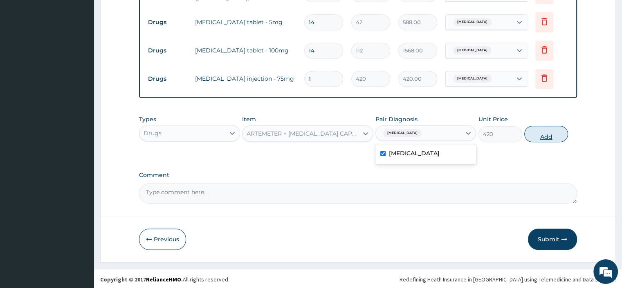
click at [547, 137] on button "Add" at bounding box center [546, 134] width 44 height 16
type input "0"
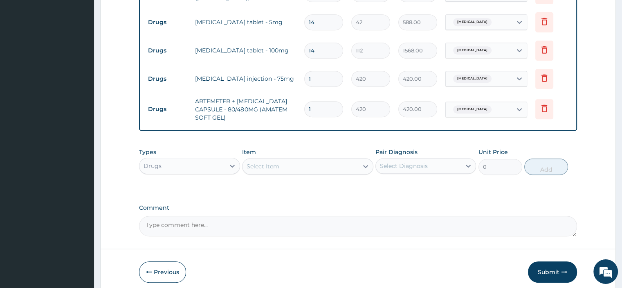
click at [335, 106] on input "1" at bounding box center [323, 109] width 39 height 16
type input "0.00"
type input "6"
type input "2520.00"
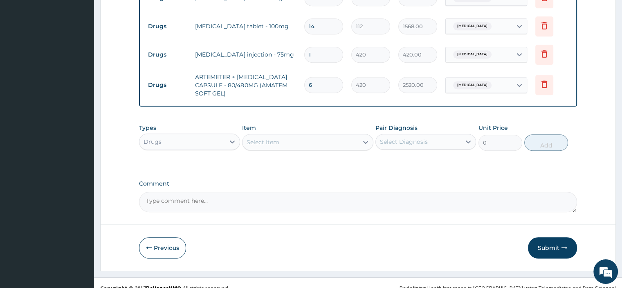
scroll to position [407, 0]
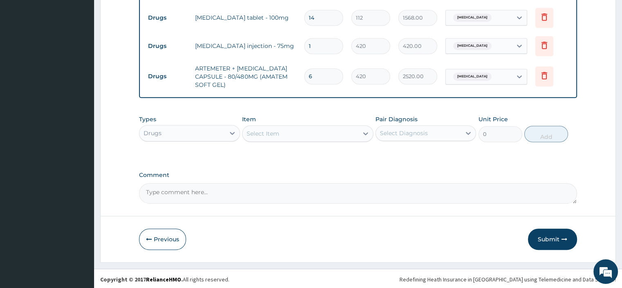
type input "6"
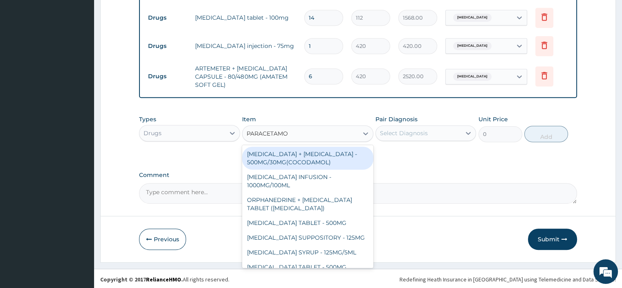
type input "PARACETAMOL"
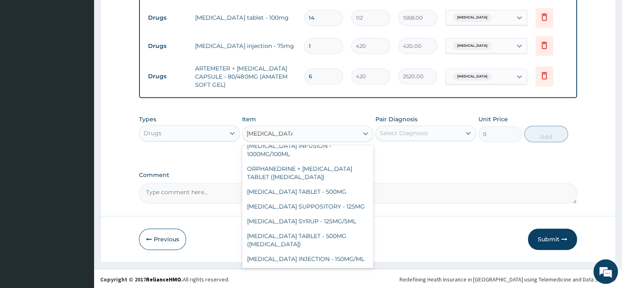
scroll to position [54, 0]
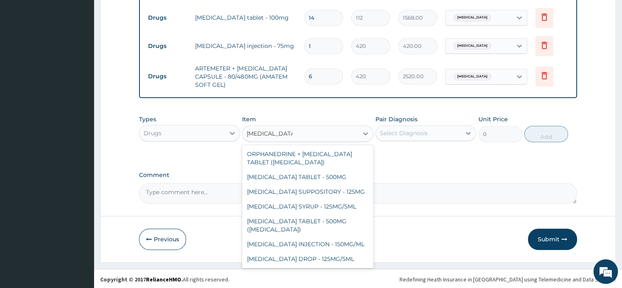
click at [344, 169] on div "[MEDICAL_DATA] TABLET - 500MG" at bounding box center [307, 176] width 131 height 15
type input "33.599999999999994"
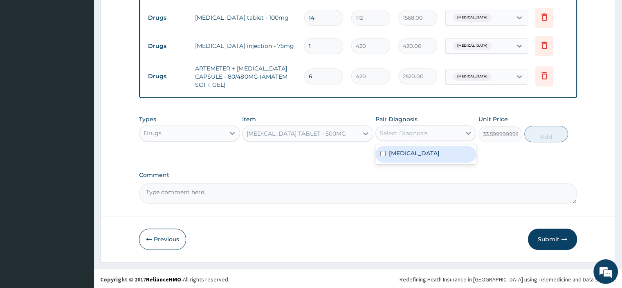
click at [406, 152] on label "Arthritis" at bounding box center [414, 153] width 51 height 8
checkbox input "true"
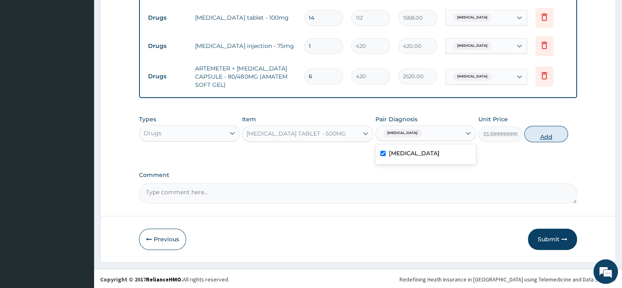
click at [544, 136] on button "Add" at bounding box center [546, 134] width 44 height 16
type input "0"
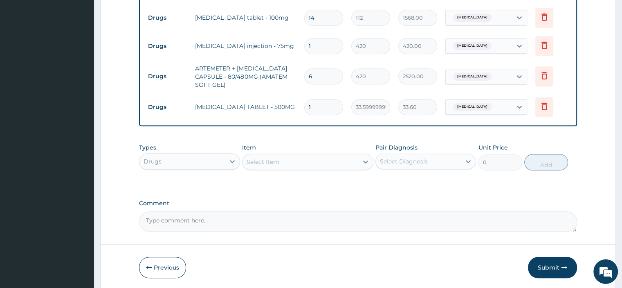
click at [338, 106] on input "1" at bounding box center [323, 107] width 39 height 16
type input "18"
type input "604.80"
type input "18"
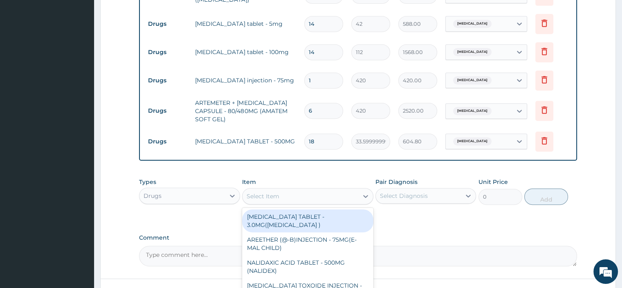
scroll to position [373, 0]
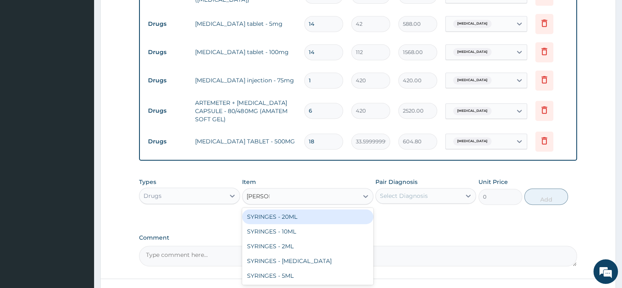
type input "SYRINGE"
click at [326, 270] on div "SYRINGES - 5ML" at bounding box center [307, 275] width 131 height 15
type input "42"
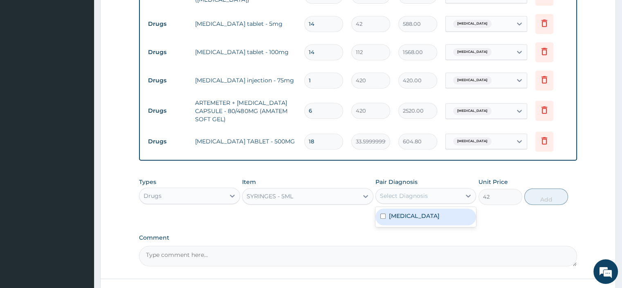
click at [422, 218] on div "Arthritis" at bounding box center [426, 216] width 101 height 17
checkbox input "true"
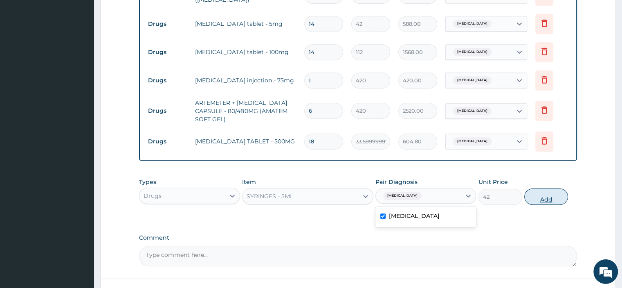
click at [548, 196] on button "Add" at bounding box center [546, 196] width 44 height 16
type input "0"
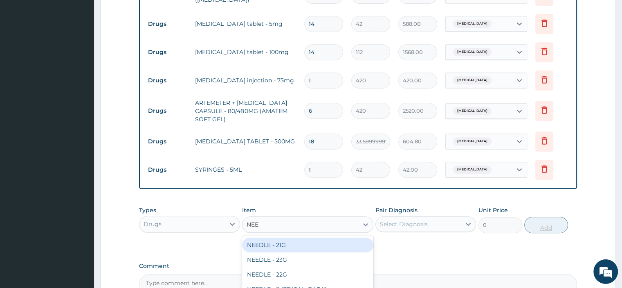
type input "NEED"
click at [344, 245] on div "NEEDLE - 21G" at bounding box center [307, 244] width 131 height 15
type input "28"
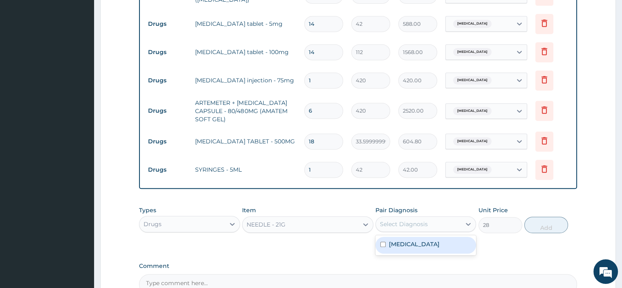
click at [434, 245] on div "Arthritis" at bounding box center [426, 244] width 101 height 17
checkbox input "true"
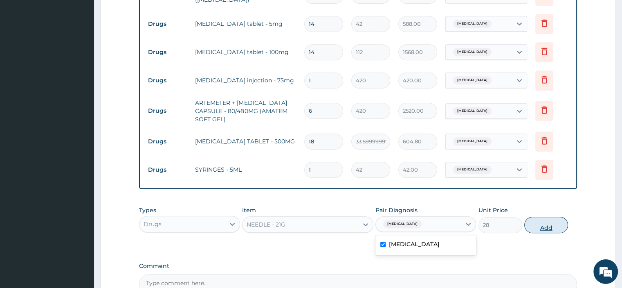
click at [547, 218] on button "Add" at bounding box center [546, 224] width 44 height 16
type input "0"
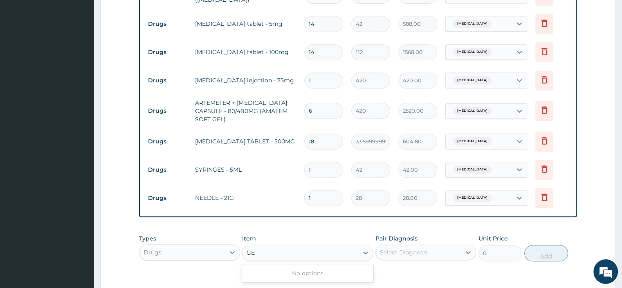
type input "G"
click at [205, 276] on div "Procedures" at bounding box center [189, 274] width 101 height 15
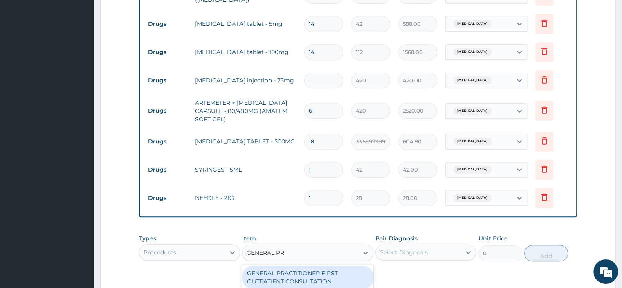
type input "GENERAL PRA"
click at [317, 273] on div "GENERAL PRACTITIONER FIRST OUTPATIENT CONSULTATION" at bounding box center [307, 276] width 131 height 23
type input "3750"
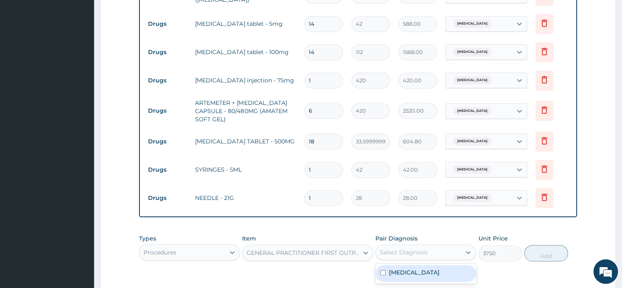
click at [406, 271] on label "Arthritis" at bounding box center [414, 272] width 51 height 8
checkbox input "true"
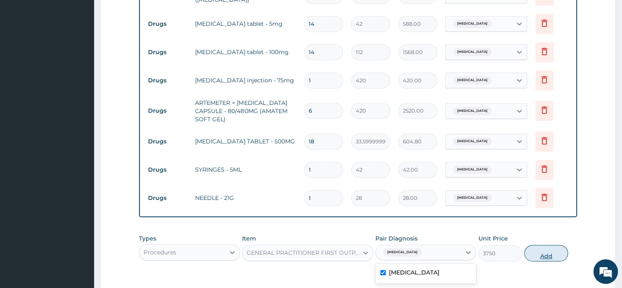
click at [547, 254] on button "Add" at bounding box center [546, 253] width 44 height 16
type input "0"
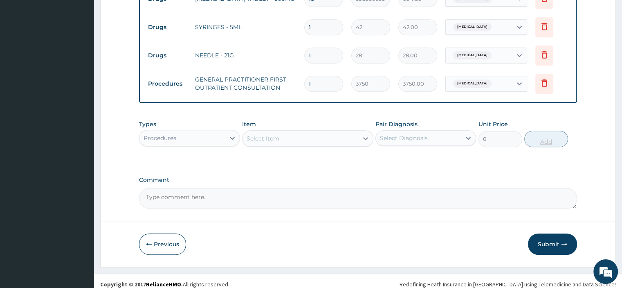
scroll to position [515, 0]
click at [331, 196] on textarea "Comment" at bounding box center [358, 198] width 438 height 20
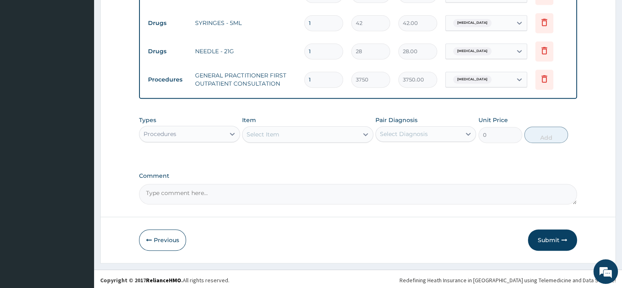
scroll to position [520, 0]
click at [267, 190] on textarea "Comment" at bounding box center [358, 193] width 438 height 20
click at [238, 194] on textarea "Comment" at bounding box center [358, 193] width 438 height 20
paste textarea "PATIENT SEEN PRESENTED WITH COMPLAIN OF GENERALIZED BODY PAINS, PAIN IN THE RIG…"
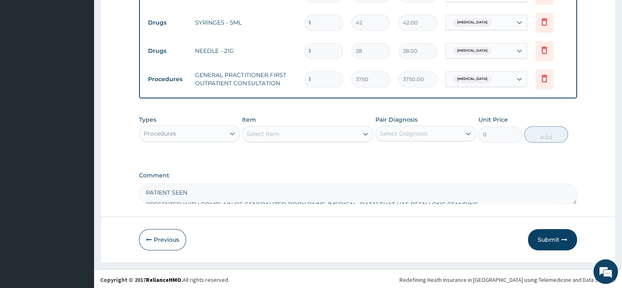
click at [146, 200] on textarea "PATIENT SEEN PRESENTED WITH COMPLAIN OF GENERALIZED BODY PAINS, PAIN IN THE RIG…" at bounding box center [358, 193] width 438 height 20
click at [147, 195] on textarea "PATIENT SEEN PRESENTED WITH COMPLAIN OF GENERALIZED BODY PAINS, PAIN IN THE RIG…" at bounding box center [358, 193] width 438 height 20
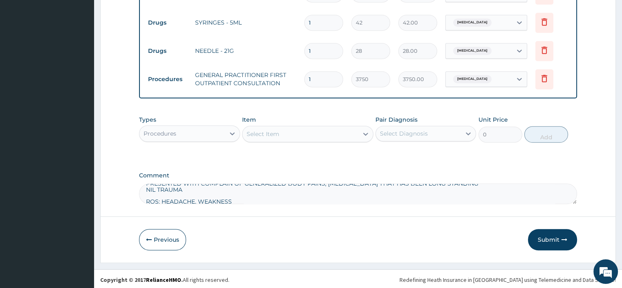
click at [147, 200] on textarea "PATIENT SEEN PRESENTED WITH COMPLAIN OF GENERALIZED BODY PAINS, PAIN IN THE RIG…" at bounding box center [358, 193] width 438 height 20
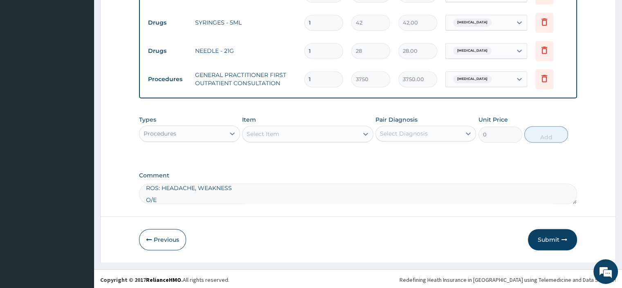
scroll to position [22, 0]
click at [147, 198] on textarea "PATIENT SEEN PRESENTED WITH COMPLAIN OF GENERALIZED BODY PAINS, PAIN IN THE RIG…" at bounding box center [358, 193] width 438 height 20
click at [148, 194] on textarea "PATIENT SEEN PRESENTED WITH COMPLAIN OF GENERALIZED BODY PAINS, PAIN IN THE RIG…" at bounding box center [358, 193] width 438 height 20
click at [147, 190] on textarea "PATIENT SEEN PRESENTED WITH COMPLAIN OF GENERALIZED BODY PAINS, PAIN IN THE RIG…" at bounding box center [358, 193] width 438 height 20
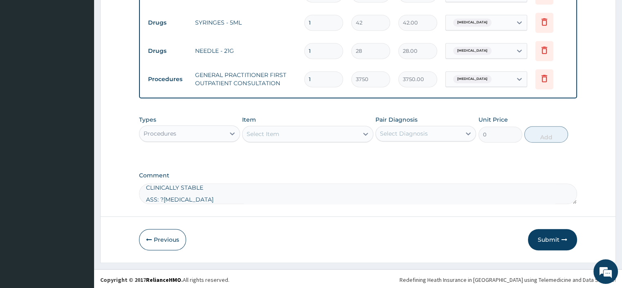
click at [146, 193] on textarea "PATIENT SEEN PRESENTED WITH COMPLAIN OF GENERALIZED BODY PAINS, PAIN IN THE RIG…" at bounding box center [358, 193] width 438 height 20
click at [147, 191] on textarea "PATIENT SEEN PRESENTED WITH COMPLAIN OF GENERALIZED BODY PAINS, PAIN IN THE RIG…" at bounding box center [358, 193] width 438 height 20
click at [148, 196] on textarea "PATIENT SEEN PRESENTED WITH COMPLAIN OF GENERALIZED BODY PAINS, PAIN IN THE RIG…" at bounding box center [358, 193] width 438 height 20
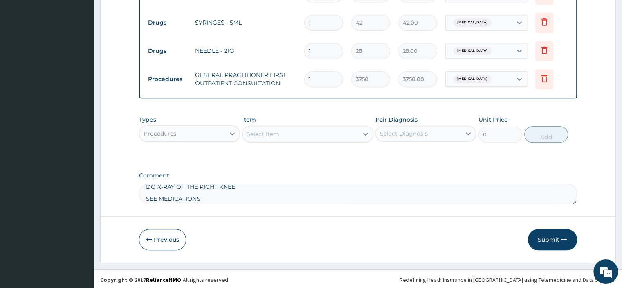
scroll to position [54, 0]
click at [147, 194] on textarea "PATIENT SEEN PRESENTED WITH COMPLAIN OF GENERALIZED BODY PAINS, PAIN IN THE RIG…" at bounding box center [358, 193] width 438 height 20
click at [147, 185] on textarea "PATIENT SEEN PRESENTED WITH COMPLAIN OF GENERALIZED BODY PAINS, PAIN IN THE RIG…" at bounding box center [358, 193] width 438 height 20
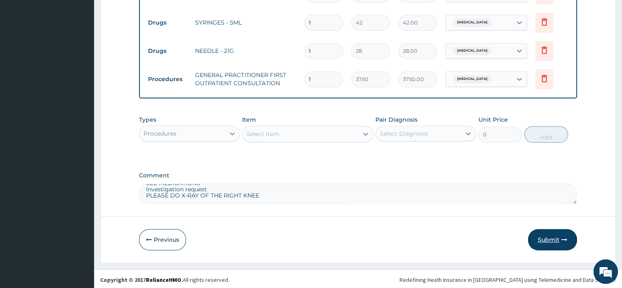
type textarea "PATIENT SEEN PRESENTED WITH COMPLAIN OF GENERALIZED BODY PAINS, PAIN IN THE RIG…"
click at [542, 240] on button "Submit" at bounding box center [552, 239] width 49 height 21
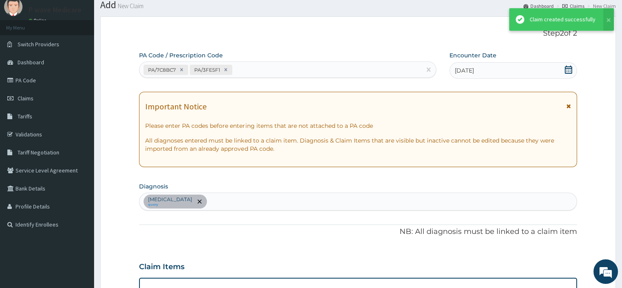
scroll to position [520, 0]
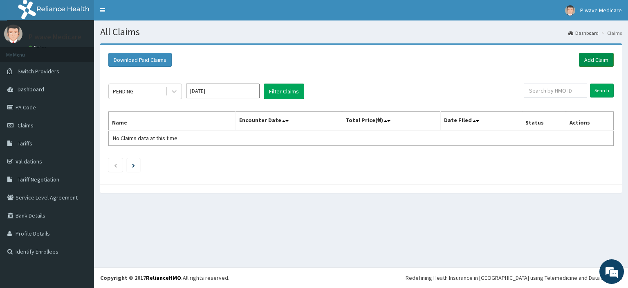
click at [581, 62] on link "Add Claim" at bounding box center [596, 60] width 35 height 14
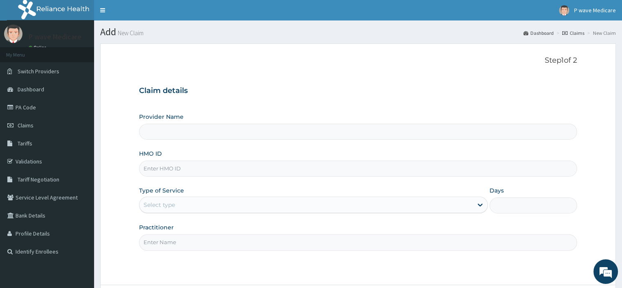
click at [171, 173] on input "HMO ID" at bounding box center [358, 168] width 438 height 16
type input "P wave Medicare"
type input "SQZ/10054/A"
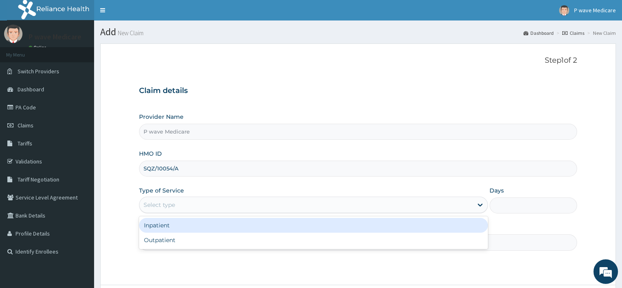
click at [233, 241] on div "Outpatient" at bounding box center [313, 239] width 349 height 15
type input "1"
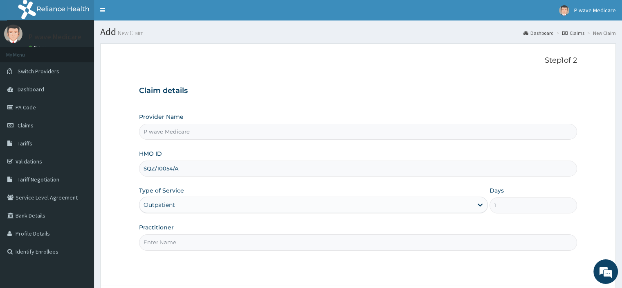
click at [232, 242] on input "Practitioner" at bounding box center [358, 242] width 438 height 16
click at [205, 244] on input "Practitioner" at bounding box center [358, 242] width 438 height 16
click at [207, 240] on input "Practitioner" at bounding box center [358, 242] width 438 height 16
type input "[PERSON_NAME]"
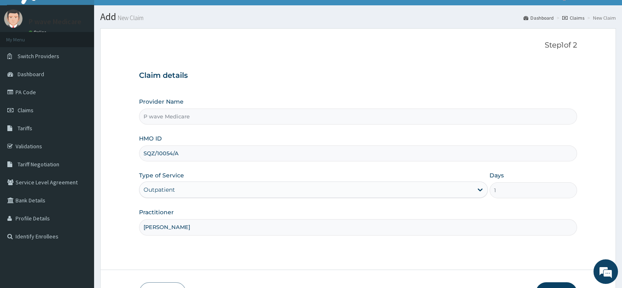
scroll to position [70, 0]
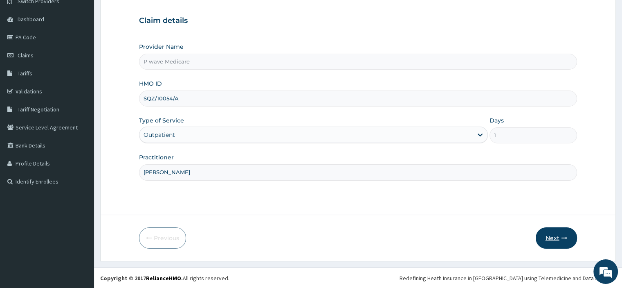
click at [556, 233] on button "Next" at bounding box center [556, 237] width 41 height 21
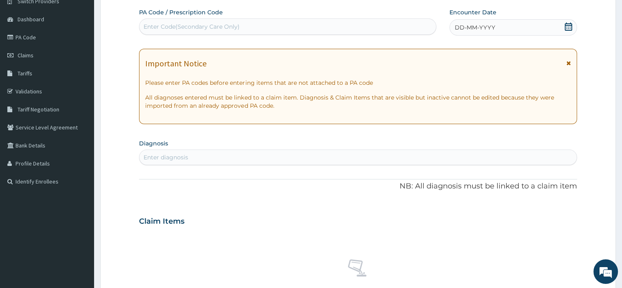
click at [515, 33] on div "DD-MM-YYYY" at bounding box center [513, 27] width 127 height 16
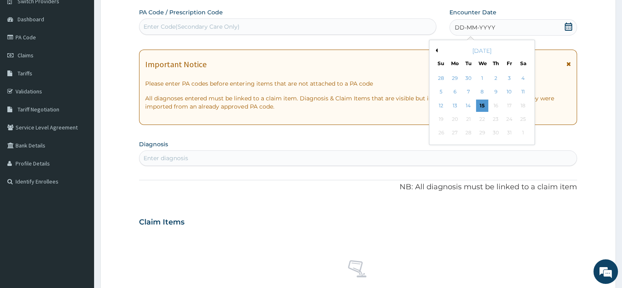
click at [435, 52] on button "Previous Month" at bounding box center [436, 50] width 4 height 4
click at [484, 108] on div "17" at bounding box center [482, 105] width 12 height 12
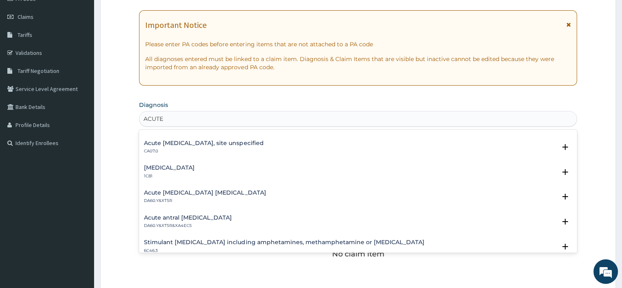
scroll to position [887, 0]
click at [317, 200] on div "Acute [MEDICAL_DATA] [MEDICAL_DATA] DA60.Y&XT5R" at bounding box center [358, 198] width 428 height 14
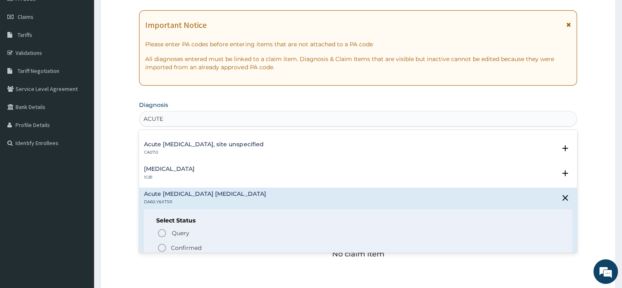
click at [328, 171] on div "[MEDICAL_DATA] 1C81" at bounding box center [358, 173] width 428 height 14
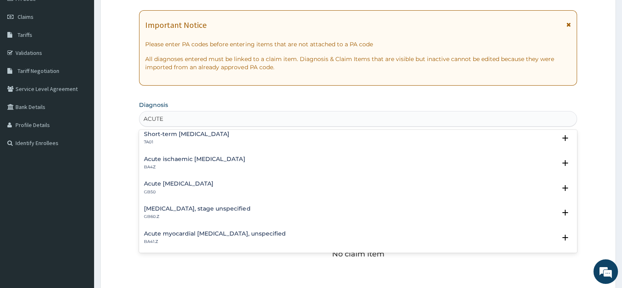
scroll to position [0, 0]
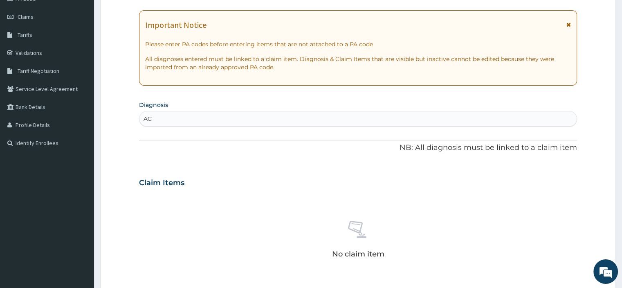
type input "A"
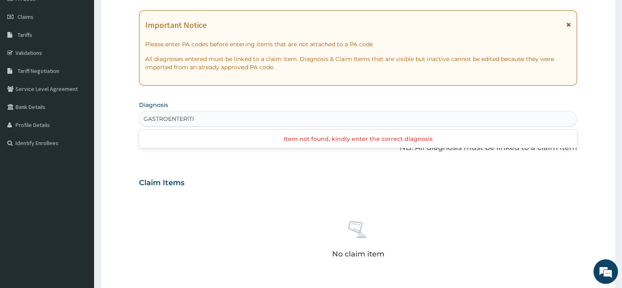
type input "[MEDICAL_DATA]"
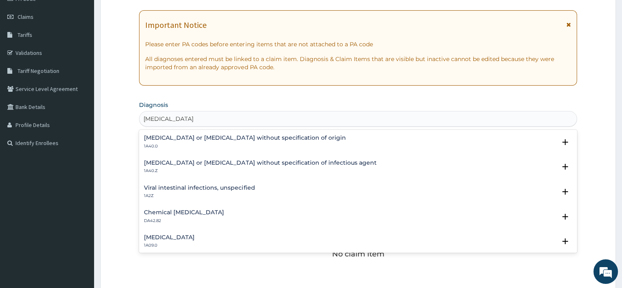
click at [163, 137] on h4 "[MEDICAL_DATA] or [MEDICAL_DATA] without specification of origin" at bounding box center [245, 138] width 202 height 6
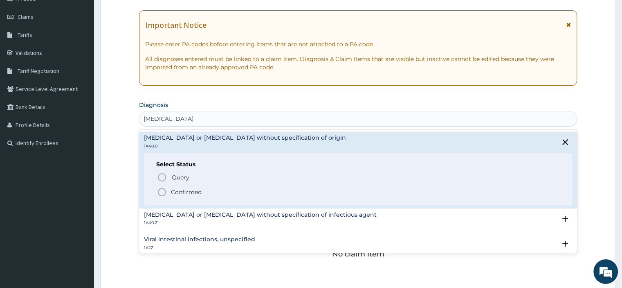
click at [163, 175] on icon "status option query" at bounding box center [162, 177] width 10 height 10
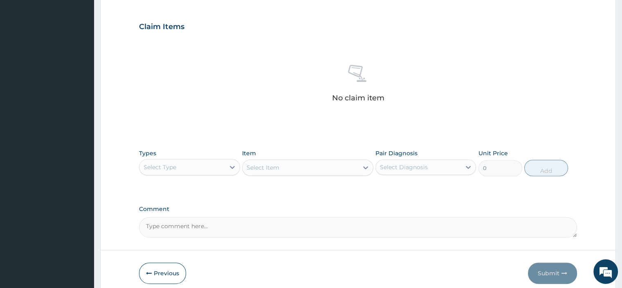
scroll to position [301, 0]
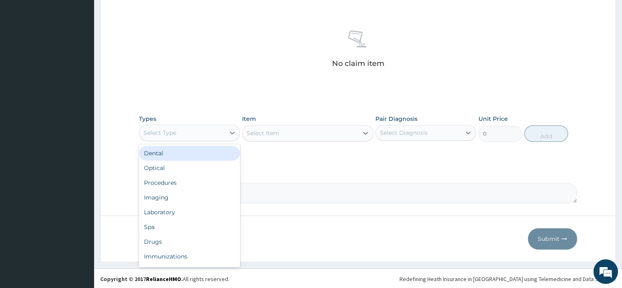
click at [160, 180] on div "Procedures" at bounding box center [189, 182] width 101 height 15
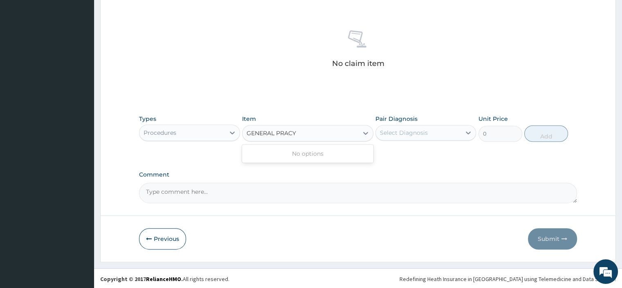
type input "GENERAL PRAC"
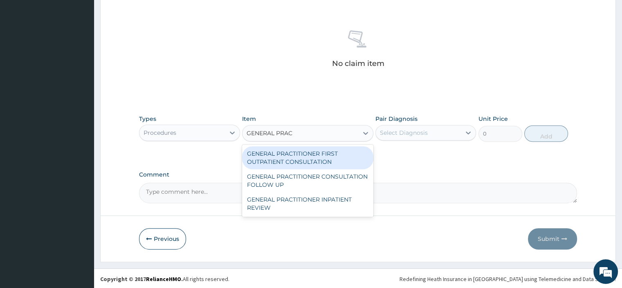
click at [275, 159] on div "GENERAL PRACTITIONER FIRST OUTPATIENT CONSULTATION" at bounding box center [307, 157] width 131 height 23
type input "3750"
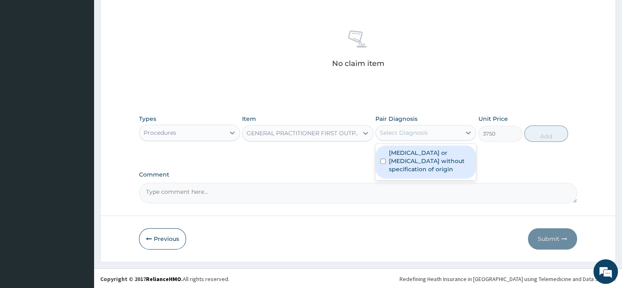
click at [445, 165] on label "[MEDICAL_DATA] or [MEDICAL_DATA] without specification of origin" at bounding box center [430, 160] width 82 height 25
checkbox input "true"
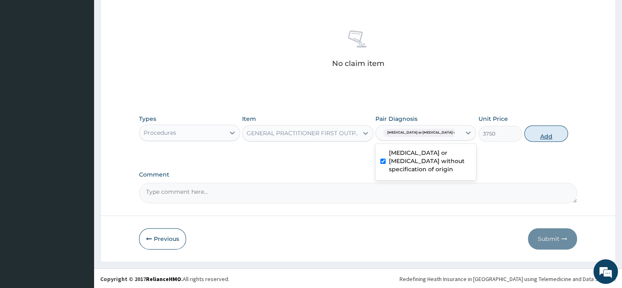
click at [548, 135] on button "Add" at bounding box center [546, 133] width 44 height 16
type input "0"
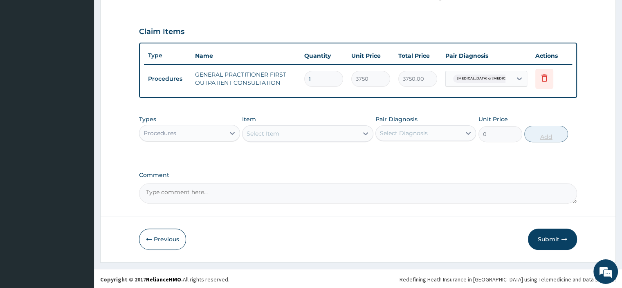
type input "17"
type input "63750.00"
type input "1"
type input "3750.00"
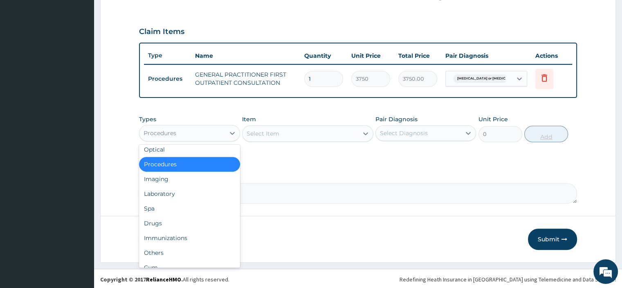
scroll to position [28, 0]
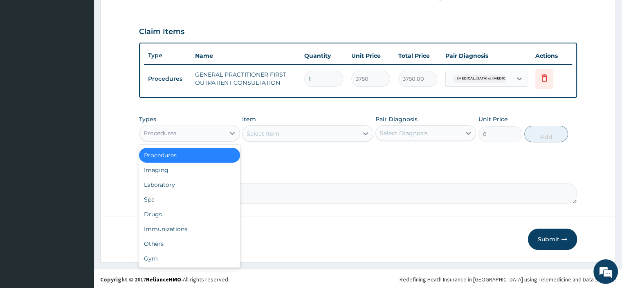
click at [190, 213] on div "Drugs" at bounding box center [189, 214] width 101 height 15
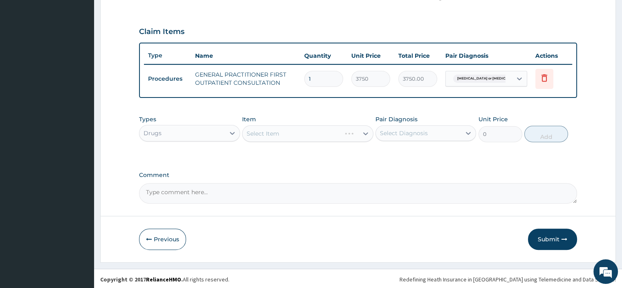
click at [306, 133] on div "Select Item" at bounding box center [307, 133] width 131 height 16
click at [256, 125] on div "Select Item" at bounding box center [307, 133] width 131 height 16
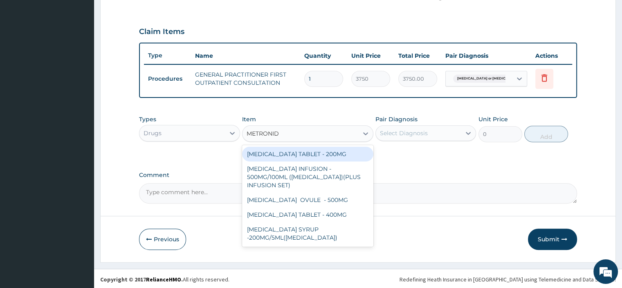
type input "METRONIDA"
click at [322, 234] on div "[MEDICAL_DATA] SYRUP -200MG/5ML([MEDICAL_DATA])" at bounding box center [307, 233] width 131 height 23
type input "672"
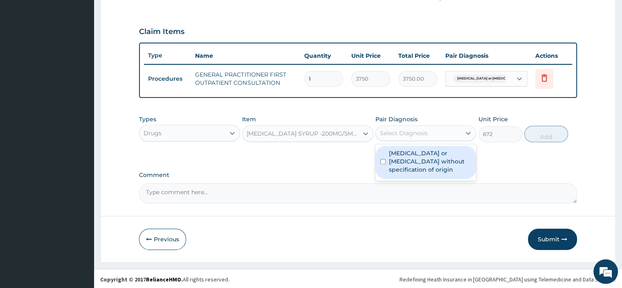
click at [399, 160] on label "[MEDICAL_DATA] or [MEDICAL_DATA] without specification of origin" at bounding box center [430, 161] width 82 height 25
checkbox input "true"
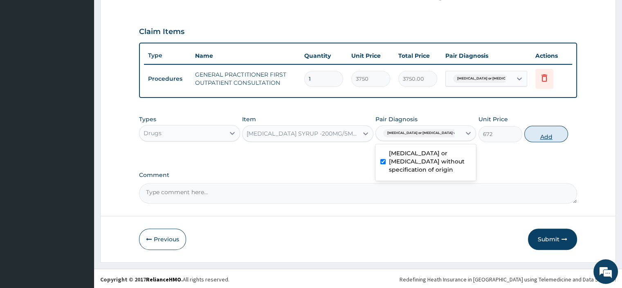
click at [539, 130] on button "Add" at bounding box center [546, 134] width 44 height 16
type input "0"
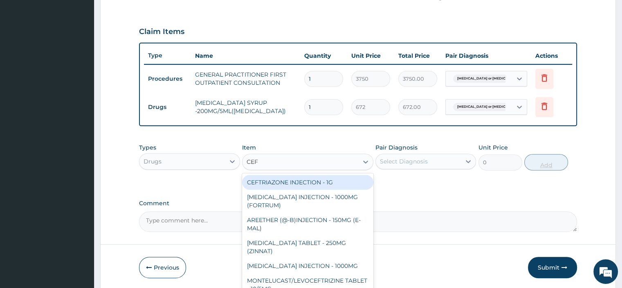
type input "CEFU"
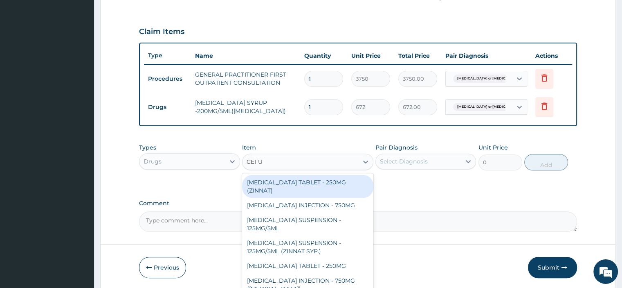
click at [268, 216] on div "[MEDICAL_DATA] SUSPENSION - 125MG/5ML" at bounding box center [307, 223] width 131 height 23
type input "3919.9999999999995"
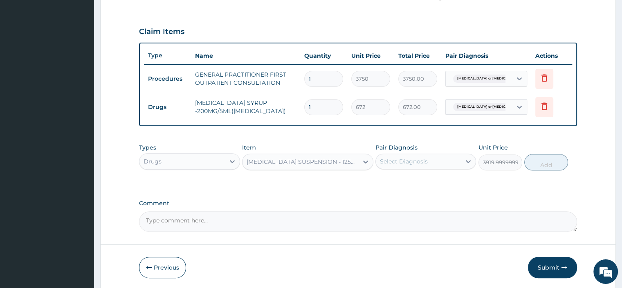
click at [269, 211] on textarea "Comment" at bounding box center [358, 221] width 438 height 20
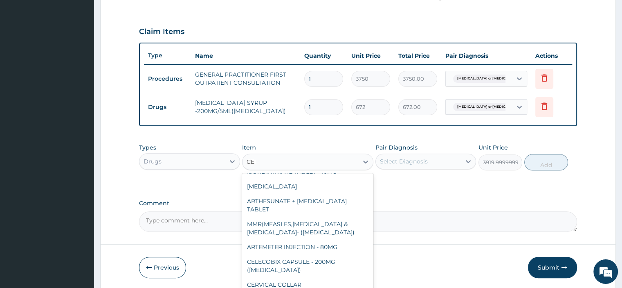
scroll to position [173, 0]
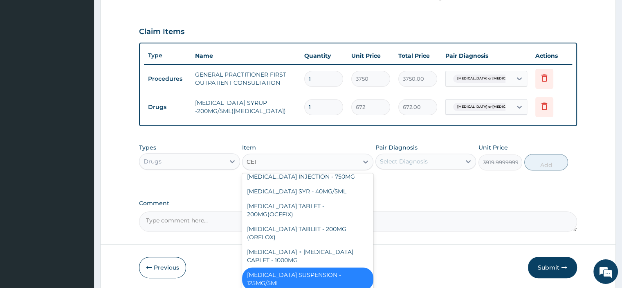
type input "CEFU"
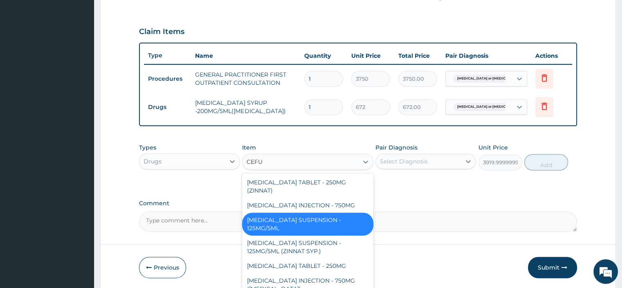
scroll to position [2, 0]
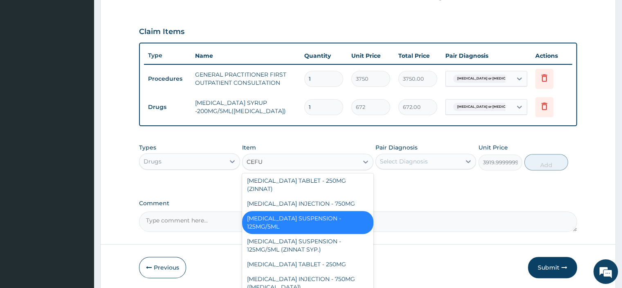
click at [263, 221] on div "[MEDICAL_DATA] SUSPENSION - 125MG/5ML" at bounding box center [307, 222] width 131 height 23
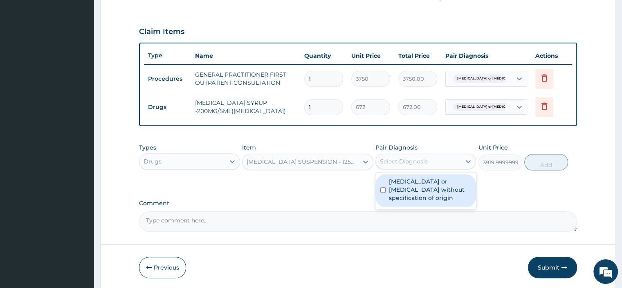
click at [385, 187] on input "checkbox" at bounding box center [382, 189] width 5 height 5
checkbox input "true"
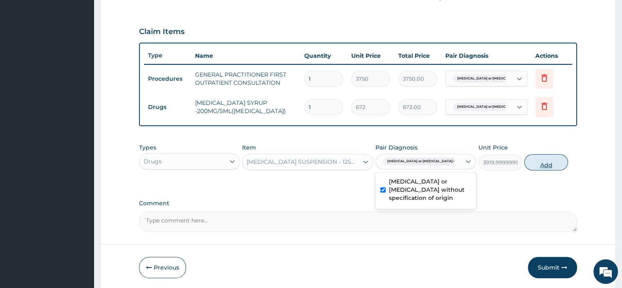
click at [540, 161] on button "Add" at bounding box center [546, 162] width 44 height 16
type input "0"
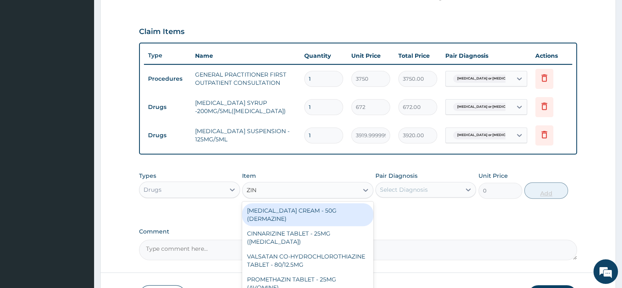
type input "ZINC"
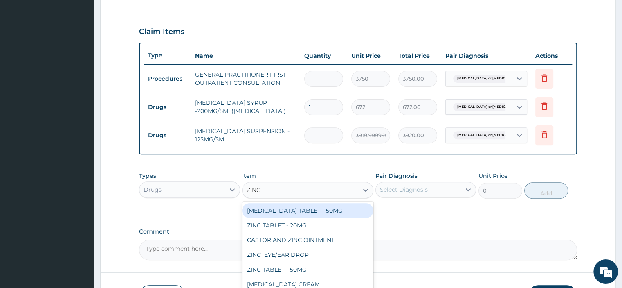
click at [259, 224] on div "ZINC TABLET - 20MG" at bounding box center [307, 225] width 131 height 15
type input "64.39999999999999"
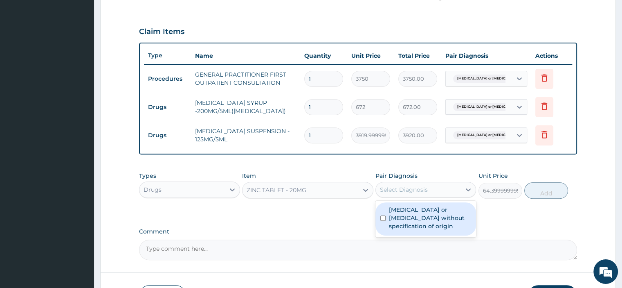
click at [383, 216] on input "checkbox" at bounding box center [382, 217] width 5 height 5
checkbox input "true"
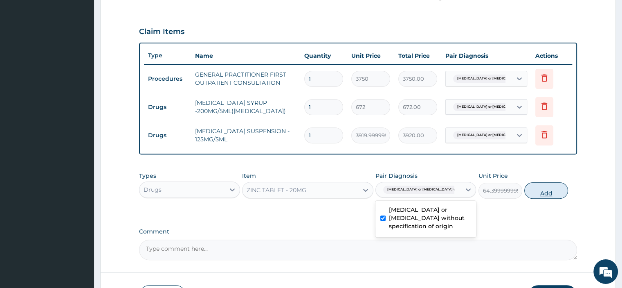
click at [540, 194] on button "Add" at bounding box center [546, 190] width 44 height 16
type input "0"
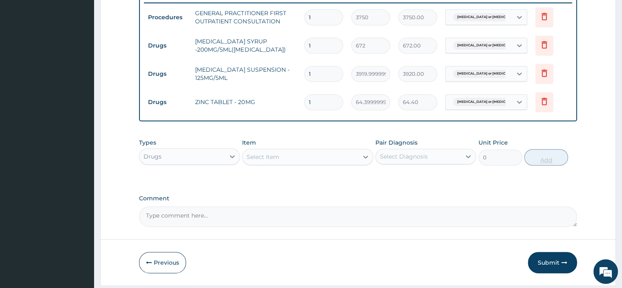
scroll to position [324, 0]
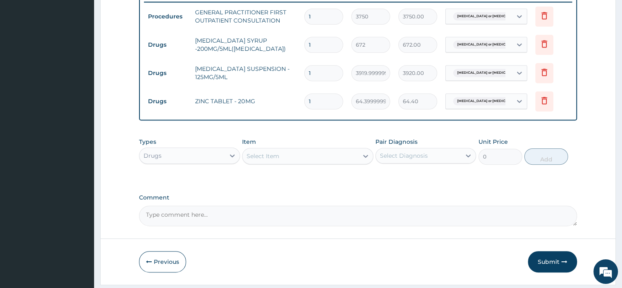
click at [179, 212] on textarea "Comment" at bounding box center [358, 215] width 438 height 20
click at [165, 213] on textarea "Comment" at bounding box center [358, 215] width 438 height 20
paste textarea "PATIENT SEEN COMPLAIN OF STOOLING. SAID TO BE PASSING WATERY STOOL THAT CONTAIN…"
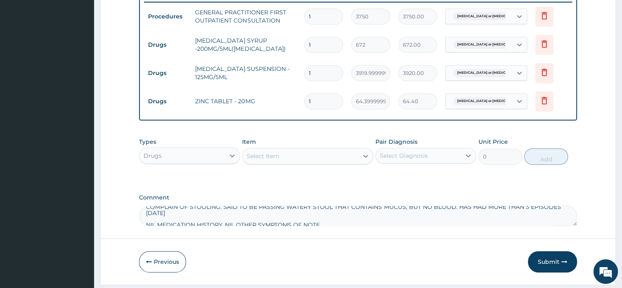
scroll to position [0, 0]
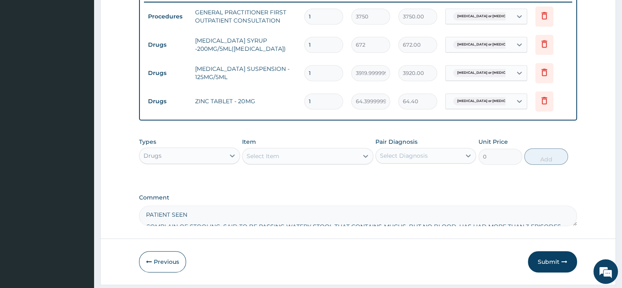
click at [145, 223] on textarea "PATIENT SEEN COMPLAIN OF STOOLING. SAID TO BE PASSING WATERY STOOL THAT CONTAIN…" at bounding box center [358, 215] width 438 height 20
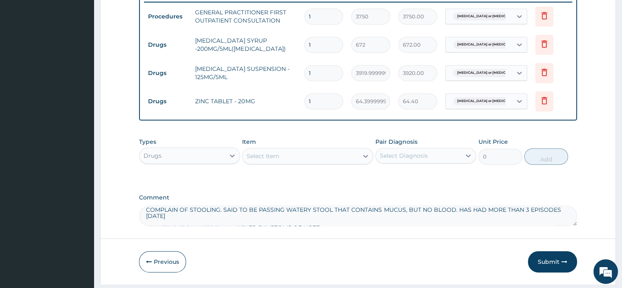
scroll to position [20, 0]
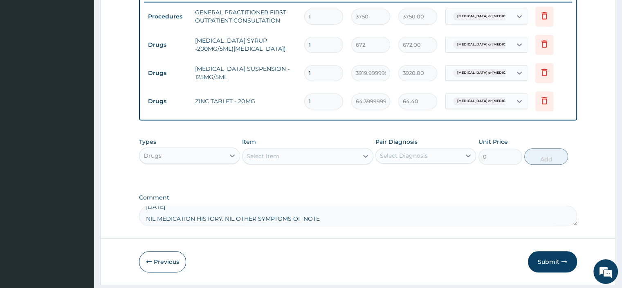
click at [145, 217] on textarea "PATIENT SEEN COMPLAIN OF STOOLING. SAID TO BE PASSING WATERY STOOL THAT CONTAIN…" at bounding box center [358, 215] width 438 height 20
click at [146, 219] on textarea "PATIENT SEEN COMPLAIN OF STOOLING. SAID TO BE PASSING WATERY STOOL THAT CONTAIN…" at bounding box center [358, 215] width 438 height 20
click at [144, 206] on textarea "PATIENT SEEN COMPLAIN OF STOOLING. SAID TO BE PASSING WATERY STOOL THAT CONTAIN…" at bounding box center [358, 215] width 438 height 20
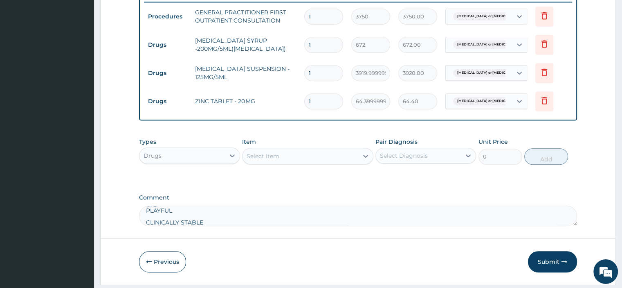
click at [145, 222] on textarea "PATIENT SEEN COMPLAIN OF STOOLING. SAID TO BE PASSING WATERY STOOL THAT CONTAIN…" at bounding box center [358, 215] width 438 height 20
click at [145, 209] on textarea "PATIENT SEEN COMPLAIN OF STOOLING. SAID TO BE PASSING WATERY STOOL THAT CONTAIN…" at bounding box center [358, 215] width 438 height 20
click at [142, 219] on textarea "PATIENT SEEN COMPLAIN OF STOOLING. SAID TO BE PASSING WATERY STOOL THAT CONTAIN…" at bounding box center [358, 215] width 438 height 20
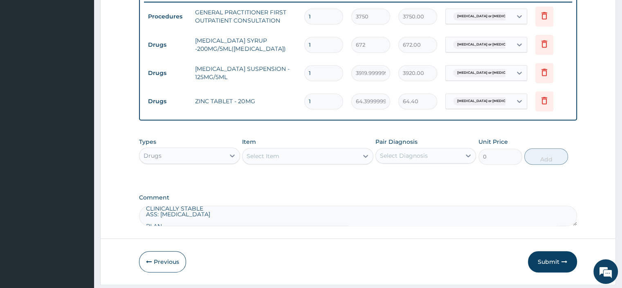
click at [142, 219] on textarea "PATIENT SEEN COMPLAIN OF STOOLING. SAID TO BE PASSING WATERY STOOL THAT CONTAIN…" at bounding box center [358, 215] width 438 height 20
click at [146, 214] on textarea "PATIENT SEEN COMPLAIN OF STOOLING. SAID TO BE PASSING WATERY STOOL THAT CONTAIN…" at bounding box center [358, 215] width 438 height 20
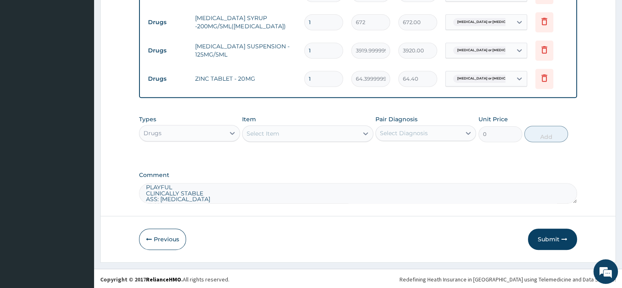
scroll to position [51, 0]
type textarea "PATIENT SEEN COMPLAIN OF STOOLING. SAID TO BE PASSING WATERY STOOL THAT CONTAIN…"
click at [544, 235] on button "Submit" at bounding box center [552, 238] width 49 height 21
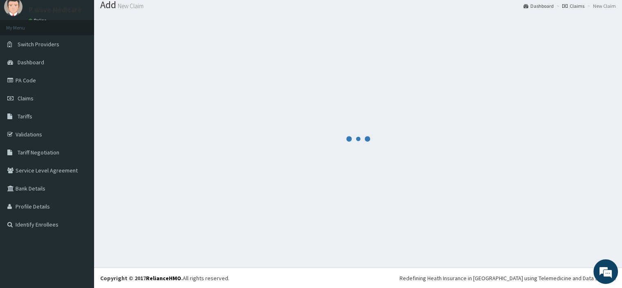
scroll to position [346, 0]
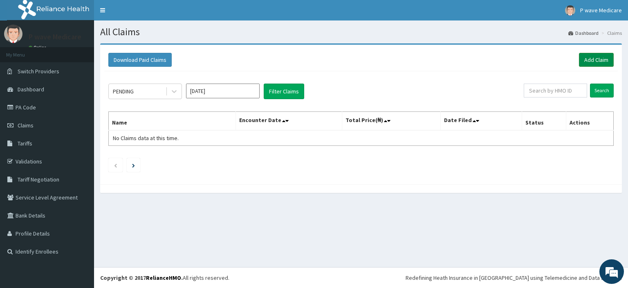
click at [599, 56] on link "Add Claim" at bounding box center [596, 60] width 35 height 14
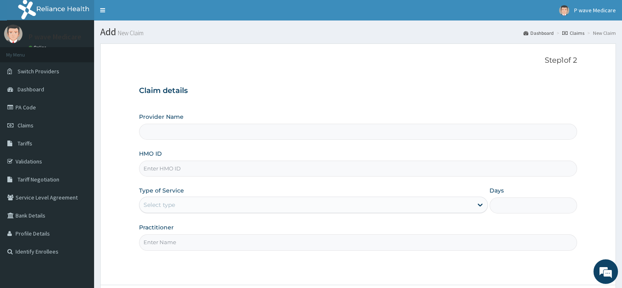
click at [183, 168] on input "HMO ID" at bounding box center [358, 168] width 438 height 16
type input "P wave Medicare"
type input "SWF/10573/C"
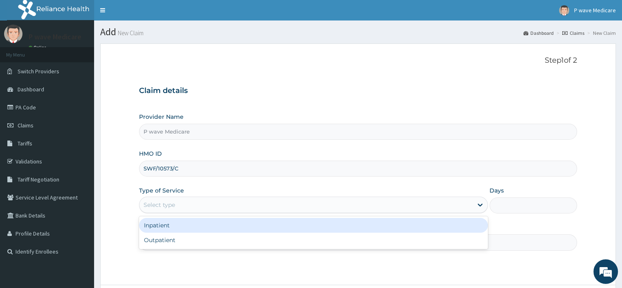
click at [176, 198] on div "Select type" at bounding box center [305, 204] width 333 height 13
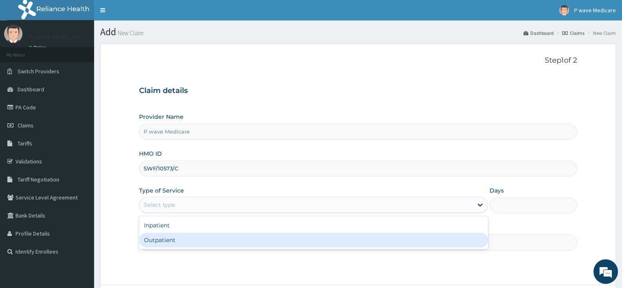
click at [169, 244] on div "Outpatient" at bounding box center [313, 239] width 349 height 15
type input "1"
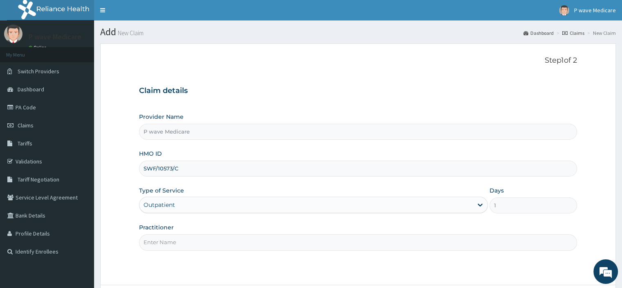
click at [161, 244] on input "Practitioner" at bounding box center [358, 242] width 438 height 16
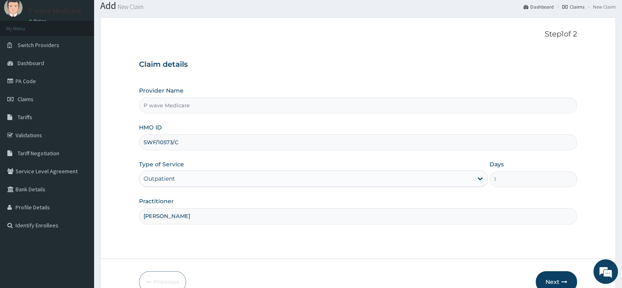
scroll to position [70, 0]
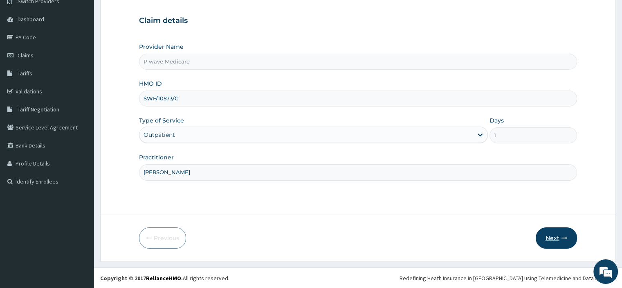
type input "[PERSON_NAME]"
click at [543, 241] on button "Next" at bounding box center [556, 237] width 41 height 21
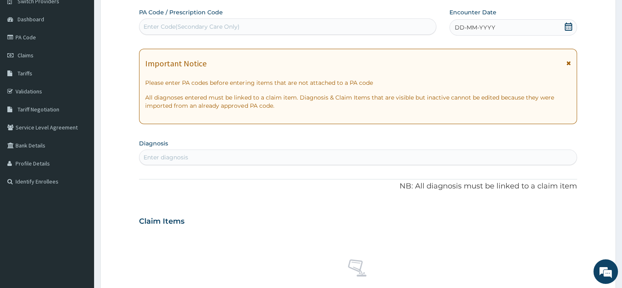
click at [182, 29] on div "Enter Code(Secondary Care Only)" at bounding box center [192, 26] width 96 height 8
click at [455, 28] on span "DD-MM-YYYY" at bounding box center [475, 27] width 40 height 8
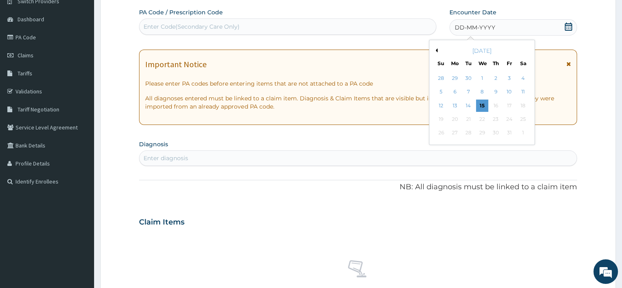
click at [438, 50] on div "[DATE]" at bounding box center [482, 51] width 99 height 8
click at [437, 50] on div "[DATE]" at bounding box center [482, 51] width 99 height 8
click at [437, 49] on button "Previous Month" at bounding box center [436, 50] width 4 height 4
click at [496, 105] on div "18" at bounding box center [496, 105] width 12 height 12
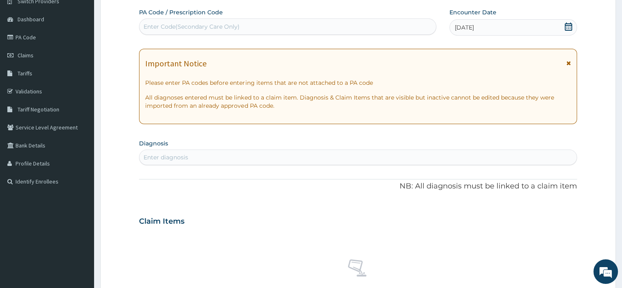
click at [152, 153] on div "Enter diagnosis" at bounding box center [166, 157] width 45 height 8
type input "[MEDICAL_DATA]"
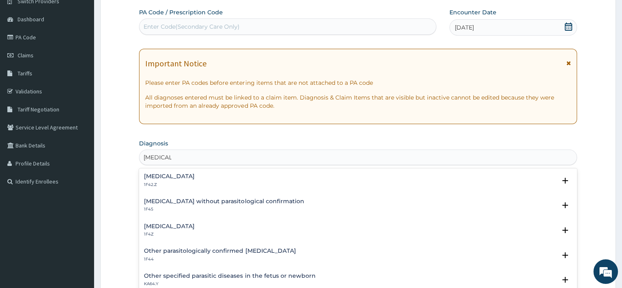
click at [151, 180] on div "[MEDICAL_DATA] 1F42.Z" at bounding box center [169, 180] width 51 height 14
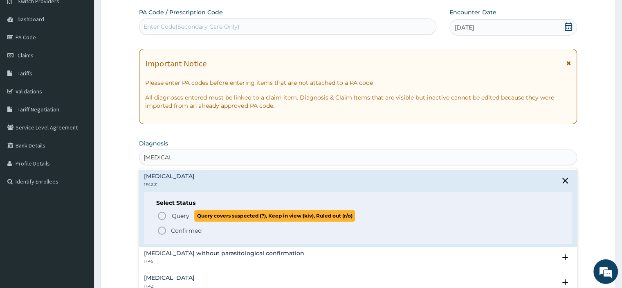
click at [162, 216] on icon "status option query" at bounding box center [162, 216] width 10 height 10
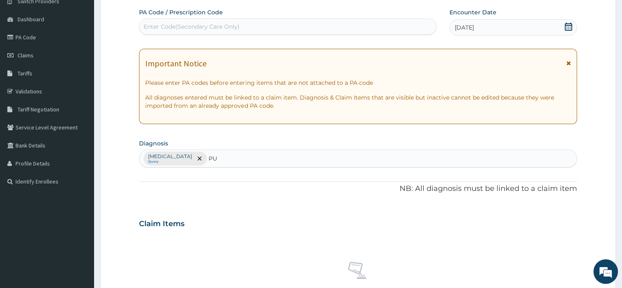
type input "PUD"
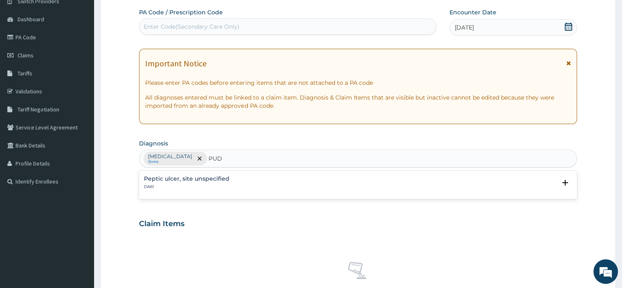
click at [172, 179] on h4 "Peptic ulcer, site unspecified" at bounding box center [186, 178] width 85 height 6
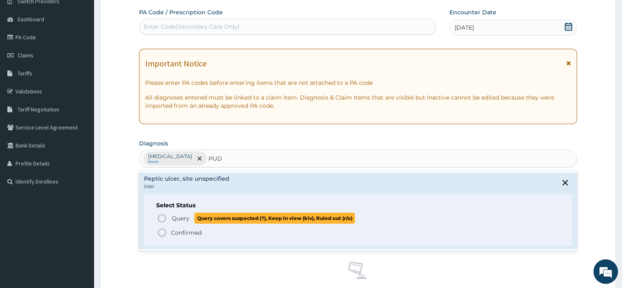
click at [162, 219] on icon "status option query" at bounding box center [162, 218] width 10 height 10
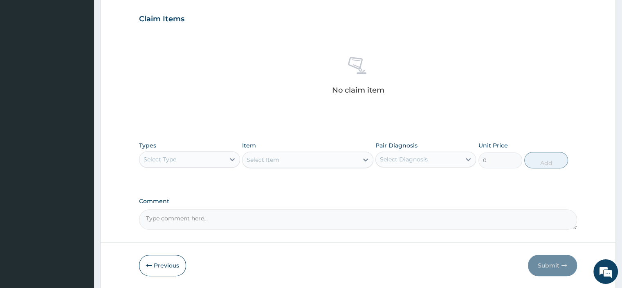
scroll to position [301, 0]
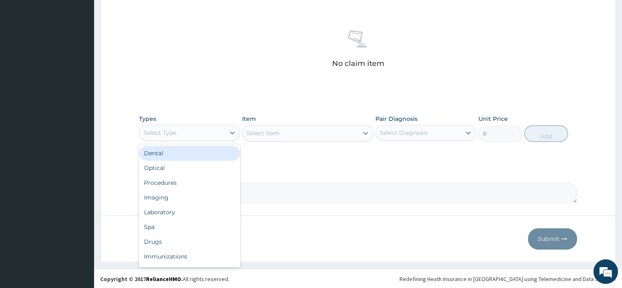
click at [191, 133] on div "Select Type" at bounding box center [181, 132] width 85 height 13
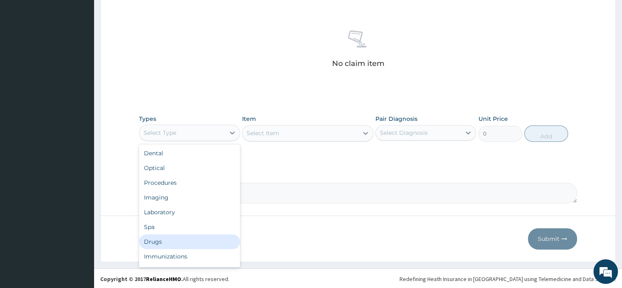
click at [177, 238] on div "Drugs" at bounding box center [189, 241] width 101 height 15
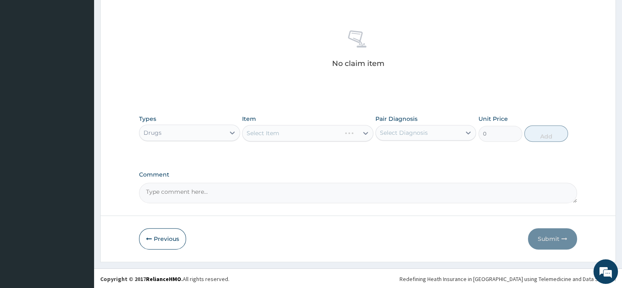
click at [263, 133] on div "Select Item" at bounding box center [307, 133] width 131 height 16
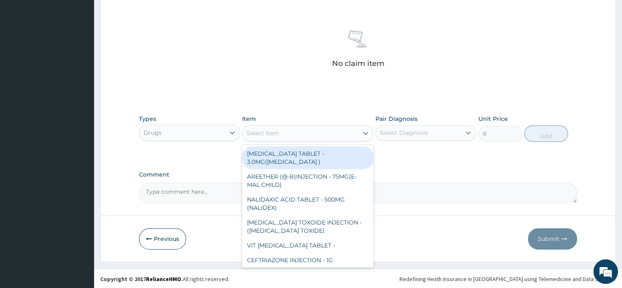
click at [263, 134] on div "Select Item" at bounding box center [263, 133] width 33 height 8
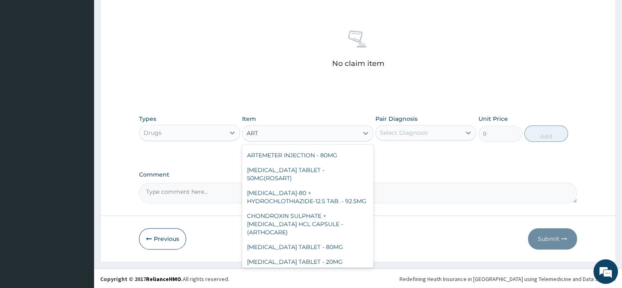
scroll to position [382, 0]
type input "ART"
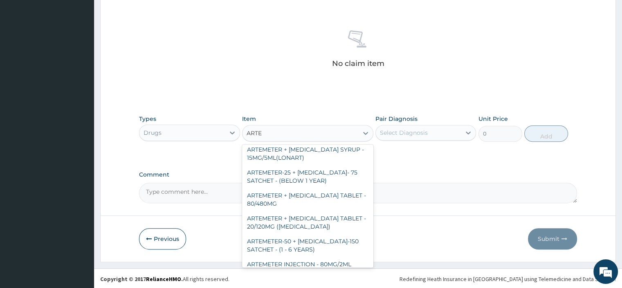
scroll to position [258, 0]
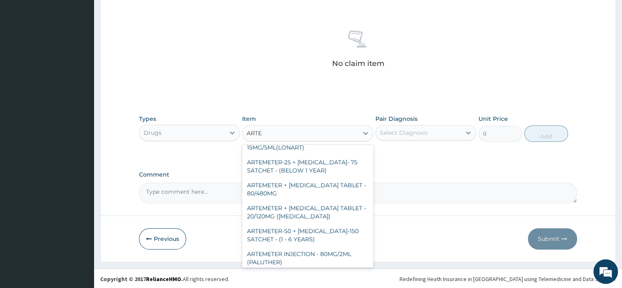
type input "ARTEM"
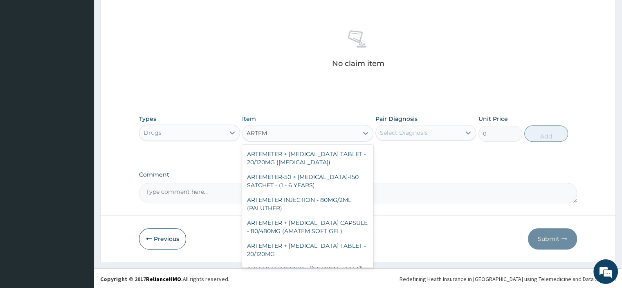
scroll to position [316, 0]
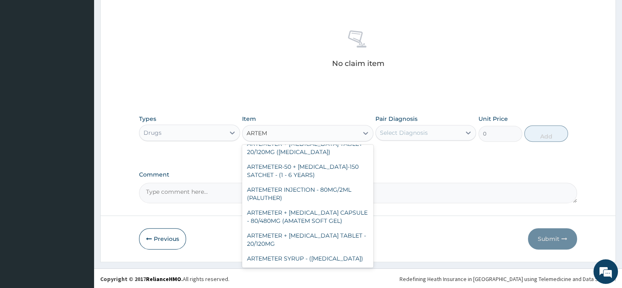
click at [266, 239] on div "ARTEMETER + LUMEFANTRINE TABLET - 20/120MG" at bounding box center [307, 239] width 131 height 23
type input "196"
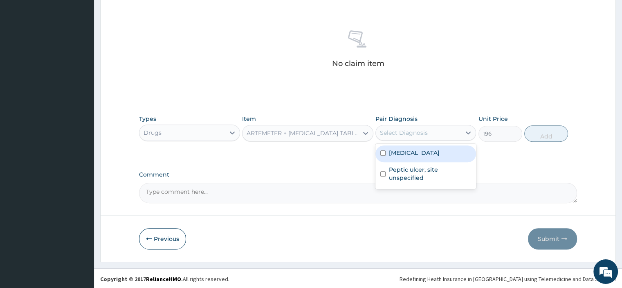
click at [390, 130] on div "Select Diagnosis" at bounding box center [404, 132] width 48 height 8
click at [398, 157] on label "Plasmodium malariae malaria without complication" at bounding box center [414, 152] width 51 height 8
checkbox input "true"
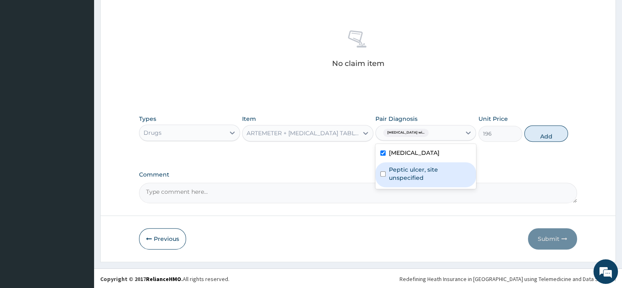
click at [400, 182] on label "Peptic ulcer, site unspecified" at bounding box center [430, 173] width 82 height 16
checkbox input "true"
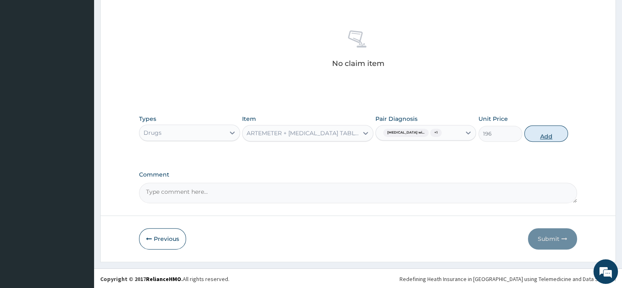
click at [547, 142] on button "Add" at bounding box center [546, 133] width 44 height 16
type input "0"
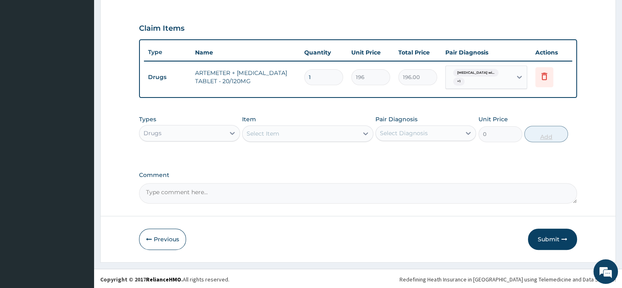
type input "0.00"
type input "6"
type input "1176.00"
type input "6"
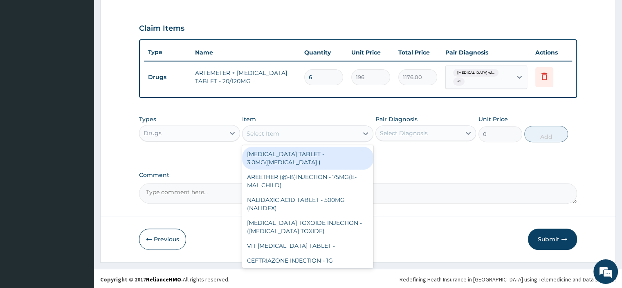
click at [316, 75] on input "6" at bounding box center [323, 77] width 39 height 16
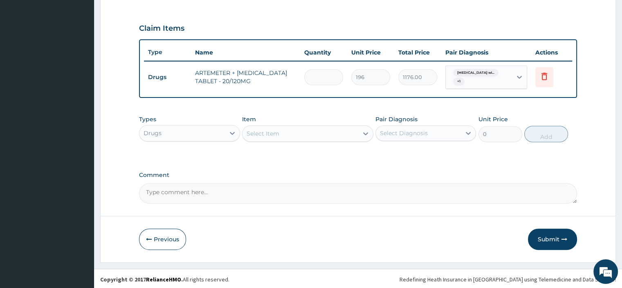
type input "0.00"
type input "1"
type input "196.00"
type input "18"
type input "3528.00"
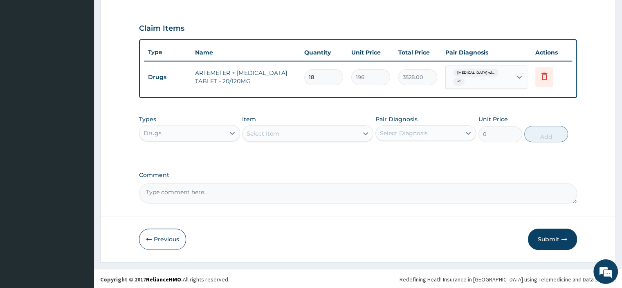
type input "18"
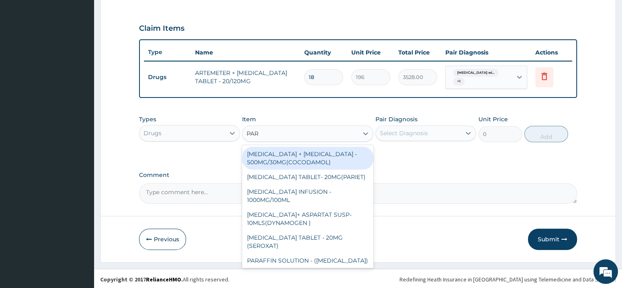
type input "PARA"
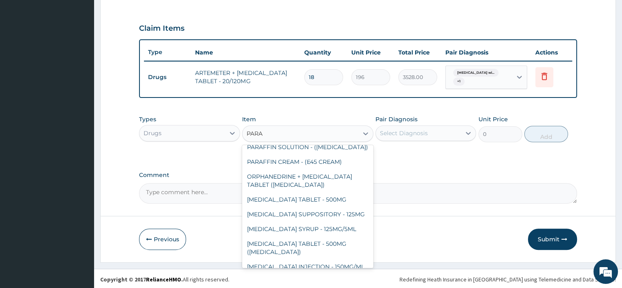
scroll to position [57, 0]
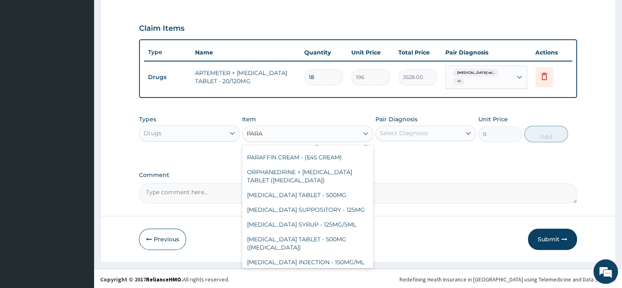
click at [263, 201] on div "[MEDICAL_DATA] TABLET - 500MG" at bounding box center [307, 194] width 131 height 15
type input "33.599999999999994"
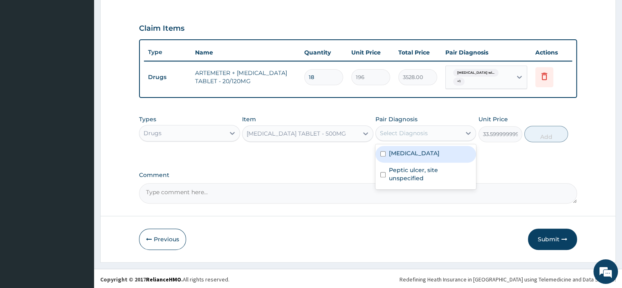
click at [383, 156] on input "checkbox" at bounding box center [382, 153] width 5 height 5
checkbox input "true"
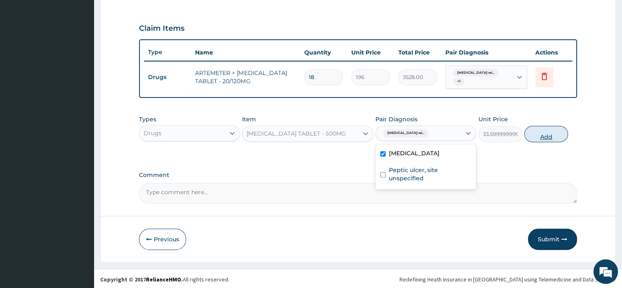
click at [535, 132] on button "Add" at bounding box center [546, 134] width 44 height 16
type input "0"
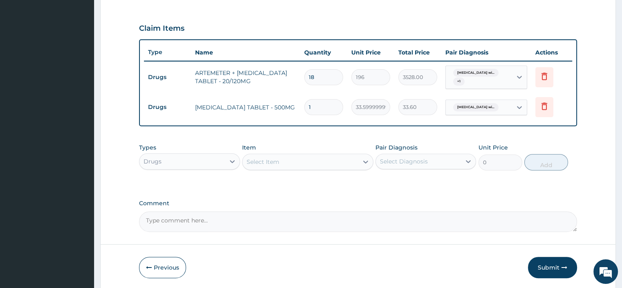
click at [322, 105] on input "1" at bounding box center [323, 107] width 39 height 16
type input "0.00"
type input "9"
type input "302.40"
type input "9"
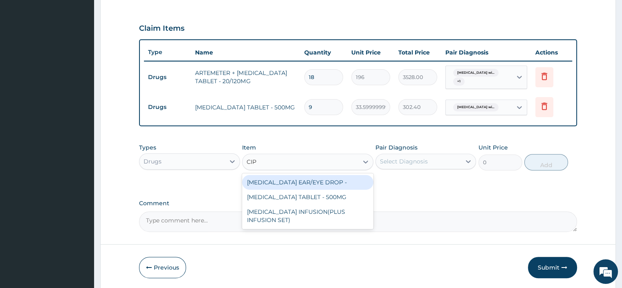
type input "CIPR"
click at [255, 194] on div "[MEDICAL_DATA] TABLET - 500MG" at bounding box center [307, 196] width 131 height 15
type input "196"
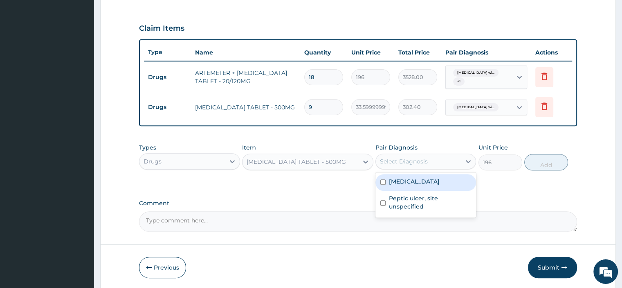
click at [383, 184] on input "checkbox" at bounding box center [382, 181] width 5 height 5
checkbox input "true"
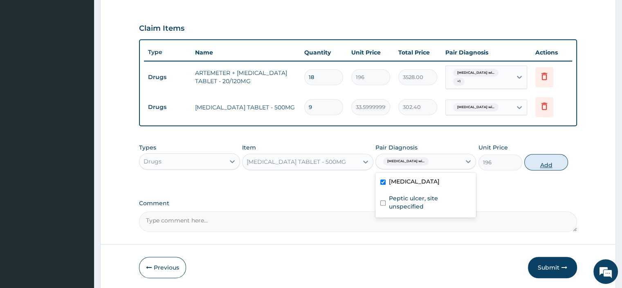
click at [541, 162] on button "Add" at bounding box center [546, 162] width 44 height 16
type input "0"
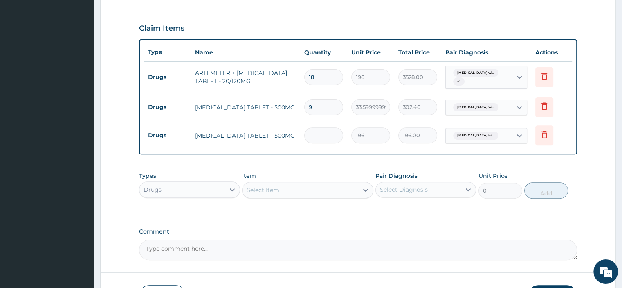
click at [336, 134] on input "1" at bounding box center [323, 135] width 39 height 16
type input "0.00"
type input "5"
type input "980.00"
type input "5"
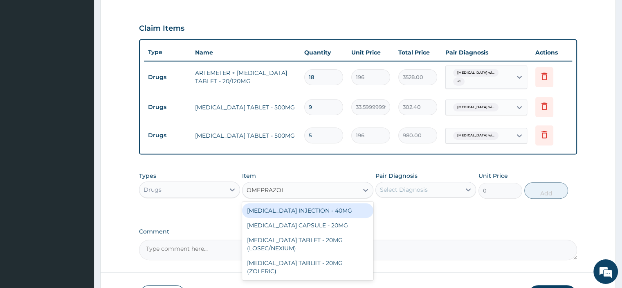
type input "OMEPRAZOLE"
click at [259, 223] on div "[MEDICAL_DATA] CAPSULE - 20MG" at bounding box center [307, 225] width 131 height 15
type input "140"
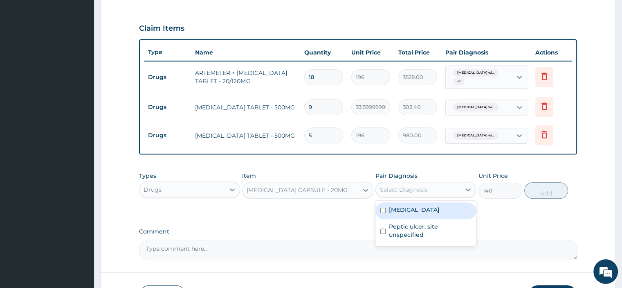
click at [396, 238] on label "Peptic ulcer, site unspecified" at bounding box center [430, 230] width 82 height 16
checkbox input "true"
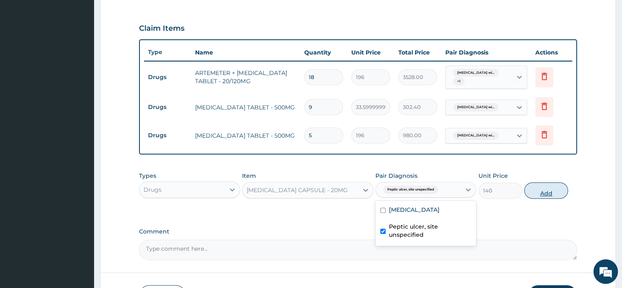
click at [552, 191] on button "Add" at bounding box center [546, 190] width 44 height 16
type input "0"
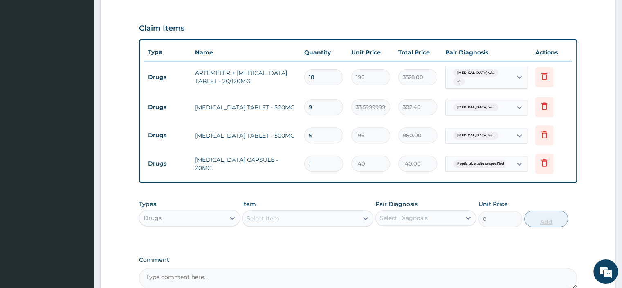
type input "10"
type input "1400.00"
type input "10"
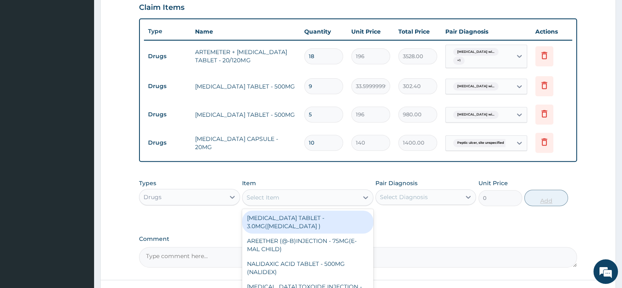
scroll to position [288, 0]
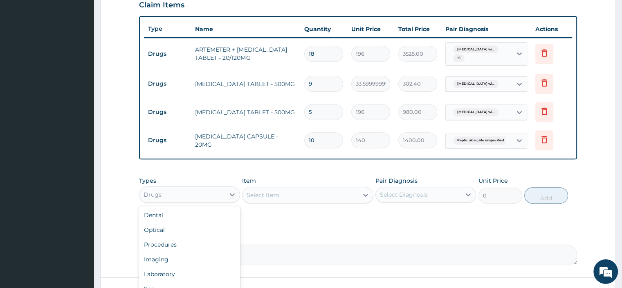
click at [196, 245] on div "Procedures" at bounding box center [189, 244] width 101 height 15
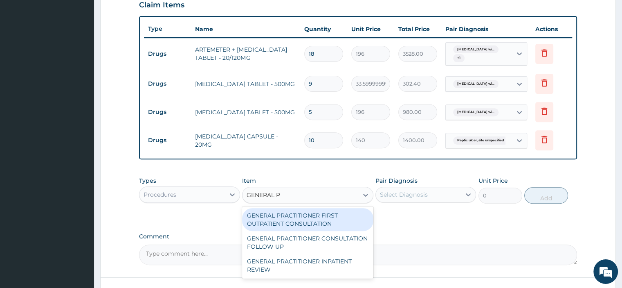
type input "GENERAL PR"
click at [268, 218] on div "GENERAL PRACTITIONER FIRST OUTPATIENT CONSULTATION" at bounding box center [307, 219] width 131 height 23
type input "3750"
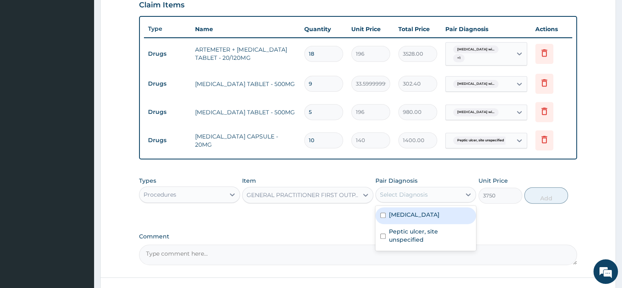
click at [383, 218] on input "checkbox" at bounding box center [382, 214] width 5 height 5
checkbox input "true"
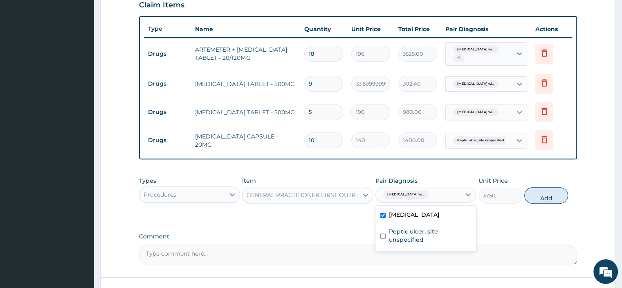
click at [543, 187] on button "Add" at bounding box center [546, 195] width 44 height 16
type input "0"
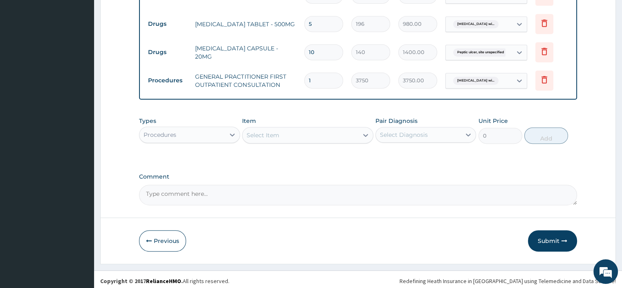
scroll to position [378, 0]
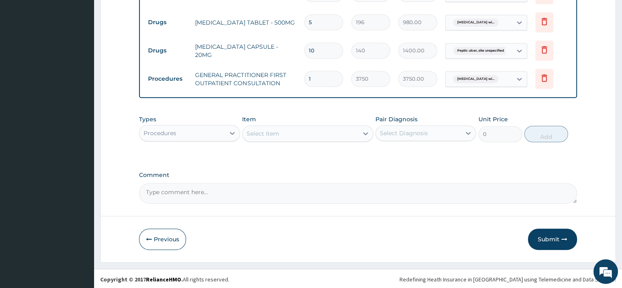
click at [173, 187] on textarea "Comment" at bounding box center [358, 193] width 438 height 20
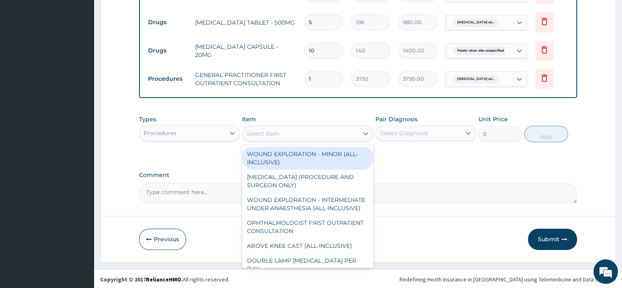
click at [256, 129] on div "Select Item" at bounding box center [263, 133] width 33 height 8
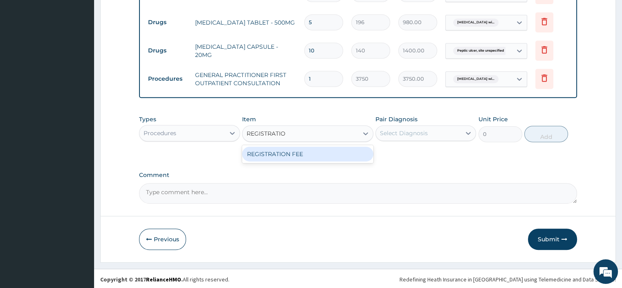
type input "REGISTRATION"
click at [257, 150] on div "REGISTRATION FEE" at bounding box center [307, 153] width 131 height 15
type input "2500"
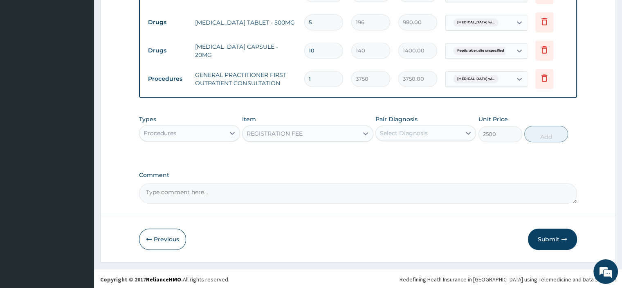
click at [412, 134] on div "Select Diagnosis" at bounding box center [404, 133] width 48 height 8
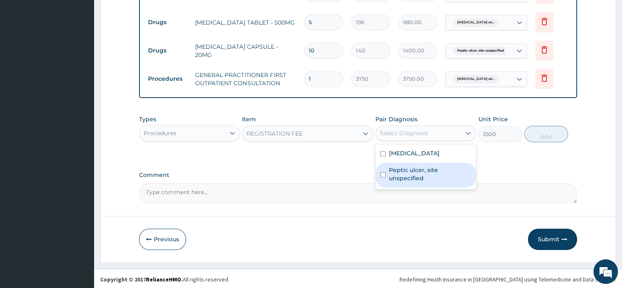
drag, startPoint x: 407, startPoint y: 173, endPoint x: 405, endPoint y: 186, distance: 13.2
click at [406, 184] on div "Plasmodium malariae malaria without complication Peptic ulcer, site unspecified" at bounding box center [426, 166] width 101 height 45
click at [405, 182] on label "Peptic ulcer, site unspecified" at bounding box center [430, 174] width 82 height 16
checkbox input "true"
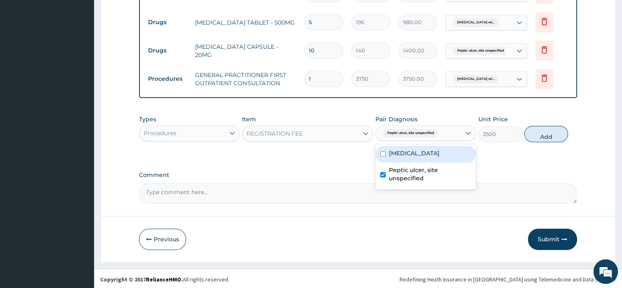
click at [409, 157] on label "[MEDICAL_DATA]" at bounding box center [414, 153] width 51 height 8
checkbox input "true"
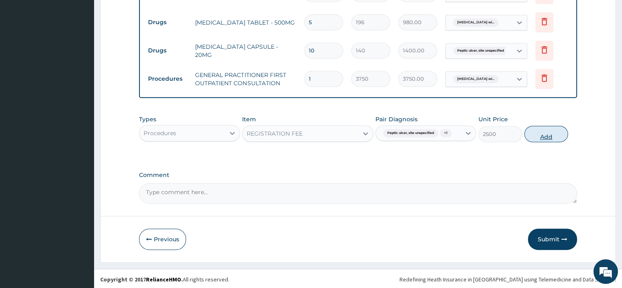
click at [560, 139] on button "Add" at bounding box center [546, 134] width 44 height 16
type input "0"
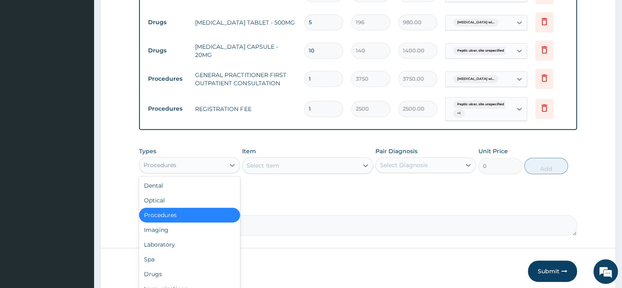
click at [202, 165] on div "Procedures" at bounding box center [181, 164] width 85 height 13
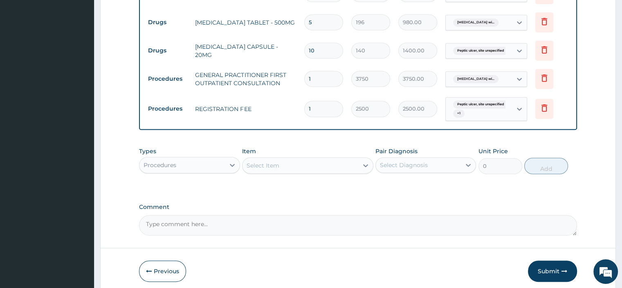
click at [229, 223] on textarea "Comment" at bounding box center [358, 225] width 438 height 20
paste textarea "Investigation Note PT SEEN C/O HEADACHE COLD EPIGASTRIC PAIN O/E GCS ASS: MALAR…"
click at [145, 220] on textarea "Investigation Note PT SEEN C/O HEADACHE COLD EPIGASTRIC PAIN O/E GCS ASS: MALAR…" at bounding box center [358, 225] width 438 height 20
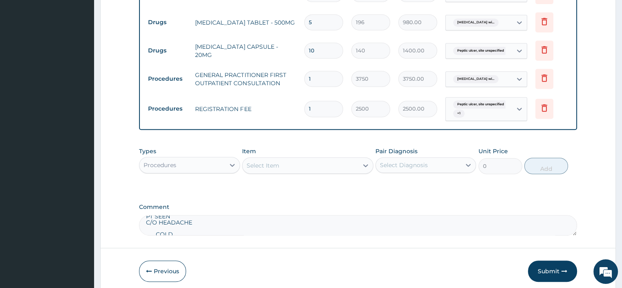
click at [154, 231] on textarea "Investigation Note PT SEEN C/O HEADACHE COLD EPIGASTRIC PAIN O/E GCS ASS: MALAR…" at bounding box center [358, 225] width 438 height 20
click at [152, 227] on textarea "Investigation Note PT SEEN C/O HEADACHE COLD EPIGASTRIC PAIN O/E GCS ASS: MALAR…" at bounding box center [358, 225] width 438 height 20
click at [146, 217] on textarea "Investigation Note PT SEEN C/O HEADACHE COLD EPIGASTRIC PAIN O/E GCS ASS: MALAR…" at bounding box center [358, 225] width 438 height 20
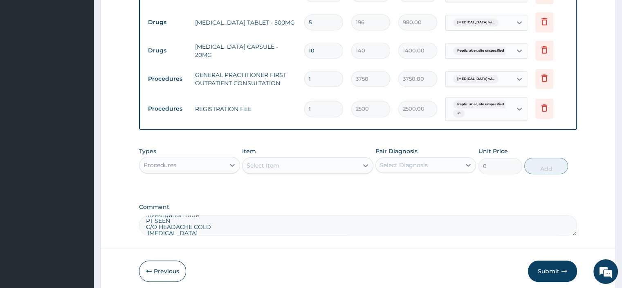
scroll to position [29, 0]
click at [144, 225] on textarea "Investigation Note PT SEEN C/O HEADACHE COLD EPIGASTRIC PAIN O/E GCS ASS: MALAR…" at bounding box center [358, 225] width 438 height 20
click at [149, 229] on textarea "Investigation Note PT SEEN C/O HEADACHE COLD EPIGASTRIC PAIN O/E GCS ASS: MALAR…" at bounding box center [358, 225] width 438 height 20
click at [146, 222] on textarea "Investigation Note PT SEEN C/O HEADACHE COLD EPIGASTRIC PAIN O/E GCS ASS: MALAR…" at bounding box center [358, 225] width 438 height 20
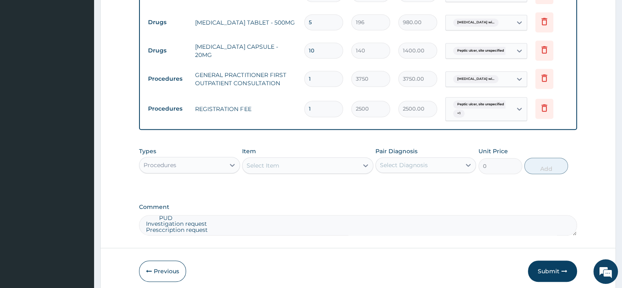
scroll to position [51, 0]
type textarea "Investigation Note PT SEEN C/O HEADACHE COLD EPIGASTRIC PAIN O/E GCS ASS: MALAR…"
click at [563, 268] on icon "button" at bounding box center [565, 271] width 6 height 6
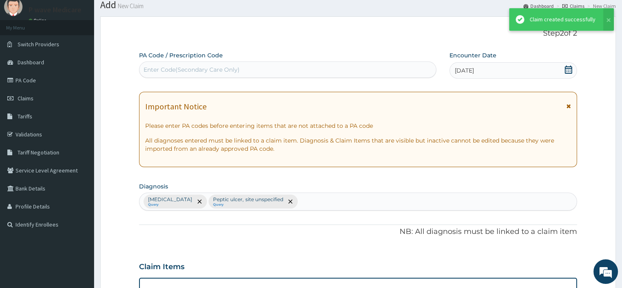
scroll to position [378, 0]
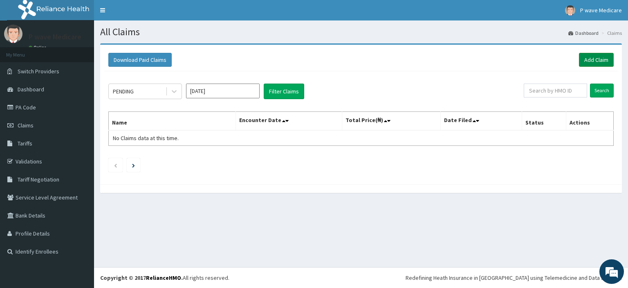
click at [609, 64] on link "Add Claim" at bounding box center [596, 60] width 35 height 14
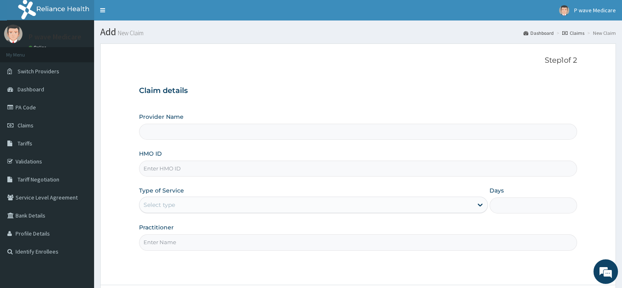
type input "P wave Medicare"
click at [187, 170] on input "HMO ID" at bounding box center [358, 168] width 438 height 16
type input "SWF/10573/B"
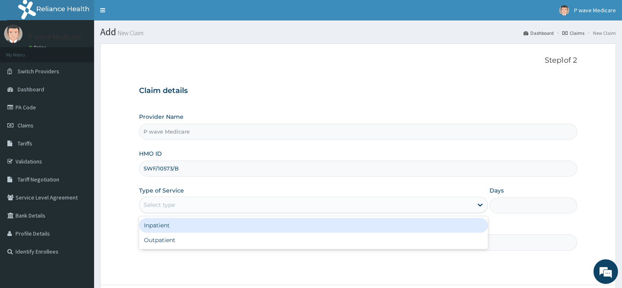
click at [180, 198] on div "Select type" at bounding box center [305, 204] width 333 height 13
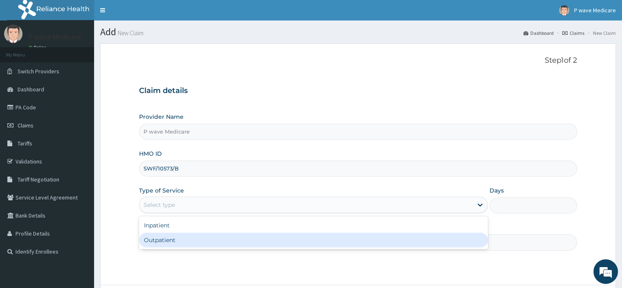
click at [180, 244] on div "Outpatient" at bounding box center [313, 239] width 349 height 15
type input "1"
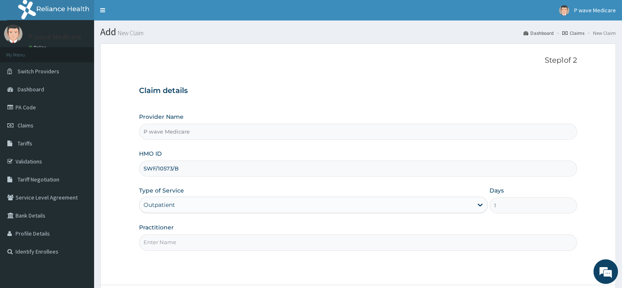
click at [188, 239] on input "Practitioner" at bounding box center [358, 242] width 438 height 16
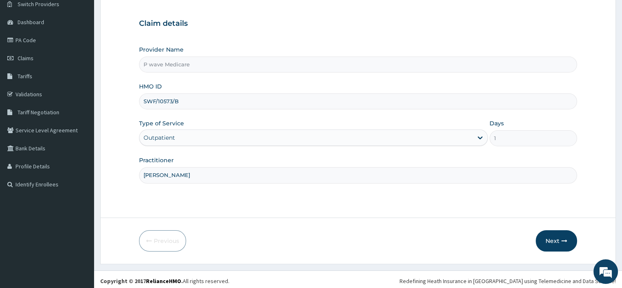
scroll to position [70, 0]
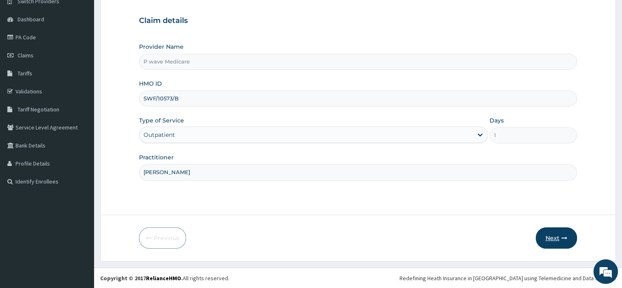
type input "[PERSON_NAME]"
click at [565, 240] on icon "button" at bounding box center [565, 238] width 6 height 6
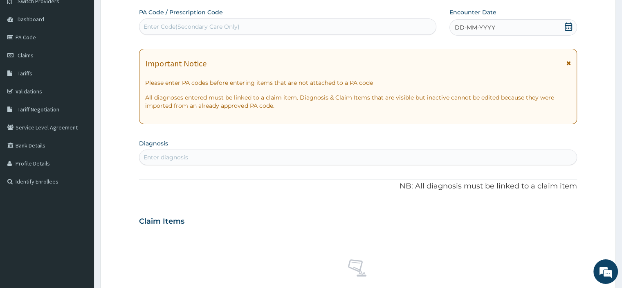
click at [484, 29] on span "DD-MM-YYYY" at bounding box center [475, 27] width 40 height 8
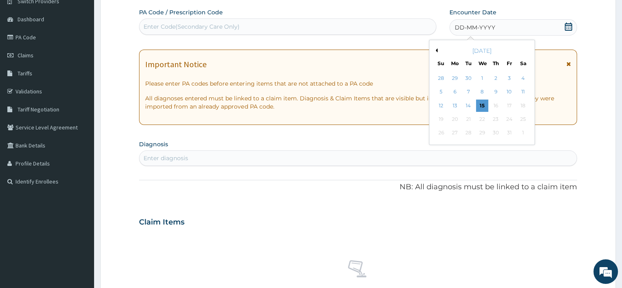
click at [437, 49] on button "Previous Month" at bounding box center [436, 50] width 4 height 4
click at [496, 105] on div "18" at bounding box center [496, 105] width 12 height 12
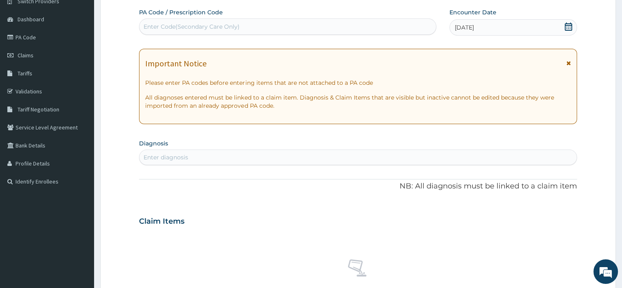
click at [255, 161] on div "Enter diagnosis" at bounding box center [357, 157] width 437 height 13
type input "[MEDICAL_DATA]"
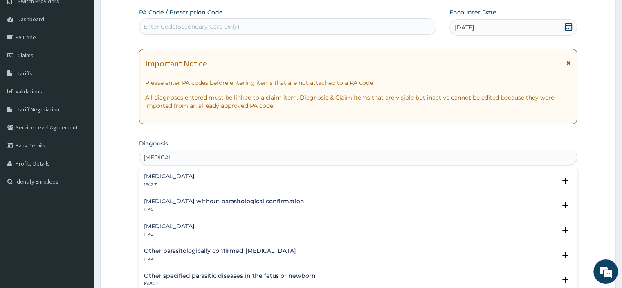
click at [195, 182] on p "1F42.Z" at bounding box center [169, 185] width 51 height 6
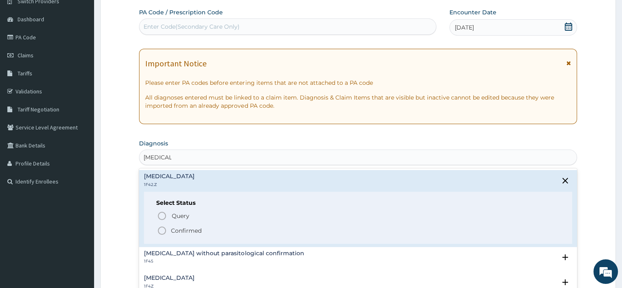
click at [205, 219] on p "Query Query covers suspected (?), Keep in view (kiv), Ruled out (r/o)" at bounding box center [263, 215] width 184 height 11
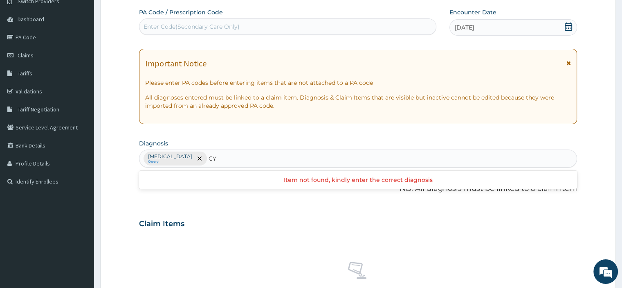
type input "C"
click at [192, 161] on small "Query" at bounding box center [170, 162] width 44 height 4
type input "PREGNANCY"
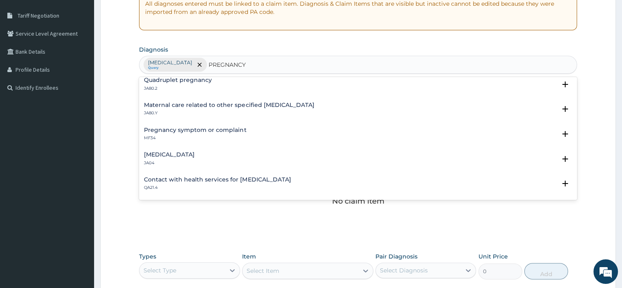
scroll to position [452, 0]
click at [193, 130] on h4 "Pregnancy symptom or complaint" at bounding box center [195, 129] width 102 height 6
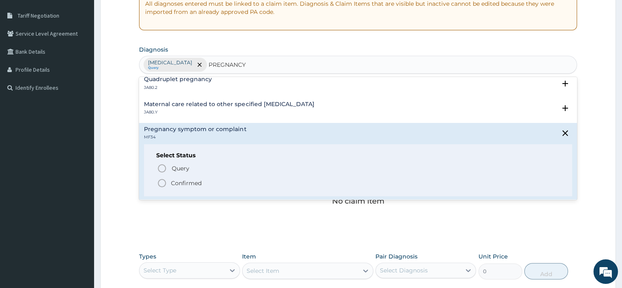
click at [167, 166] on span "Query Query covers suspected (?), Keep in view (kiv), Ruled out (r/o)" at bounding box center [358, 168] width 403 height 11
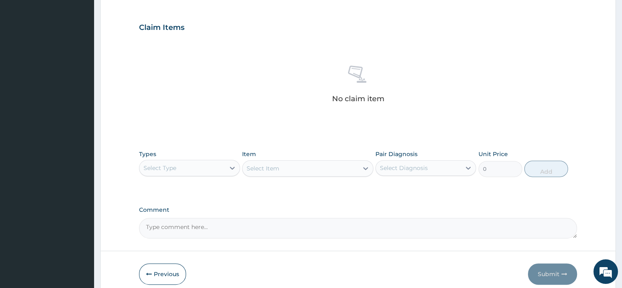
scroll to position [286, 0]
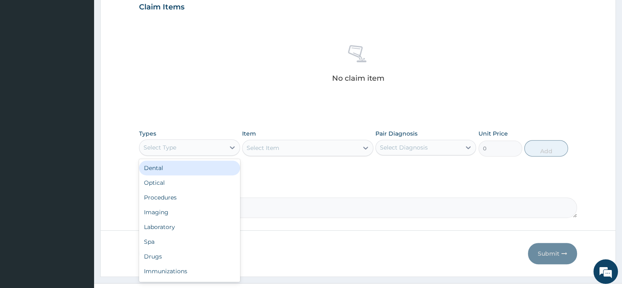
click at [203, 150] on div "Select Type" at bounding box center [181, 147] width 85 height 13
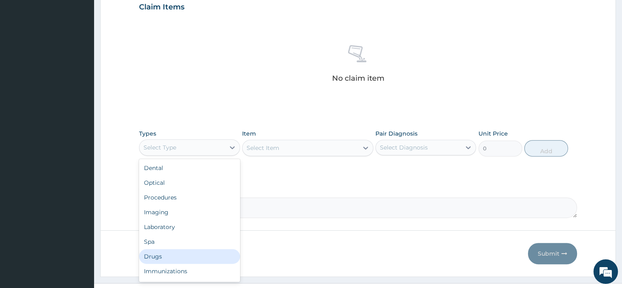
click at [169, 252] on div "Drugs" at bounding box center [189, 256] width 101 height 15
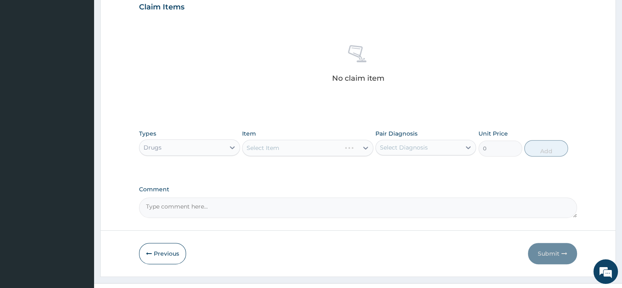
click at [269, 150] on div "Select Item" at bounding box center [307, 147] width 131 height 16
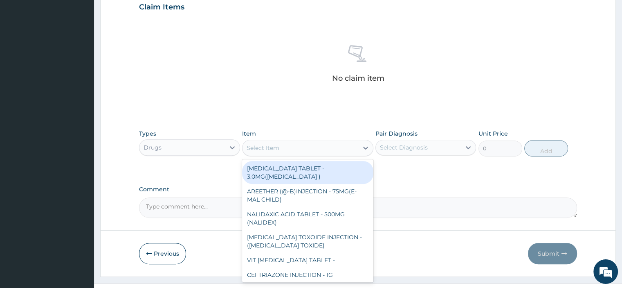
click at [272, 148] on div "Select Item" at bounding box center [263, 148] width 33 height 8
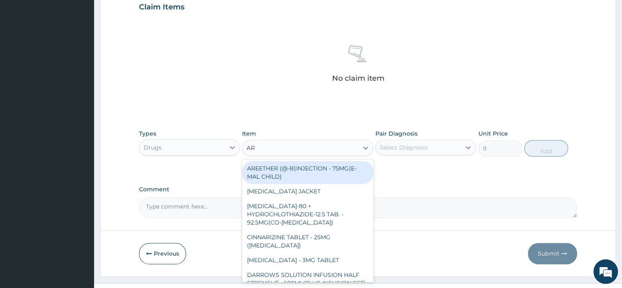
type input "ART"
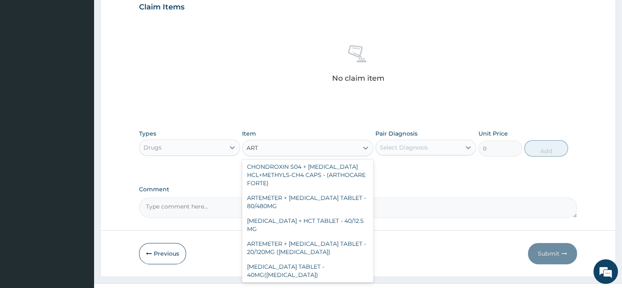
scroll to position [685, 0]
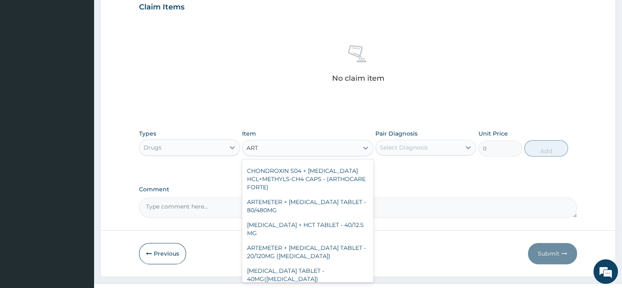
click at [264, 203] on div "ARTEMETER + LUMEFANTRINE TABLET - 80/480MG" at bounding box center [307, 205] width 131 height 23
type input "364"
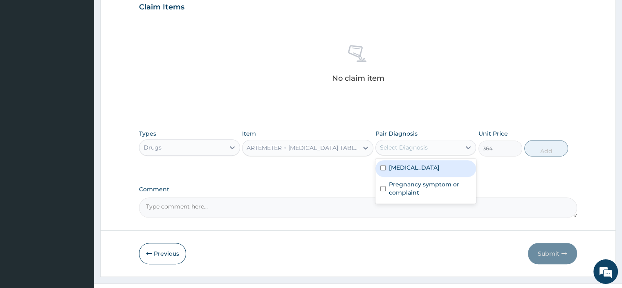
click at [383, 170] on input "checkbox" at bounding box center [382, 167] width 5 height 5
checkbox input "true"
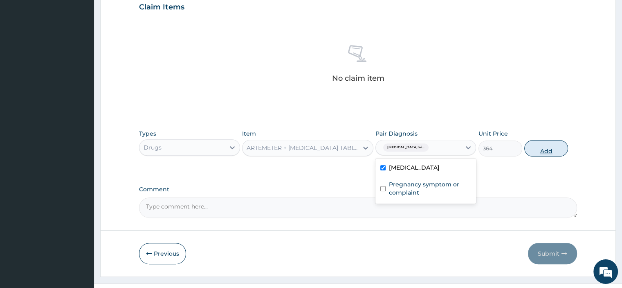
click at [539, 153] on button "Add" at bounding box center [546, 148] width 44 height 16
type input "0"
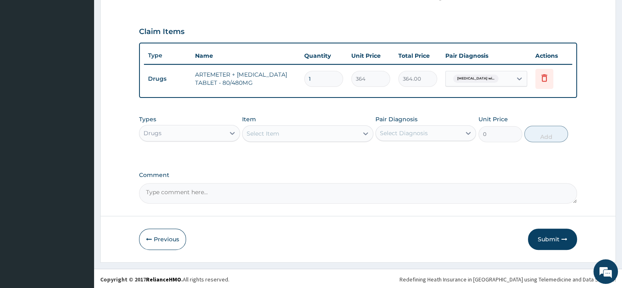
click at [317, 77] on input "1" at bounding box center [323, 79] width 39 height 16
type input "0.00"
type input "6"
type input "2184.00"
type input "6"
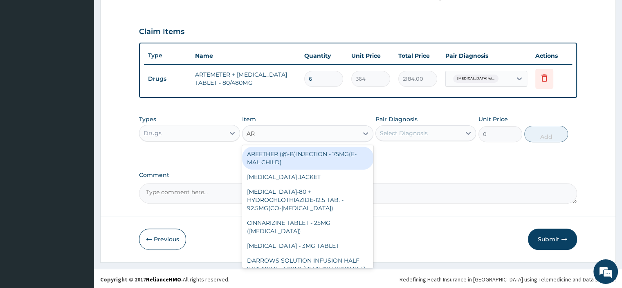
type input "ART"
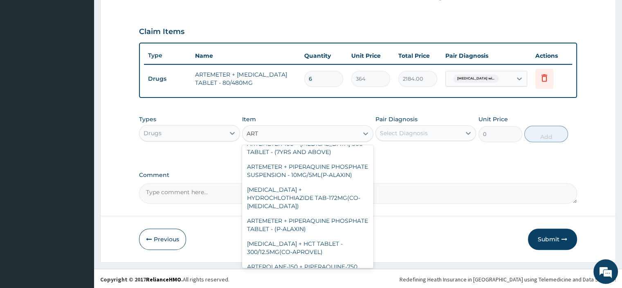
scroll to position [148, 0]
click at [281, 215] on div "ARTEMETER + PIPERAQUINE PHOSPHATE TABLET - (P-ALAXIN)" at bounding box center [307, 224] width 131 height 23
type input "364"
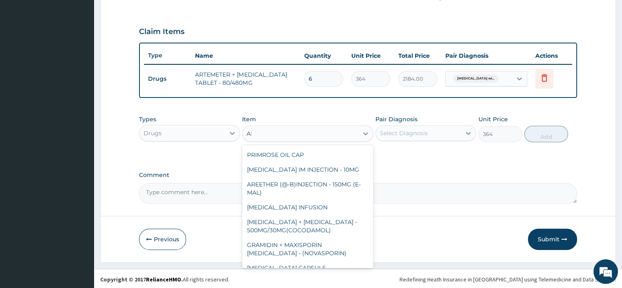
type input "ART"
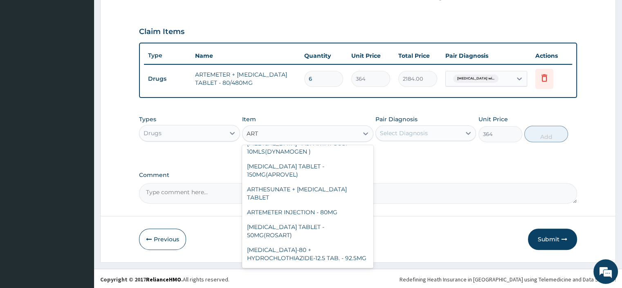
scroll to position [331, 0]
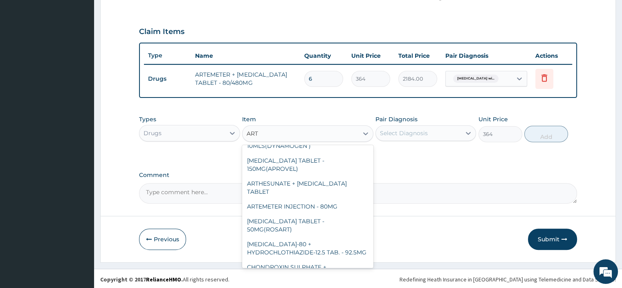
click at [335, 206] on div "ARTEMETER INJECTION - 80MG" at bounding box center [307, 206] width 131 height 15
type input "475.99999999999994"
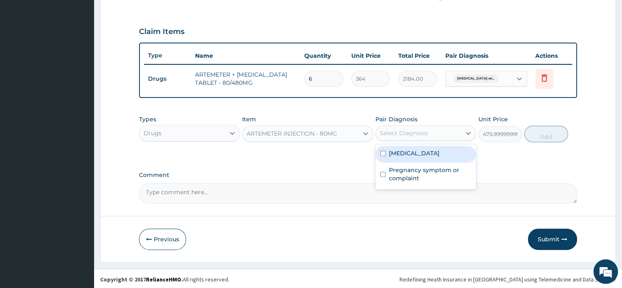
click at [409, 157] on label "Plasmodium malariae malaria without complication" at bounding box center [414, 153] width 51 height 8
checkbox input "true"
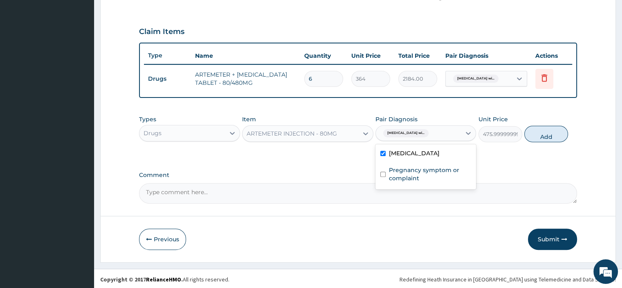
click at [551, 133] on button "Add" at bounding box center [546, 134] width 44 height 16
click at [543, 131] on div "PA Code / Prescription Code Enter Code(Secondary Care Only) Encounter Date 18-0…" at bounding box center [358, 9] width 438 height 387
type input "0"
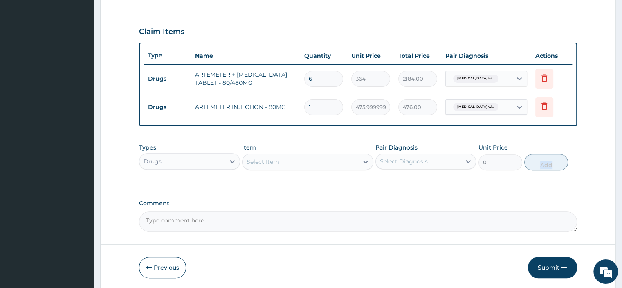
click at [578, 137] on form "Step 2 of 2 PA Code / Prescription Code Enter Code(Secondary Care Only) Encount…" at bounding box center [358, 36] width 516 height 508
click at [323, 104] on input "1" at bounding box center [323, 107] width 39 height 16
type input "0.00"
type input "6"
type input "2856.00"
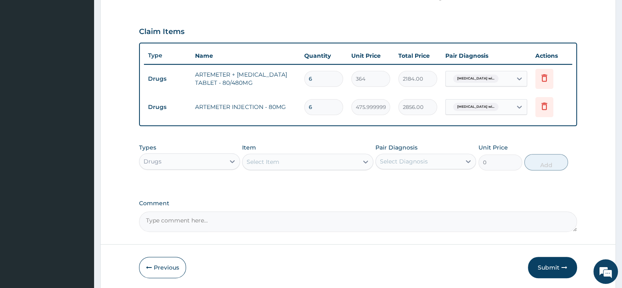
type input "6"
click at [262, 157] on div "Select Item" at bounding box center [263, 161] width 33 height 8
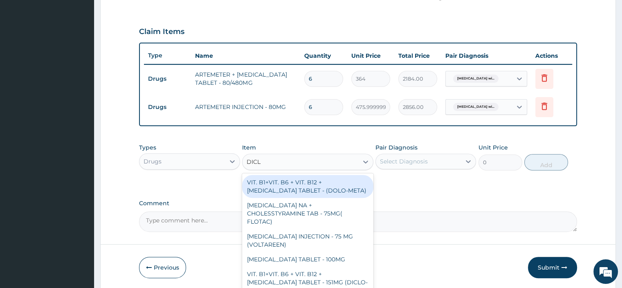
type input "DICLO"
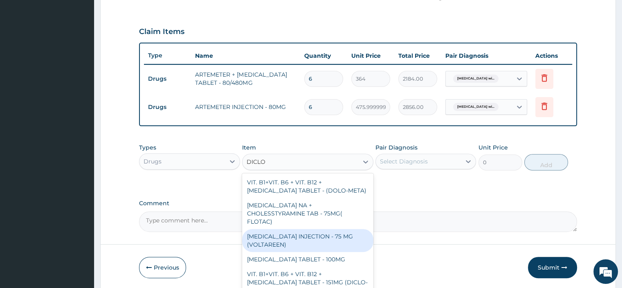
click at [313, 229] on div "DICLOFENAC INJECTION - 75 MG (VOLTAREEN)" at bounding box center [307, 240] width 131 height 23
type input "588"
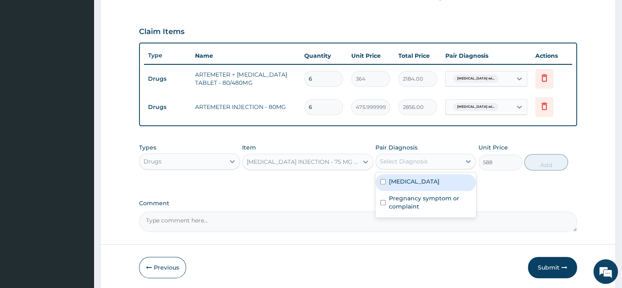
drag, startPoint x: 407, startPoint y: 160, endPoint x: 398, endPoint y: 191, distance: 32.6
click at [407, 162] on div "Select Diagnosis" at bounding box center [404, 161] width 48 height 8
click at [397, 185] on label "Plasmodium malariae malaria without complication" at bounding box center [414, 181] width 51 height 8
checkbox input "true"
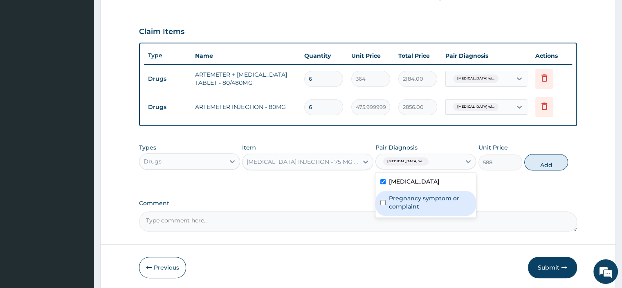
click at [394, 210] on label "Pregnancy symptom or complaint" at bounding box center [430, 202] width 82 height 16
checkbox input "true"
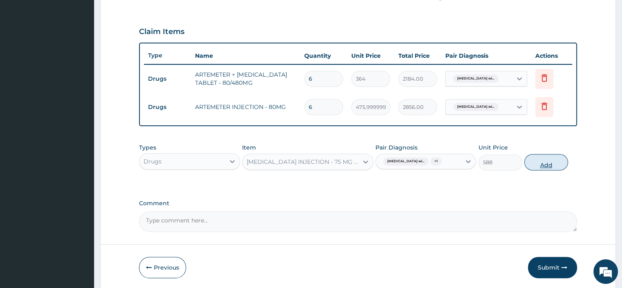
click at [543, 167] on button "Add" at bounding box center [546, 162] width 44 height 16
type input "0"
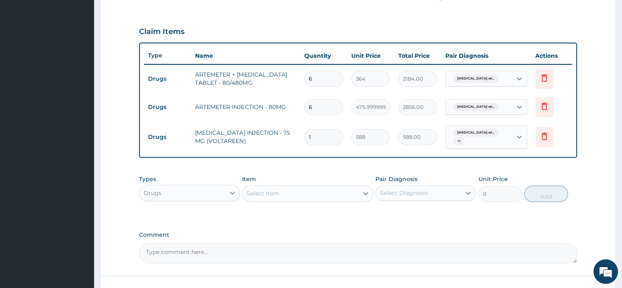
click at [324, 194] on div "Select Item" at bounding box center [301, 193] width 116 height 13
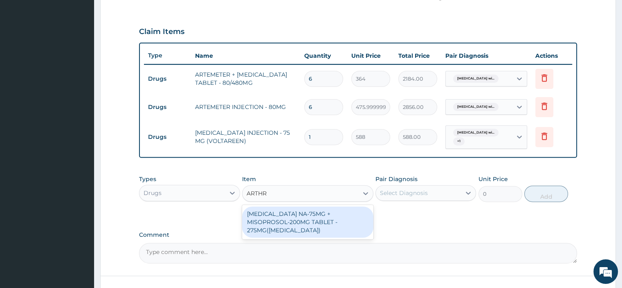
type input "ARTHRO"
click at [298, 212] on div "DICLOFENAC NA-75MG + MISOPROSOL-200MG TABLET - 275MG(ARTHROTEC)" at bounding box center [307, 221] width 131 height 31
type input "280"
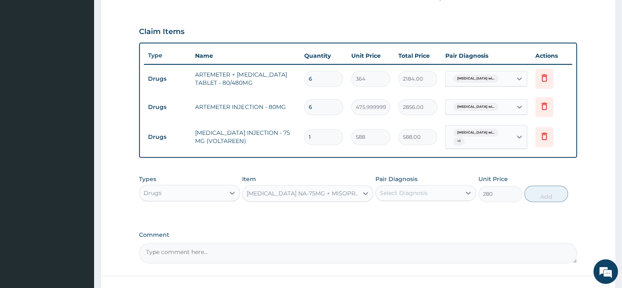
click at [421, 193] on div "Select Diagnosis" at bounding box center [404, 193] width 48 height 8
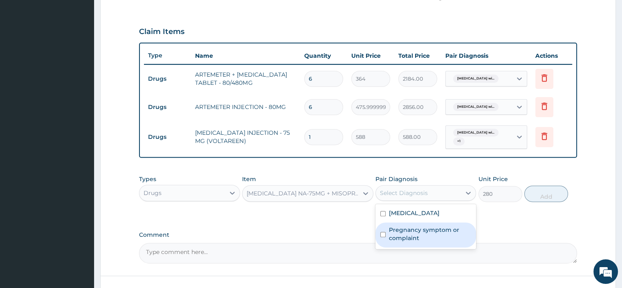
click at [385, 245] on div "Pregnancy symptom or complaint" at bounding box center [426, 234] width 101 height 25
checkbox input "true"
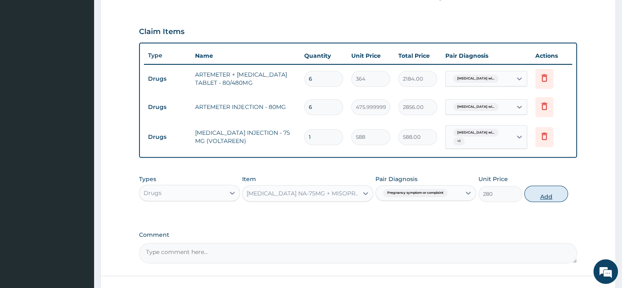
click at [534, 193] on button "Add" at bounding box center [546, 193] width 44 height 16
type input "0"
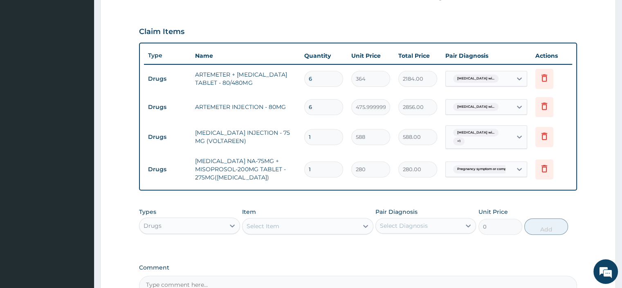
click at [330, 173] on input "1" at bounding box center [323, 169] width 39 height 16
type input "0.00"
type input "8"
type input "2240.00"
type input "8"
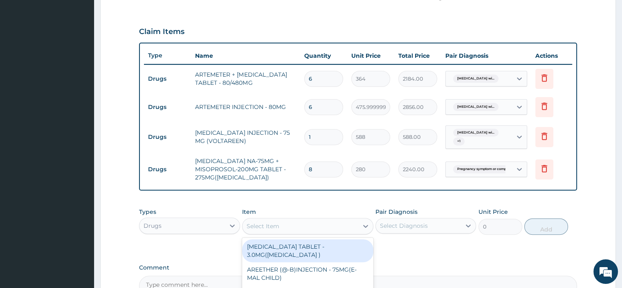
click at [291, 224] on div "Select Item" at bounding box center [301, 225] width 116 height 13
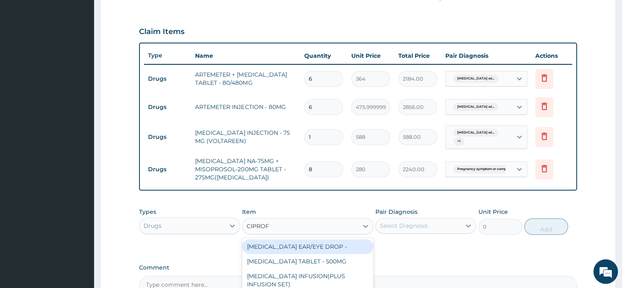
type input "CIPROFL"
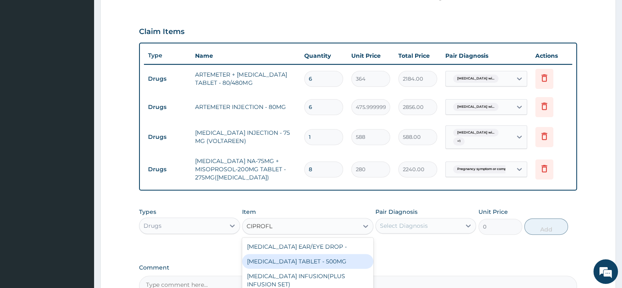
click at [316, 260] on div "CIPROFLOXACIN TABLET - 500MG" at bounding box center [307, 261] width 131 height 15
type input "196"
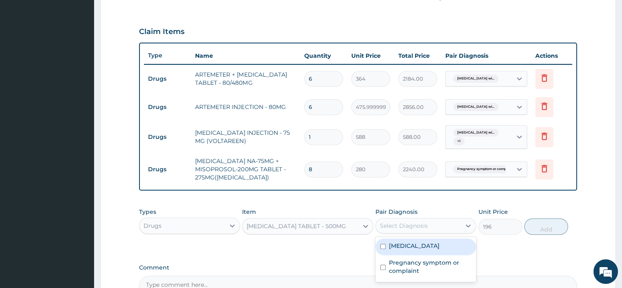
click at [423, 223] on div "Select Diagnosis" at bounding box center [404, 225] width 48 height 8
click at [421, 255] on div "Plasmodium malariae malaria without complication" at bounding box center [426, 246] width 101 height 17
checkbox input "true"
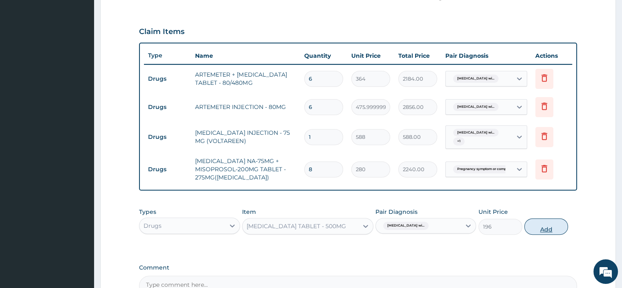
click at [541, 227] on button "Add" at bounding box center [546, 226] width 44 height 16
type input "0"
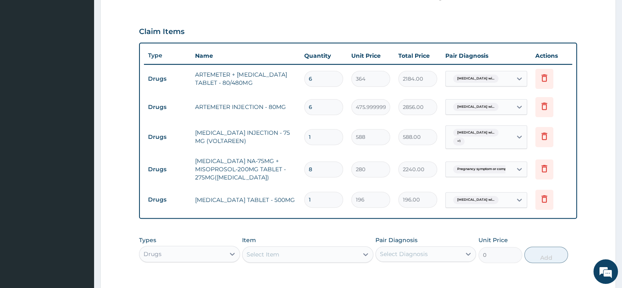
type input "10"
type input "1960.00"
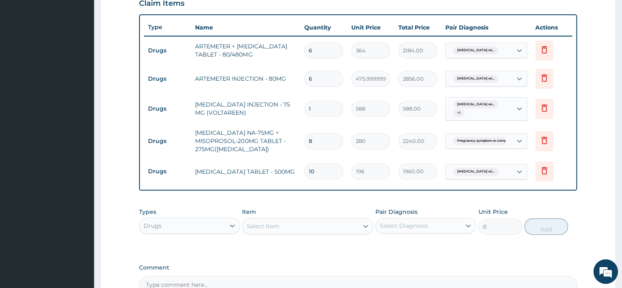
scroll to position [382, 0]
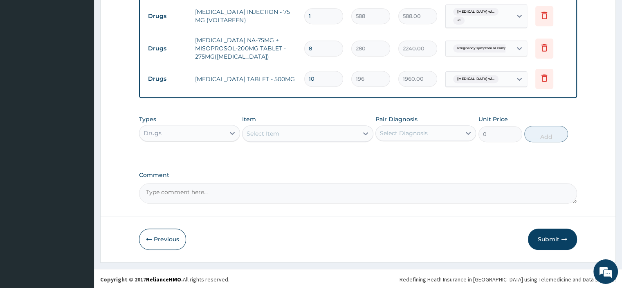
type input "10"
drag, startPoint x: 165, startPoint y: 201, endPoint x: 182, endPoint y: 166, distance: 39.0
click at [165, 200] on textarea "Comment" at bounding box center [358, 193] width 438 height 20
click at [186, 193] on textarea "Comment" at bounding box center [358, 193] width 438 height 20
paste textarea "Investigation Note PT SEEN C/O HEADACHE BITTER TASTE GEN. BODY WEAKNESS COLD O/…"
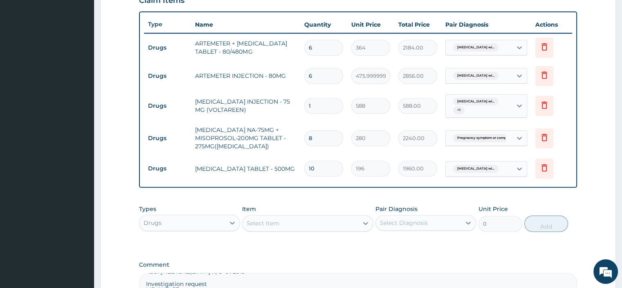
scroll to position [342, 0]
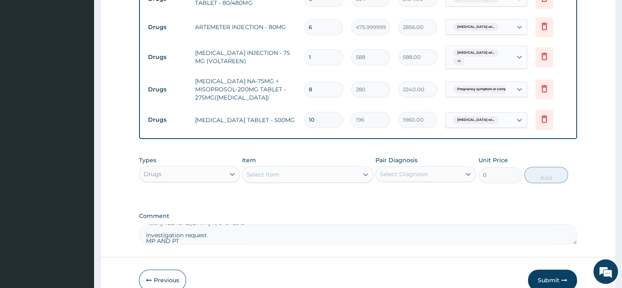
click at [145, 231] on textarea "Investigation Note PT SEEN C/O HEADACHE BITTER TASTE GEN. BODY WEAKNESS COLD O/…" at bounding box center [358, 234] width 438 height 20
click at [156, 236] on textarea "Investigation Note PT SEEN C/O HEADACHE BITTER TASTE GEN. BODY WEAKNESS COLD O/…" at bounding box center [358, 234] width 438 height 20
click at [145, 225] on textarea "Investigation Note PT SEEN C/O HEADACHE BITTER TASTE GEN. BODY WEAKNESS COLD O/…" at bounding box center [358, 234] width 438 height 20
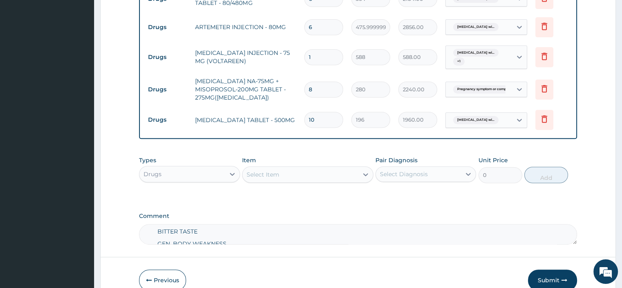
scroll to position [8, 0]
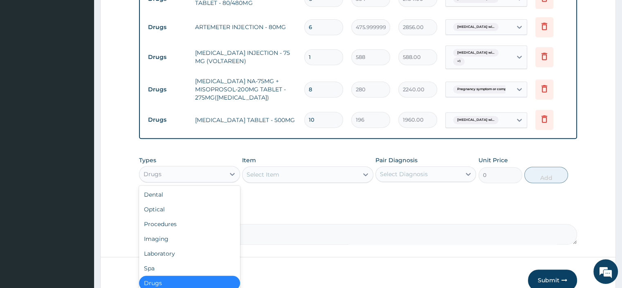
click at [215, 176] on div "Drugs" at bounding box center [181, 173] width 85 height 13
click at [185, 252] on div "Laboratory" at bounding box center [189, 253] width 101 height 15
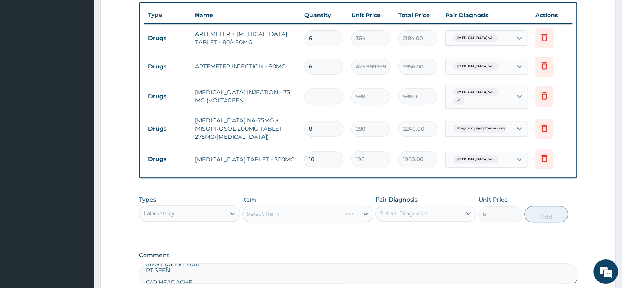
scroll to position [382, 0]
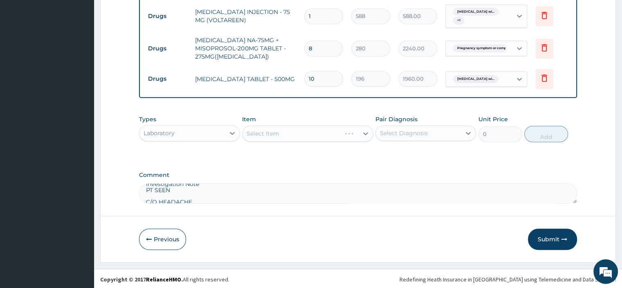
click at [145, 196] on textarea "Investigation Note PT SEEN C/O HEADACHE BITTER TASTE GEN. BODY WEAKNESS COLD O/…" at bounding box center [358, 193] width 438 height 20
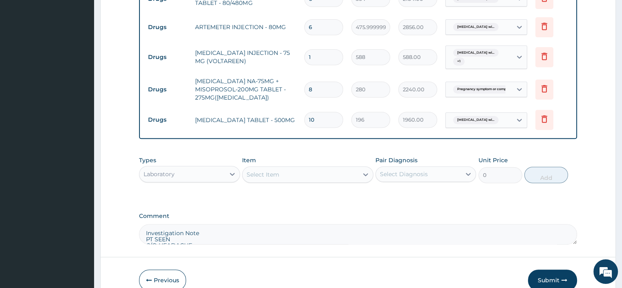
click at [146, 230] on textarea "Investigation Note PT SEEN C/O HEADACHE BITTER TASTE GEN. BODY WEAKNESS COLD O/…" at bounding box center [358, 234] width 438 height 20
type textarea "Investigation Note PT SEEN C/O HEADACHE BITTER TASTE GEN. BODY WEAKNESS COLD O/…"
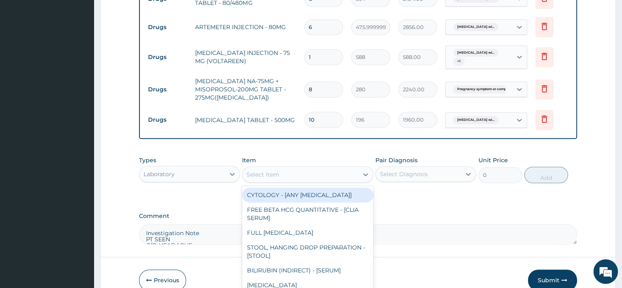
click at [293, 173] on div "Select Item" at bounding box center [301, 174] width 116 height 13
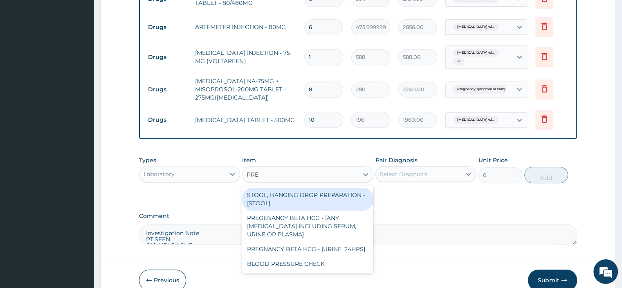
type input "PREG"
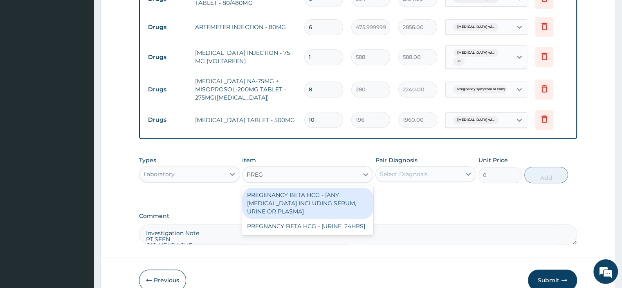
click at [289, 189] on div "PREGENANCY BETA HCG - [ANY BODY FLUID INCLUDING SERUM, URINE OR PLASMA]" at bounding box center [307, 202] width 131 height 31
type input "2500"
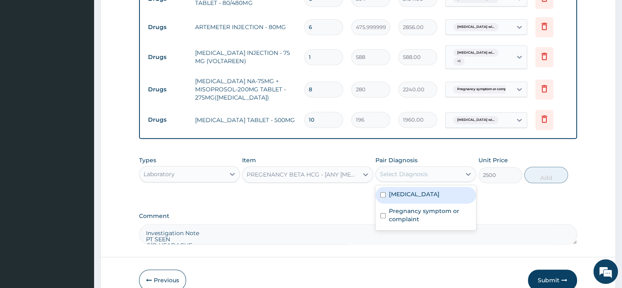
click at [433, 171] on div "Select Diagnosis" at bounding box center [418, 173] width 85 height 13
click at [416, 198] on label "Plasmodium malariae malaria without complication" at bounding box center [414, 194] width 51 height 8
checkbox input "true"
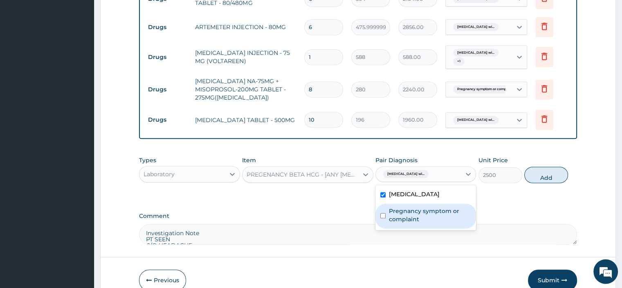
drag, startPoint x: 409, startPoint y: 225, endPoint x: 405, endPoint y: 219, distance: 7.0
click at [407, 222] on label "Pregnancy symptom or complaint" at bounding box center [430, 215] width 82 height 16
checkbox input "true"
click at [385, 197] on input "checkbox" at bounding box center [382, 194] width 5 height 5
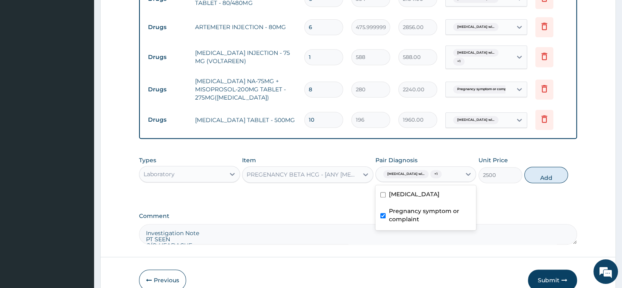
checkbox input "false"
click at [537, 176] on button "Add" at bounding box center [546, 174] width 44 height 16
type input "0"
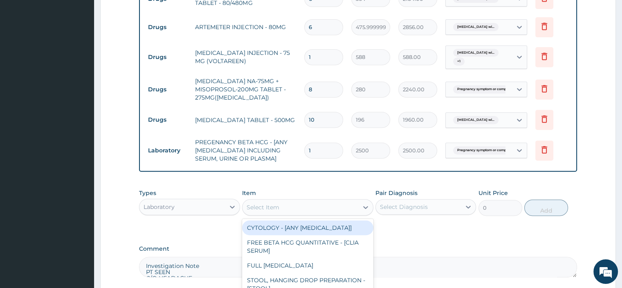
click at [303, 208] on div "Select Item" at bounding box center [301, 206] width 116 height 13
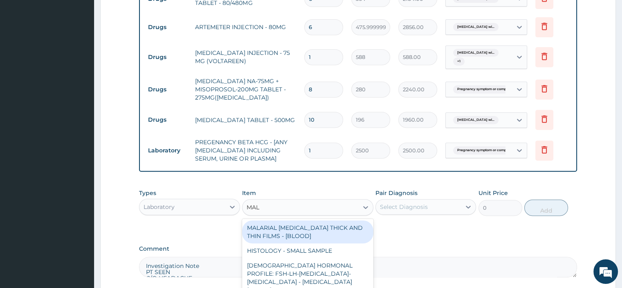
type input "MALA"
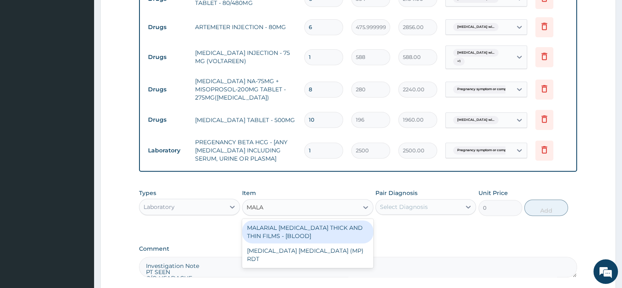
click at [308, 227] on div "MALARIAL PARASITE THICK AND THIN FILMS - [BLOOD]" at bounding box center [307, 231] width 131 height 23
type input "2187.5"
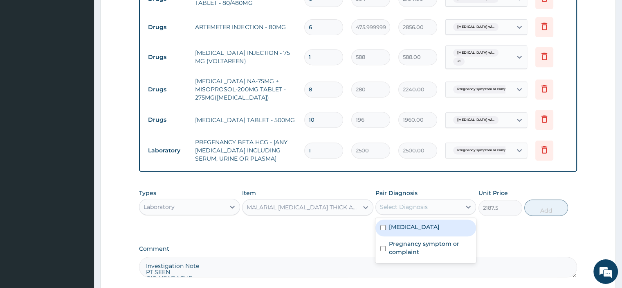
click at [400, 210] on div "Select Diagnosis" at bounding box center [418, 206] width 85 height 13
click at [397, 230] on label "Plasmodium malariae malaria without complication" at bounding box center [414, 227] width 51 height 8
checkbox input "true"
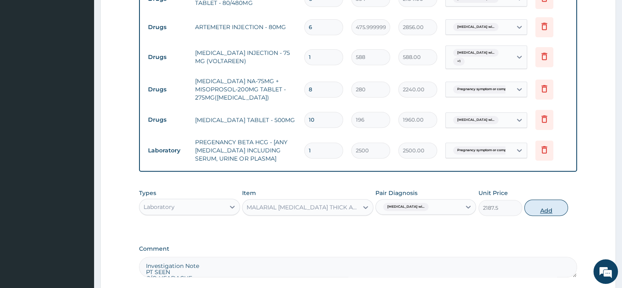
click at [538, 209] on button "Add" at bounding box center [546, 207] width 44 height 16
type input "0"
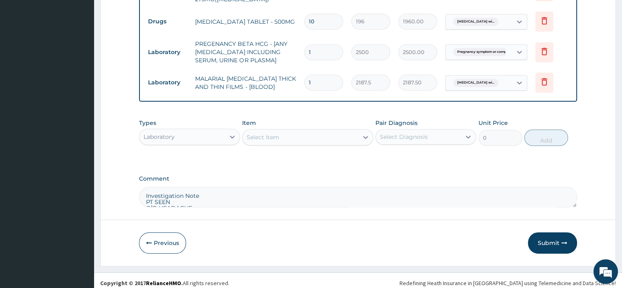
scroll to position [443, 0]
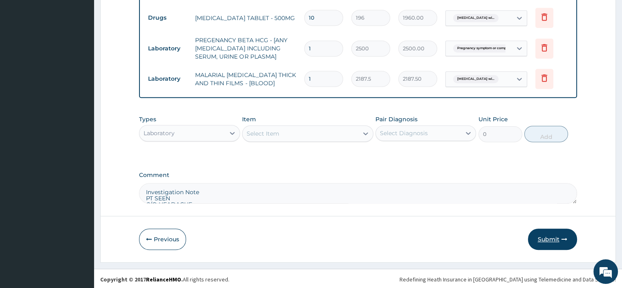
click at [537, 236] on button "Submit" at bounding box center [552, 238] width 49 height 21
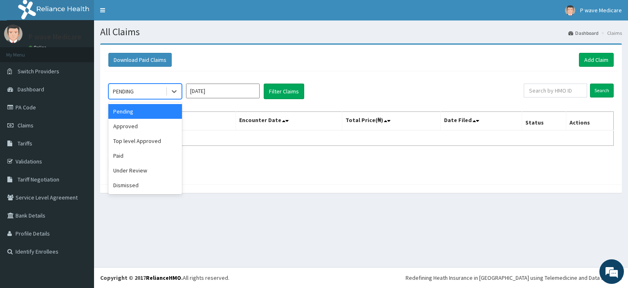
click at [152, 93] on div "PENDING" at bounding box center [137, 91] width 57 height 13
click at [135, 112] on div "Pending" at bounding box center [145, 111] width 74 height 15
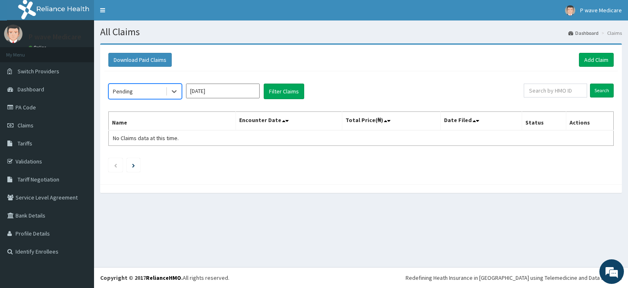
click at [142, 93] on div "Pending" at bounding box center [137, 91] width 57 height 13
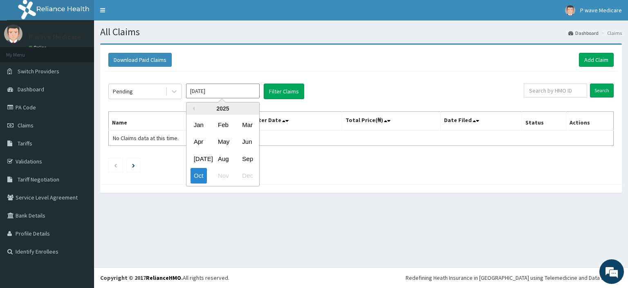
click at [226, 93] on input "[DATE]" at bounding box center [223, 90] width 74 height 15
click at [247, 162] on div "Sep" at bounding box center [247, 158] width 16 height 15
type input "[DATE]"
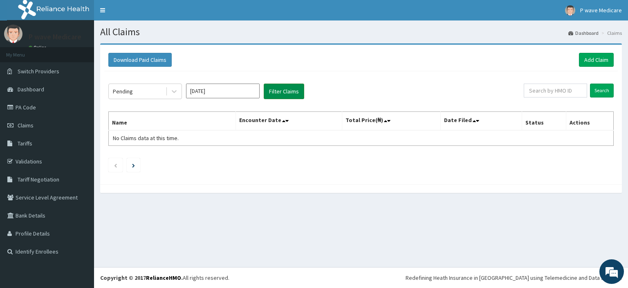
click at [283, 95] on button "Filter Claims" at bounding box center [284, 91] width 40 height 16
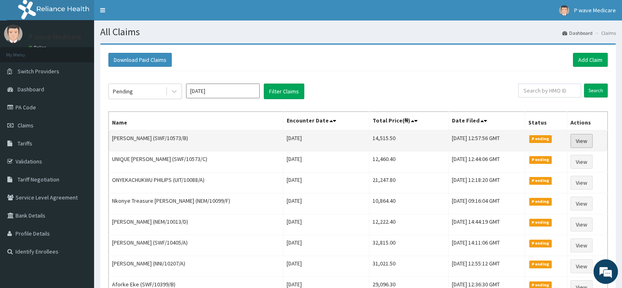
click at [587, 142] on link "View" at bounding box center [582, 141] width 22 height 14
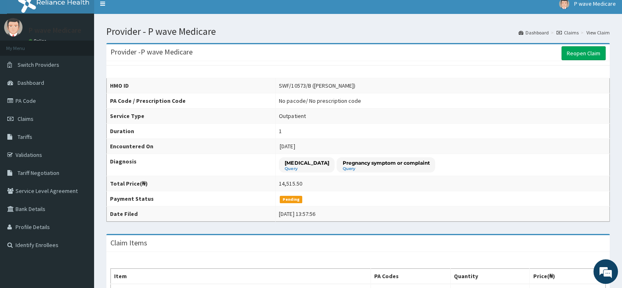
scroll to position [7, 0]
click at [279, 103] on div "No pacode / No prescription code" at bounding box center [320, 101] width 82 height 8
click at [279, 97] on div "No pacode / No prescription code" at bounding box center [320, 101] width 82 height 8
click at [309, 99] on td "No pacode / No prescription code" at bounding box center [443, 100] width 334 height 15
click at [279, 101] on div "No pacode / No prescription code" at bounding box center [320, 101] width 82 height 8
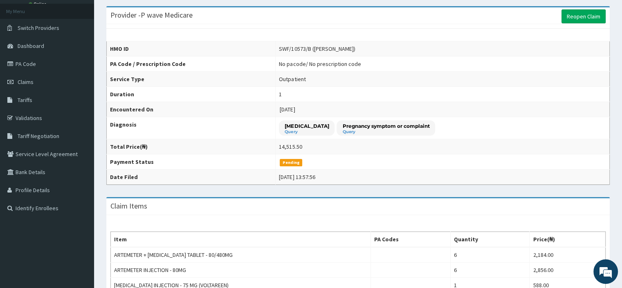
scroll to position [44, 0]
click at [578, 15] on link "Reopen Claim" at bounding box center [584, 16] width 44 height 14
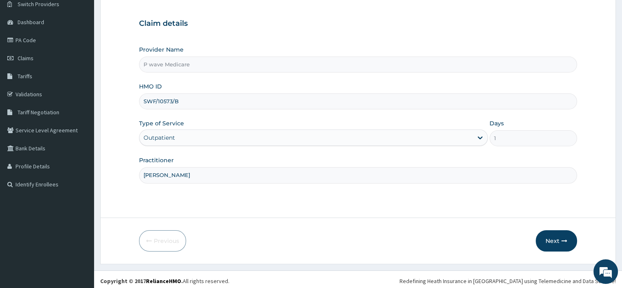
scroll to position [66, 0]
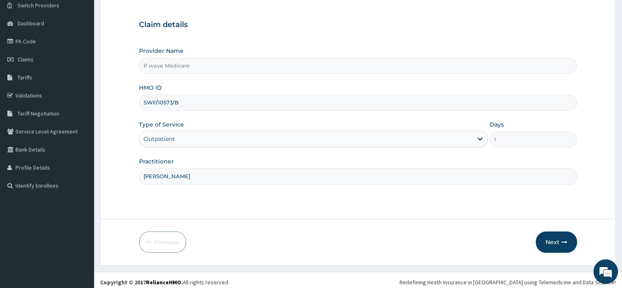
click at [548, 223] on form "Step 1 of 2 Claim details Provider Name P wave Medicare HMO ID SWF/10573/B Type…" at bounding box center [358, 121] width 516 height 287
click at [556, 239] on button "Next" at bounding box center [556, 241] width 41 height 21
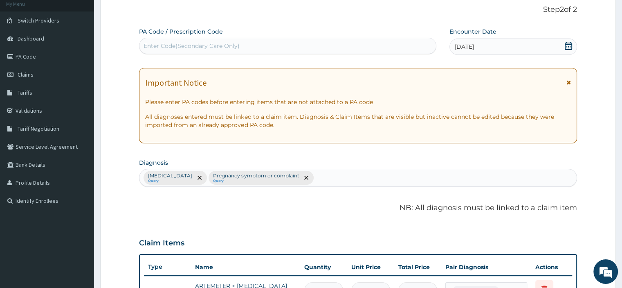
scroll to position [42, 0]
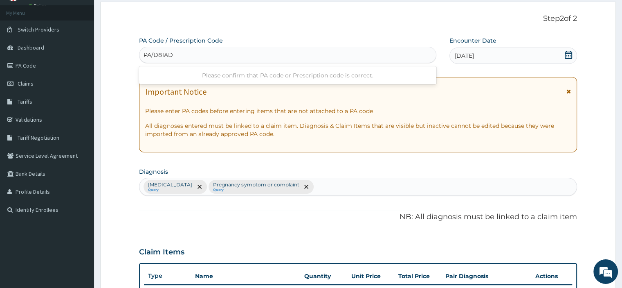
type input "PA/D81ADD"
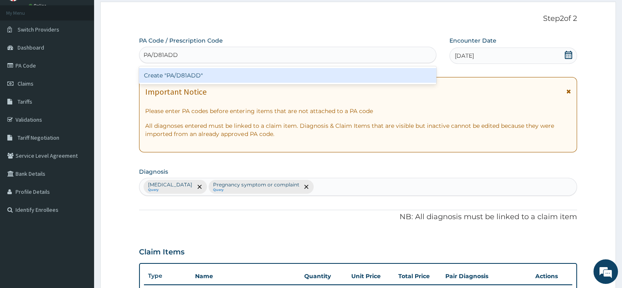
click at [196, 78] on div "Create "PA/D81ADD"" at bounding box center [287, 75] width 297 height 15
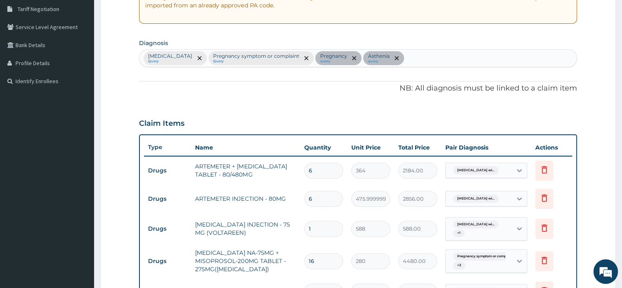
scroll to position [173, 0]
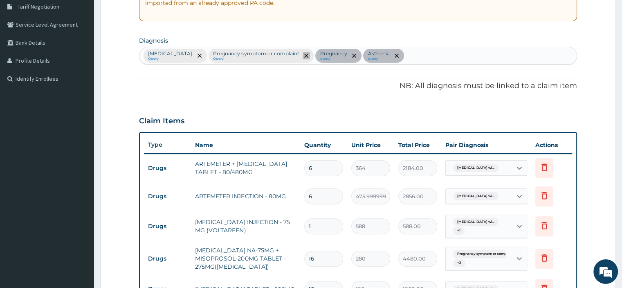
click at [308, 55] on icon "remove selection option" at bounding box center [306, 56] width 4 height 4
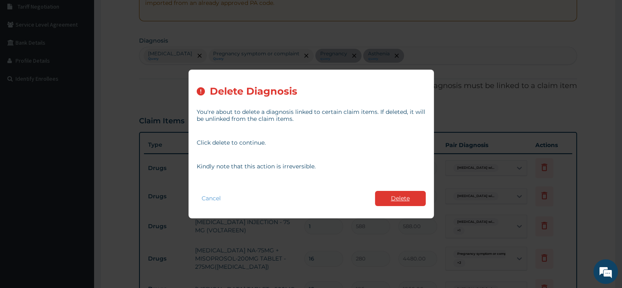
click at [403, 196] on button "Delete" at bounding box center [400, 198] width 51 height 15
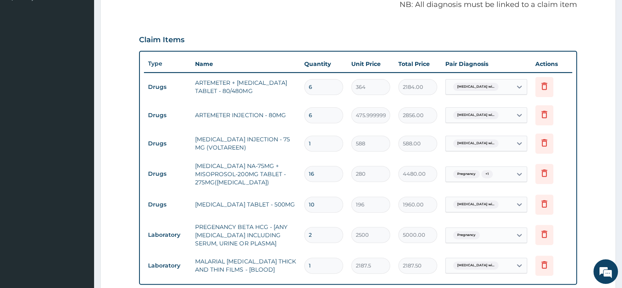
scroll to position [267, 0]
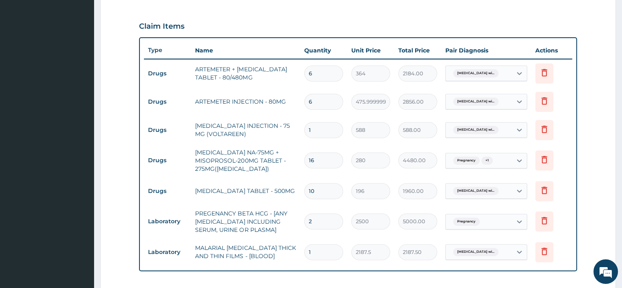
click at [502, 190] on input "text" at bounding box center [502, 191] width 1 height 8
click at [472, 247] on label "Asthenia" at bounding box center [472, 243] width 26 height 8
checkbox input "true"
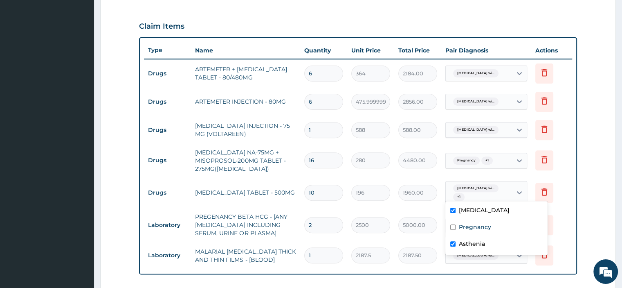
click at [587, 196] on form "Step 2 of 2 PA Code / Prescription Code PA/D81ADD Encounter Date 18-09-2025 Imp…" at bounding box center [358, 84] width 516 height 617
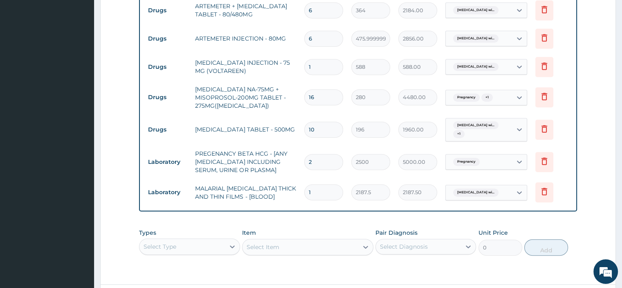
scroll to position [328, 0]
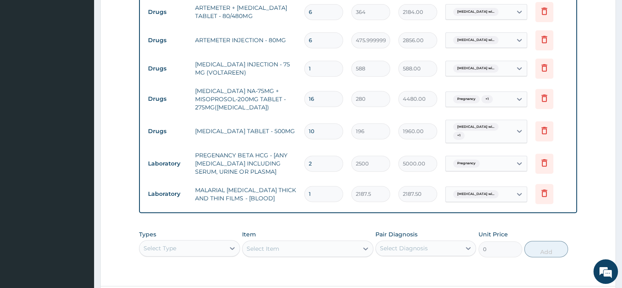
click at [502, 194] on input "text" at bounding box center [502, 194] width 1 height 8
click at [479, 234] on label "Pregnancy" at bounding box center [475, 229] width 32 height 8
checkbox input "true"
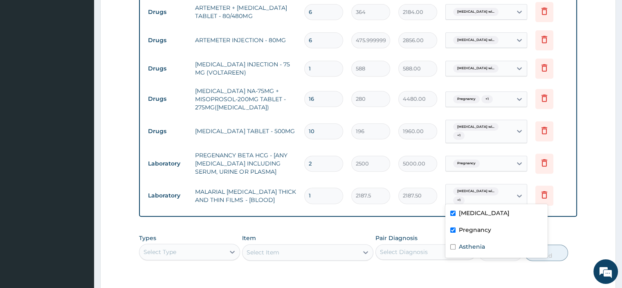
click at [360, 123] on input "196" at bounding box center [370, 131] width 39 height 16
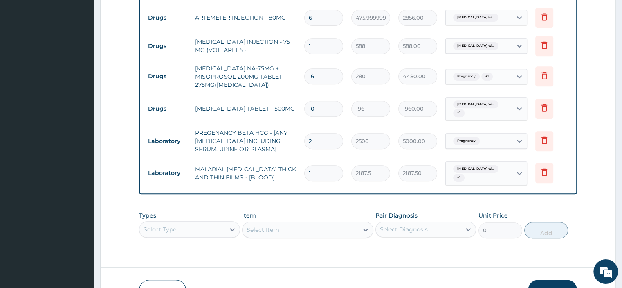
scroll to position [353, 0]
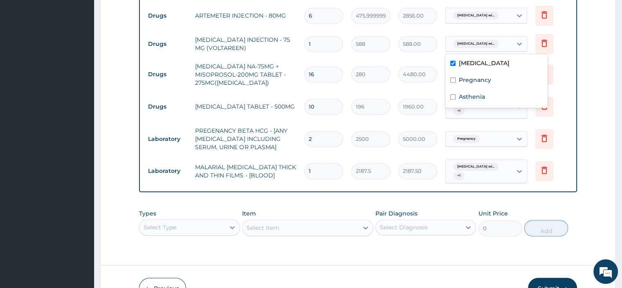
click at [481, 101] on label "Asthenia" at bounding box center [472, 96] width 26 height 8
checkbox input "true"
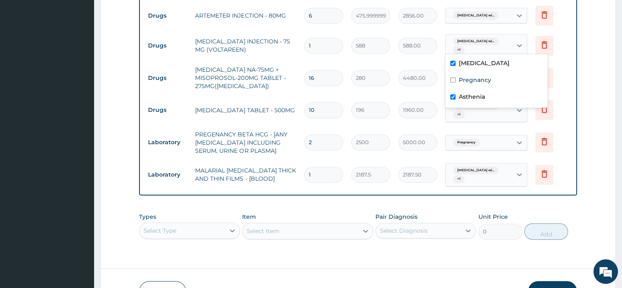
click at [583, 185] on form "Step 2 of 2 PA Code / Prescription Code PA/D81ADD Encounter Date 18-09-2025 Imp…" at bounding box center [358, 2] width 516 height 624
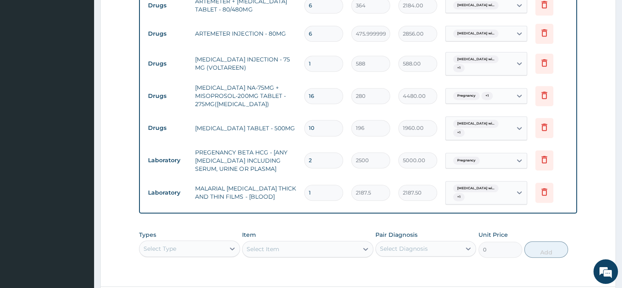
scroll to position [23, 0]
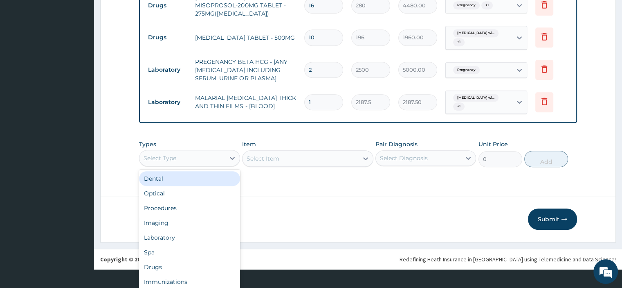
click at [162, 200] on div "Procedures" at bounding box center [189, 207] width 101 height 15
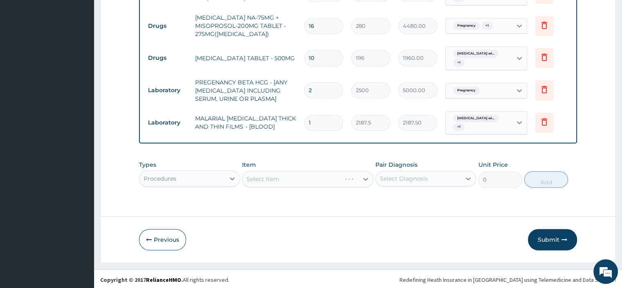
scroll to position [0, 0]
click at [263, 182] on div "Select Item" at bounding box center [307, 179] width 131 height 16
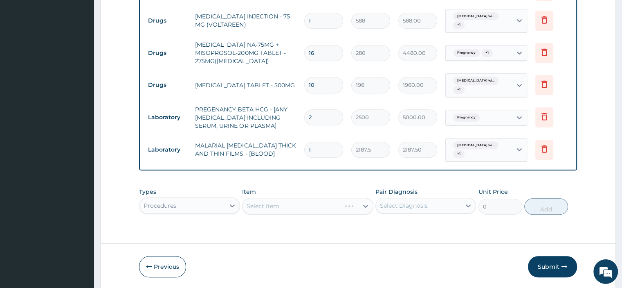
scroll to position [377, 0]
click at [314, 213] on div "Select Item" at bounding box center [307, 206] width 131 height 16
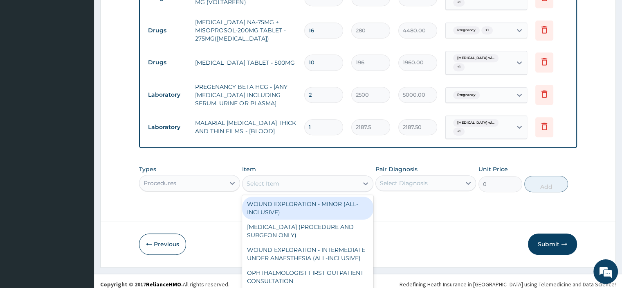
click at [276, 207] on div "WOUND EXPLORATION - MINOR (ALL-INCLUSIVE)" at bounding box center [307, 207] width 131 height 23
type input "6250"
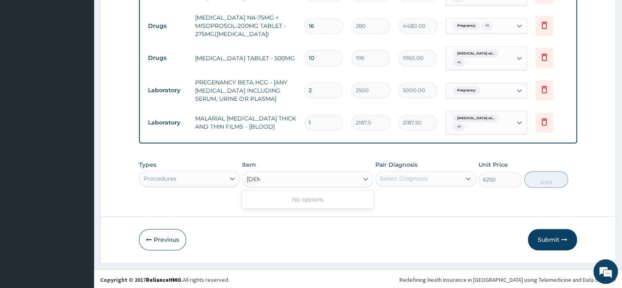
scroll to position [0, 0]
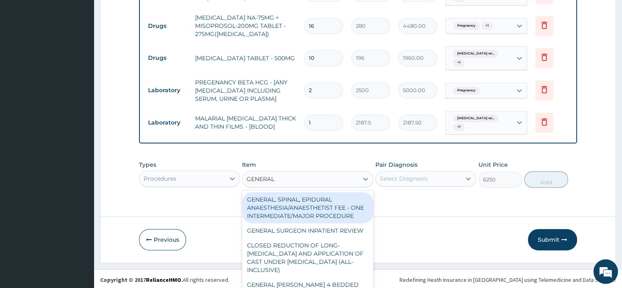
type input "GENERAL P"
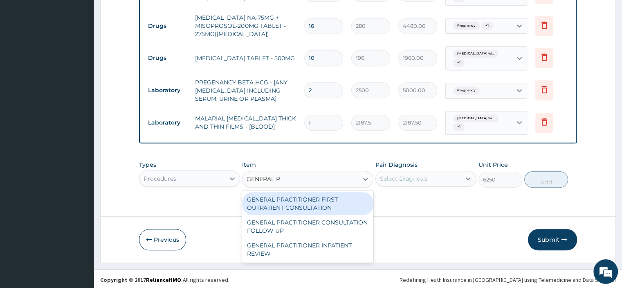
click at [279, 200] on div "GENERAL PRACTITIONER FIRST OUTPATIENT CONSULTATION" at bounding box center [307, 203] width 131 height 23
type input "3750"
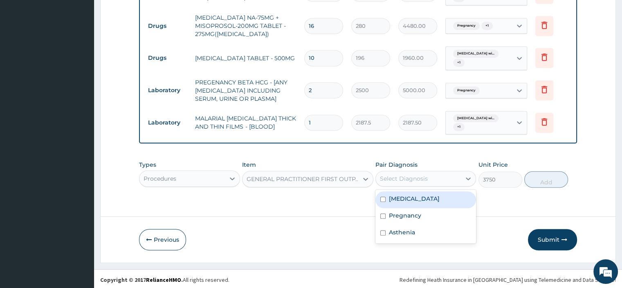
click at [385, 202] on input "checkbox" at bounding box center [382, 198] width 5 height 5
checkbox input "true"
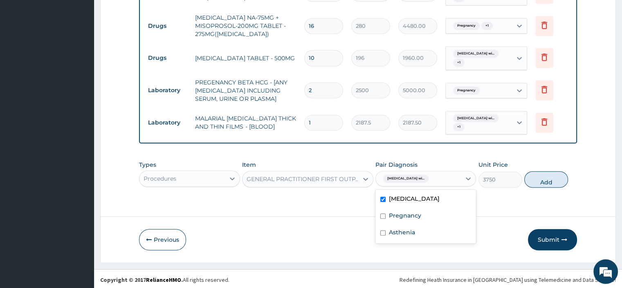
click at [385, 218] on input "checkbox" at bounding box center [382, 215] width 5 height 5
checkbox input "true"
click at [385, 235] on input "checkbox" at bounding box center [382, 232] width 5 height 5
checkbox input "true"
click at [547, 187] on button "Add" at bounding box center [546, 179] width 44 height 16
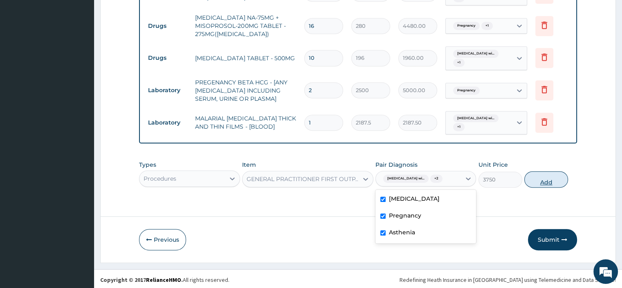
type input "0"
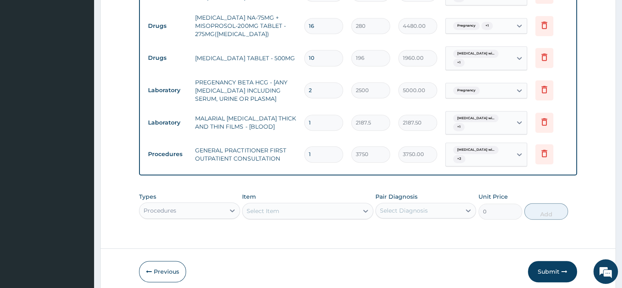
click at [553, 271] on button "Submit" at bounding box center [552, 271] width 49 height 21
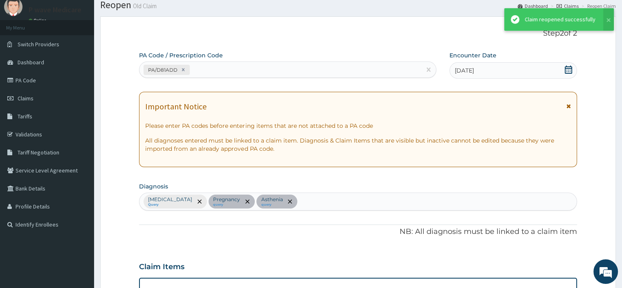
scroll to position [405, 0]
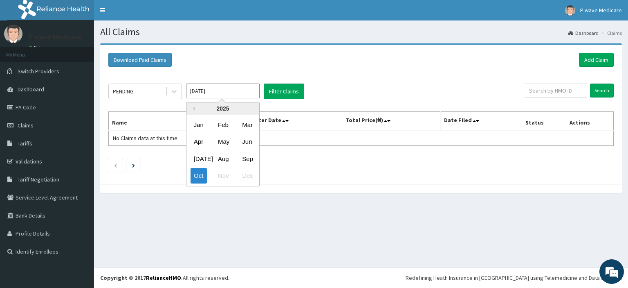
click at [209, 92] on input "[DATE]" at bounding box center [223, 90] width 74 height 15
click at [250, 160] on div "Sep" at bounding box center [247, 158] width 16 height 15
type input "[DATE]"
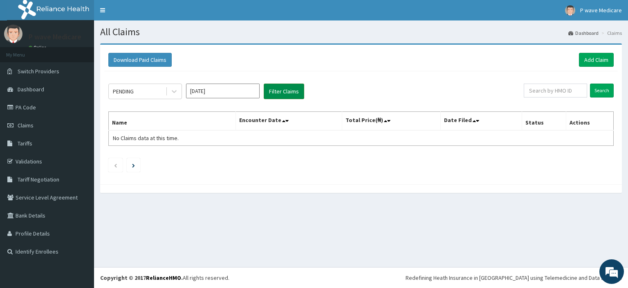
click at [283, 88] on button "Filter Claims" at bounding box center [284, 91] width 40 height 16
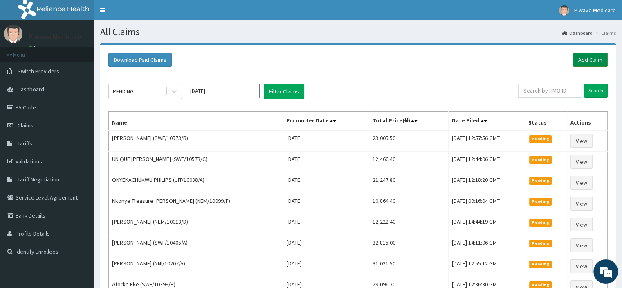
click at [601, 61] on link "Add Claim" at bounding box center [590, 60] width 35 height 14
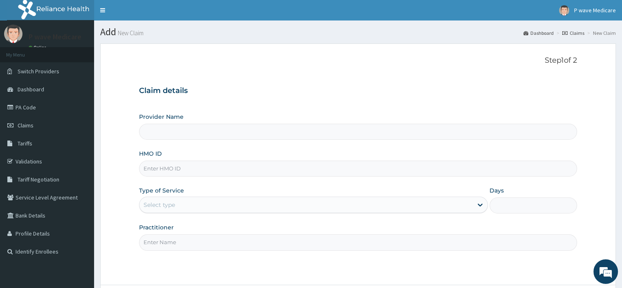
type input "P wave Medicare"
